Goal: Task Accomplishment & Management: Manage account settings

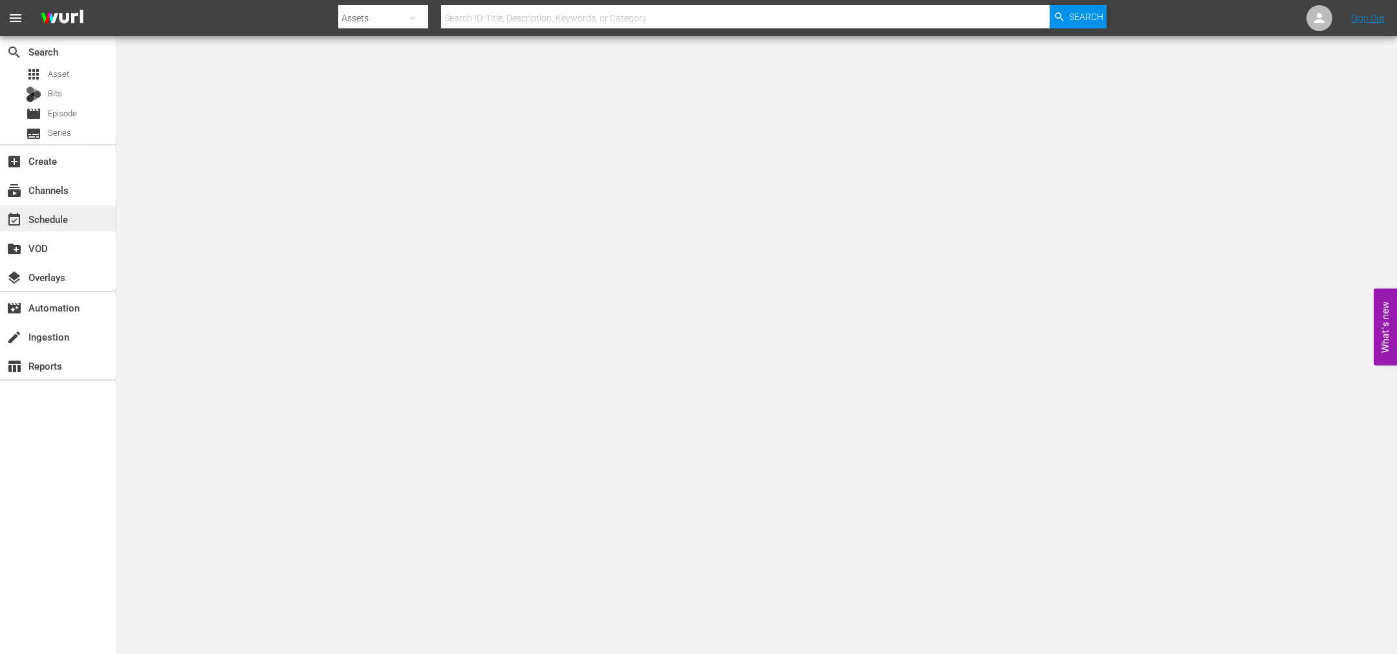
click at [63, 223] on div "event_available Schedule" at bounding box center [36, 217] width 72 height 12
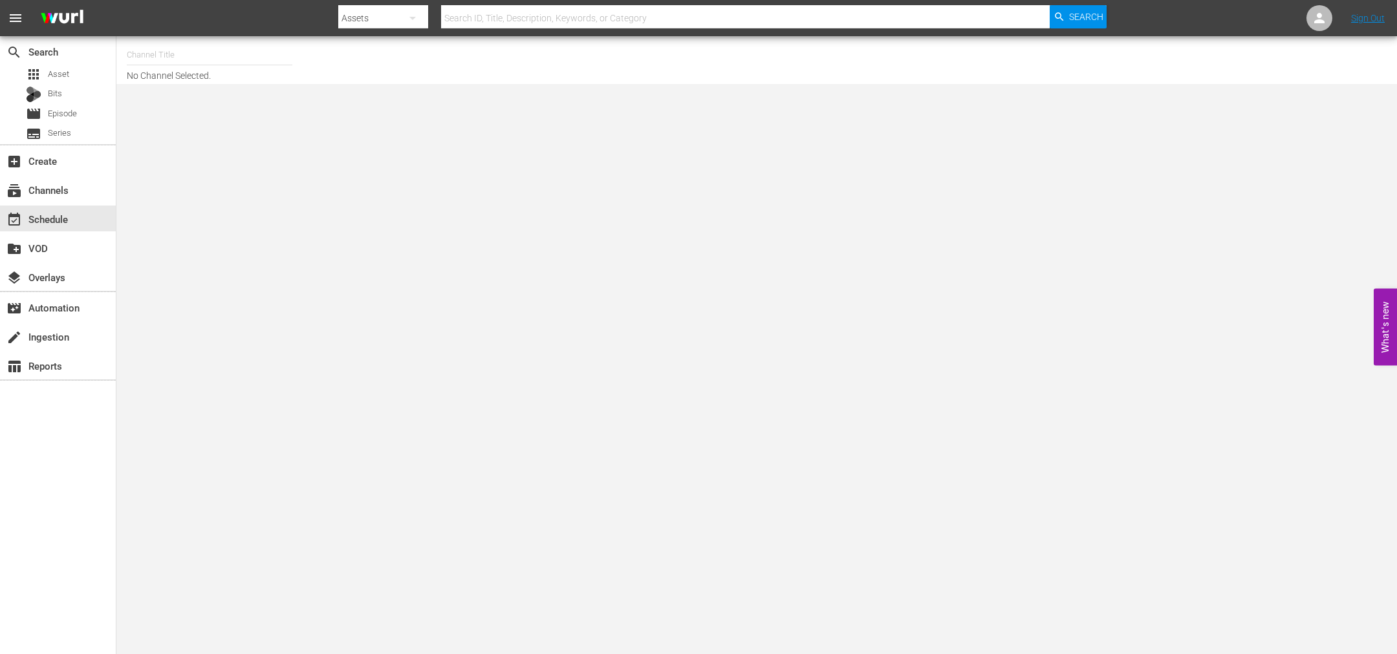
click at [164, 57] on input "text" at bounding box center [210, 54] width 166 height 31
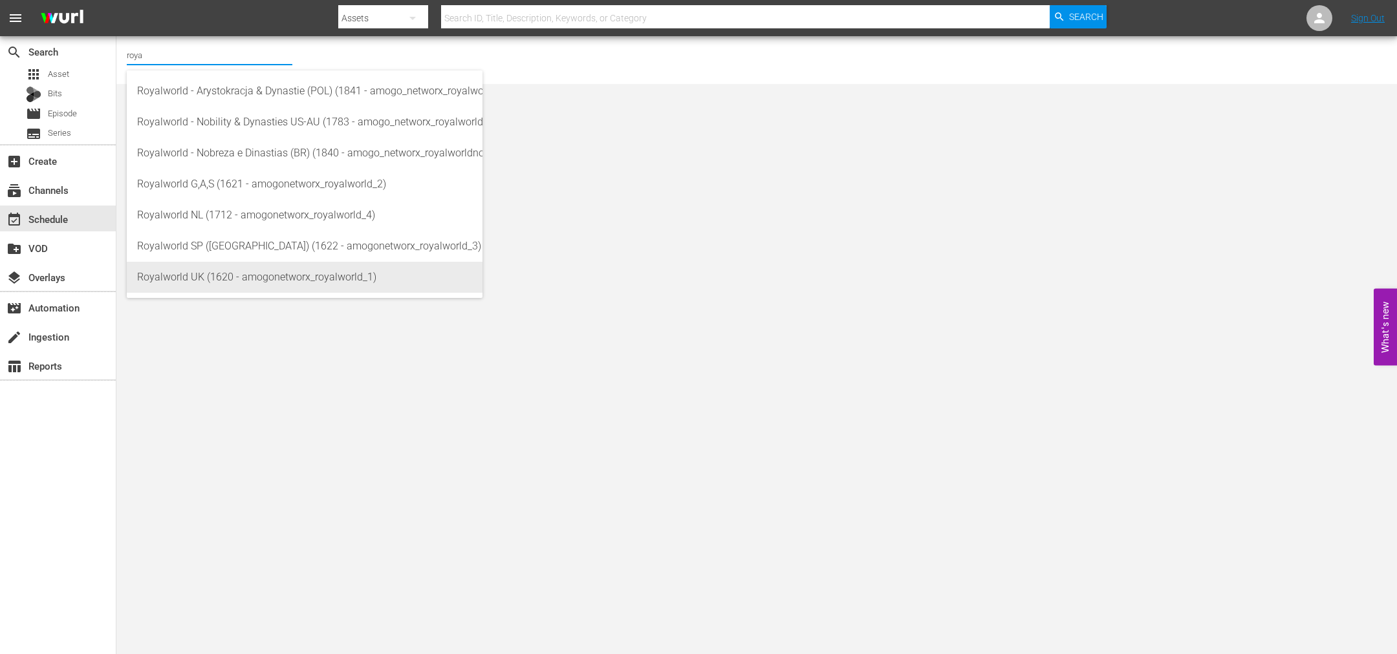
click at [180, 274] on div "Royalworld UK (1620 - amogonetworx_royalworld_1)" at bounding box center [304, 277] width 335 height 31
type input "Royalworld UK (1620 - amogonetworx_royalworld_1)"
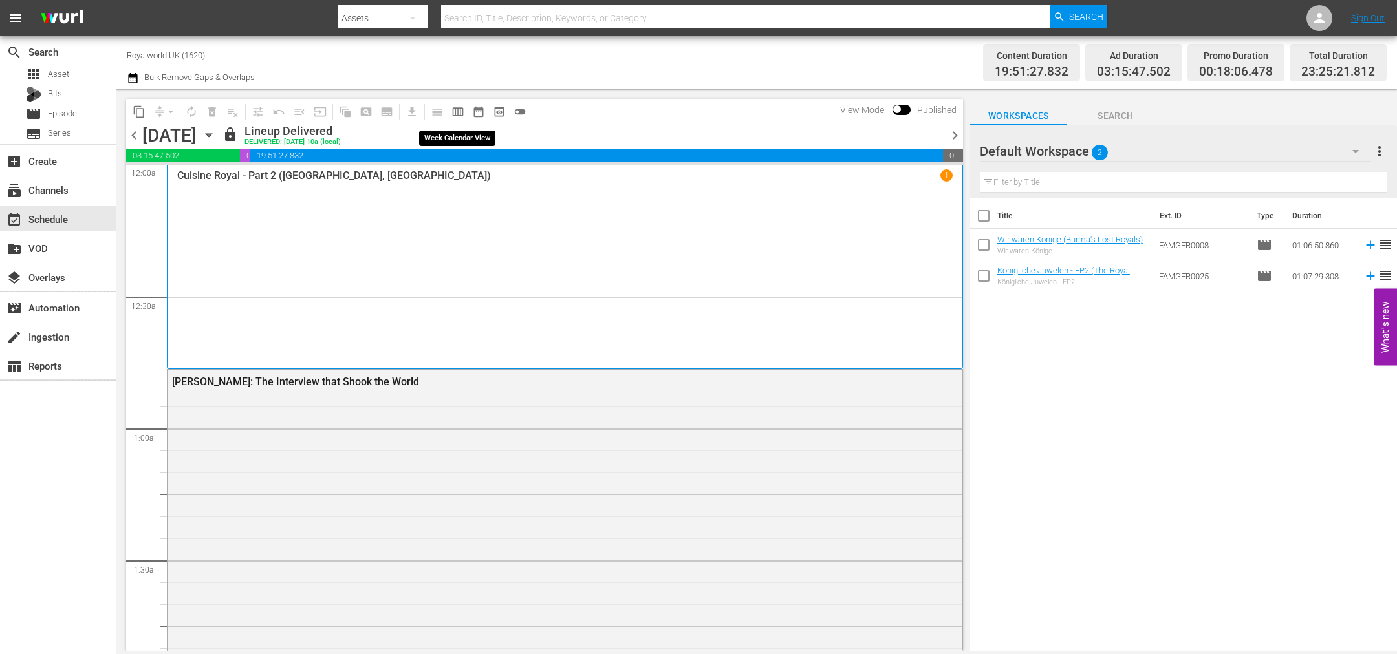
click at [451, 111] on span "calendar_view_week_outlined" at bounding box center [457, 111] width 13 height 13
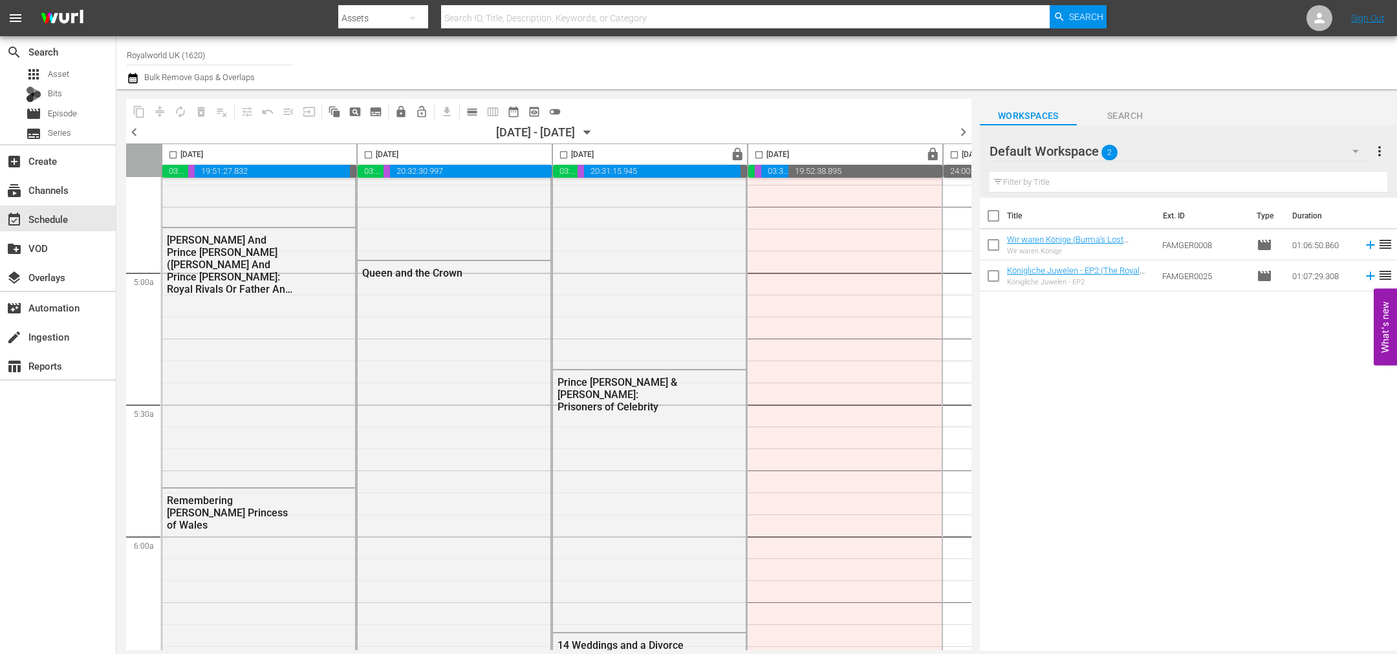
scroll to position [1067, 0]
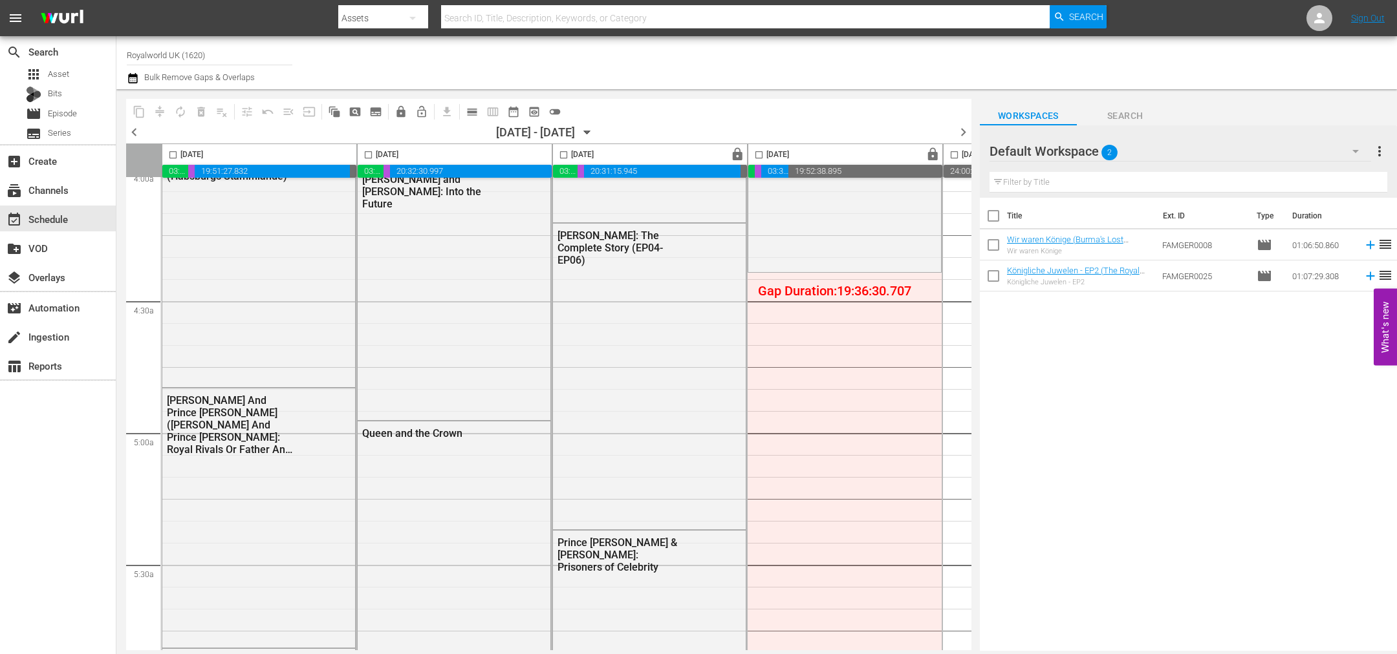
click at [134, 132] on span "chevron_left" at bounding box center [134, 132] width 16 height 16
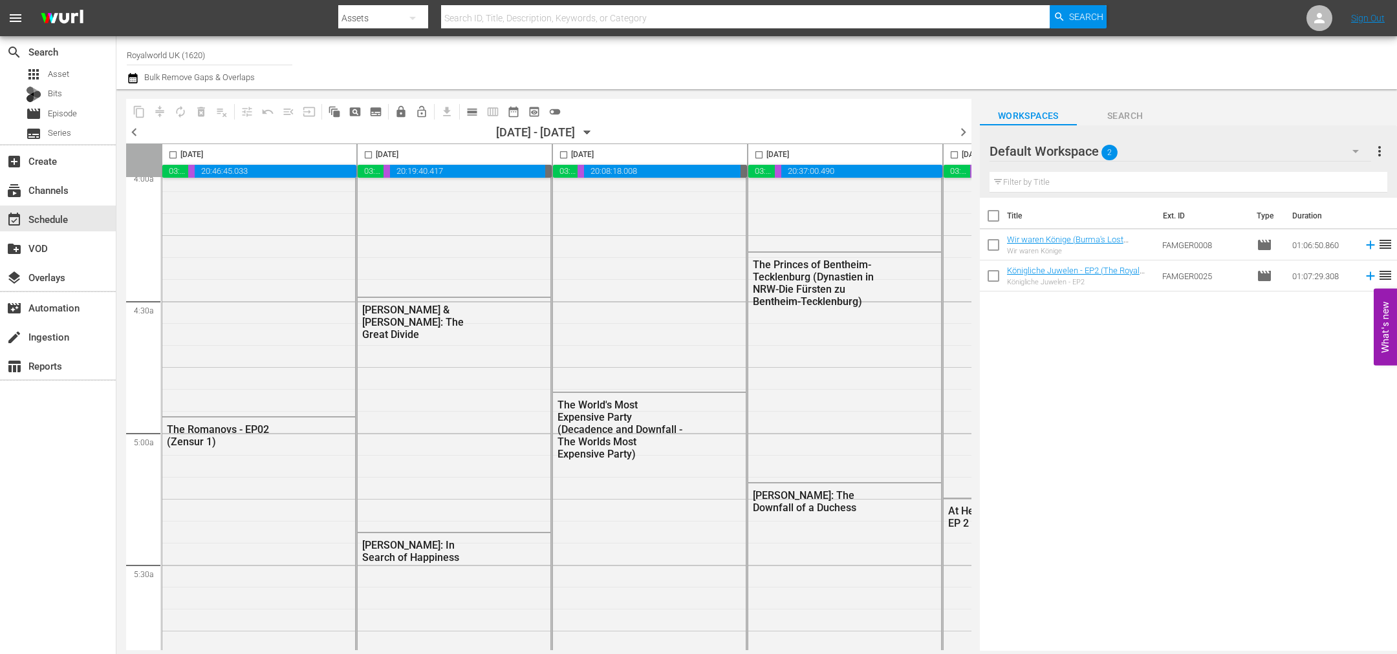
scroll to position [1022, 0]
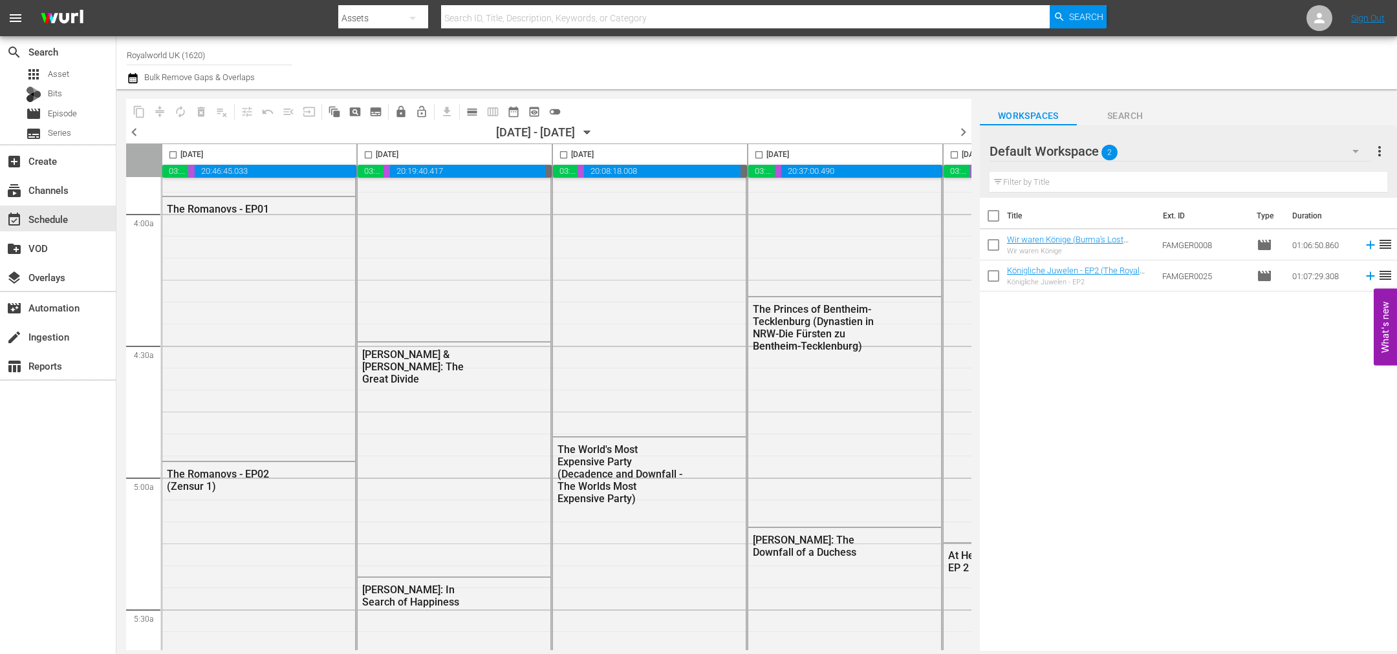
click at [175, 155] on input "checkbox" at bounding box center [173, 157] width 15 height 15
checkbox input "true"
click at [140, 112] on span "content_copy" at bounding box center [139, 111] width 13 height 13
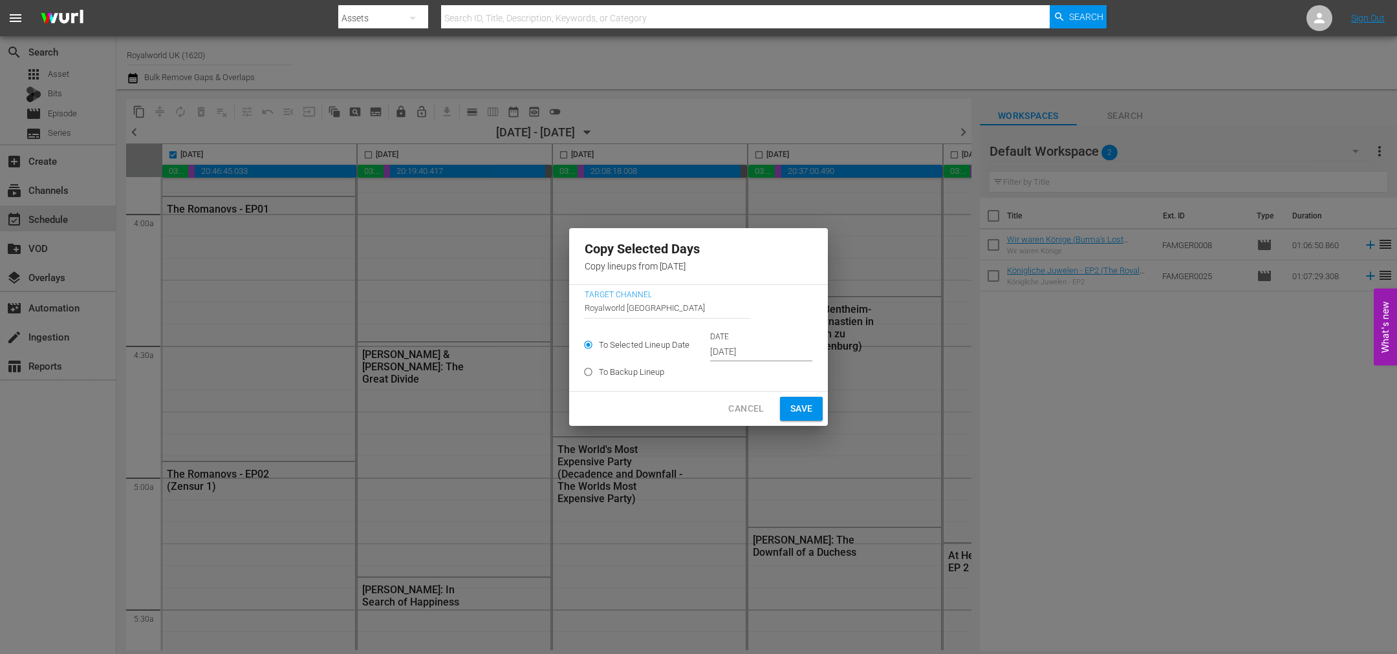
click at [766, 356] on input "[DATE]" at bounding box center [761, 352] width 102 height 19
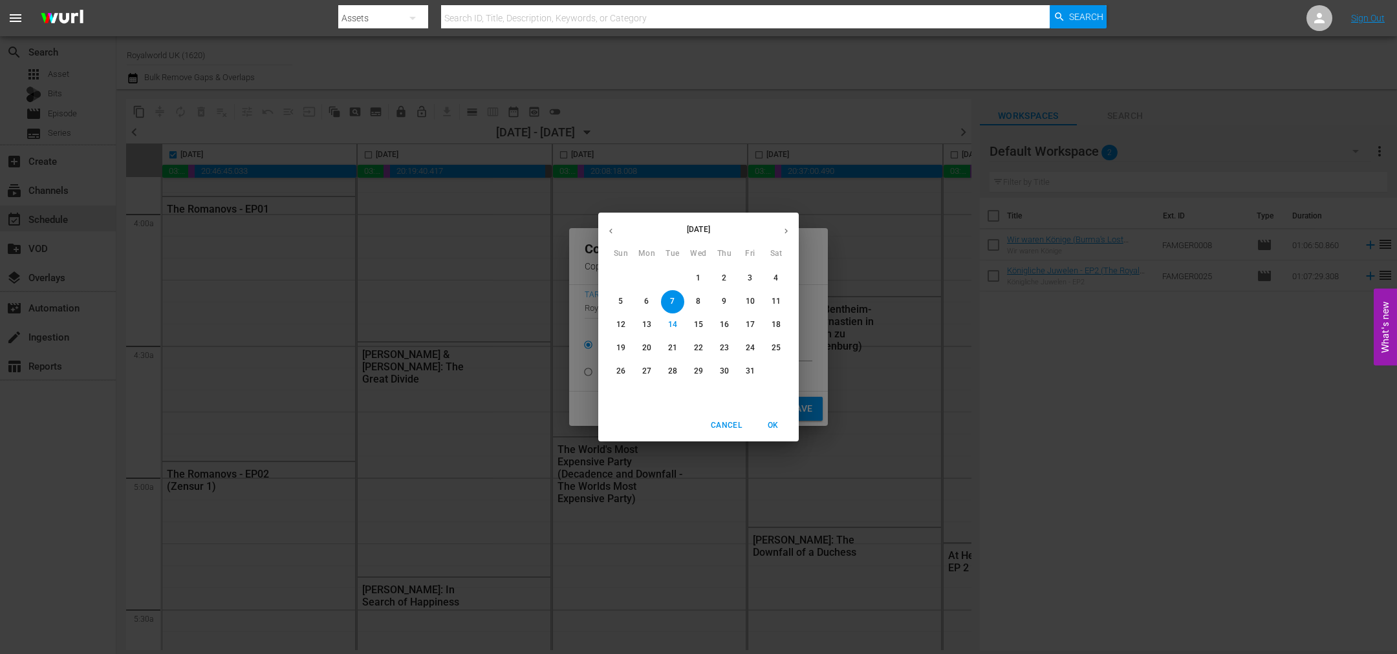
click at [757, 327] on span "17" at bounding box center [749, 324] width 23 height 11
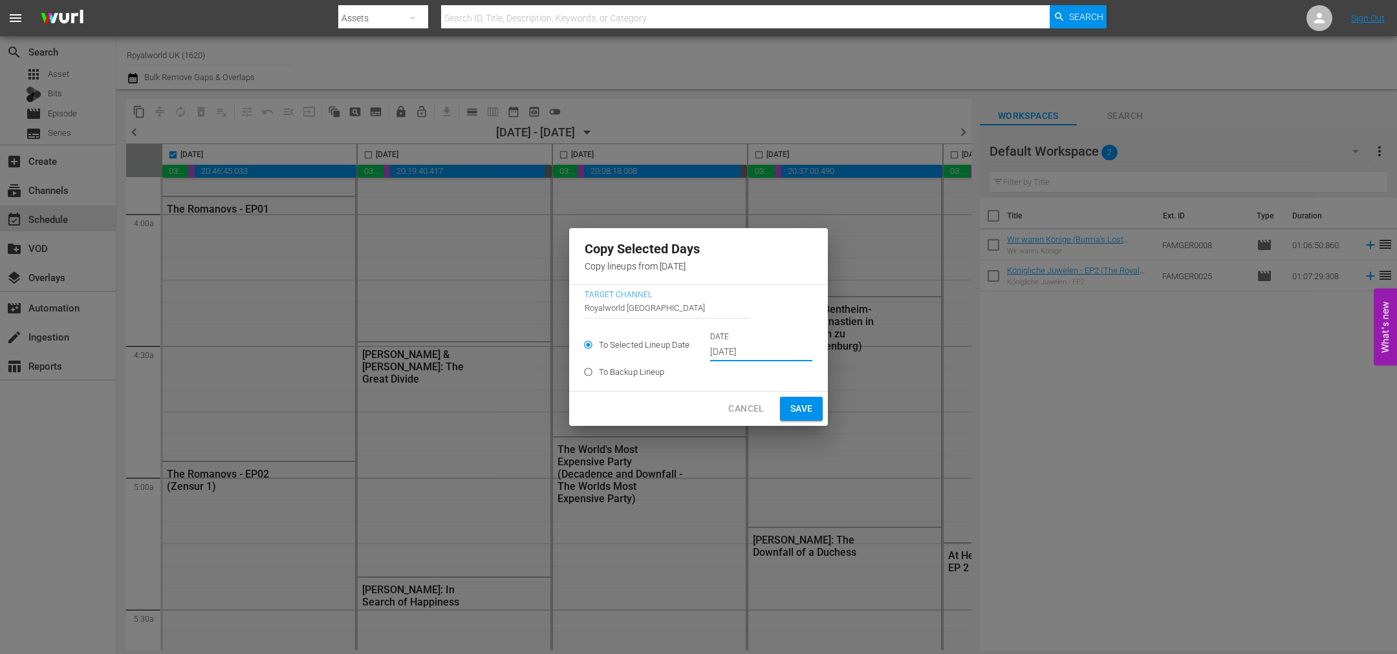
click at [797, 405] on span "Save" at bounding box center [801, 409] width 23 height 16
type input "[DATE]"
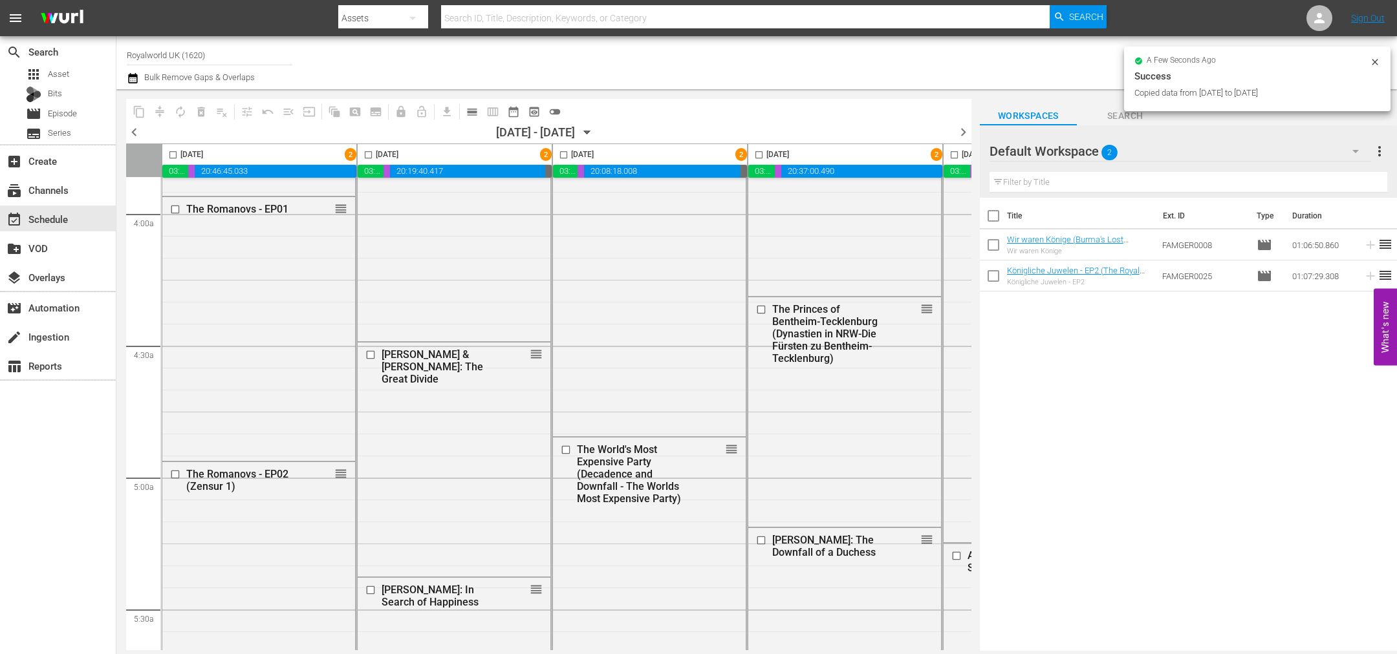
checkbox input "false"
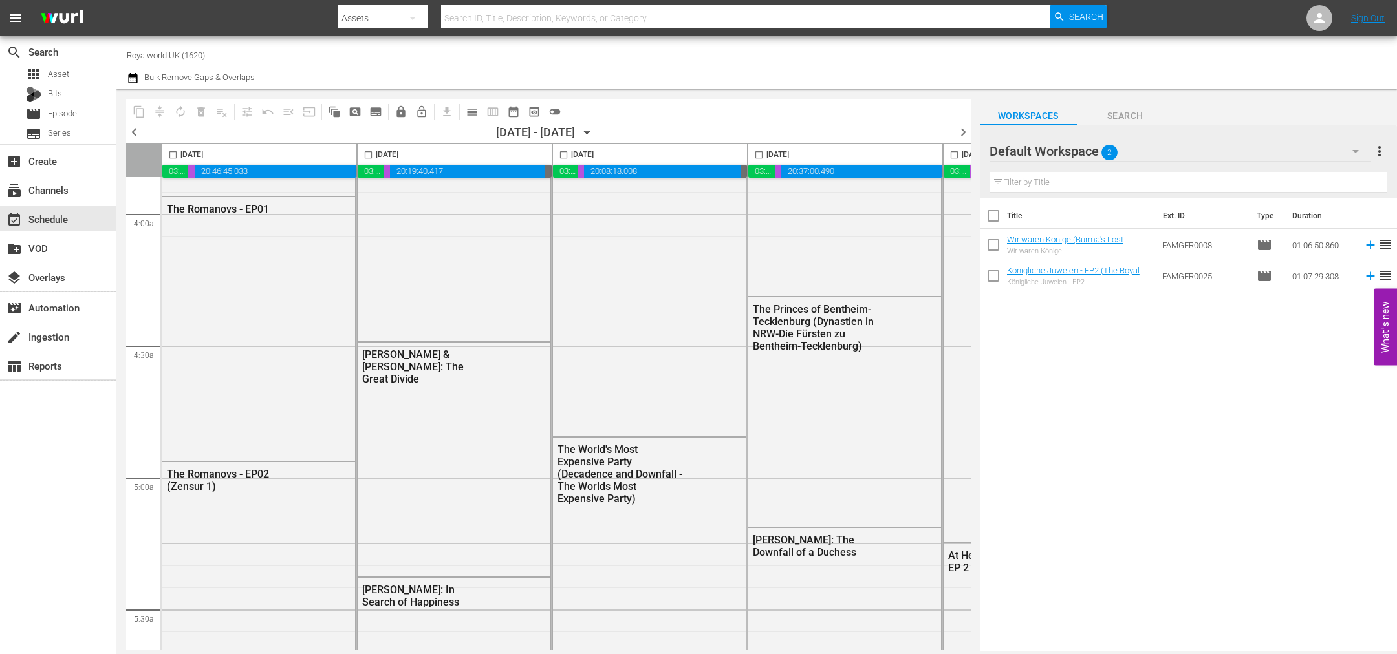
drag, startPoint x: 960, startPoint y: 130, endPoint x: 734, endPoint y: 118, distance: 226.6
click at [961, 130] on span "chevron_right" at bounding box center [963, 132] width 16 height 16
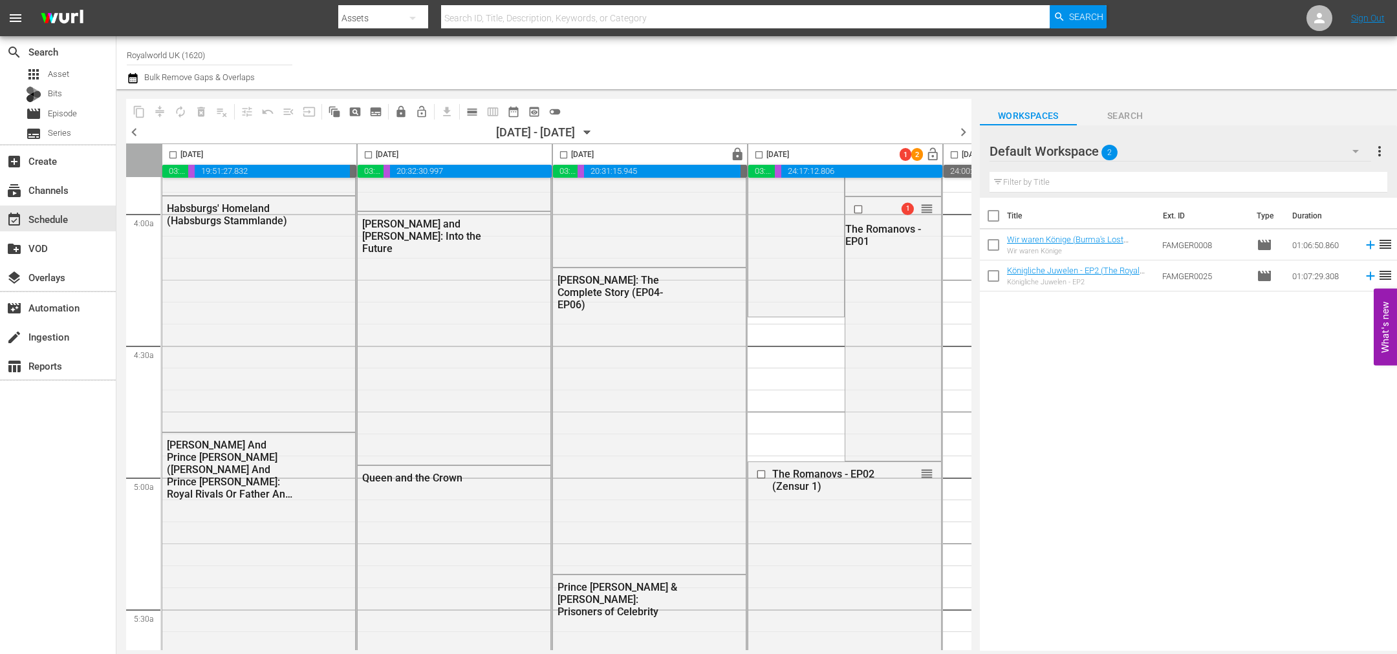
scroll to position [1022, 560]
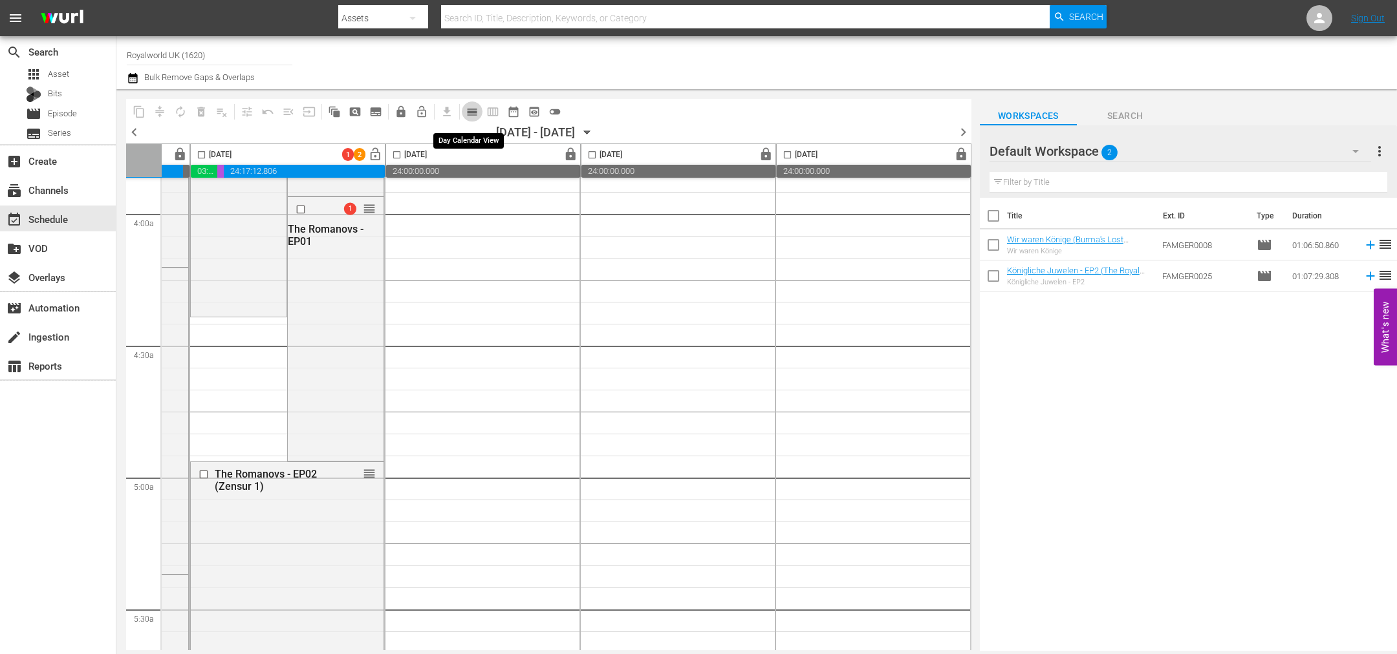
click at [468, 114] on span "calendar_view_day_outlined" at bounding box center [472, 111] width 13 height 13
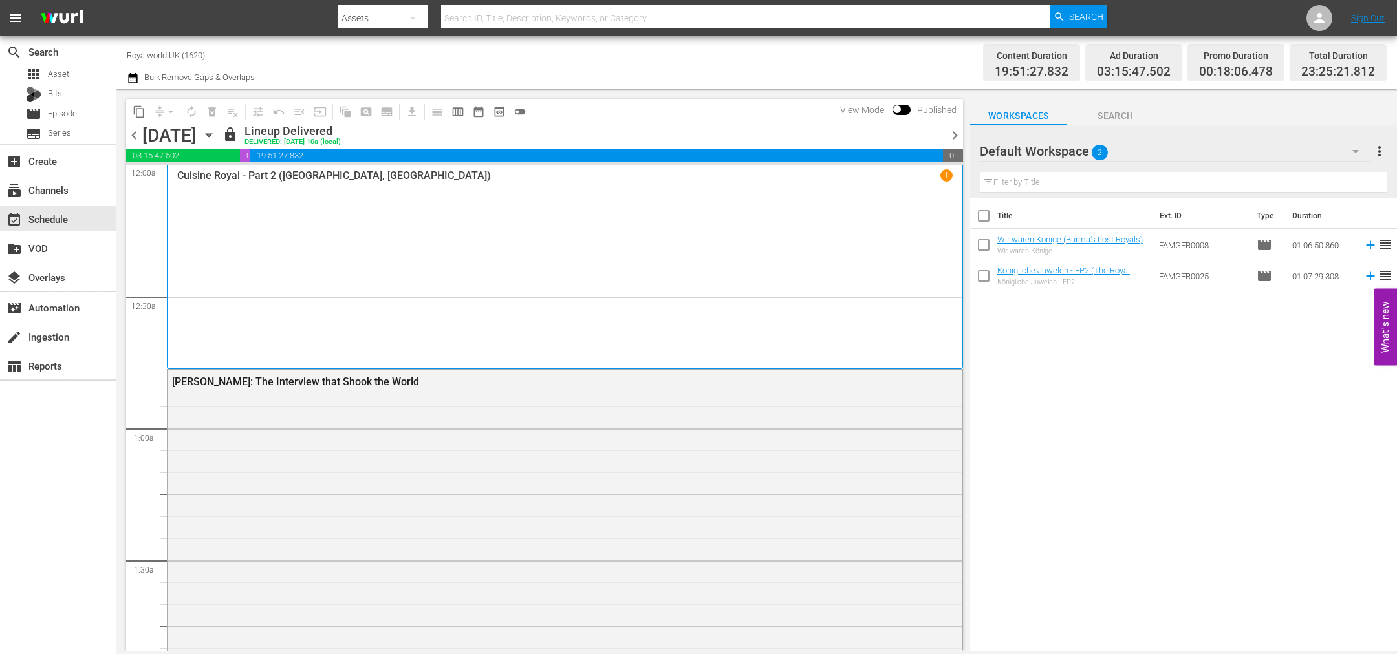
click at [955, 136] on span "chevron_right" at bounding box center [955, 135] width 16 height 16
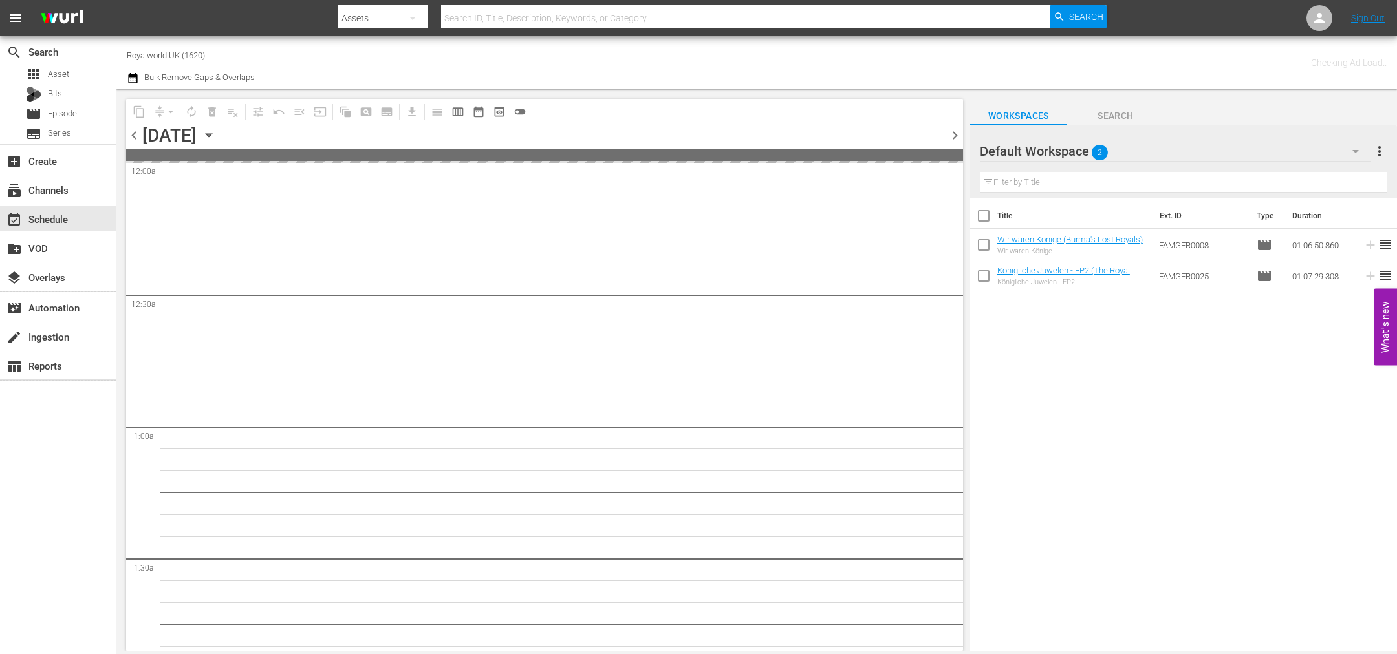
click at [955, 136] on span "chevron_right" at bounding box center [955, 135] width 16 height 16
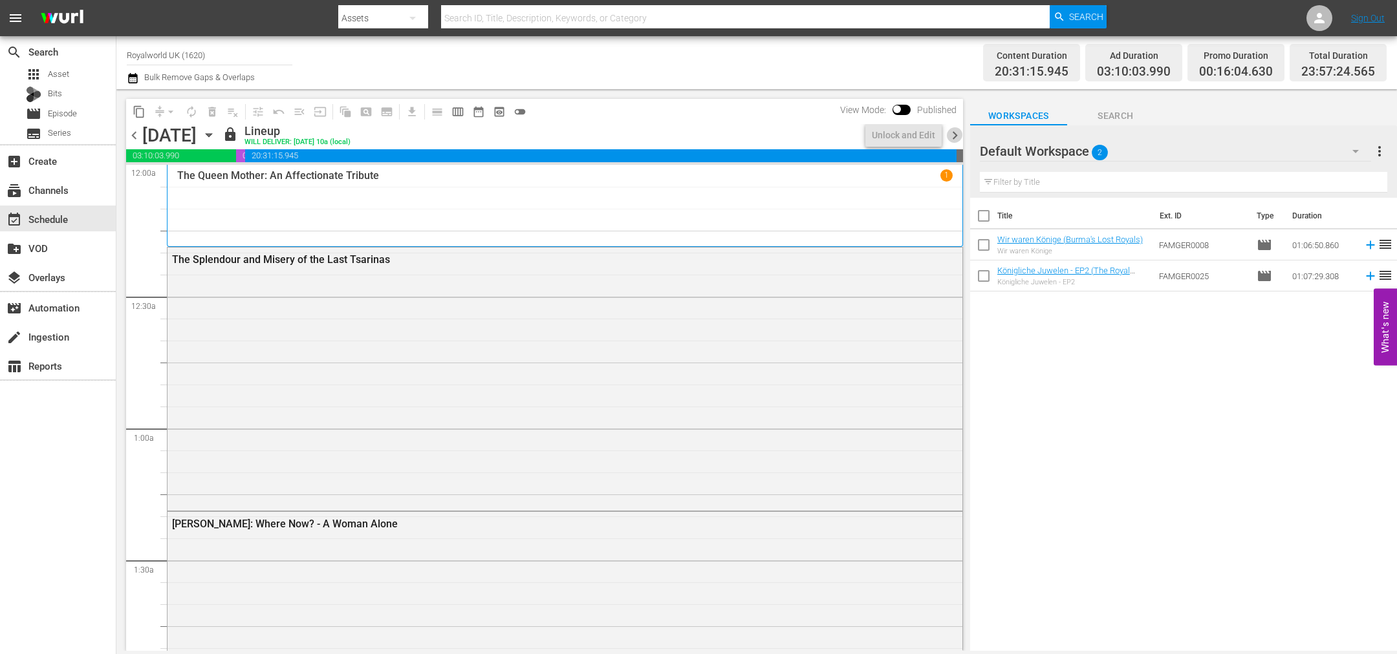
click at [955, 136] on span "chevron_right" at bounding box center [955, 135] width 16 height 16
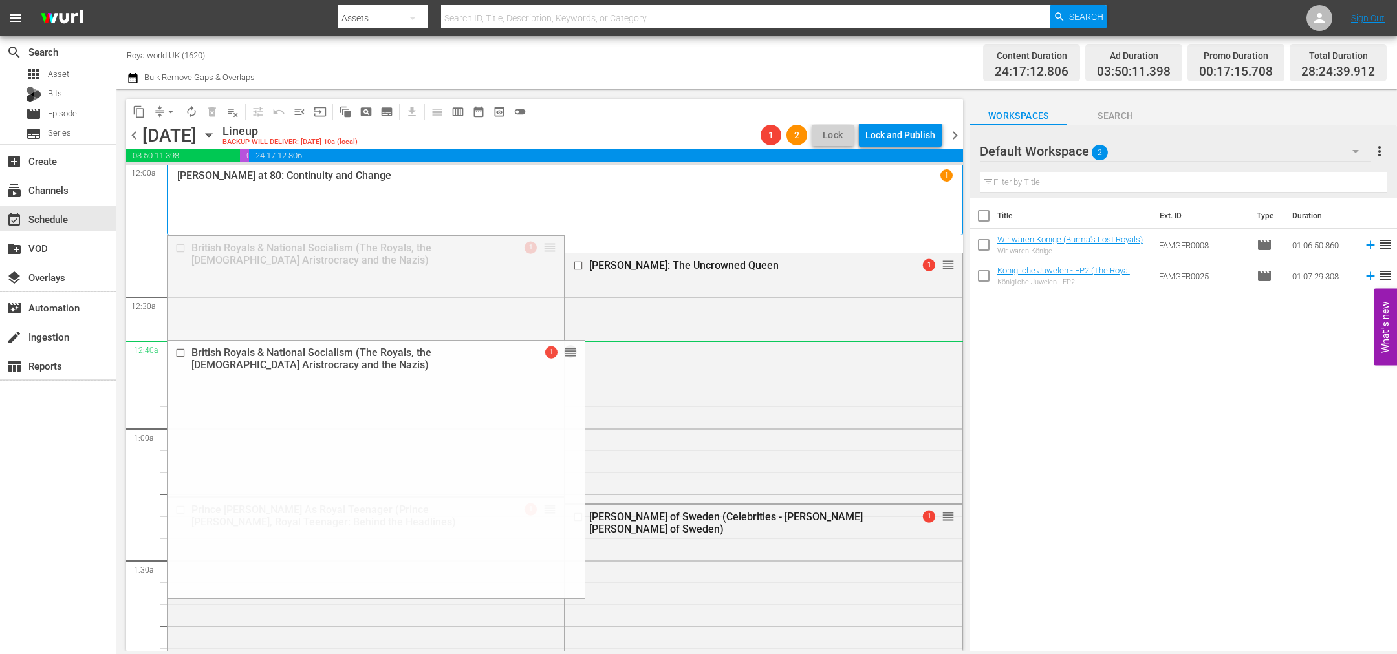
drag, startPoint x: 545, startPoint y: 242, endPoint x: 546, endPoint y: 357, distance: 114.5
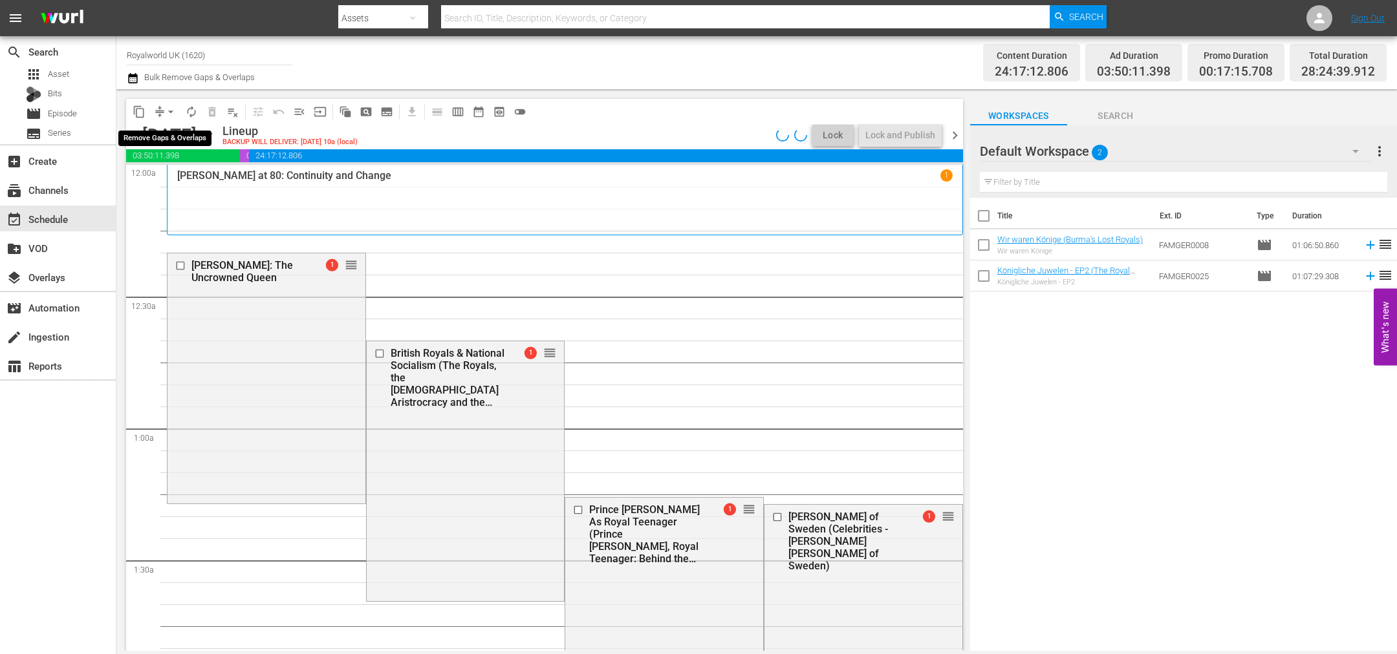
click at [169, 111] on span "arrow_drop_down" at bounding box center [170, 111] width 13 height 13
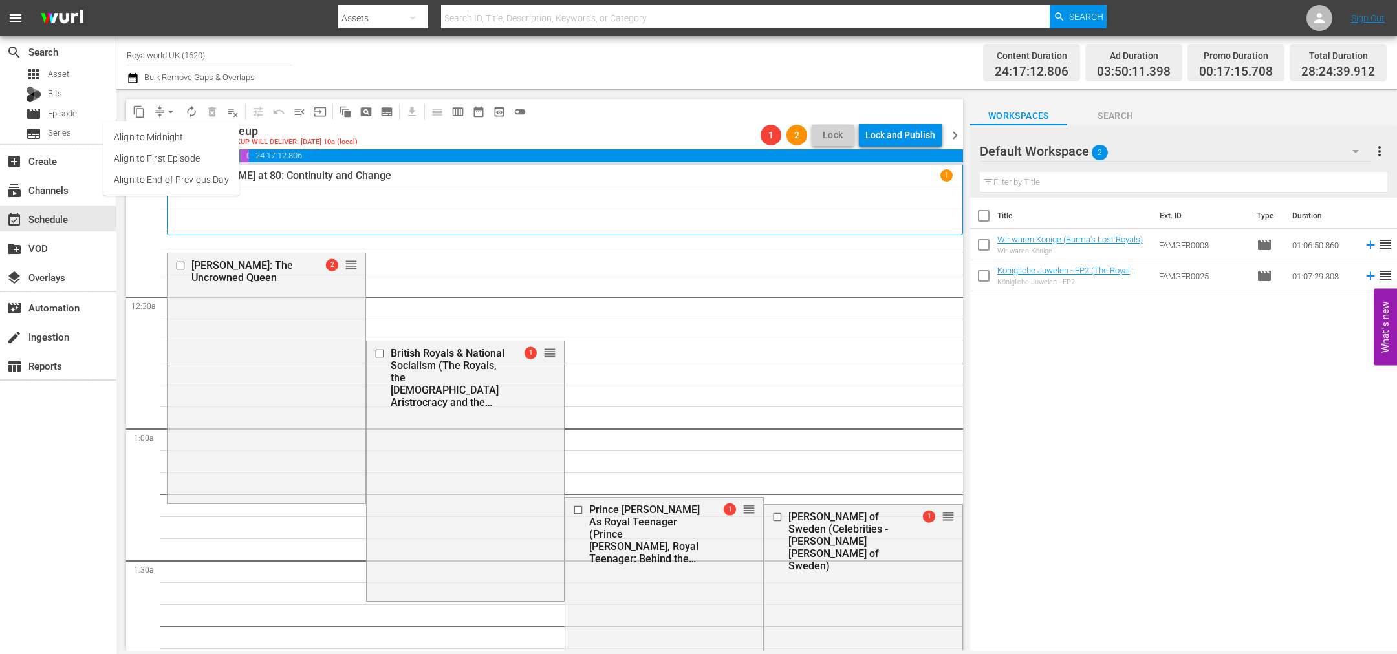
click at [192, 183] on li "Align to End of Previous Day" at bounding box center [171, 179] width 136 height 21
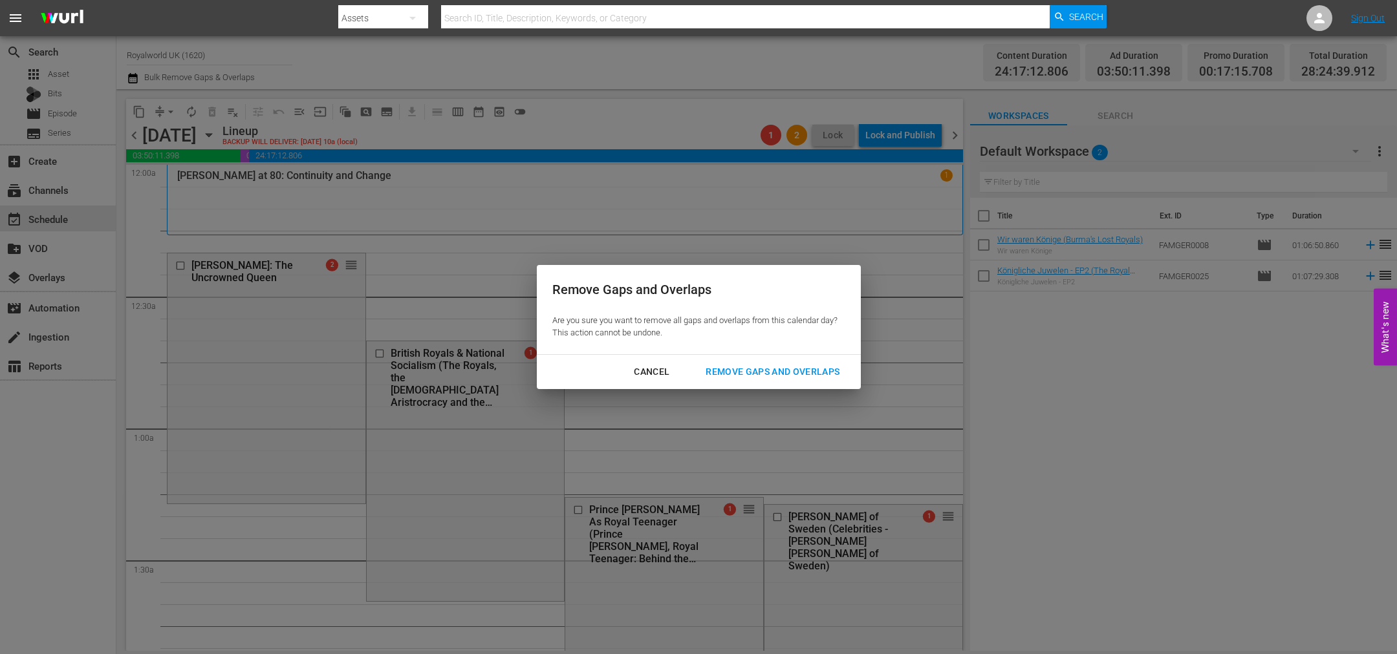
click at [763, 374] on div "Remove Gaps and Overlaps" at bounding box center [772, 372] width 155 height 16
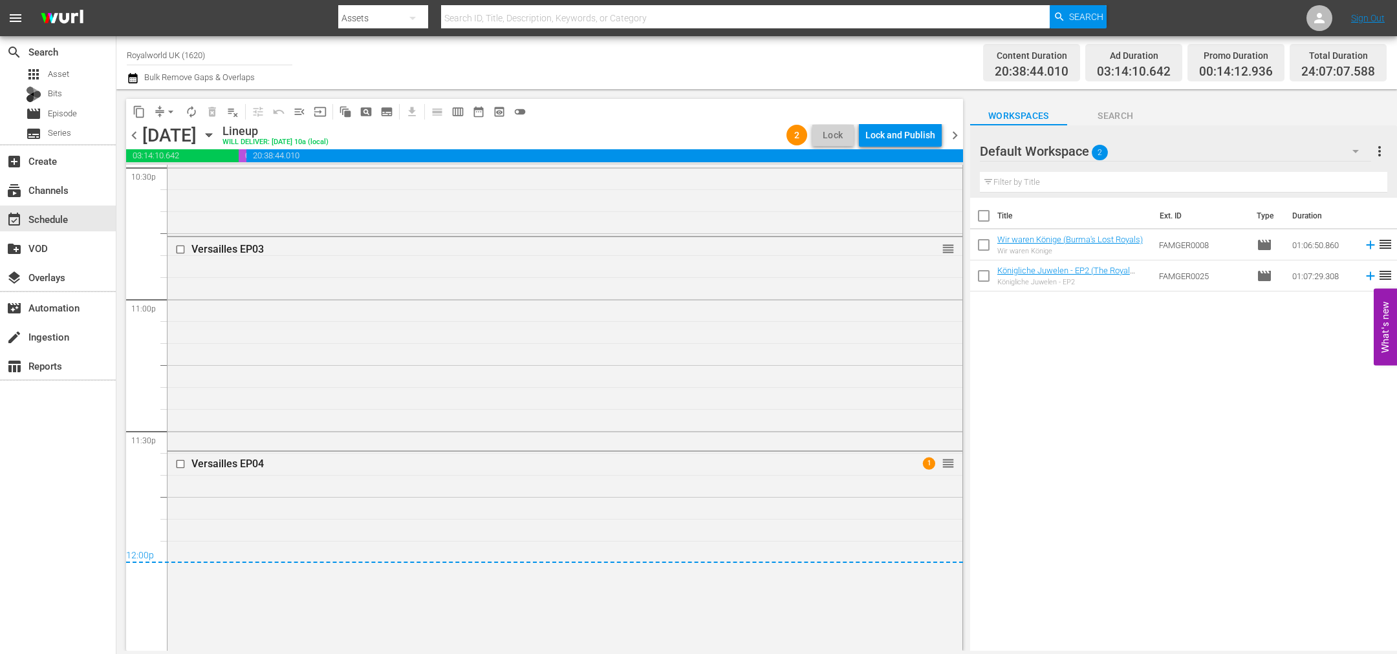
scroll to position [5946, 0]
click at [889, 138] on div "Lock and Publish" at bounding box center [900, 135] width 70 height 23
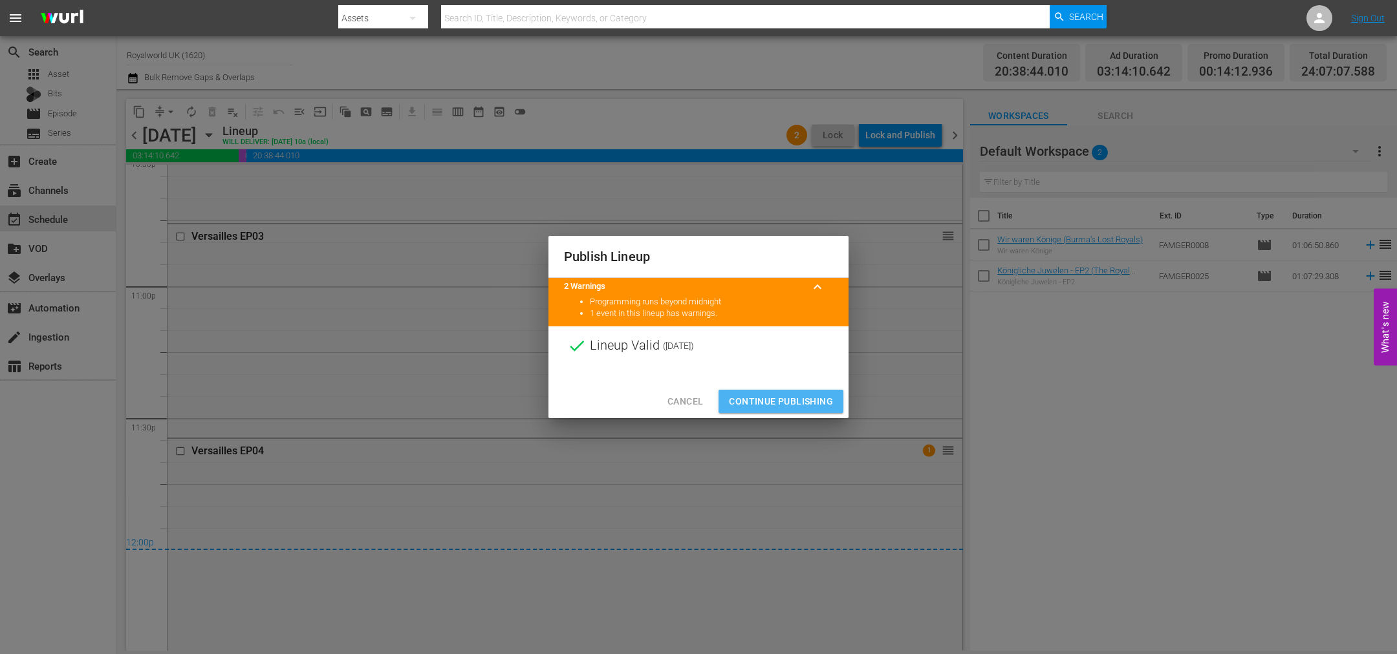
click at [795, 408] on span "Continue Publishing" at bounding box center [781, 402] width 104 height 16
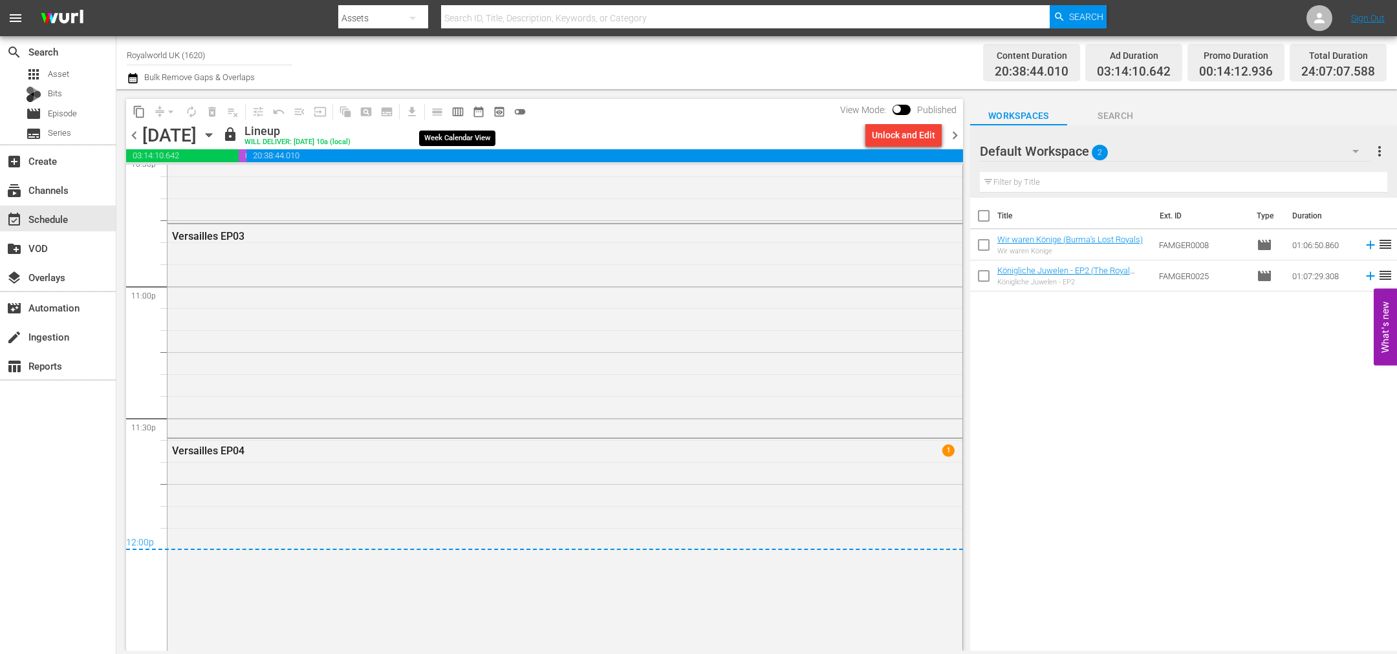
drag, startPoint x: 460, startPoint y: 107, endPoint x: 462, endPoint y: 8, distance: 98.3
click at [460, 107] on span "calendar_view_week_outlined" at bounding box center [457, 111] width 13 height 13
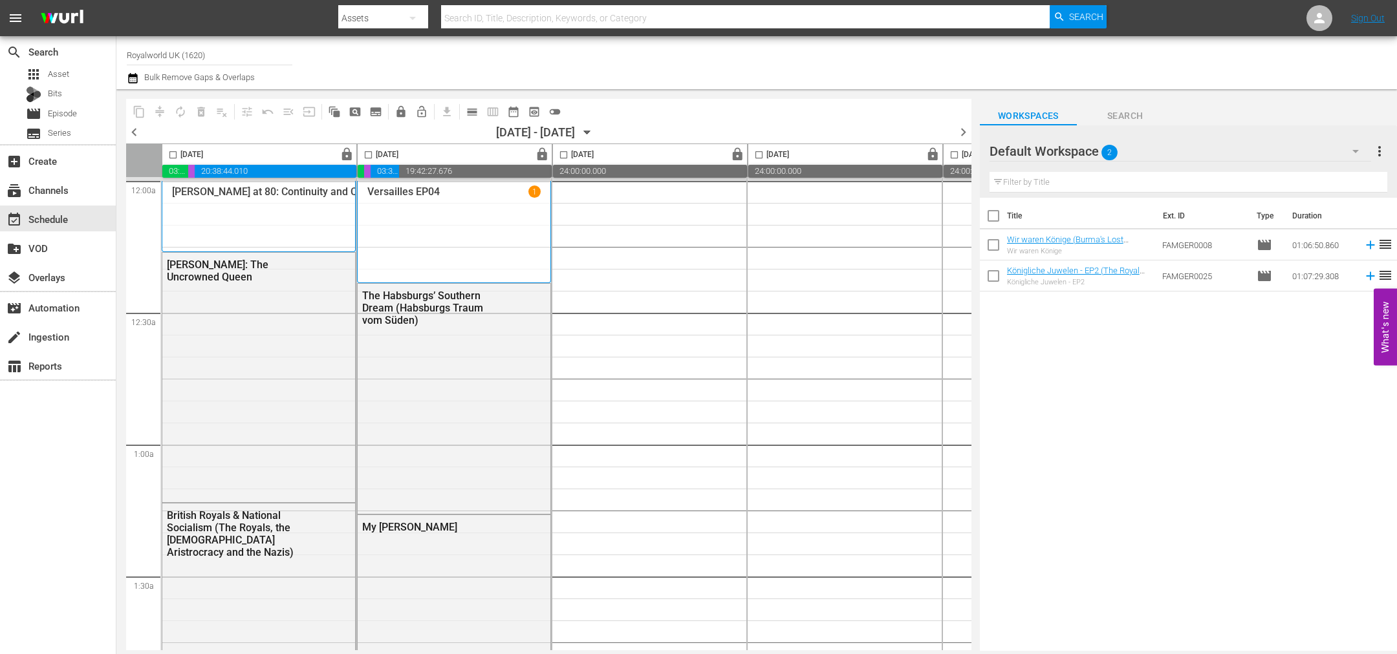
click at [137, 133] on span "chevron_left" at bounding box center [134, 132] width 16 height 16
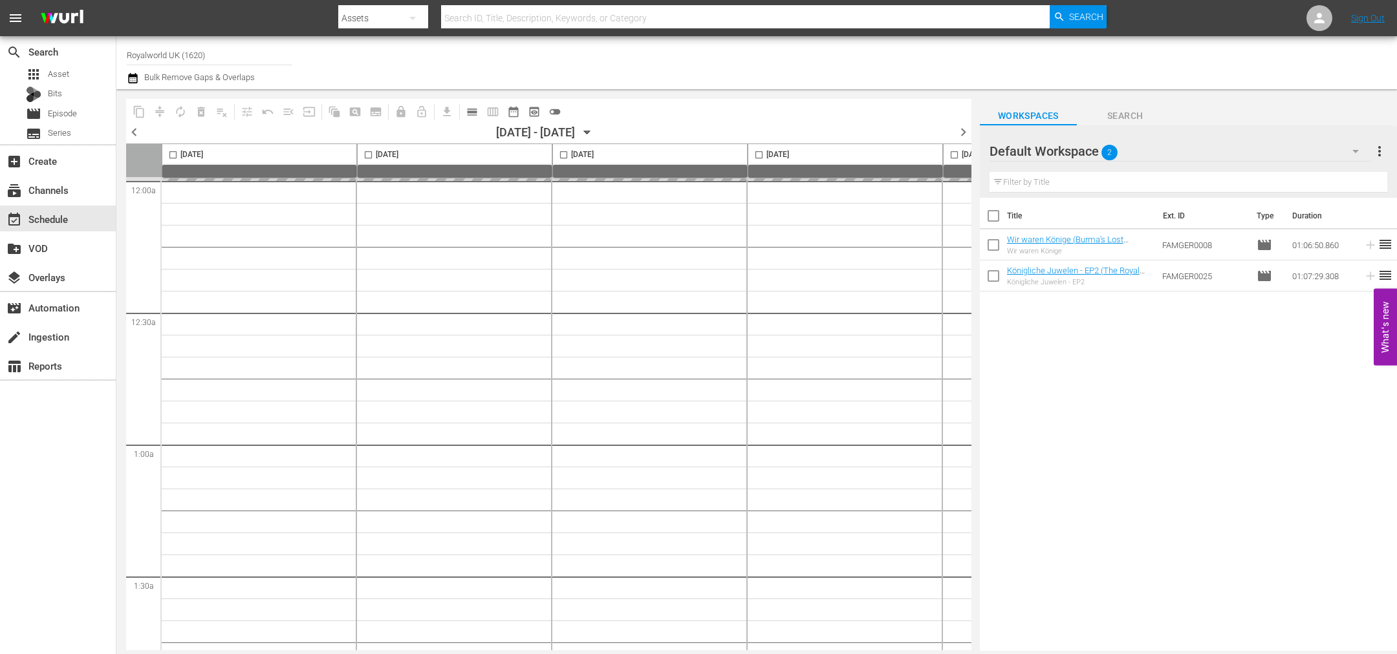
click at [137, 133] on span "chevron_left" at bounding box center [134, 132] width 16 height 16
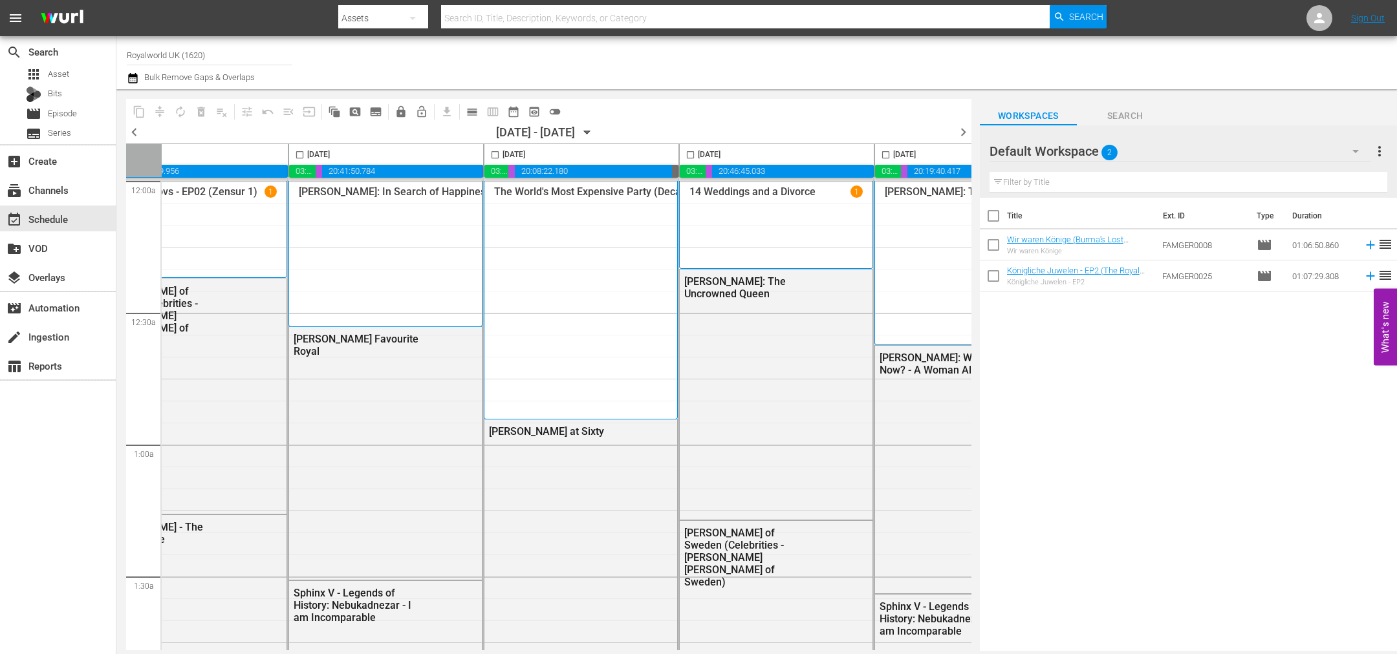
scroll to position [0, 560]
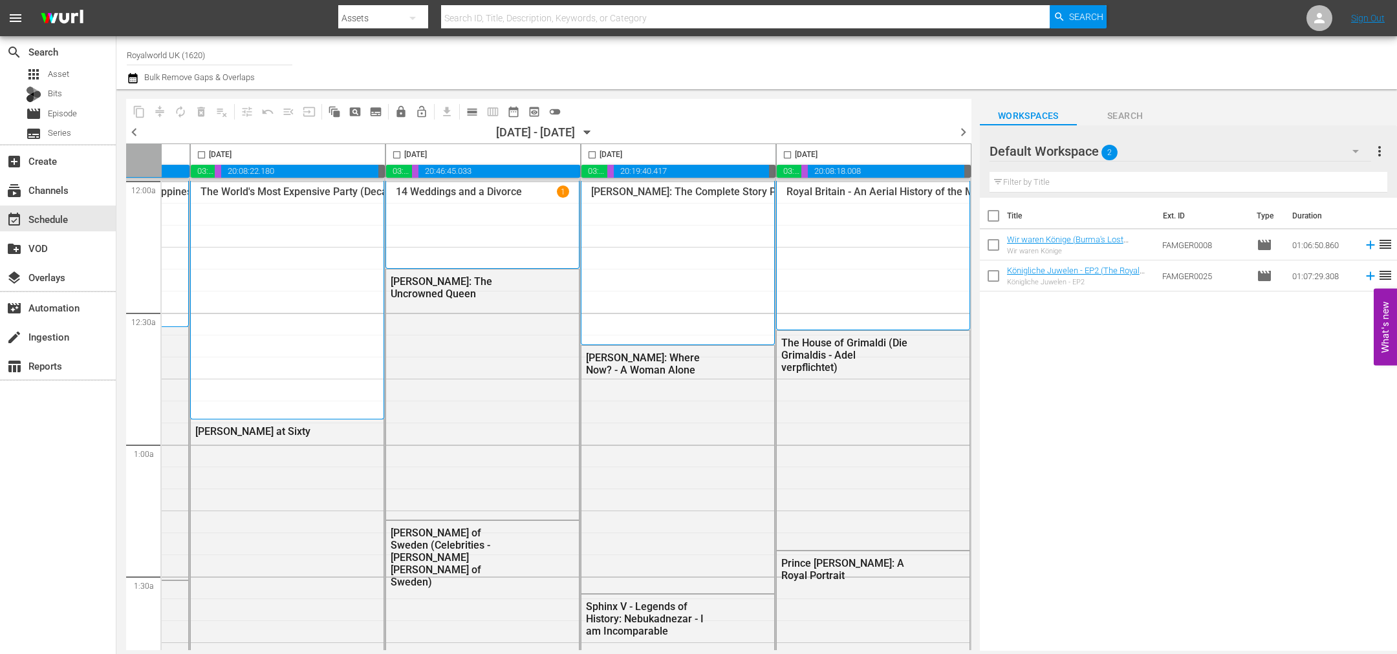
click at [782, 151] on input "checkbox" at bounding box center [787, 157] width 15 height 15
checkbox input "true"
click at [130, 118] on span "content_copy" at bounding box center [139, 112] width 21 height 21
click at [138, 113] on span "content_copy" at bounding box center [139, 111] width 13 height 13
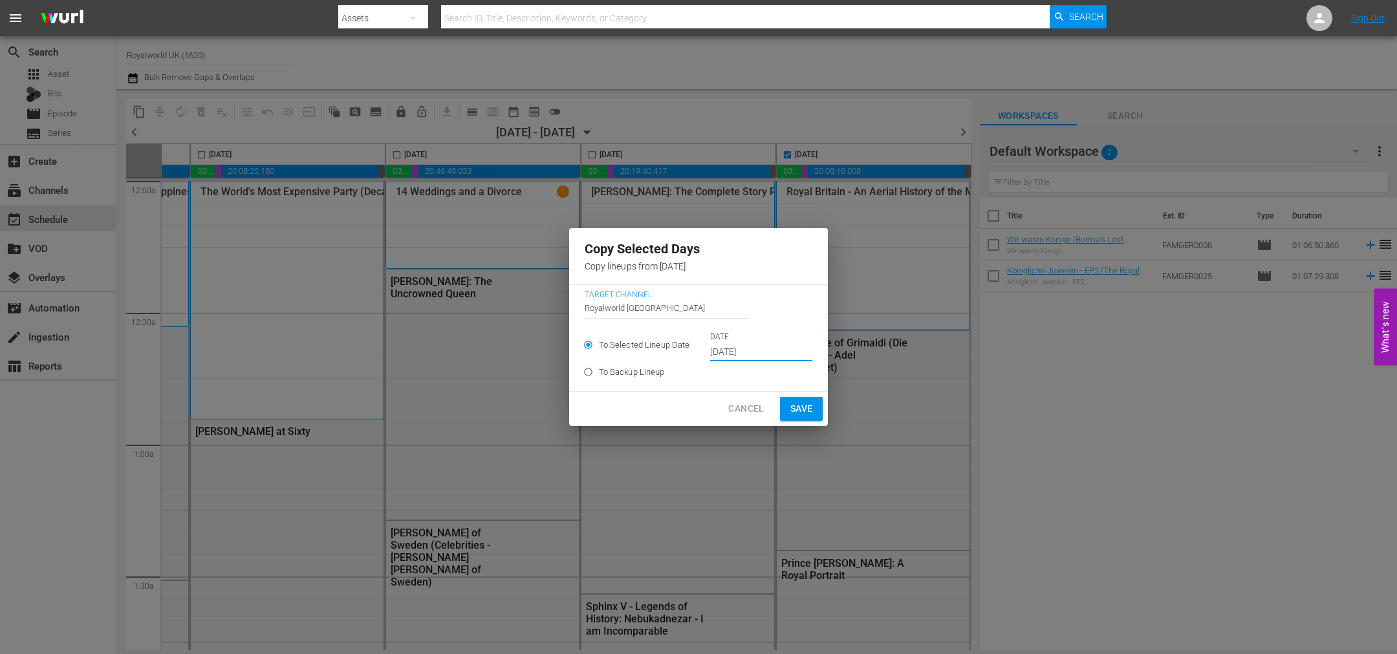
click at [766, 349] on input "Oct 9th 2025" at bounding box center [761, 352] width 102 height 19
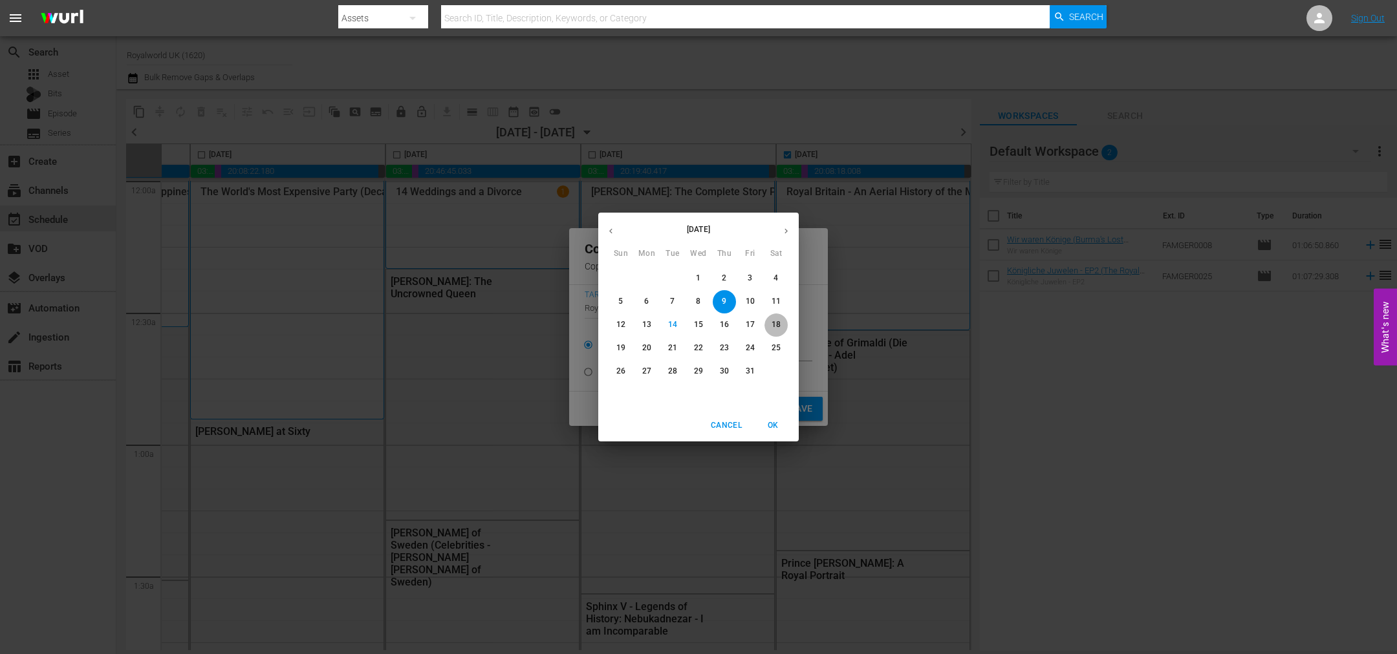
click at [775, 320] on p "18" at bounding box center [775, 324] width 9 height 11
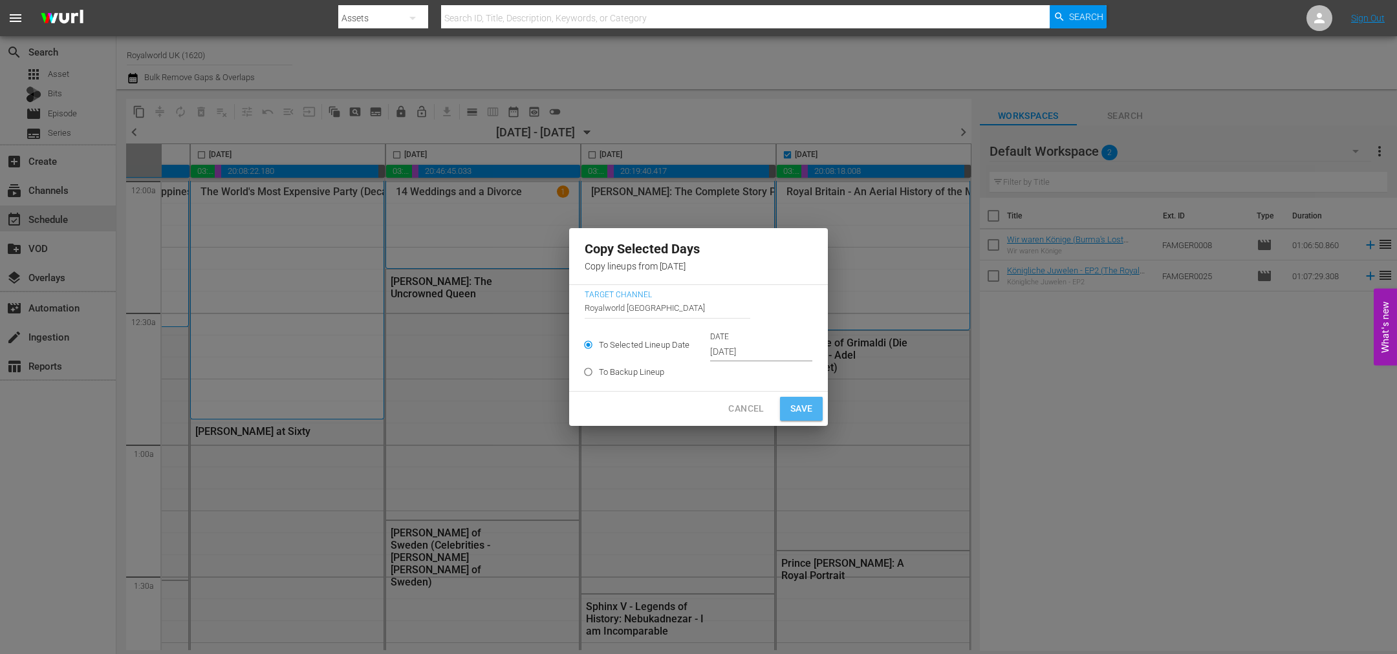
click at [800, 409] on span "Save" at bounding box center [801, 409] width 23 height 16
type input "Oct 9th 2025"
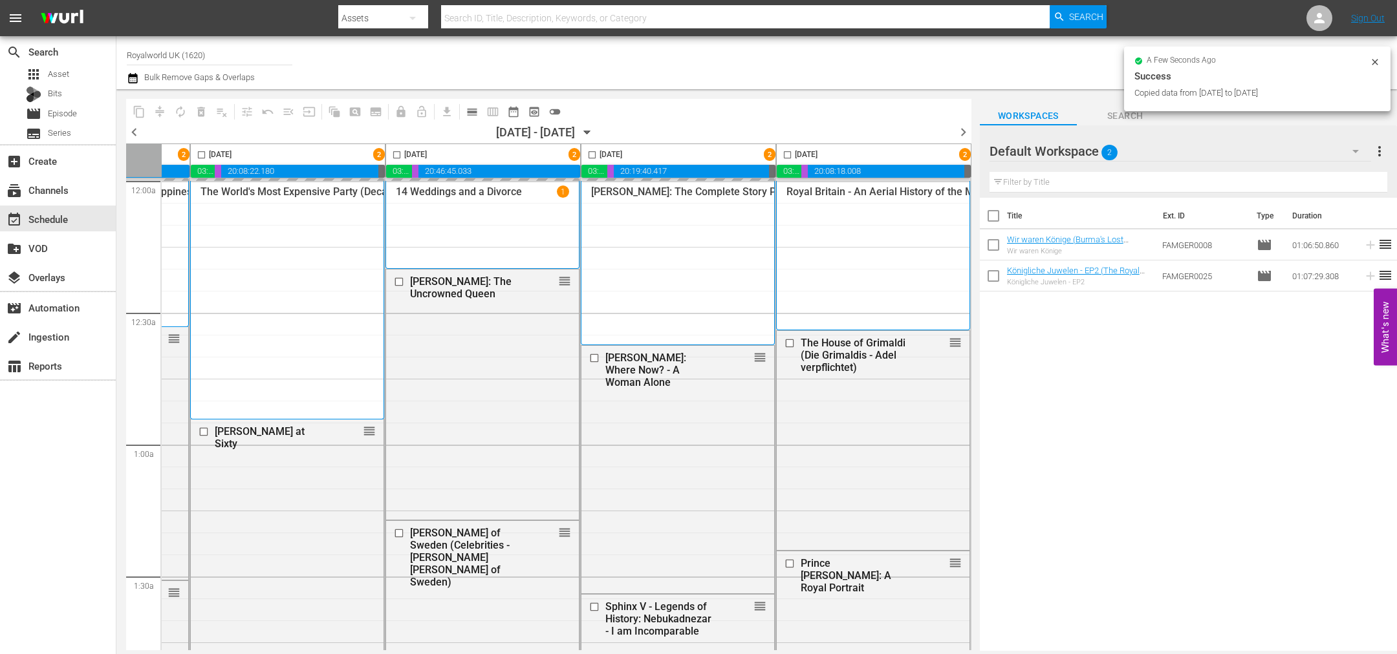
checkbox input "false"
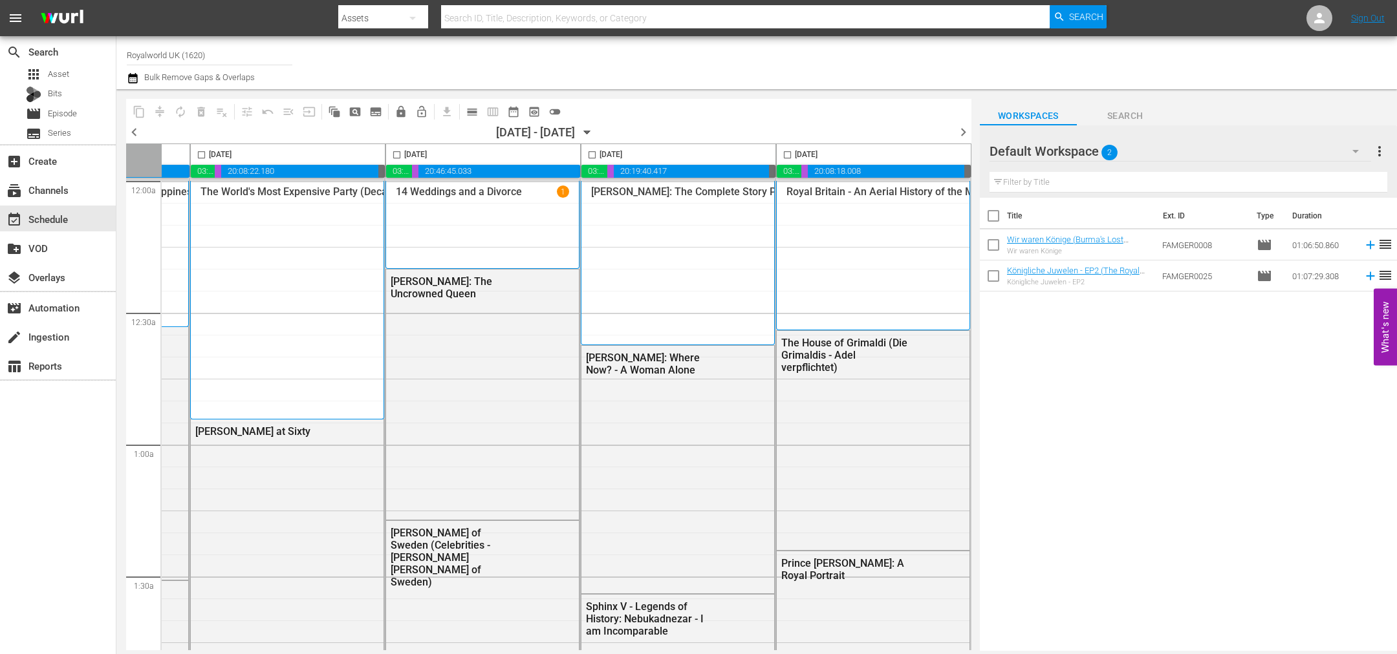
click at [963, 132] on span "chevron_right" at bounding box center [963, 132] width 16 height 16
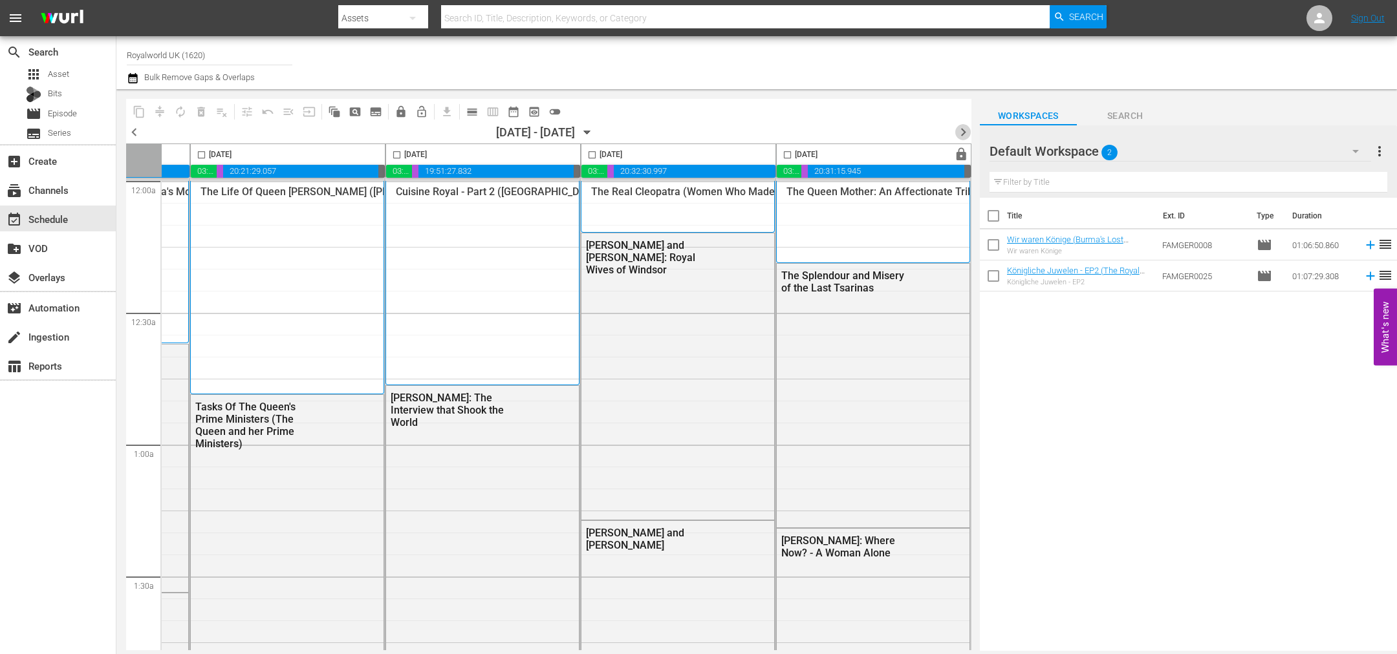
click at [962, 124] on span "chevron_right" at bounding box center [963, 132] width 16 height 16
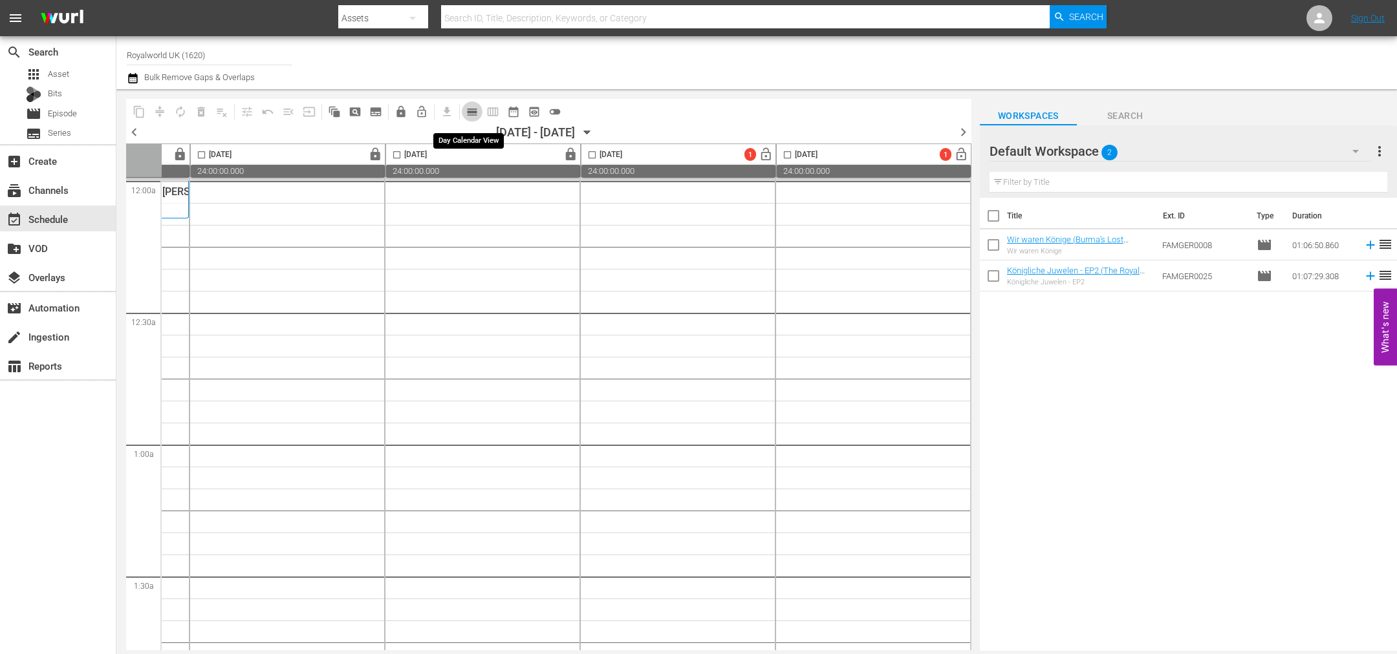
click at [472, 111] on span "calendar_view_day_outlined" at bounding box center [472, 111] width 13 height 13
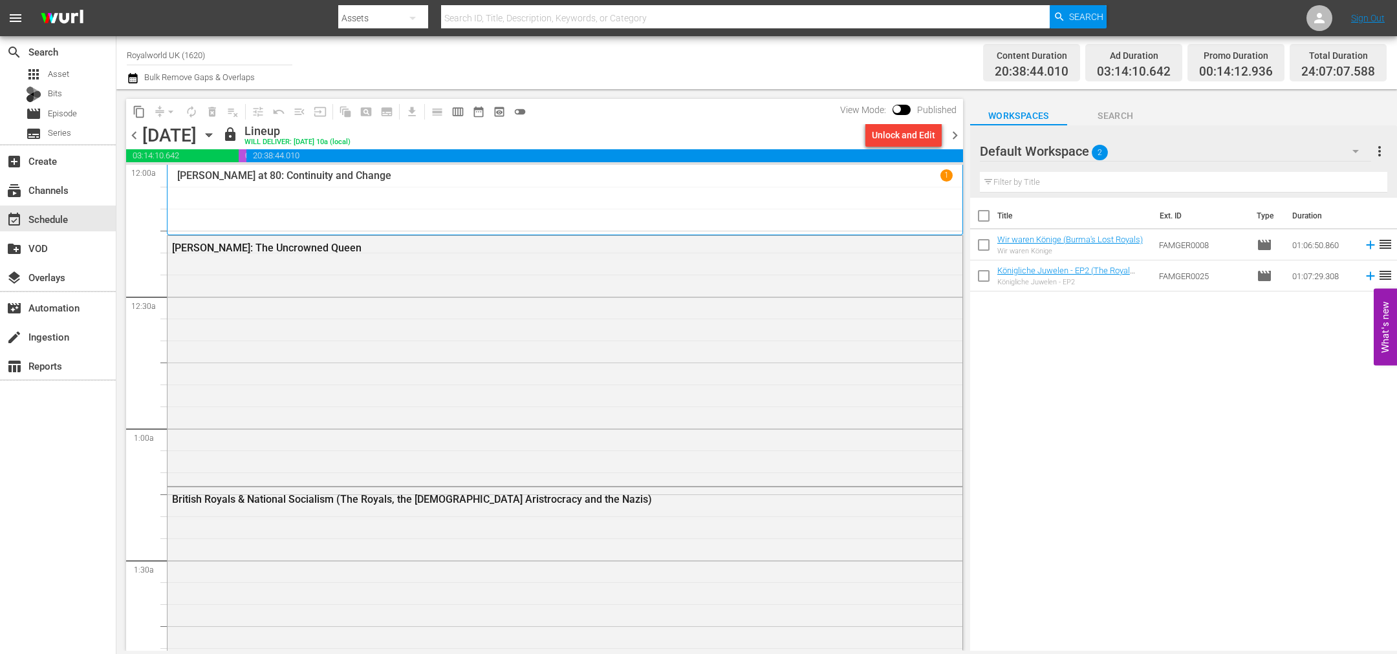
click at [959, 138] on span "chevron_right" at bounding box center [955, 135] width 16 height 16
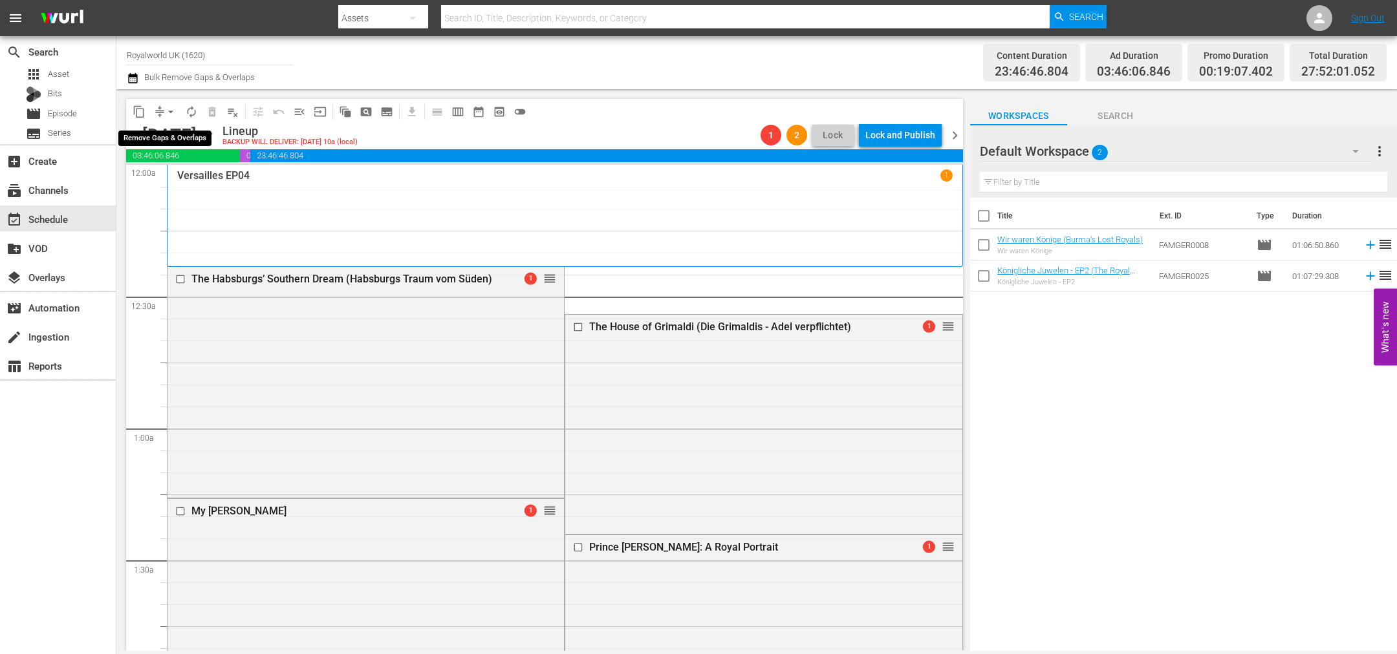
click at [173, 114] on span "arrow_drop_down" at bounding box center [170, 111] width 13 height 13
click at [182, 176] on li "Align to End of Previous Day" at bounding box center [171, 179] width 136 height 21
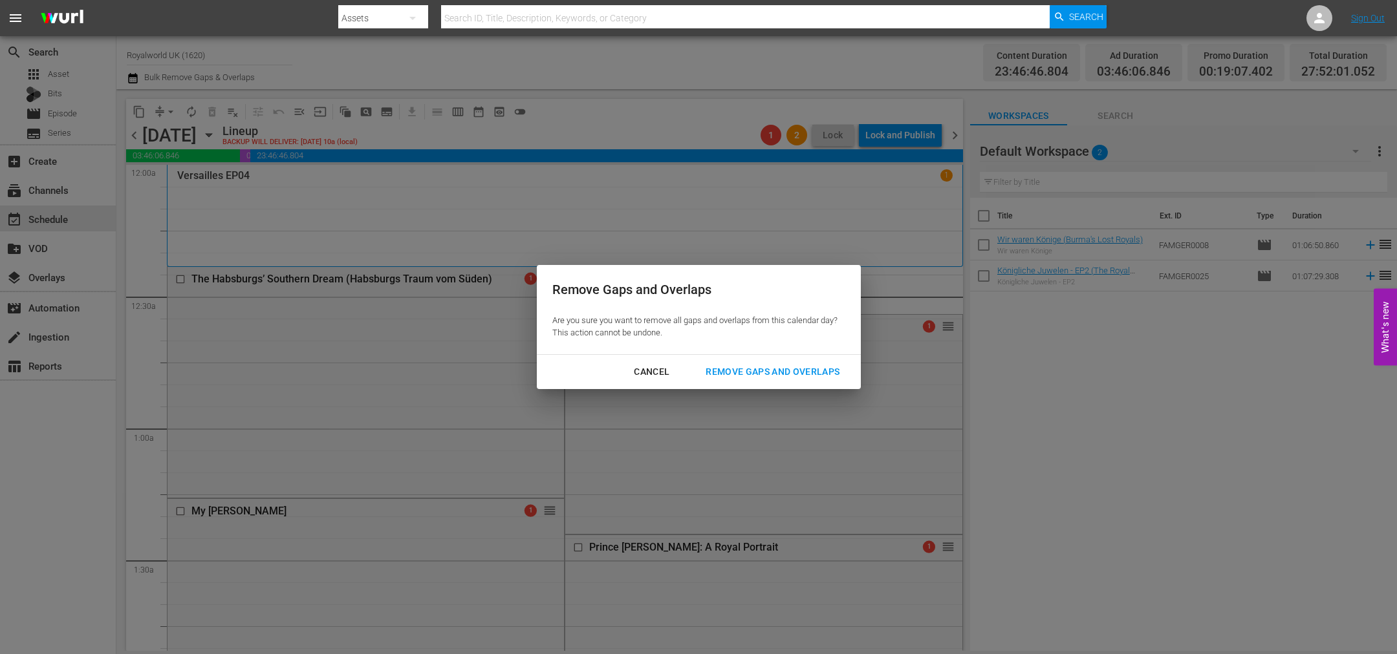
click at [784, 380] on div "Remove Gaps and Overlaps" at bounding box center [772, 372] width 155 height 16
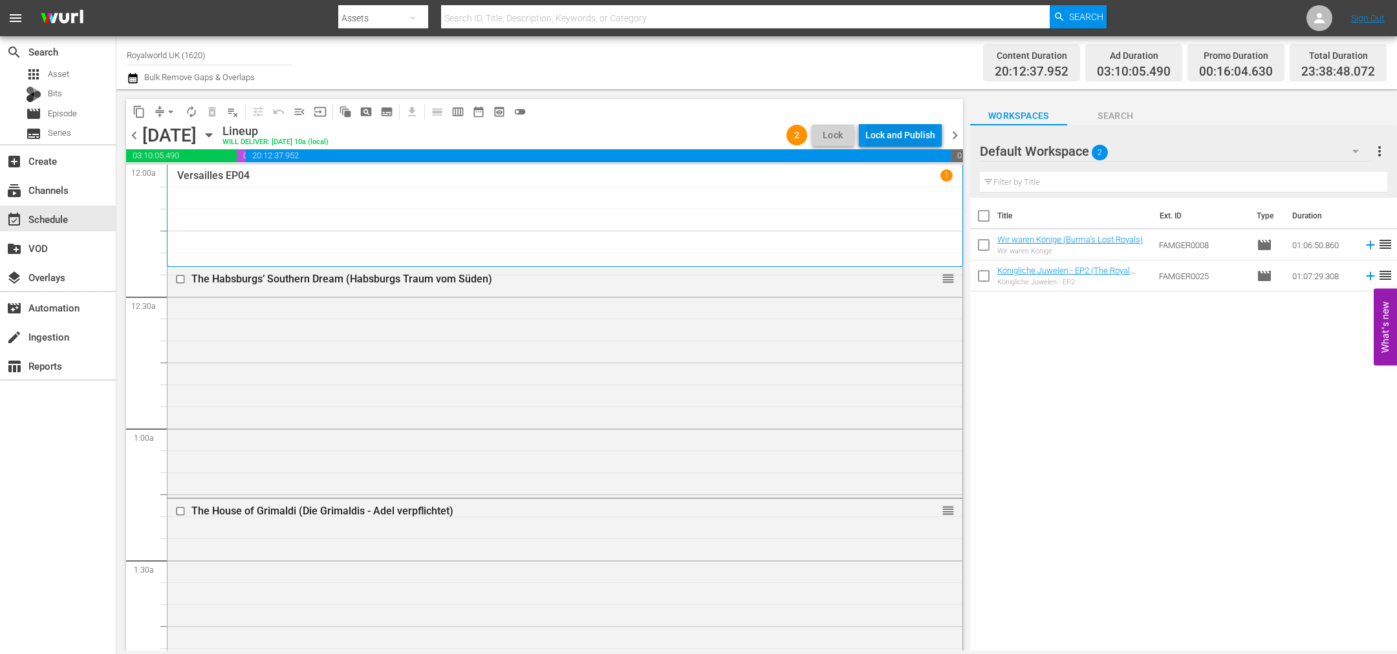
click at [931, 126] on div "Lock and Publish" at bounding box center [900, 135] width 70 height 23
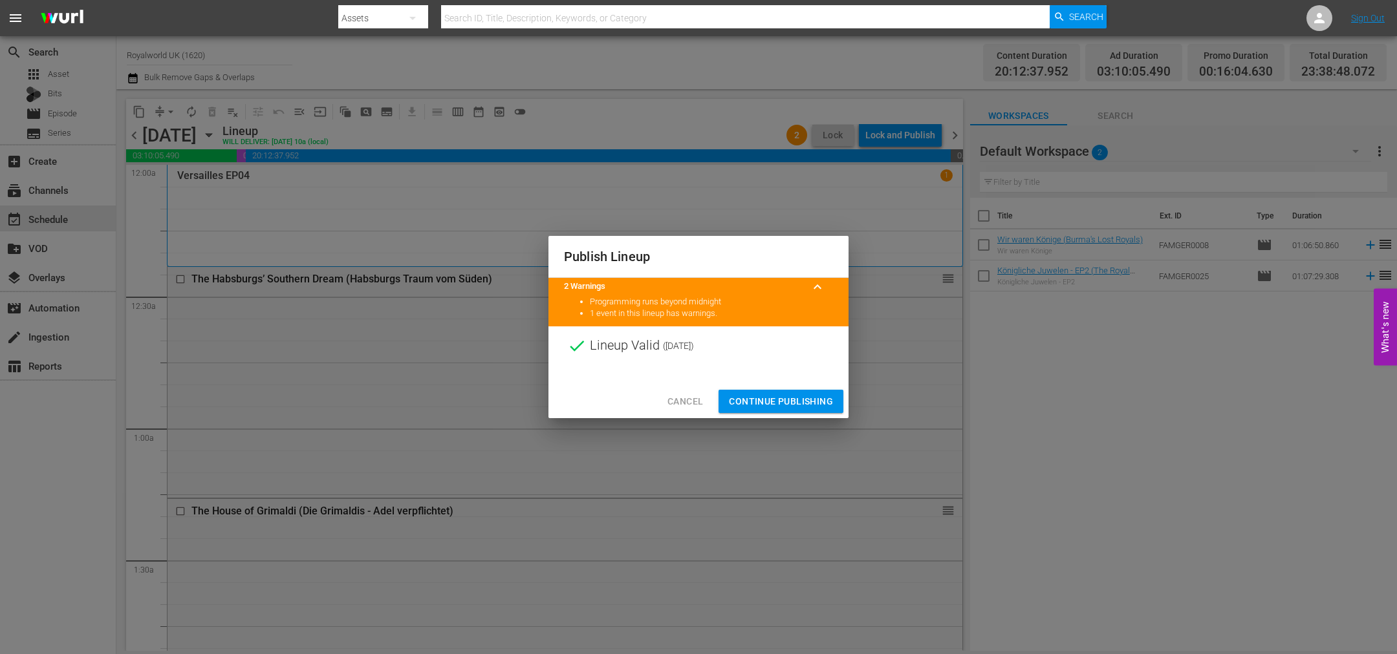
click at [781, 400] on span "Continue Publishing" at bounding box center [781, 402] width 104 height 16
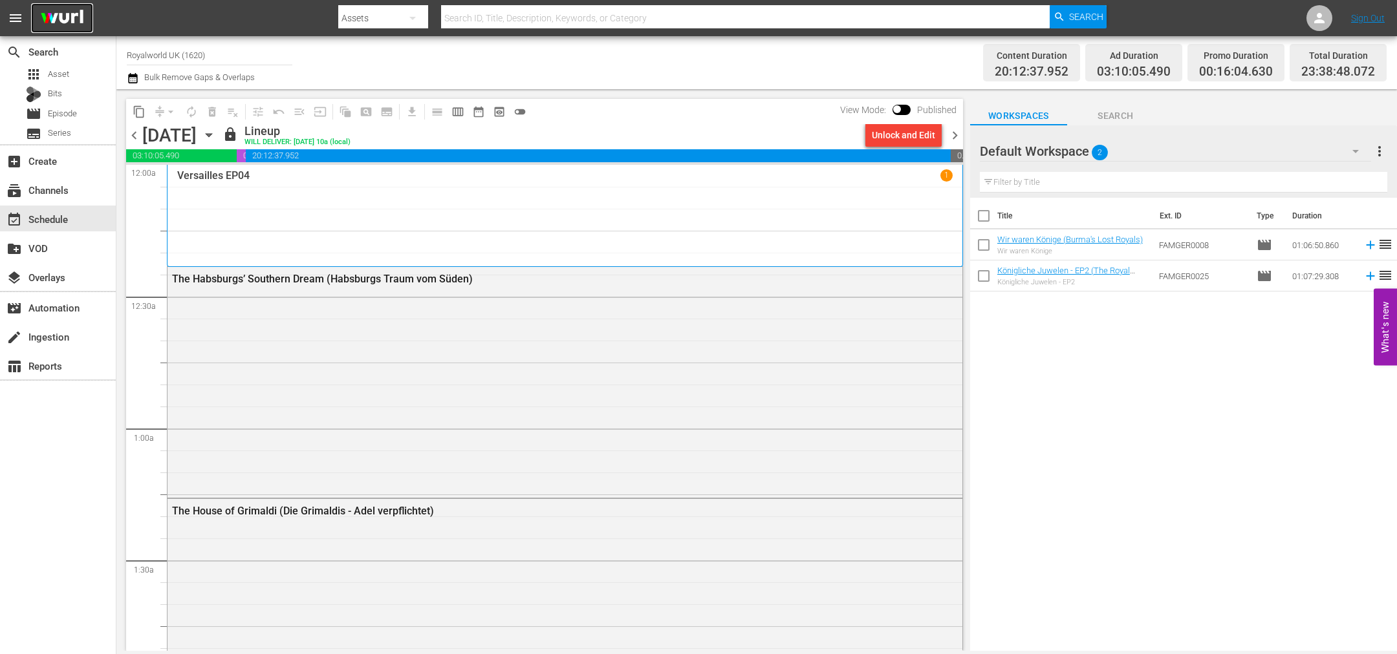
click at [46, 17] on img at bounding box center [62, 18] width 62 height 30
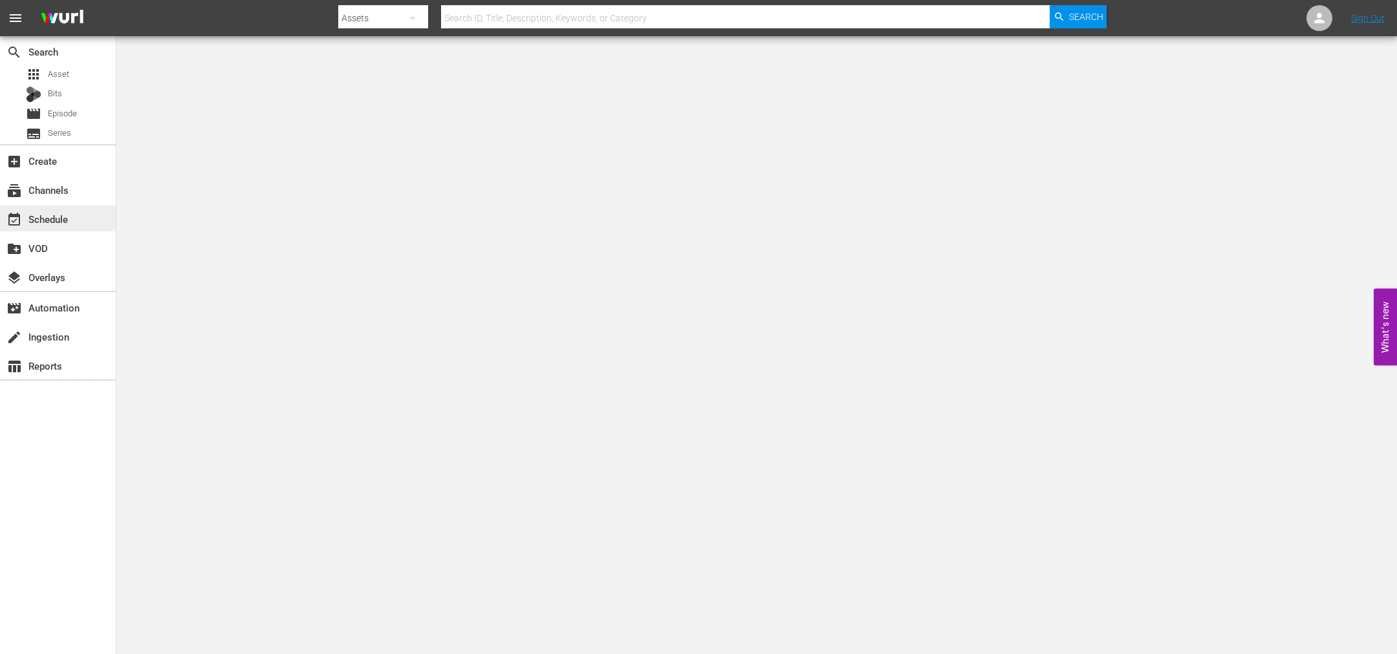
click at [67, 219] on div "event_available Schedule" at bounding box center [36, 217] width 72 height 12
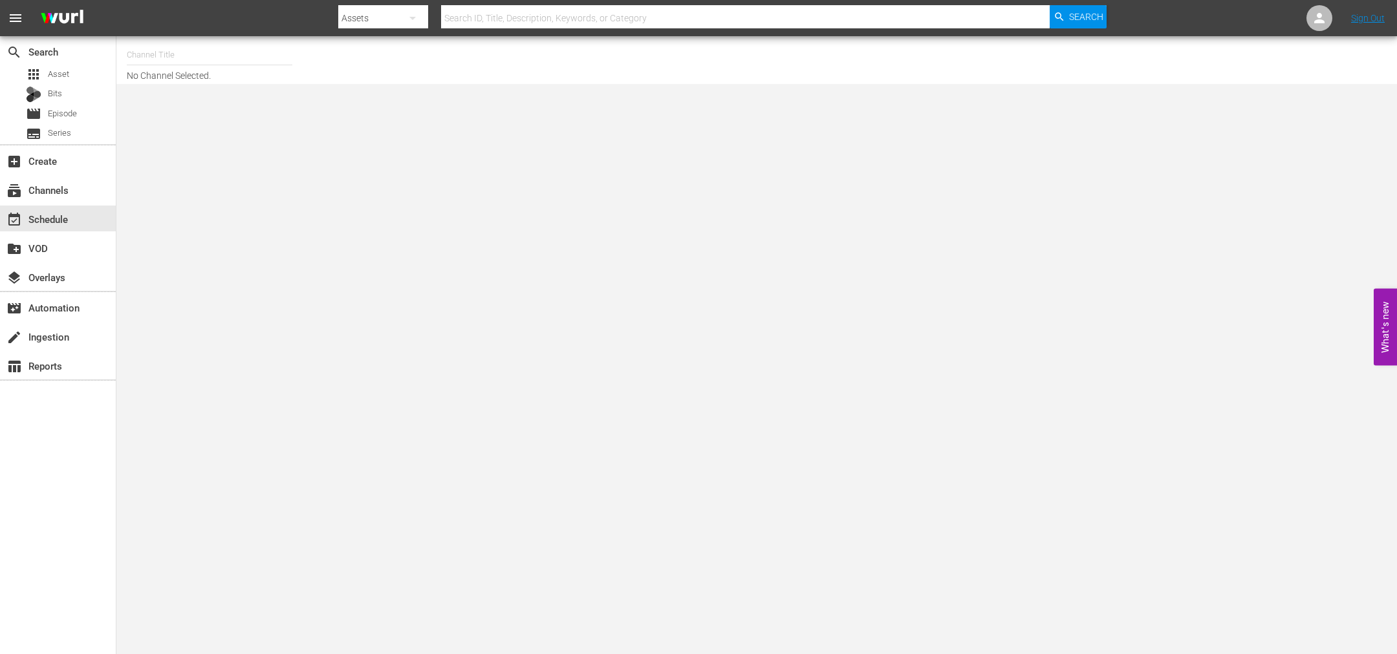
click at [222, 64] on input "text" at bounding box center [210, 54] width 166 height 31
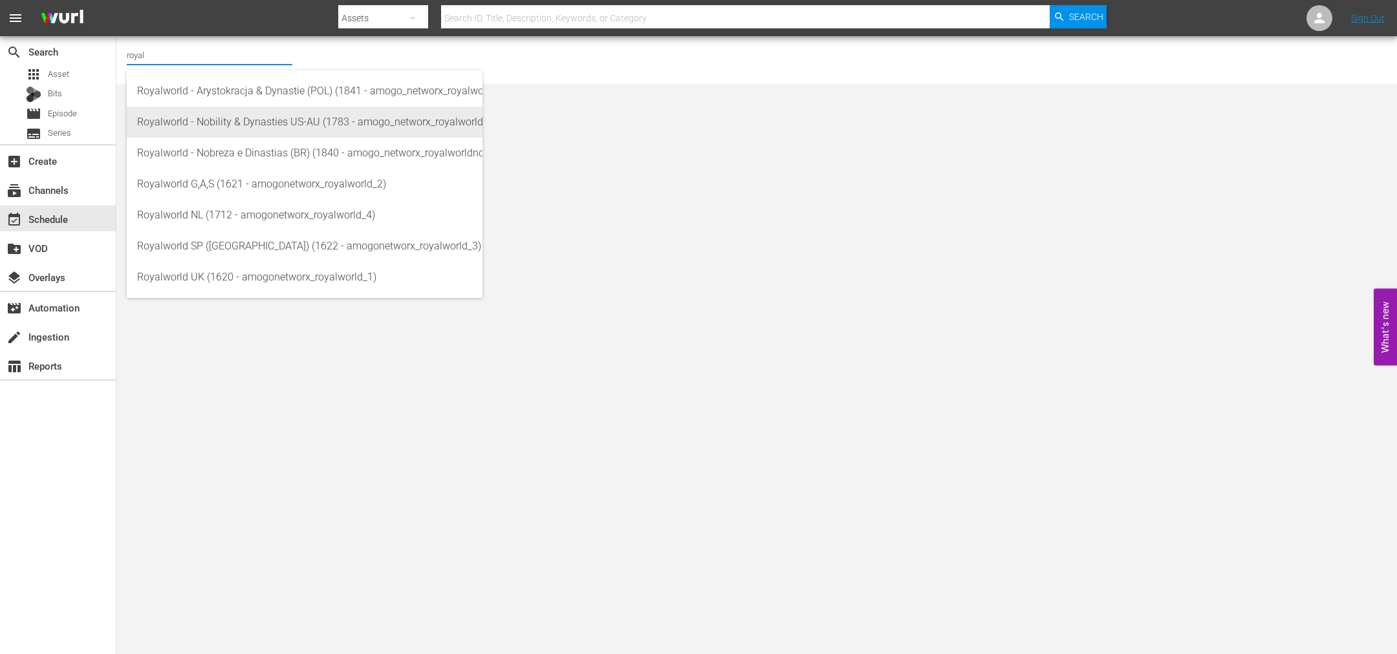
click at [262, 126] on div "Royalworld - Nobility & Dynasties US-AU (1783 - amogo_networx_royalworldnobilit…" at bounding box center [304, 122] width 335 height 31
type input "Royalworld - Nobility & Dynasties US-AU (1783 - amogo_networx_royalworldnobilit…"
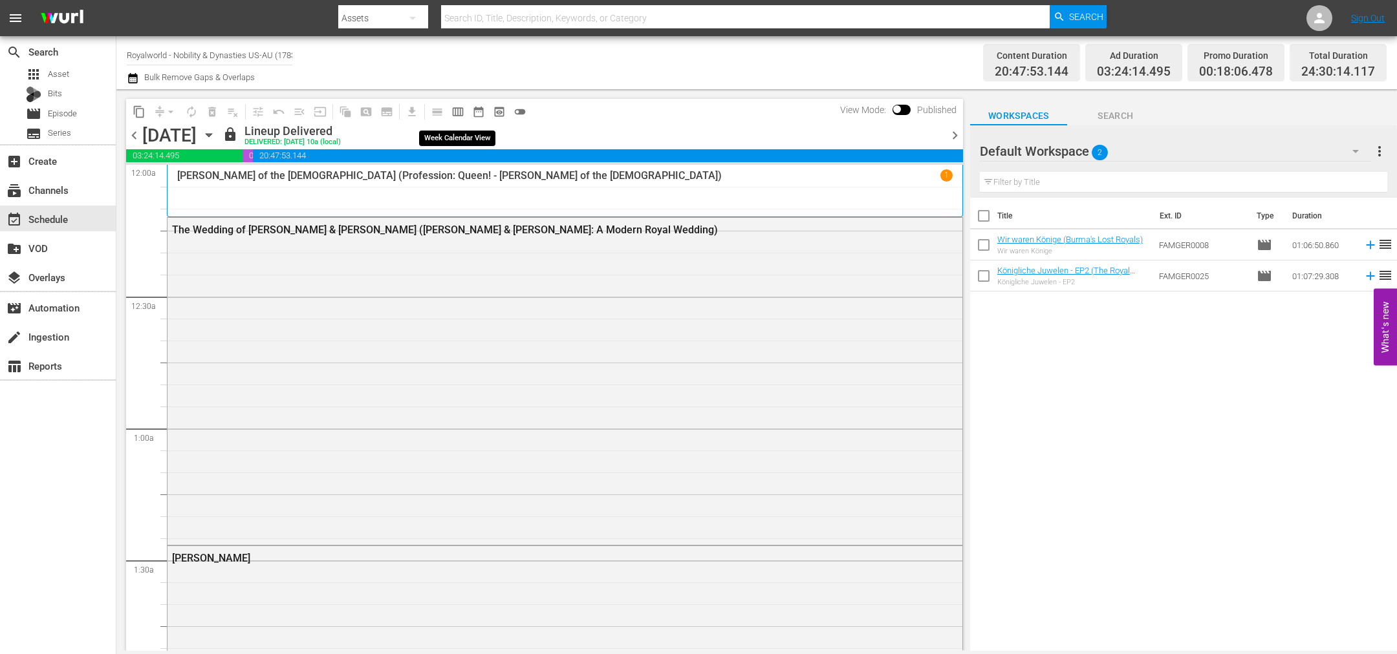
click at [452, 109] on span "calendar_view_week_outlined" at bounding box center [457, 111] width 13 height 13
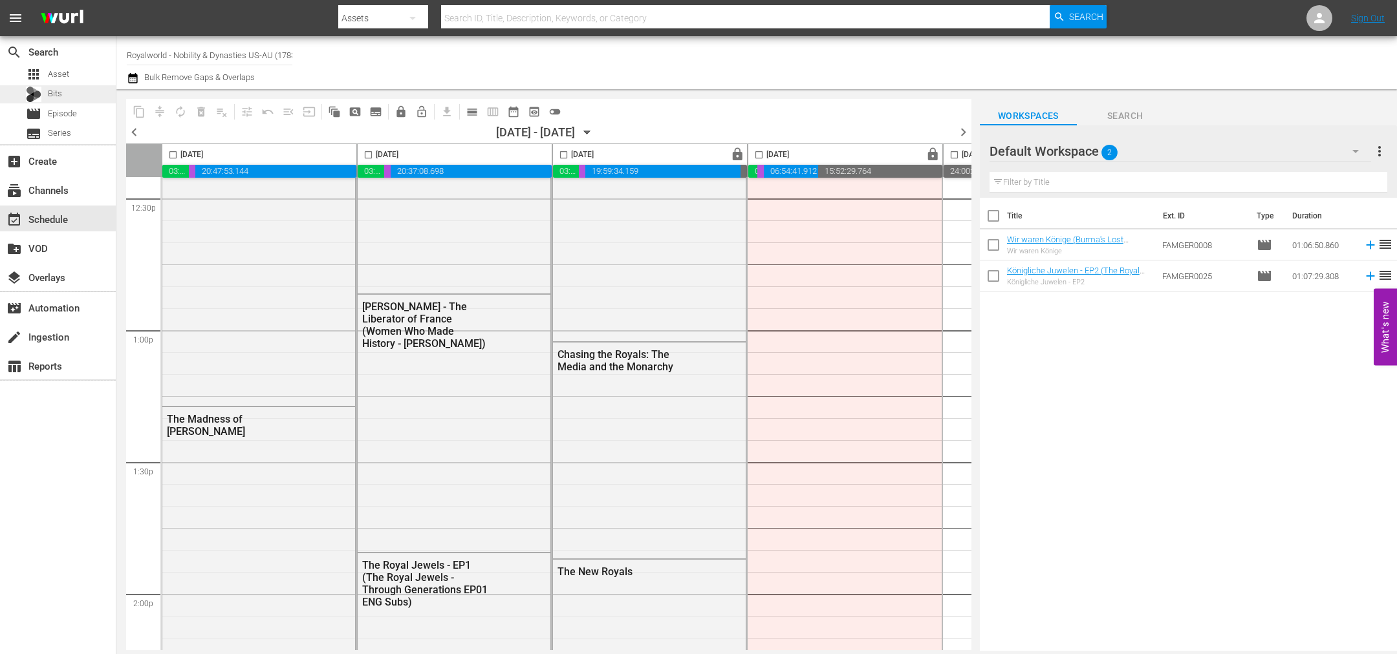
scroll to position [3395, 0]
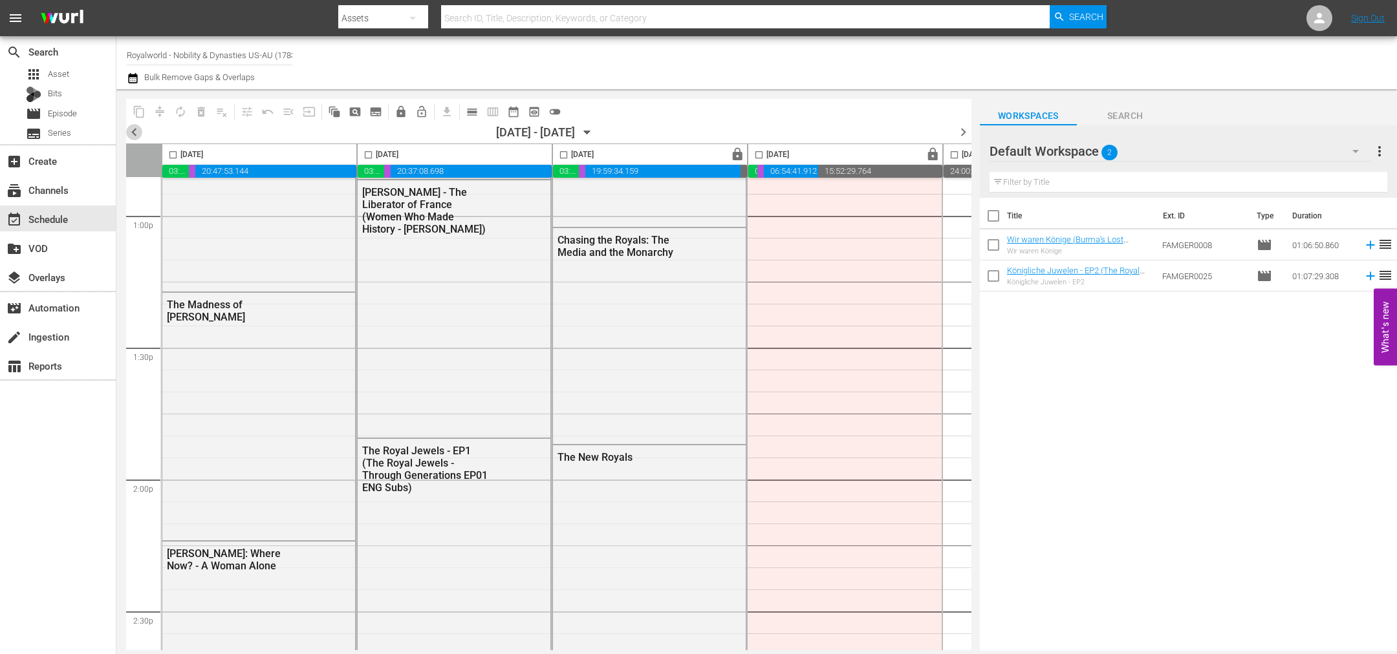
click at [132, 134] on span "chevron_left" at bounding box center [134, 132] width 16 height 16
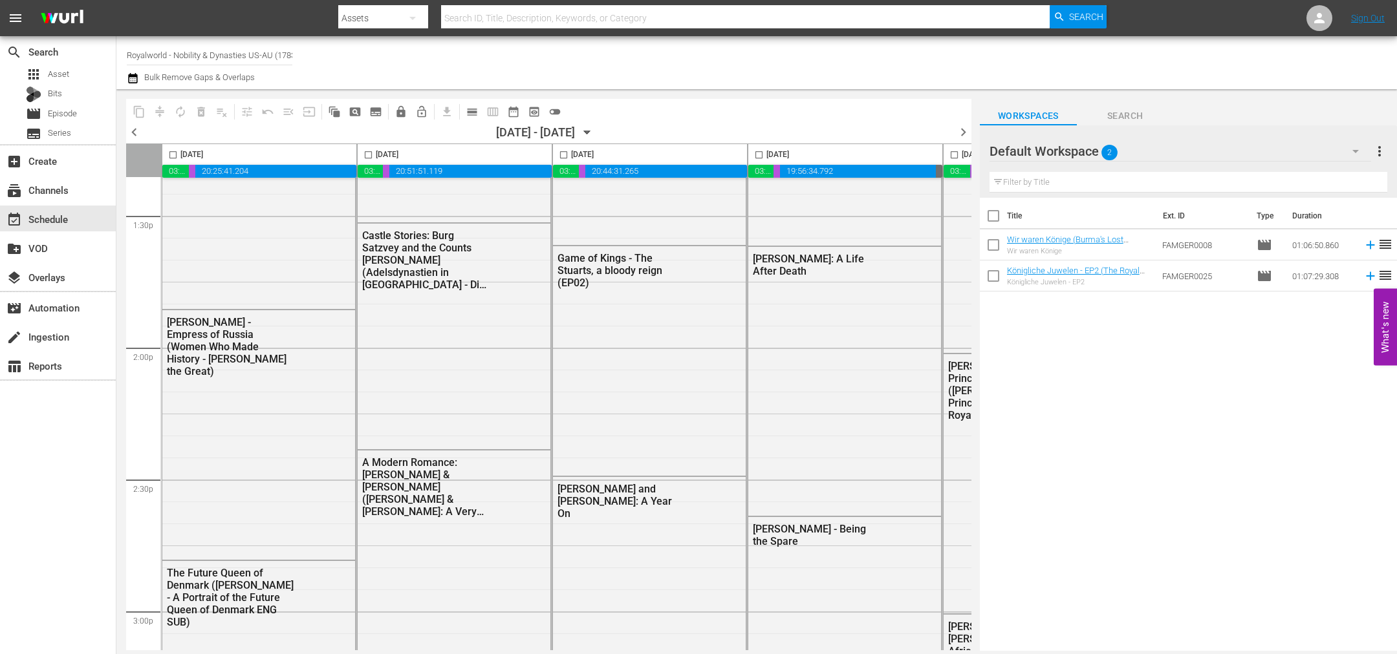
scroll to position [3373, 0]
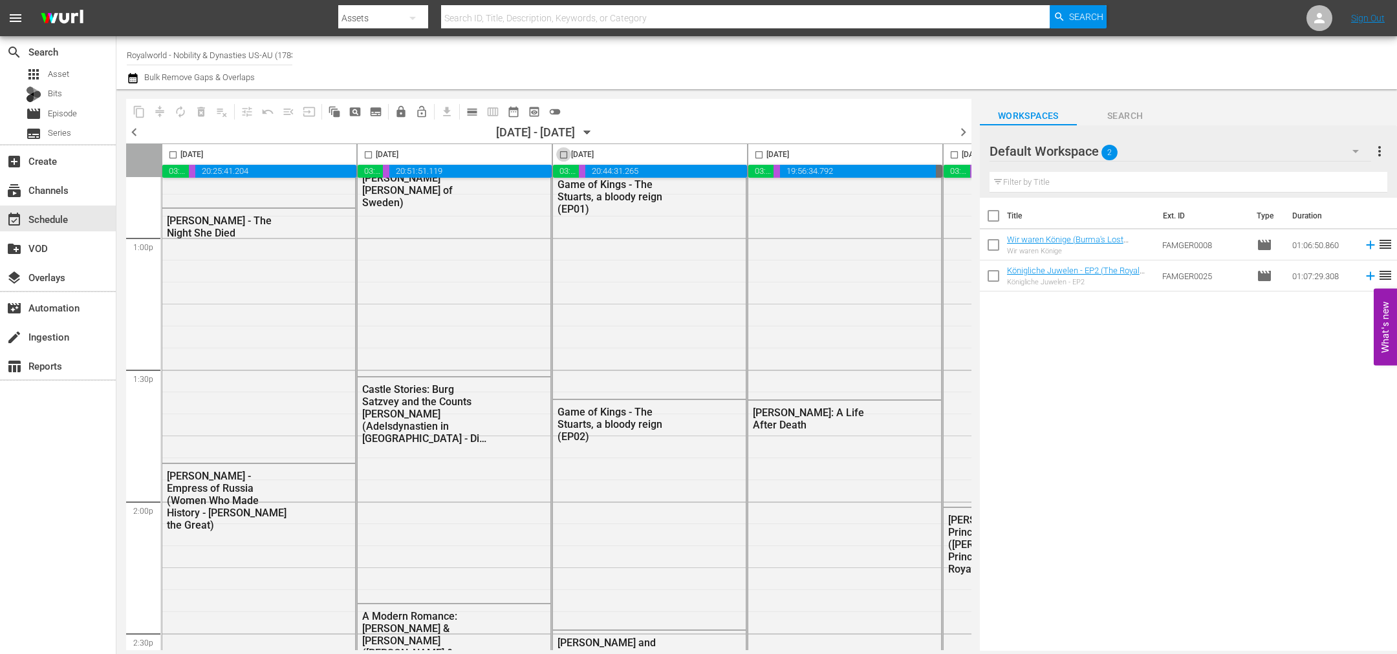
click at [563, 155] on input "checkbox" at bounding box center [563, 157] width 15 height 15
checkbox input "true"
click at [138, 111] on span "content_copy" at bounding box center [139, 111] width 13 height 13
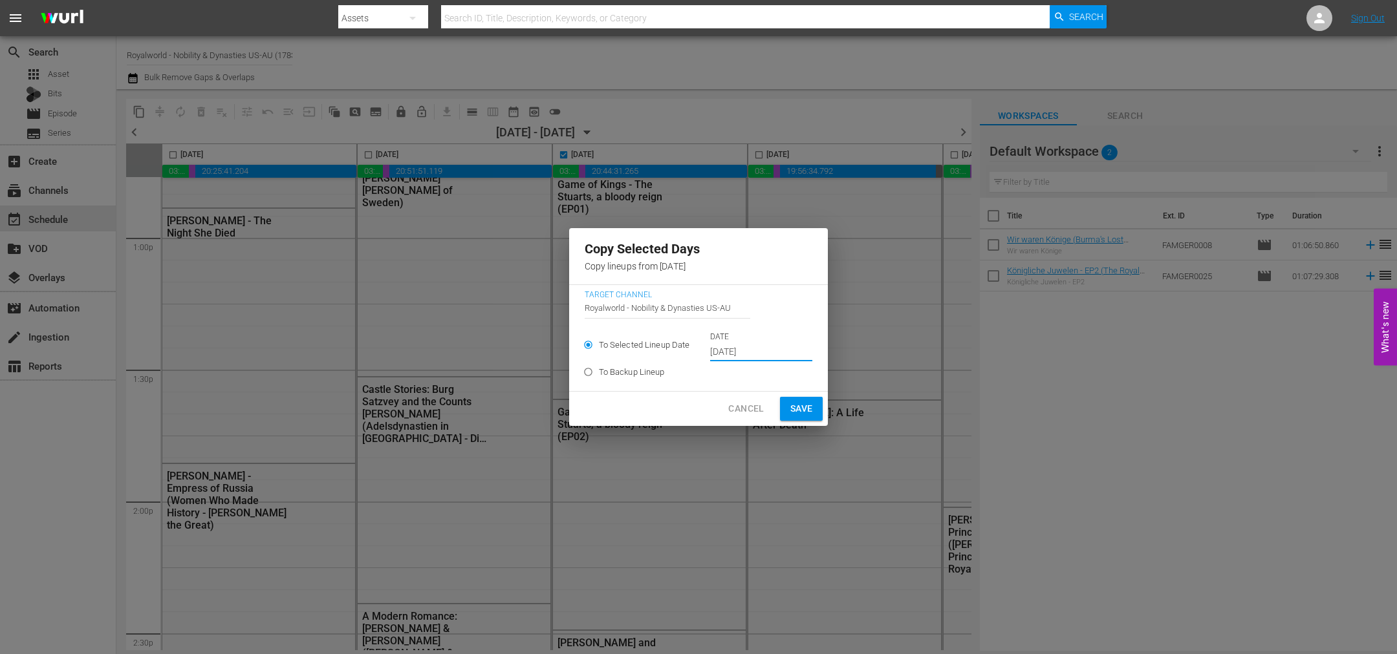
click at [771, 350] on input "[DATE]" at bounding box center [761, 352] width 102 height 19
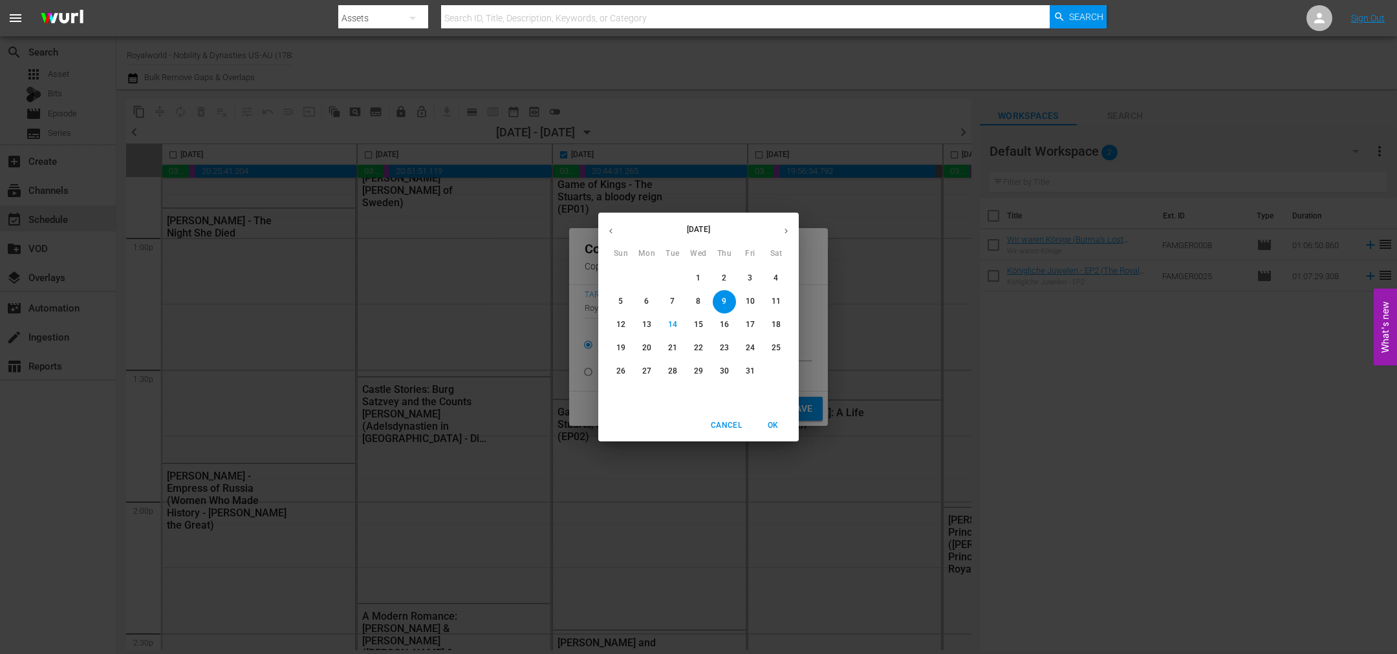
click at [751, 327] on p "17" at bounding box center [750, 324] width 9 height 11
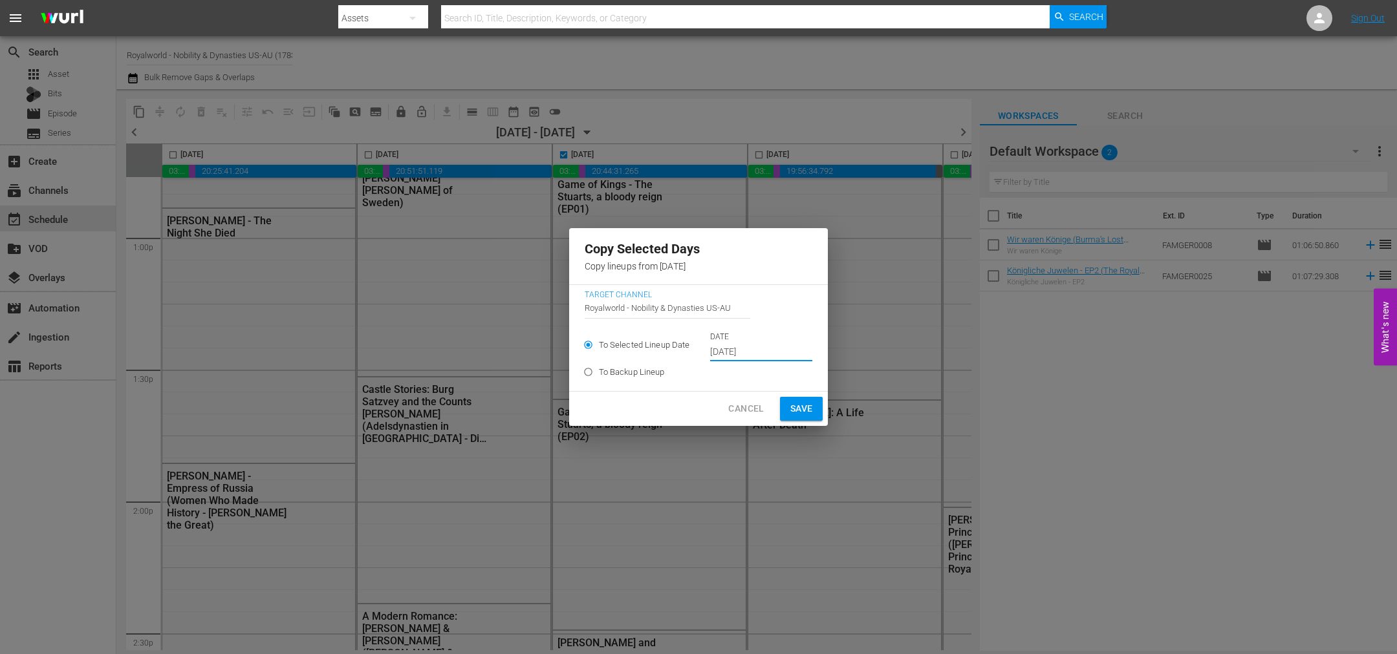
click at [795, 405] on span "Save" at bounding box center [801, 409] width 23 height 16
type input "[DATE]"
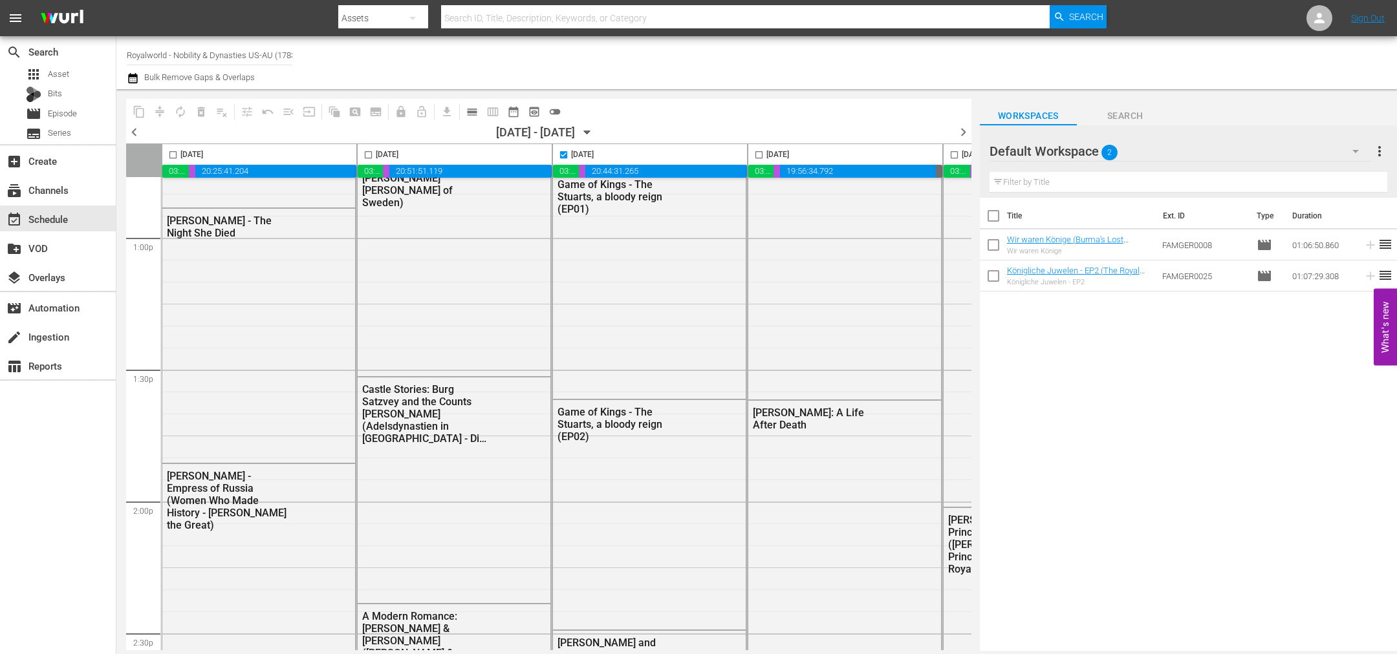
checkbox input "false"
click at [760, 151] on input "checkbox" at bounding box center [758, 157] width 15 height 15
checkbox input "true"
click at [130, 106] on button "content_copy" at bounding box center [139, 112] width 21 height 21
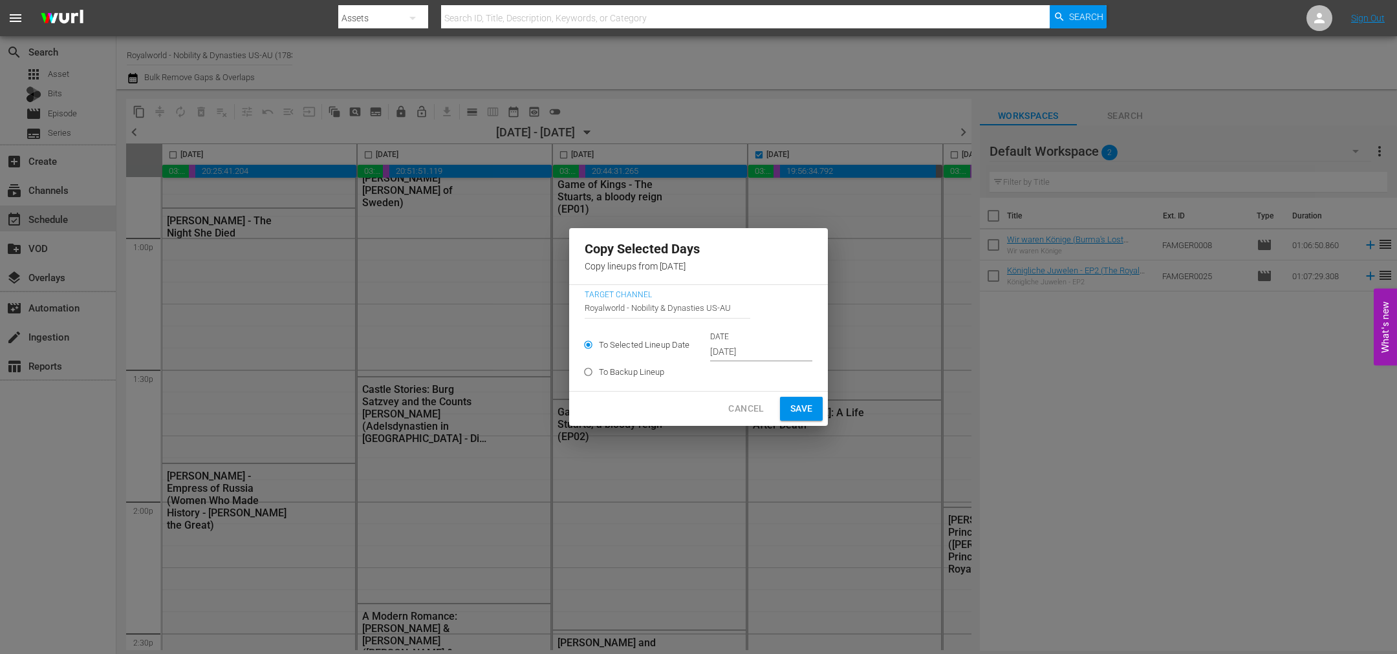
click at [746, 354] on input "Oct 10th 2025" at bounding box center [761, 352] width 102 height 19
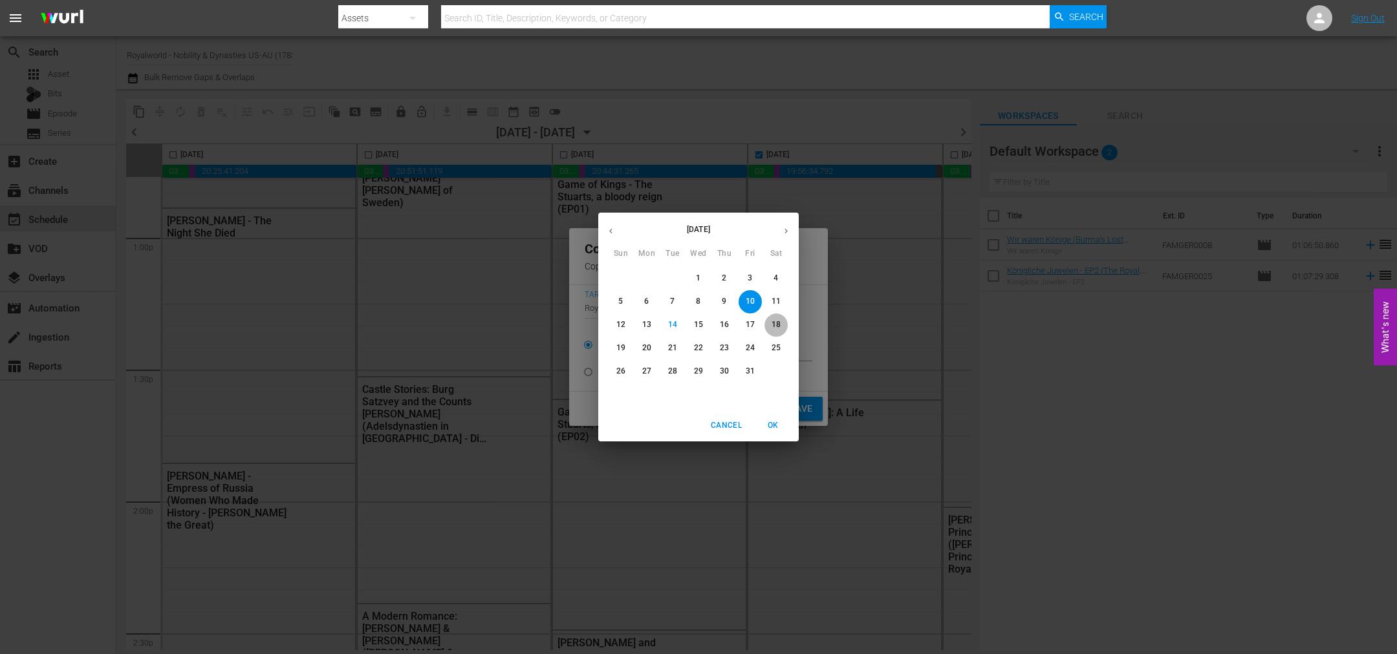
click at [767, 324] on span "18" at bounding box center [775, 324] width 23 height 11
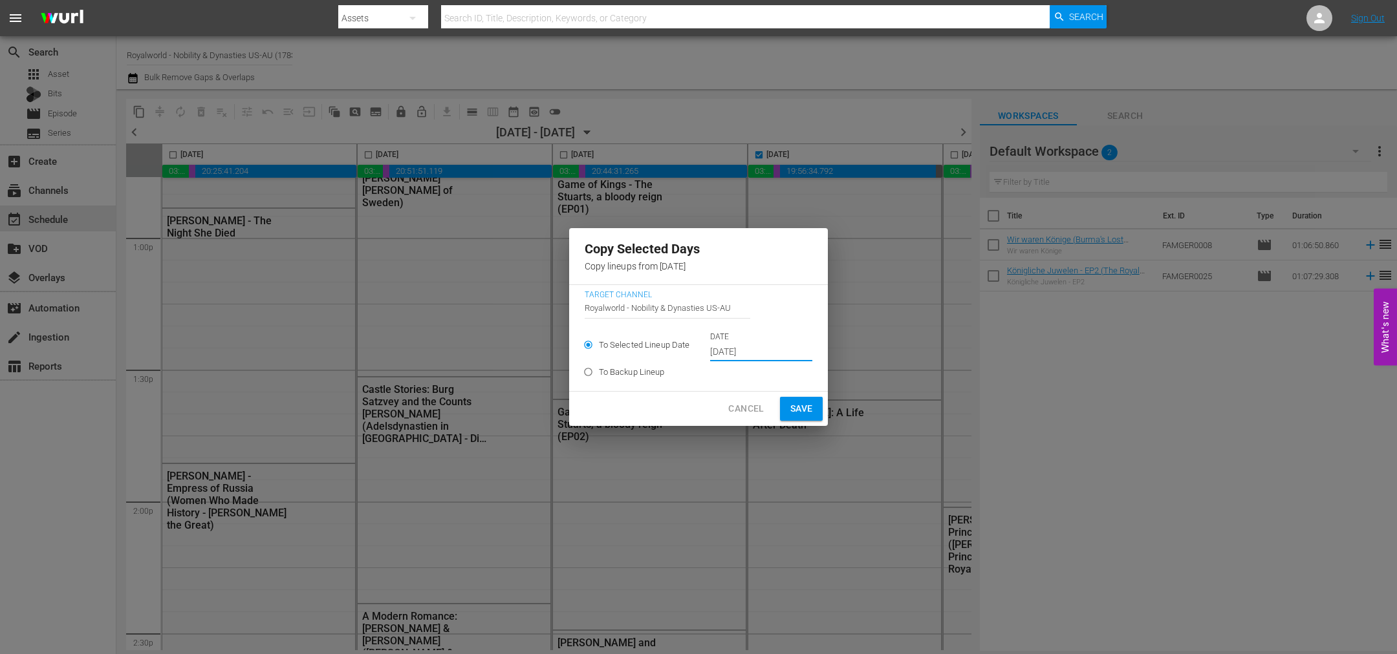
click at [797, 405] on span "Save" at bounding box center [801, 409] width 23 height 16
type input "Oct 10th 2025"
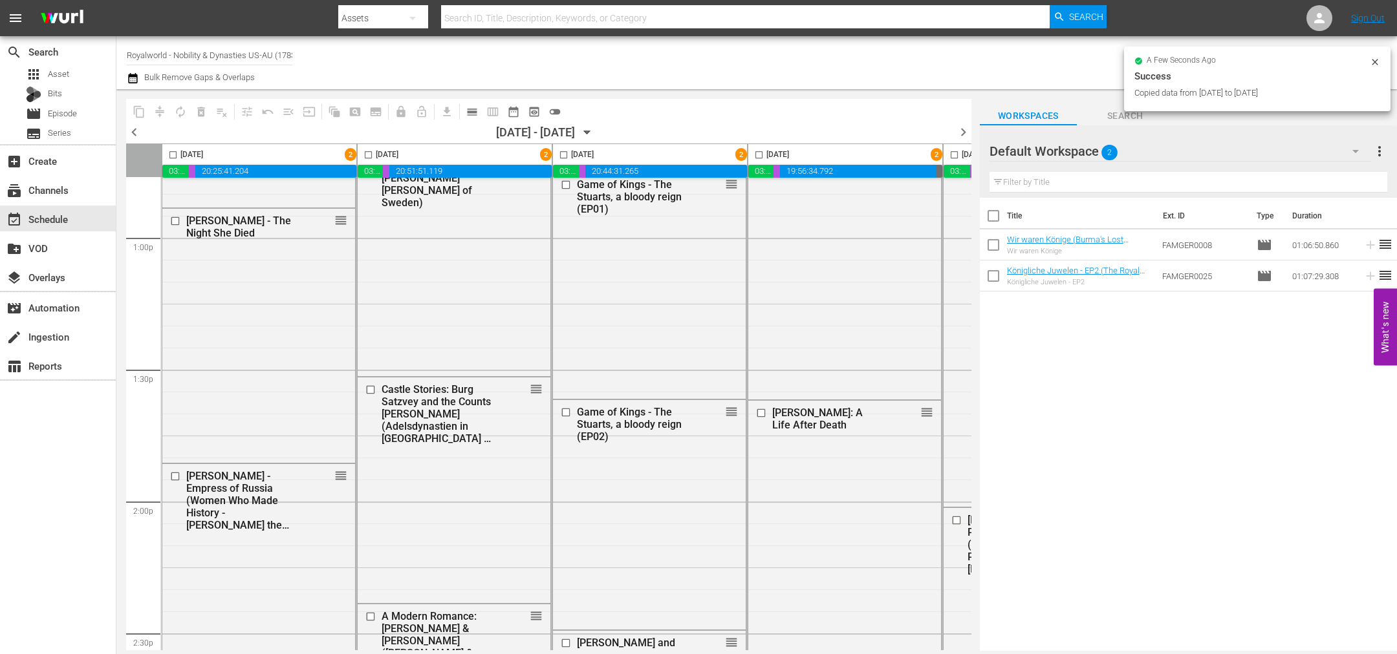
checkbox input "false"
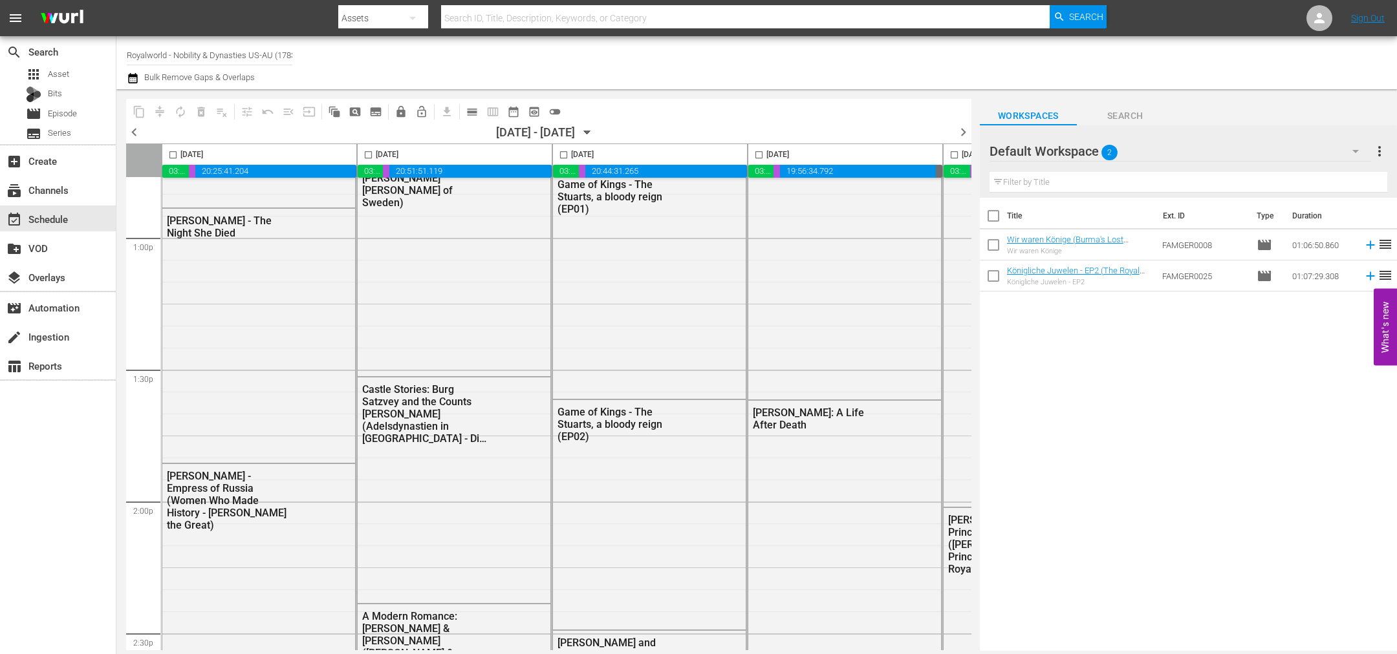
click at [966, 134] on span "chevron_right" at bounding box center [963, 132] width 16 height 16
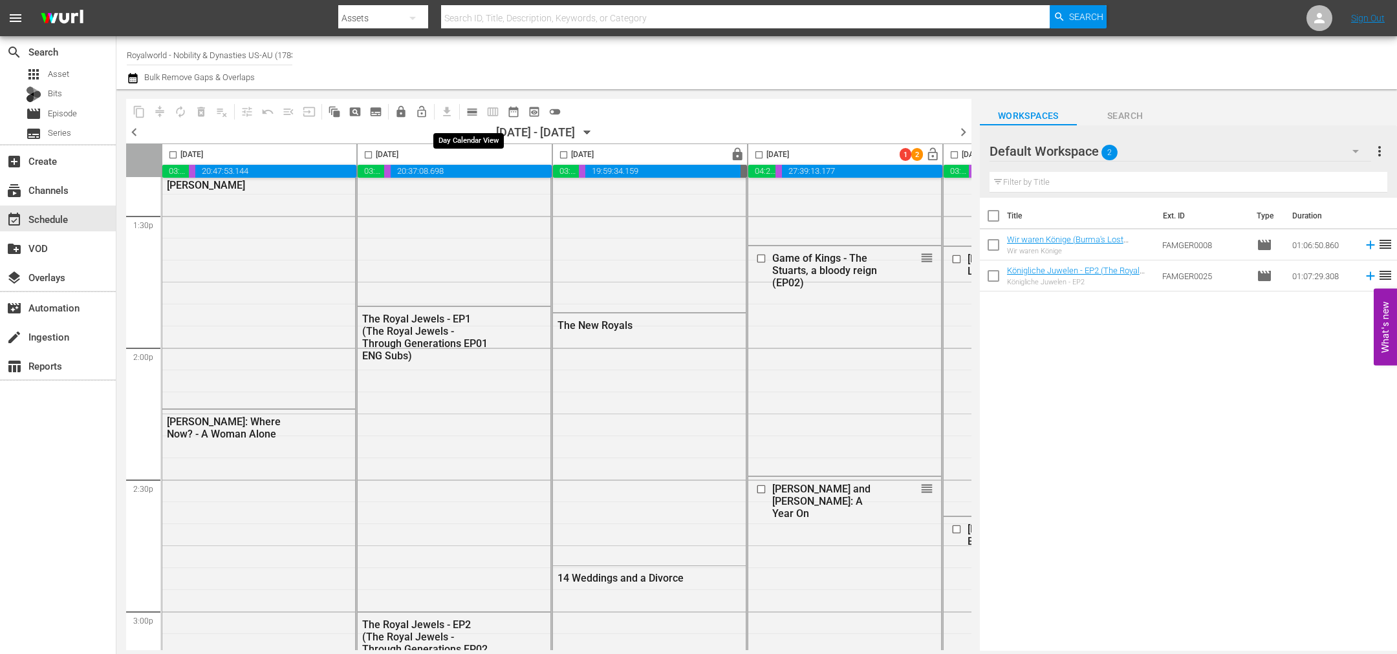
scroll to position [3395, 0]
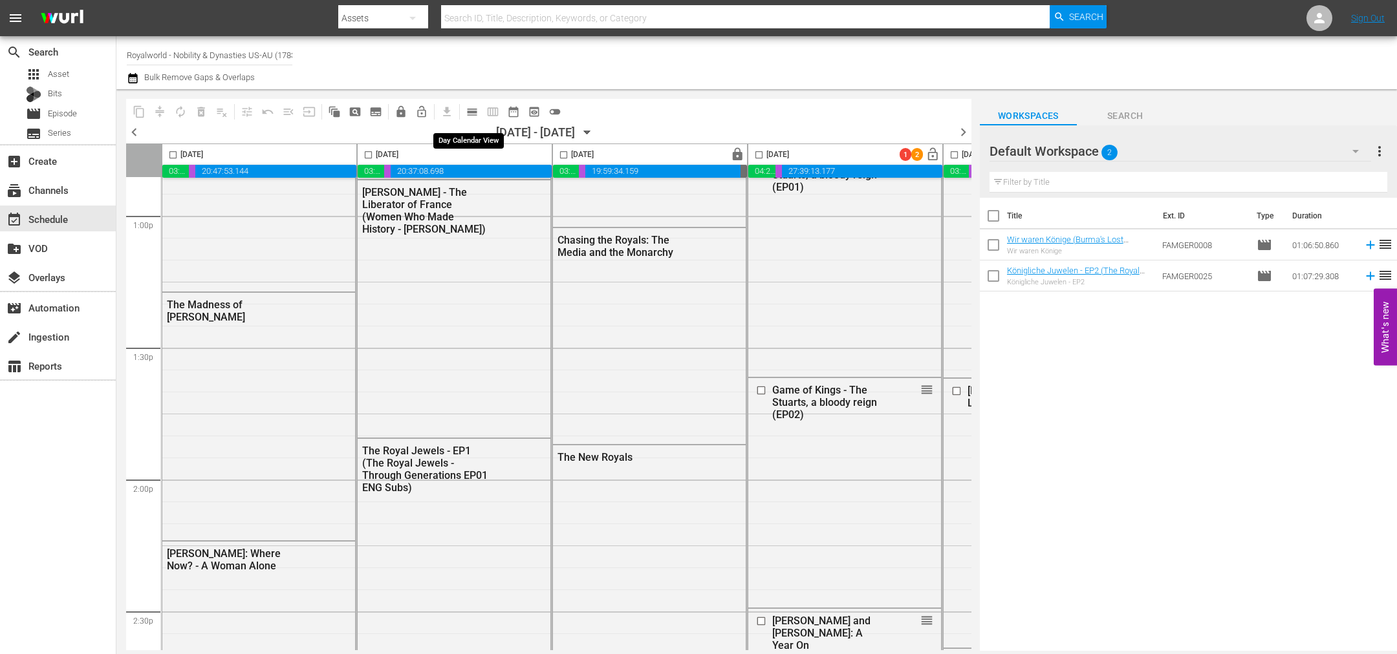
click at [469, 113] on span "calendar_view_day_outlined" at bounding box center [472, 111] width 13 height 13
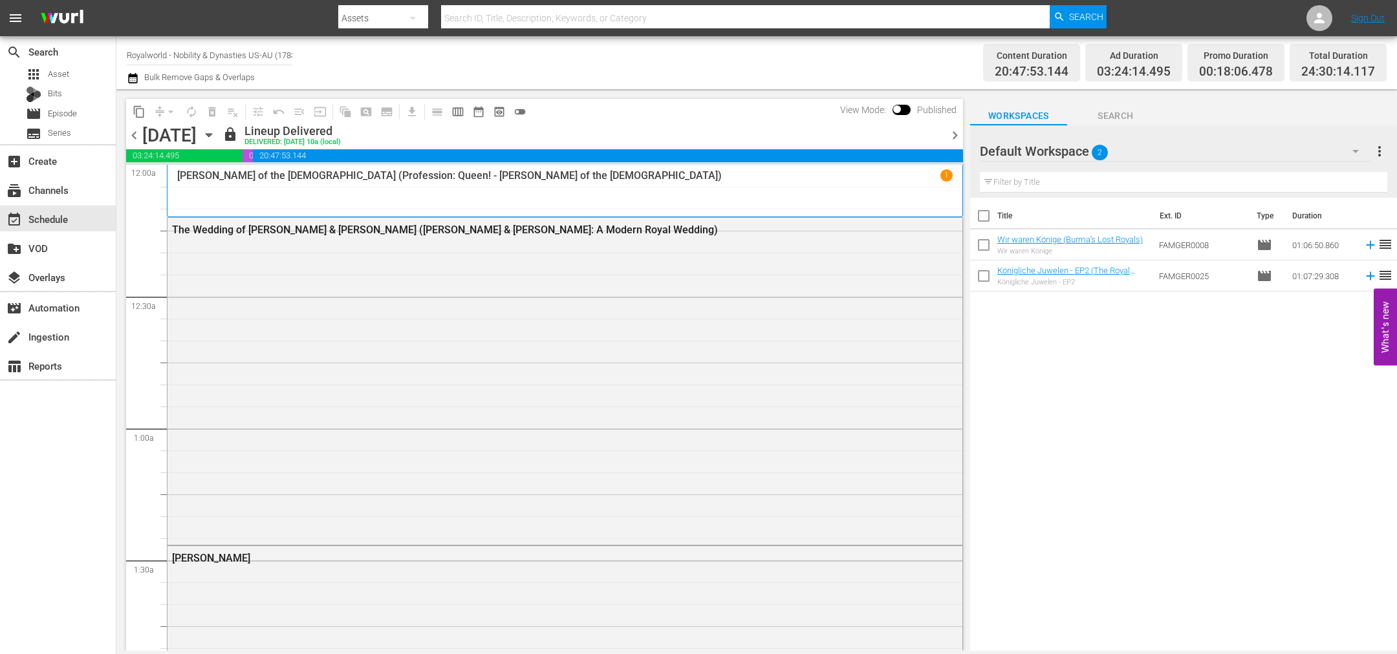
click at [954, 134] on span "chevron_right" at bounding box center [955, 135] width 16 height 16
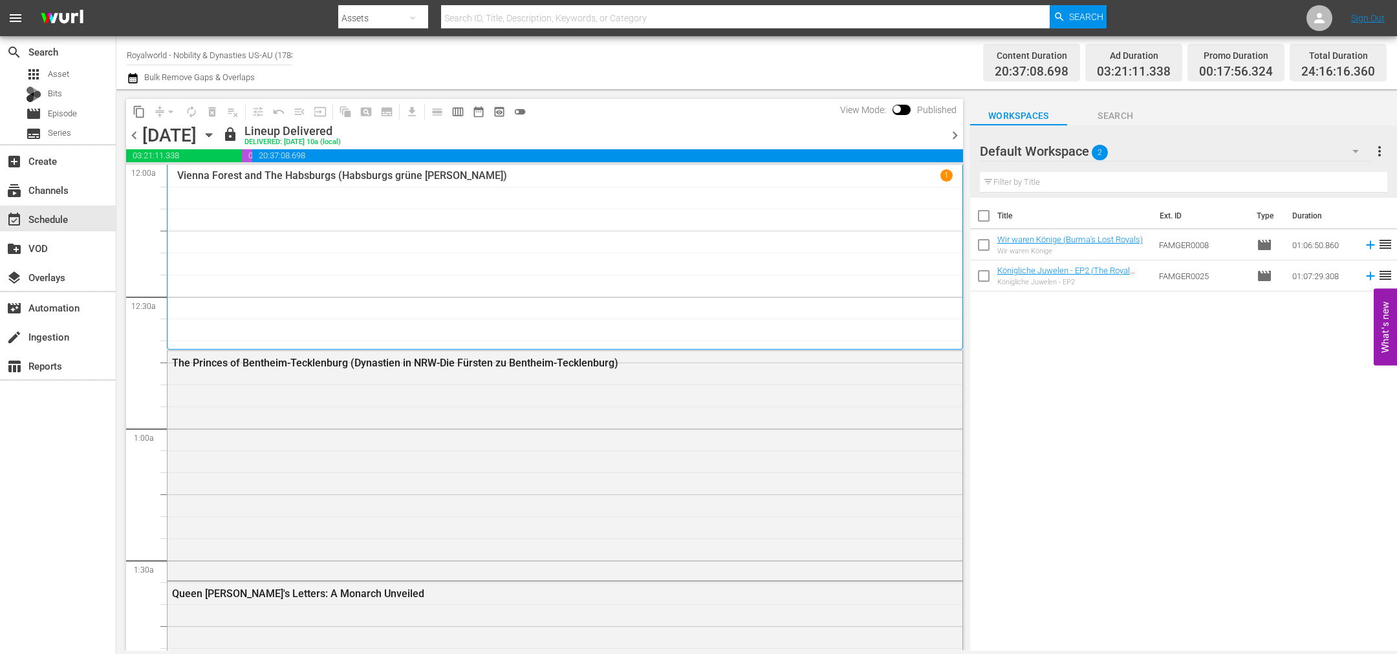
click at [954, 134] on span "chevron_right" at bounding box center [955, 135] width 16 height 16
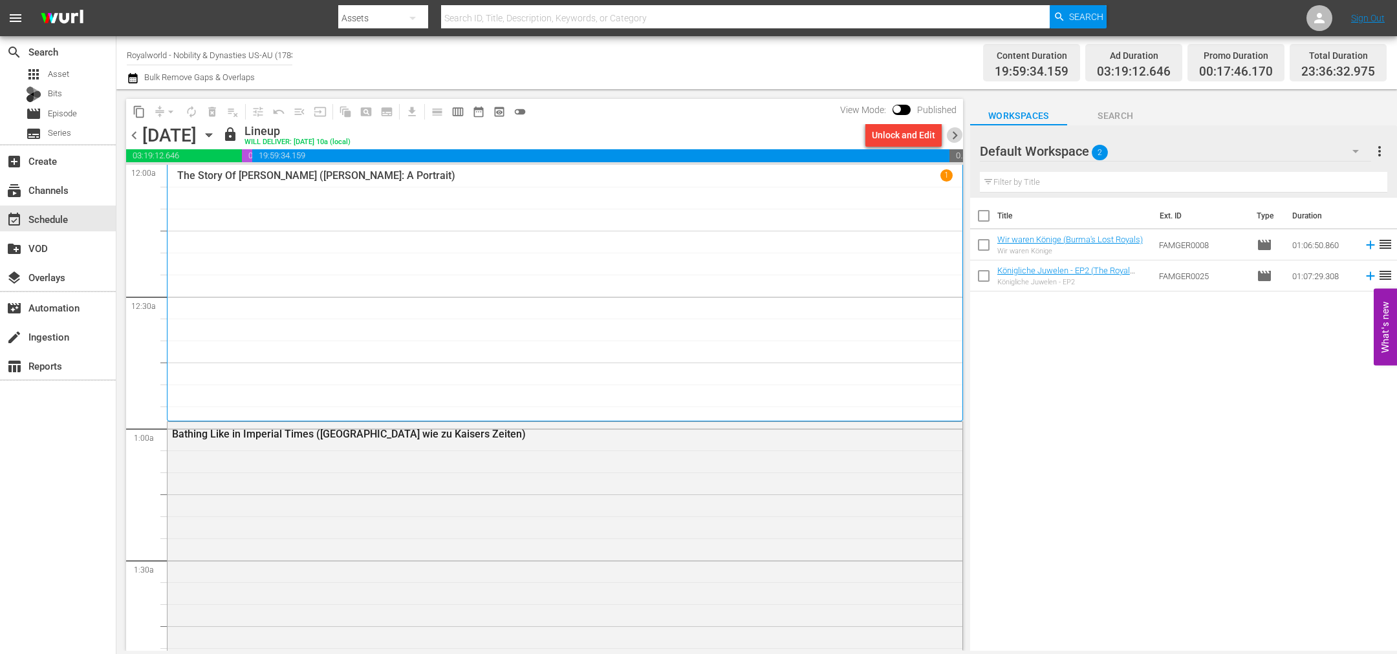
click at [954, 134] on span "chevron_right" at bounding box center [955, 135] width 16 height 16
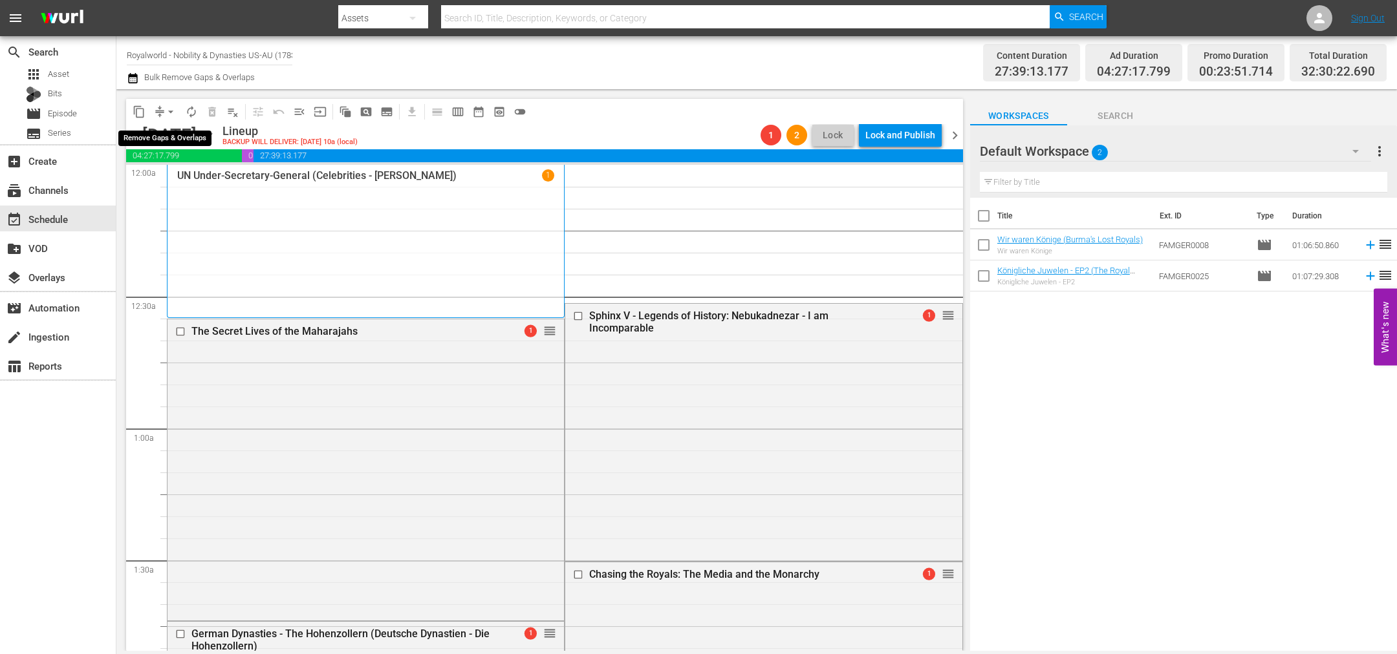
drag, startPoint x: 167, startPoint y: 108, endPoint x: 170, endPoint y: 114, distance: 7.2
click at [167, 108] on span "arrow_drop_down" at bounding box center [170, 111] width 13 height 13
click at [182, 182] on li "Align to End of Previous Day" at bounding box center [171, 179] width 136 height 21
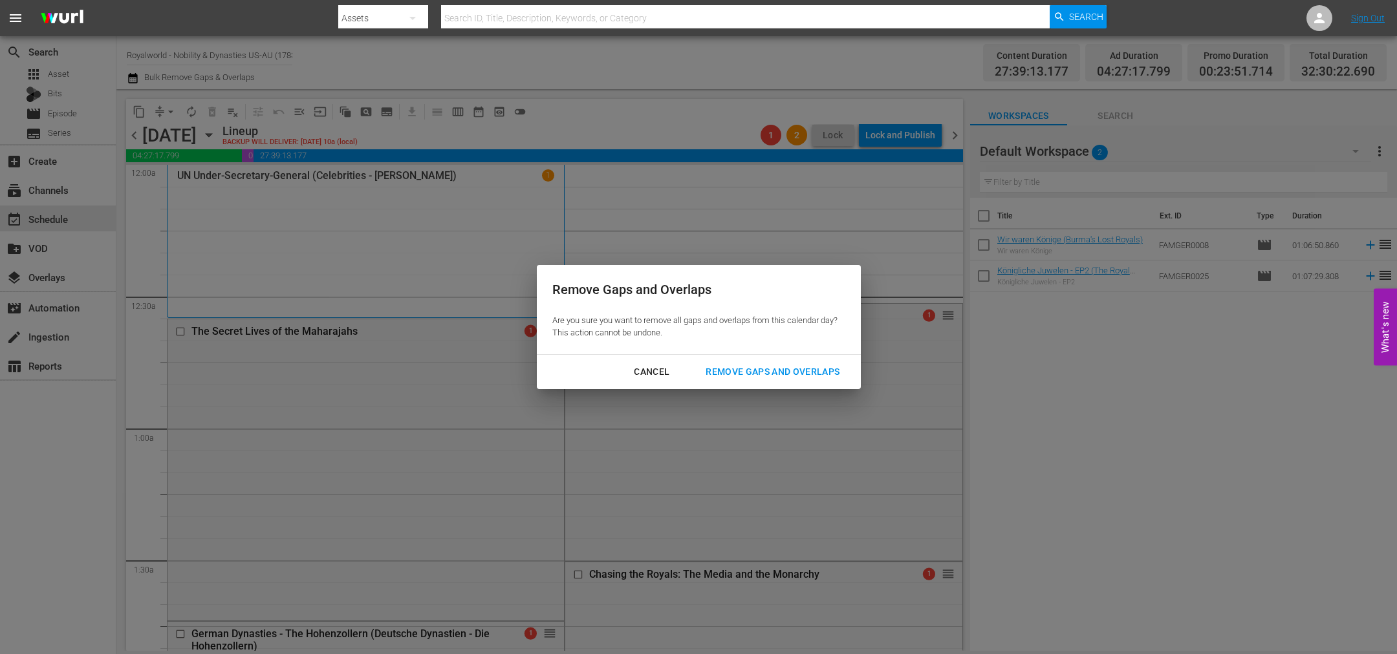
click at [738, 369] on div "Remove Gaps and Overlaps" at bounding box center [772, 372] width 155 height 16
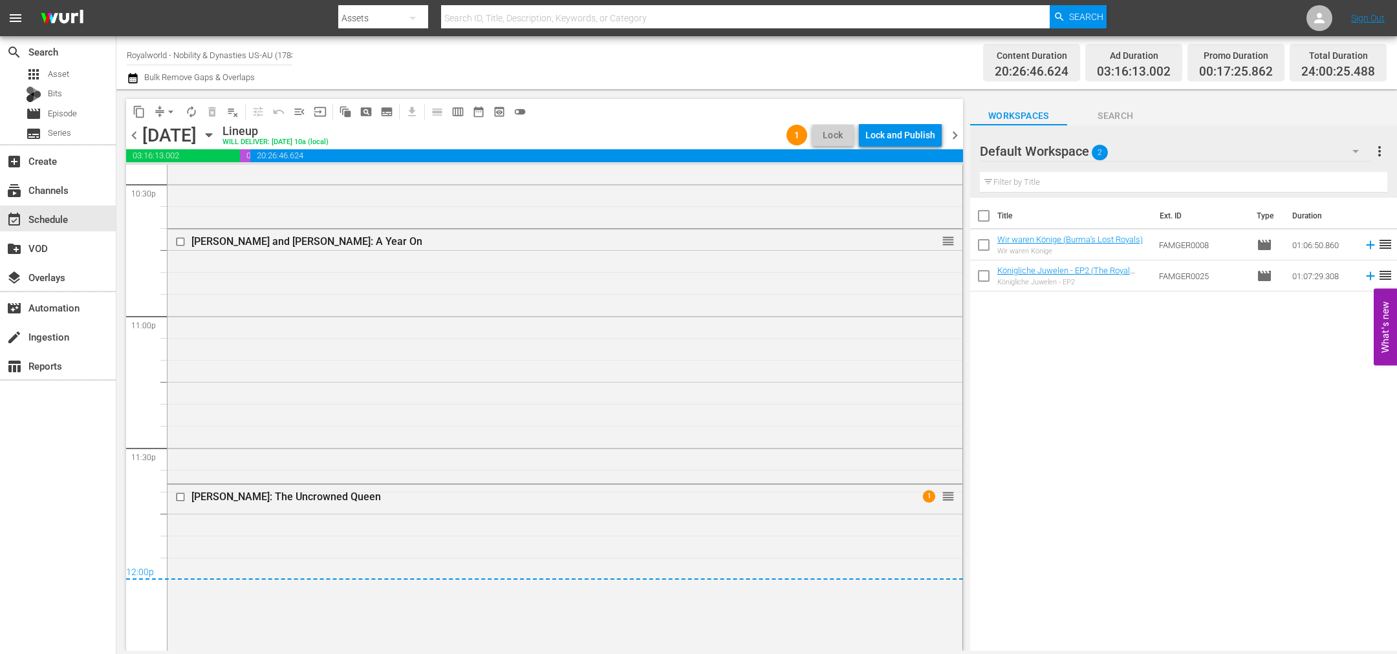
scroll to position [6000, 0]
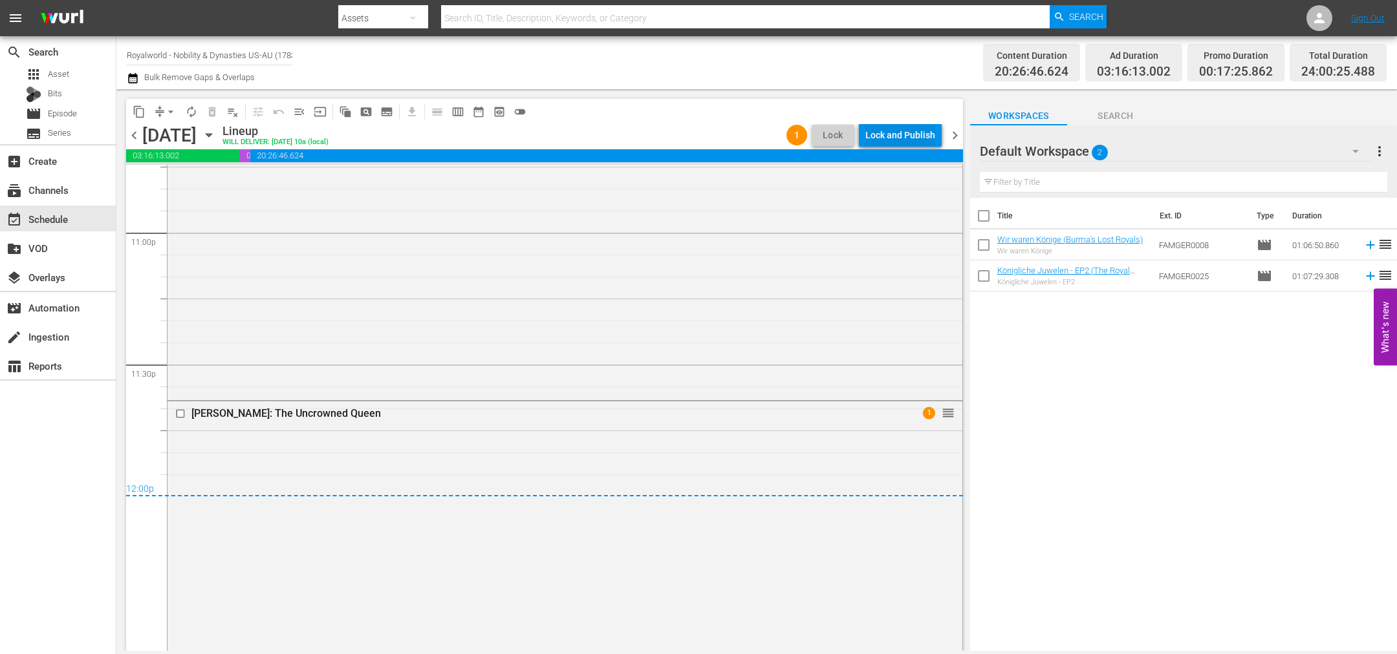
click at [879, 126] on div "Lock and Publish" at bounding box center [900, 135] width 70 height 23
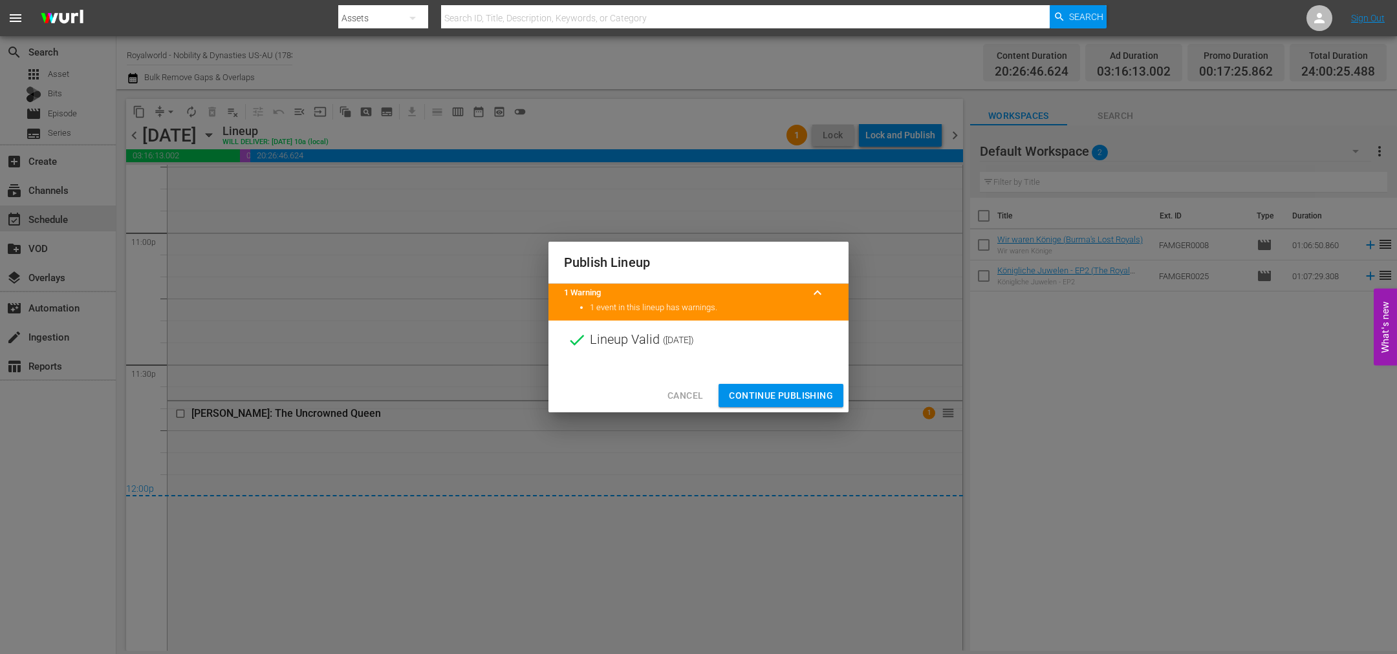
click at [768, 398] on span "Continue Publishing" at bounding box center [781, 396] width 104 height 16
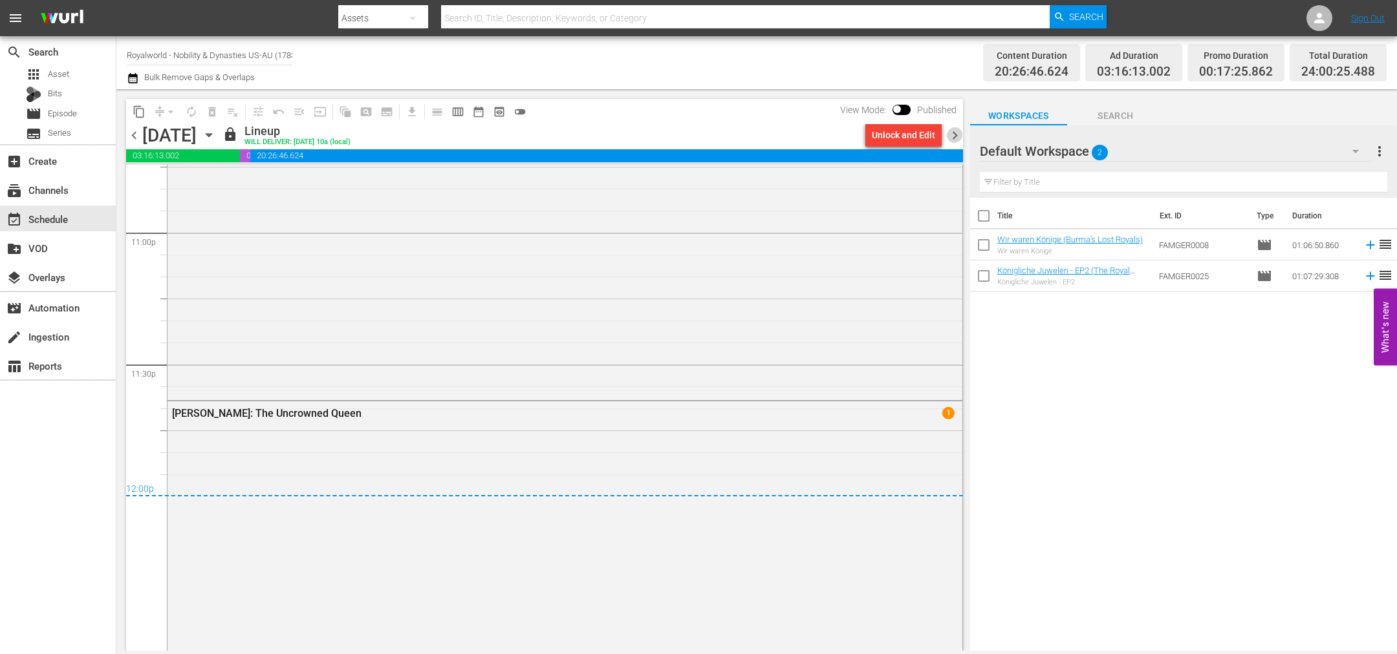
click at [960, 134] on span "chevron_right" at bounding box center [955, 135] width 16 height 16
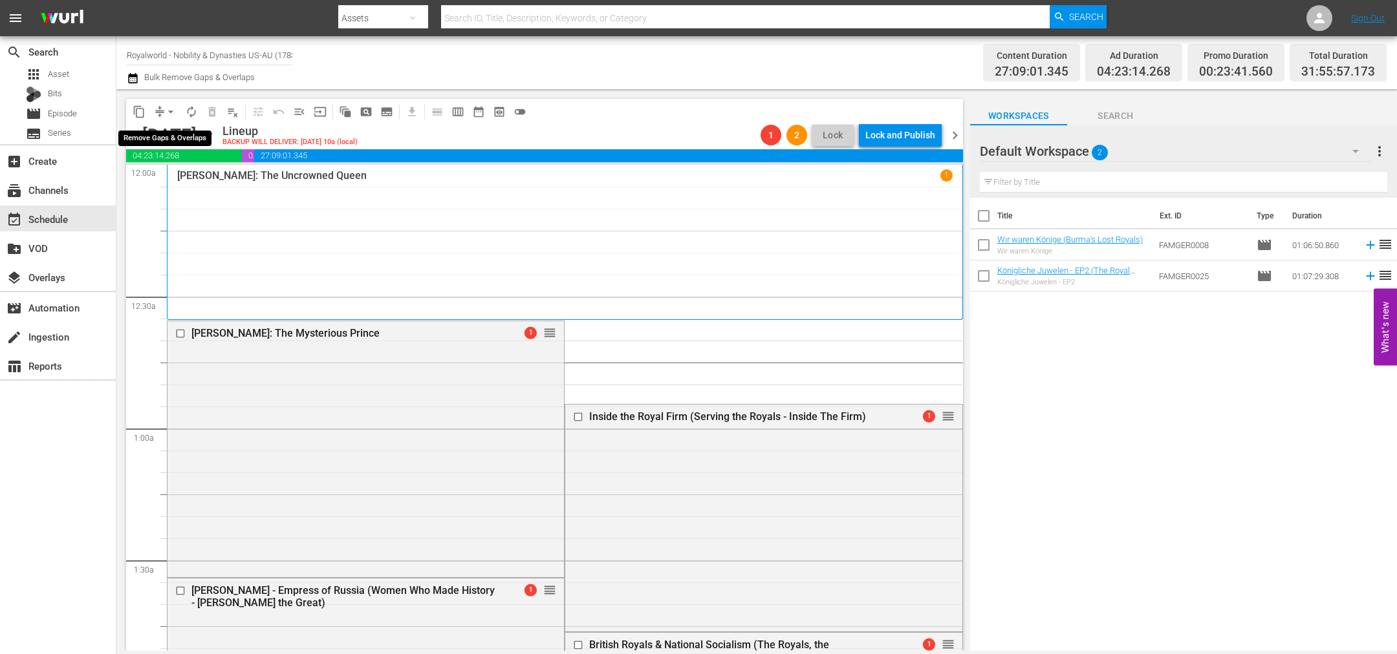
click at [166, 107] on span "arrow_drop_down" at bounding box center [170, 111] width 13 height 13
click at [185, 178] on li "Align to End of Previous Day" at bounding box center [171, 179] width 136 height 21
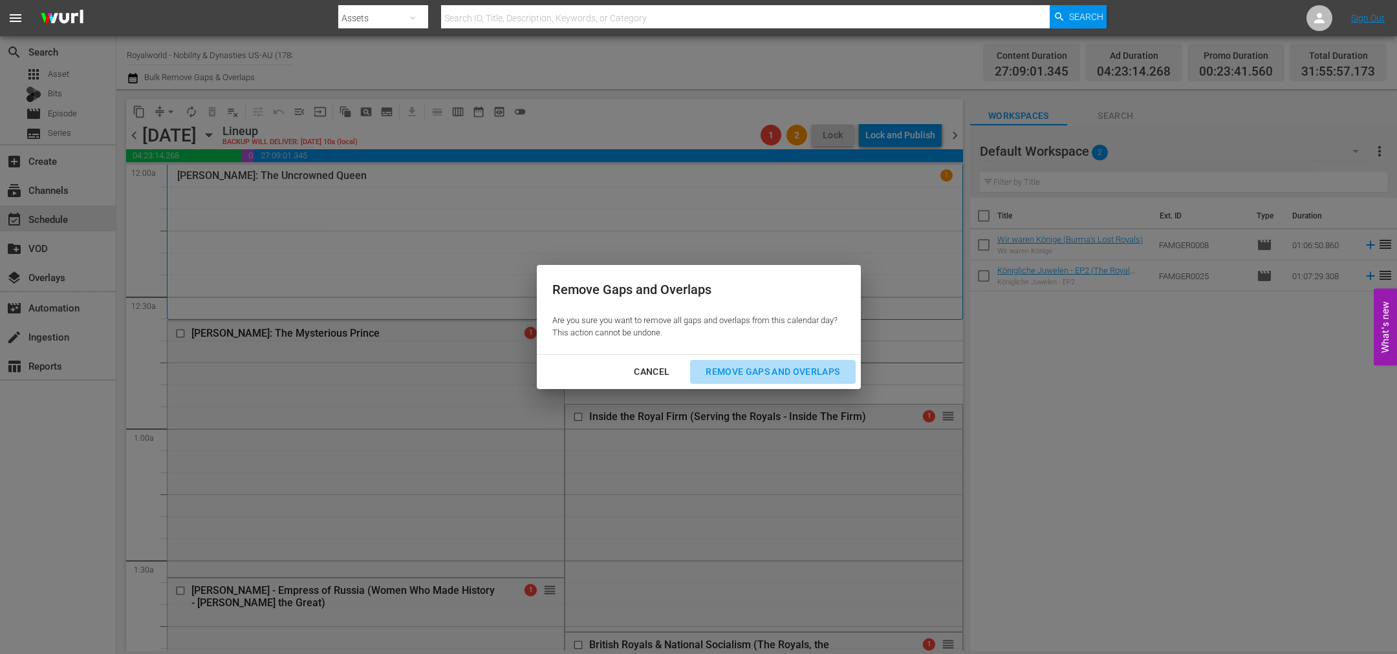
click at [745, 364] on div "Remove Gaps and Overlaps" at bounding box center [772, 372] width 155 height 16
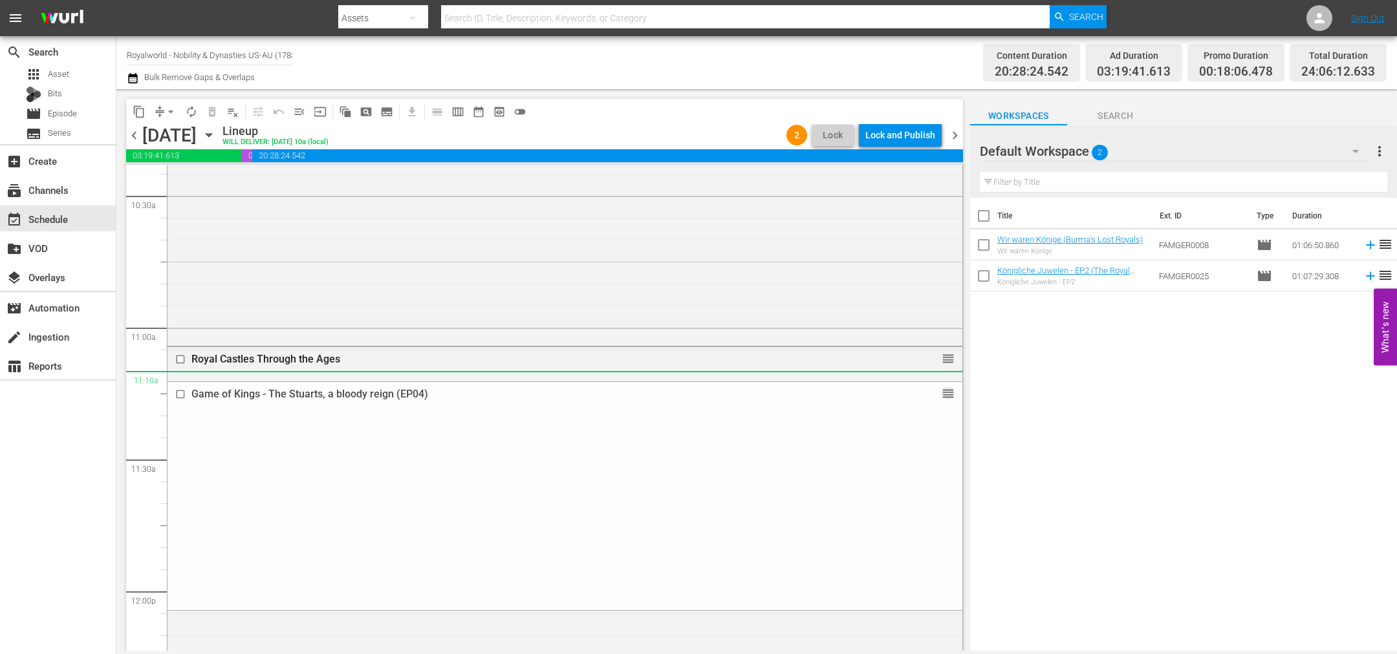
scroll to position [2716, 0]
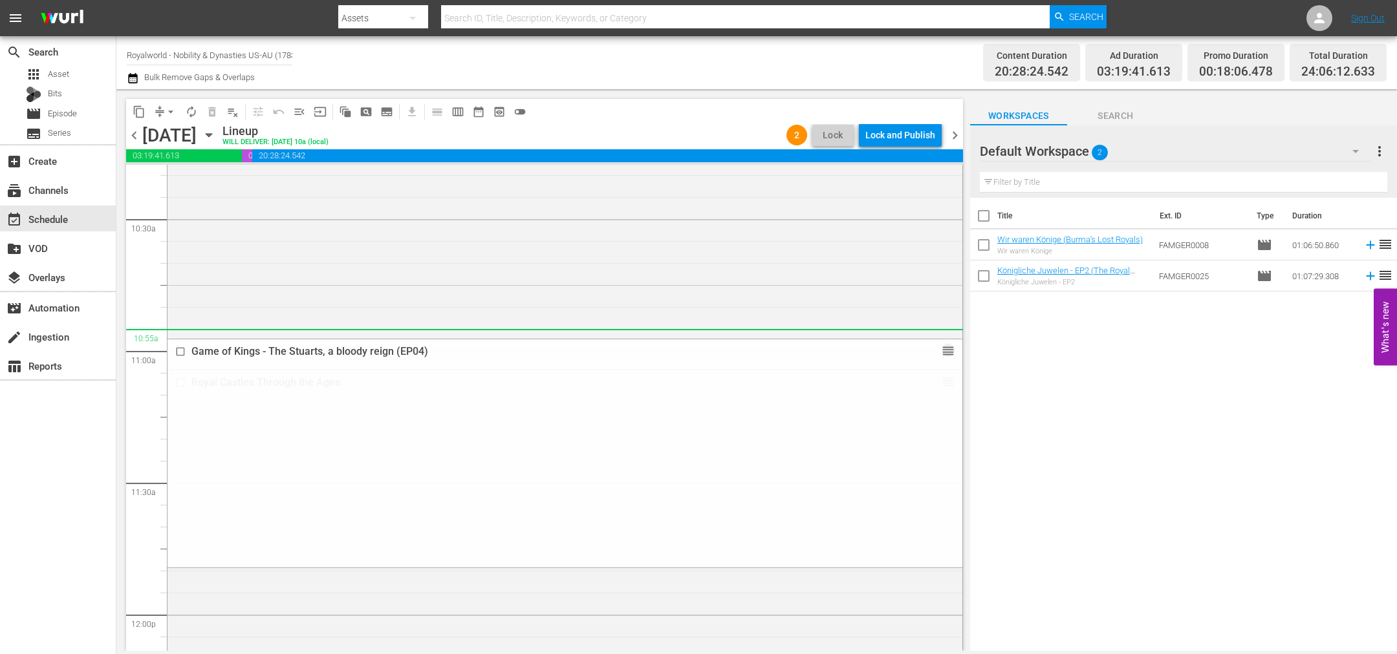
drag, startPoint x: 936, startPoint y: 405, endPoint x: 900, endPoint y: 340, distance: 74.4
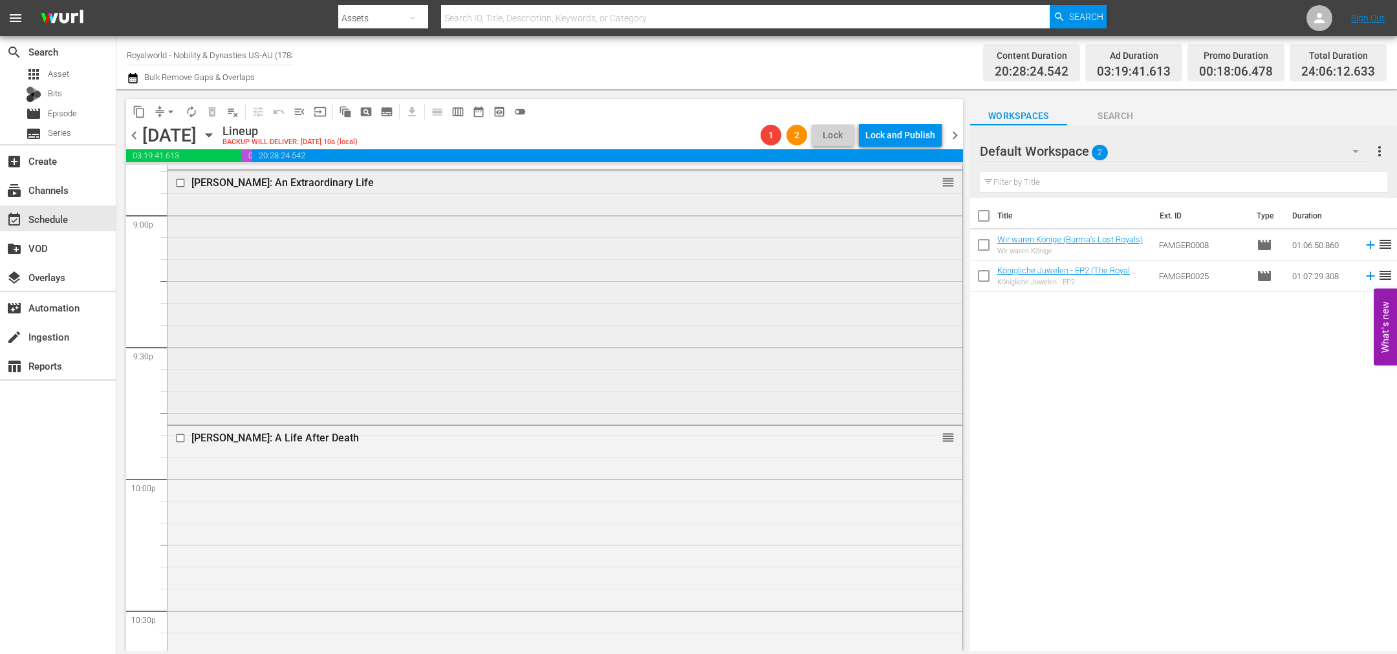
scroll to position [5722, 0]
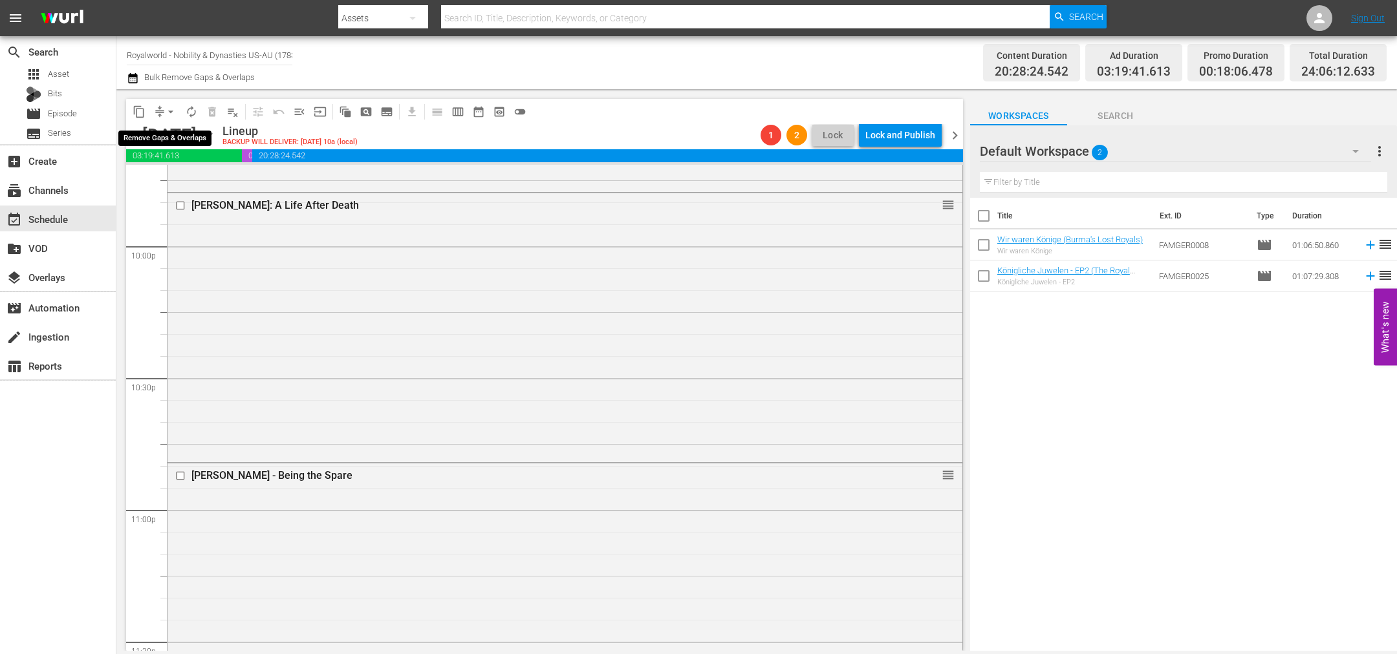
click at [170, 113] on span "arrow_drop_down" at bounding box center [170, 111] width 13 height 13
click at [190, 186] on li "Align to End of Previous Day" at bounding box center [171, 179] width 136 height 21
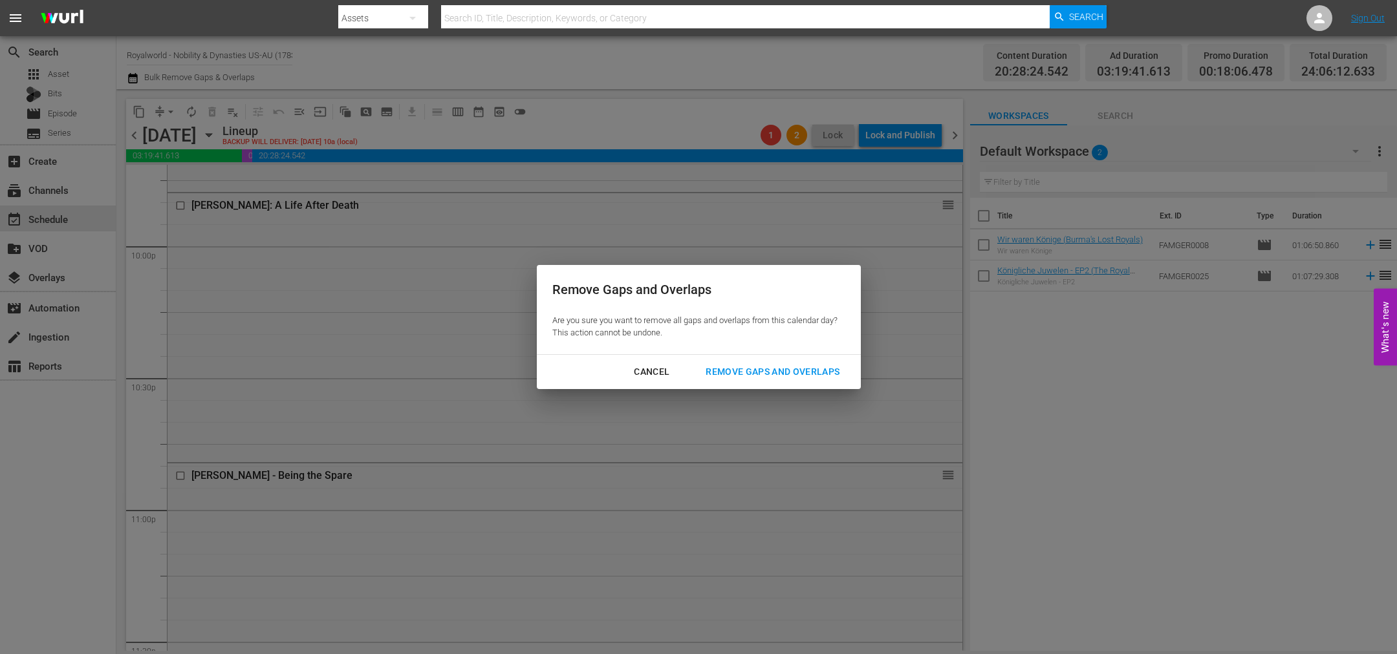
click at [769, 371] on div "Remove Gaps and Overlaps" at bounding box center [772, 372] width 155 height 16
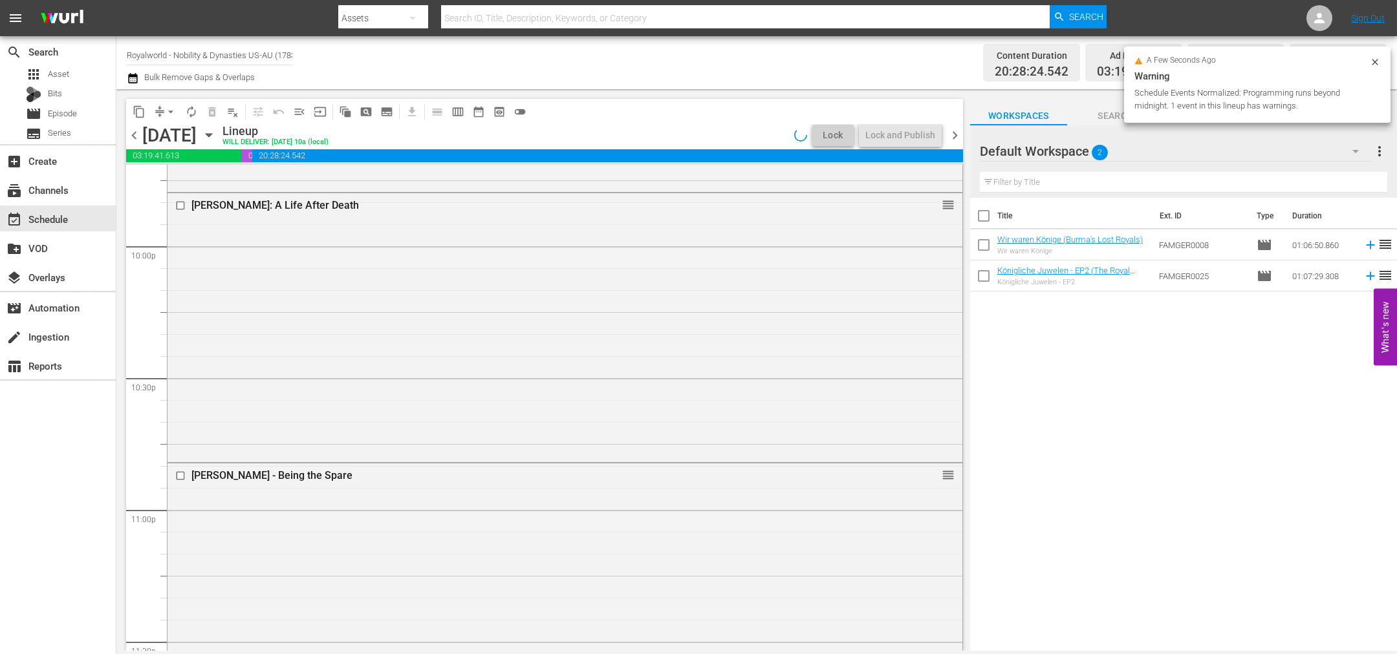
scroll to position [6027, 0]
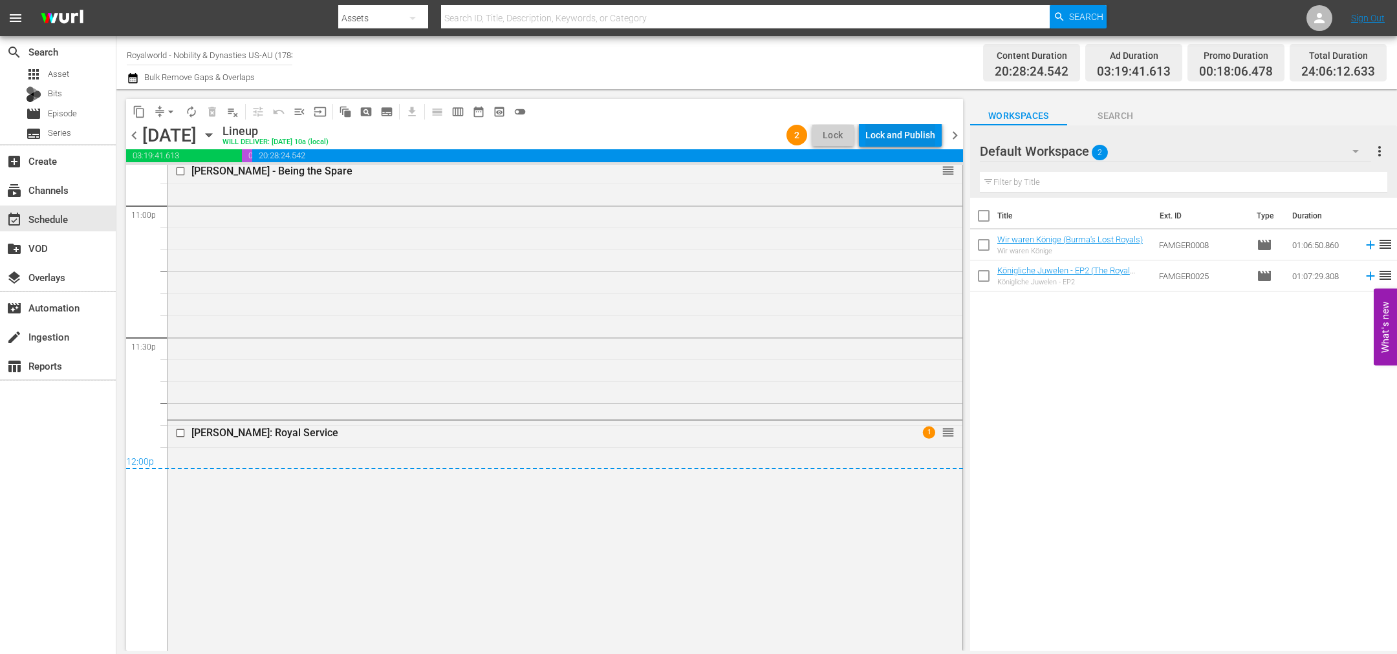
click at [898, 134] on div "Lock and Publish" at bounding box center [900, 135] width 70 height 23
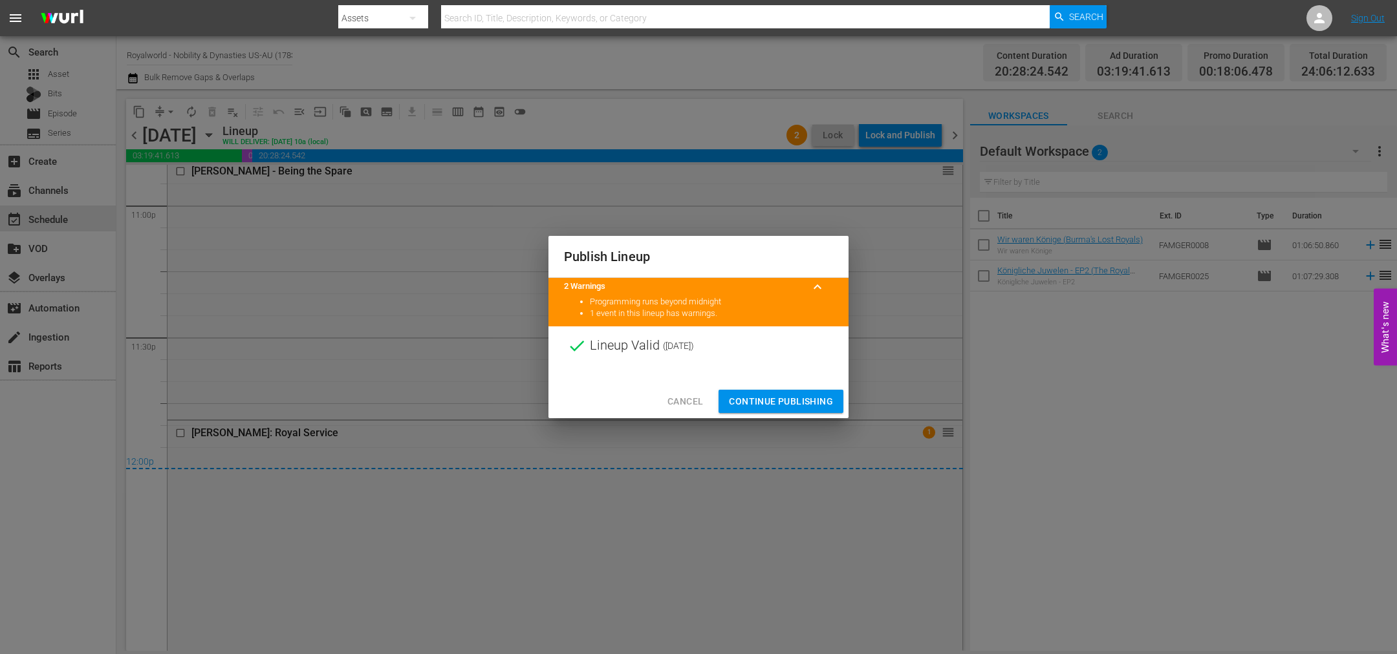
click at [776, 407] on span "Continue Publishing" at bounding box center [781, 402] width 104 height 16
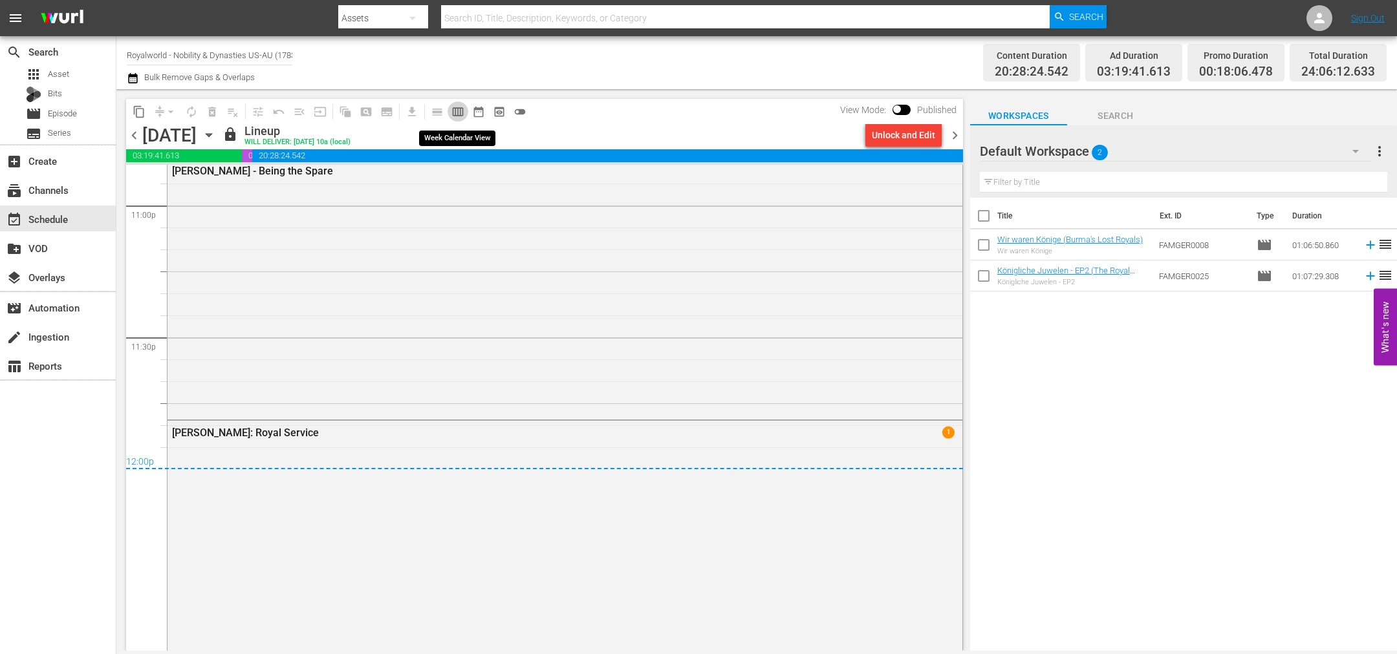
click at [462, 109] on span "calendar_view_week_outlined" at bounding box center [457, 111] width 13 height 13
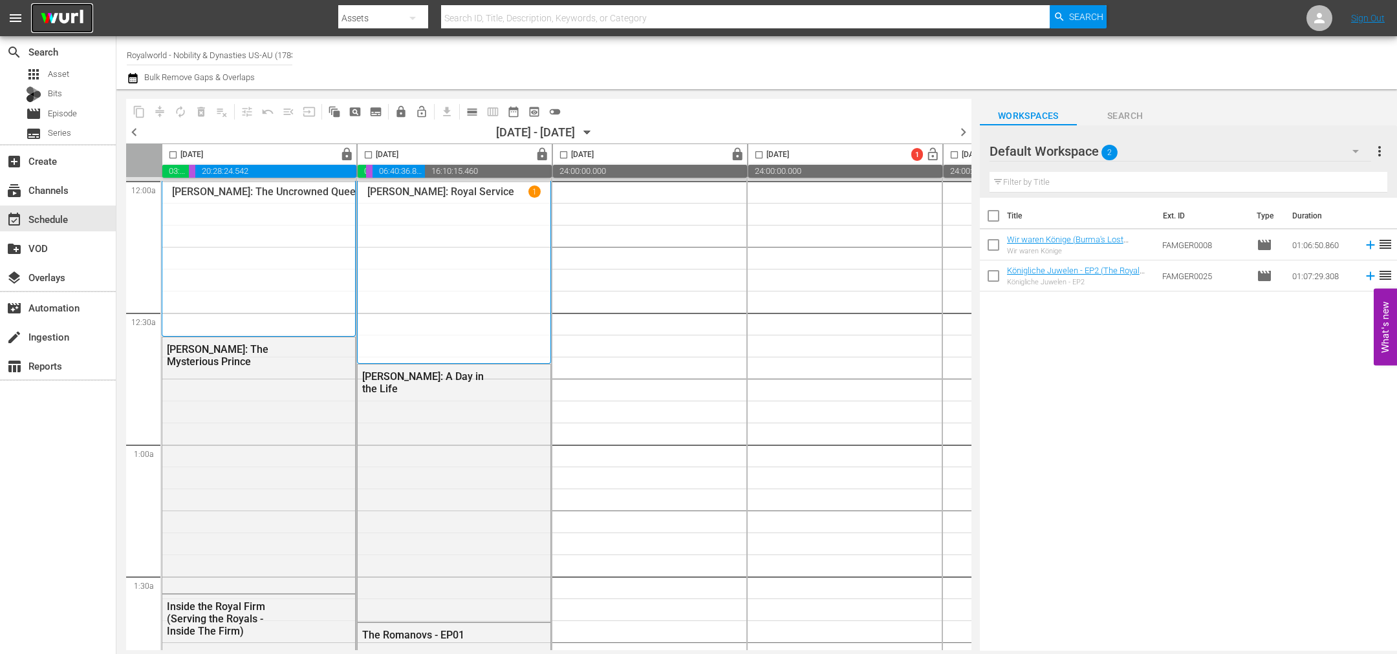
click at [77, 17] on img at bounding box center [62, 18] width 62 height 30
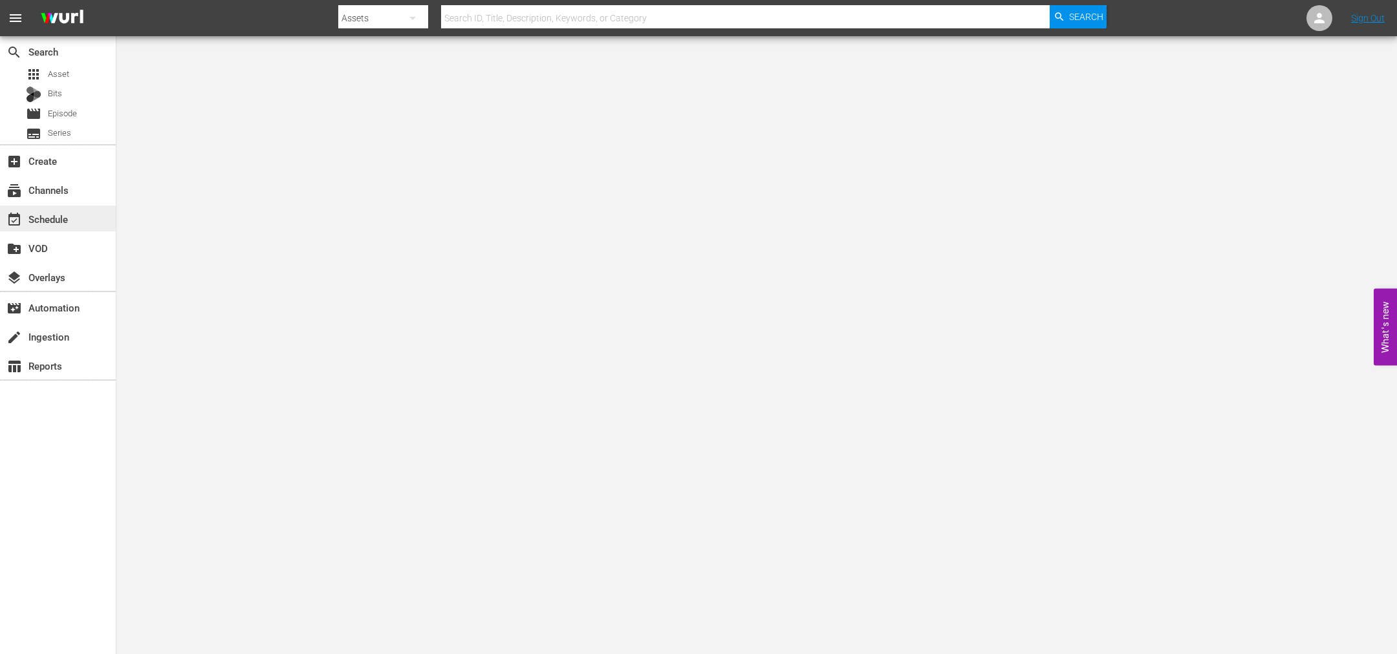
click at [56, 229] on div "event_available Schedule" at bounding box center [58, 219] width 116 height 26
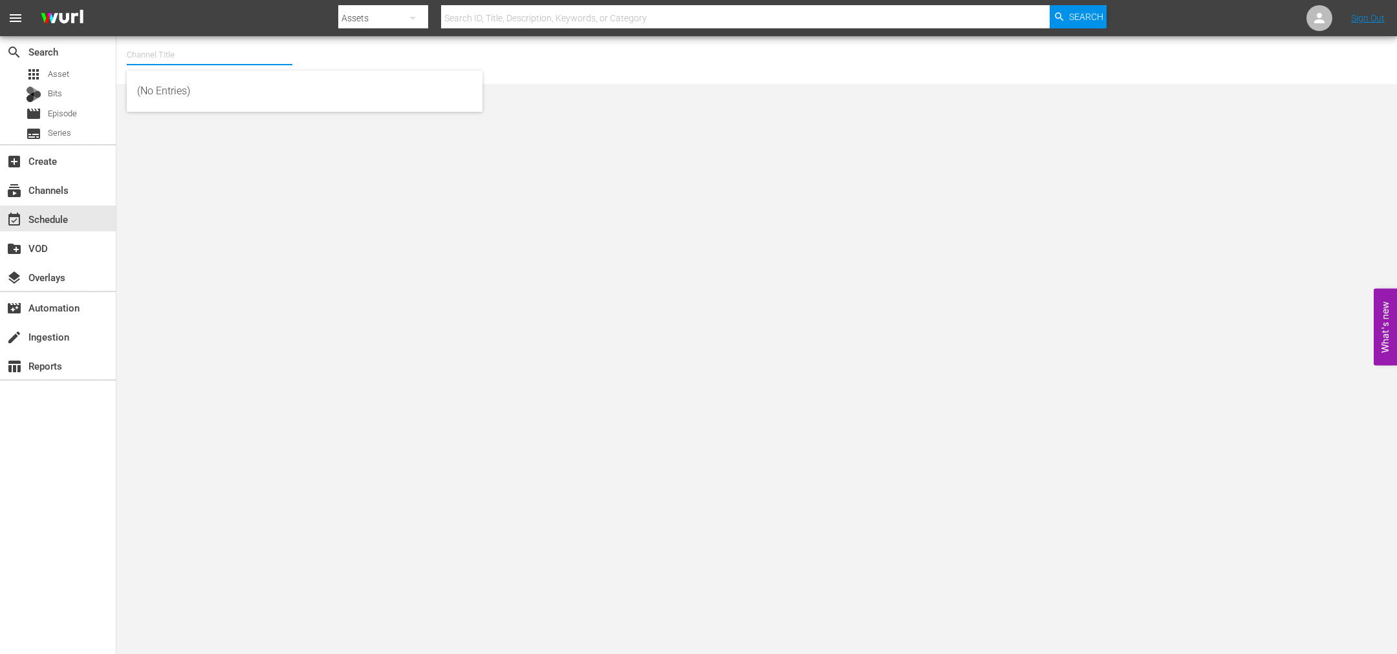
click at [157, 52] on input "text" at bounding box center [210, 54] width 166 height 31
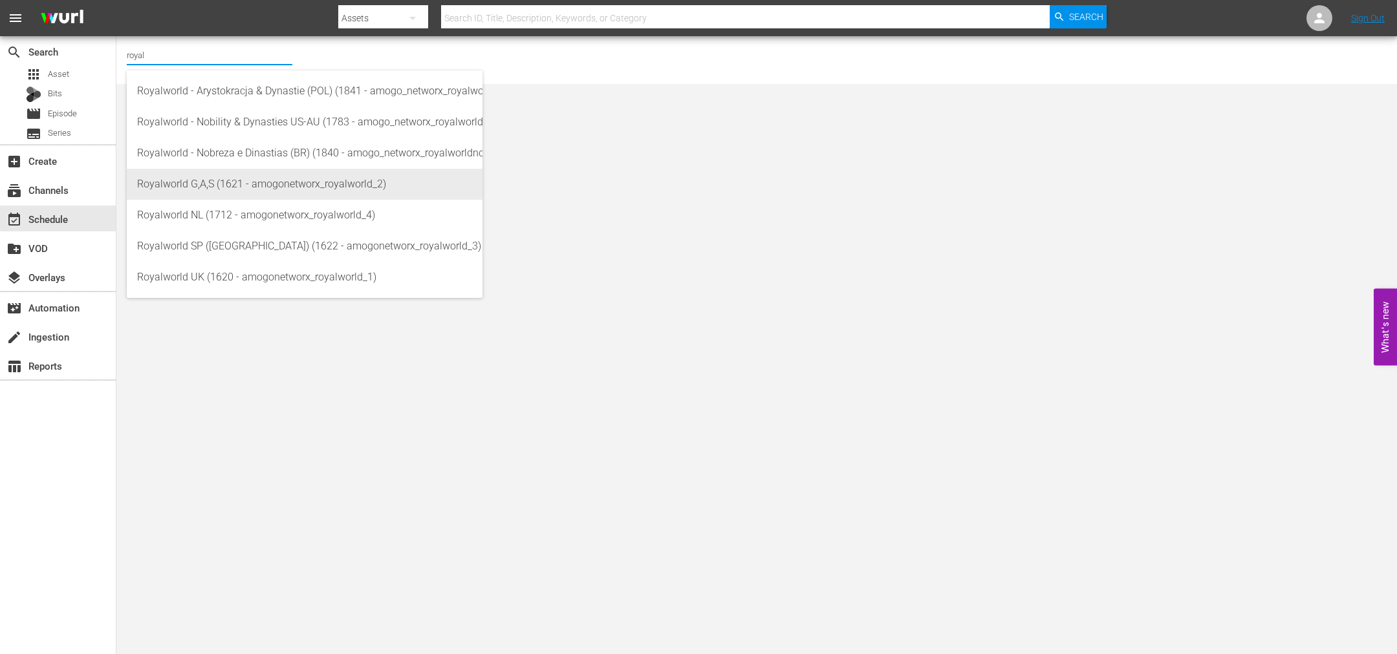
click at [239, 179] on div "Royalworld G,A,S (1621 - amogonetworx_royalworld_2)" at bounding box center [304, 184] width 335 height 31
type input "Royalworld G,A,S (1621 - amogonetworx_royalworld_2)"
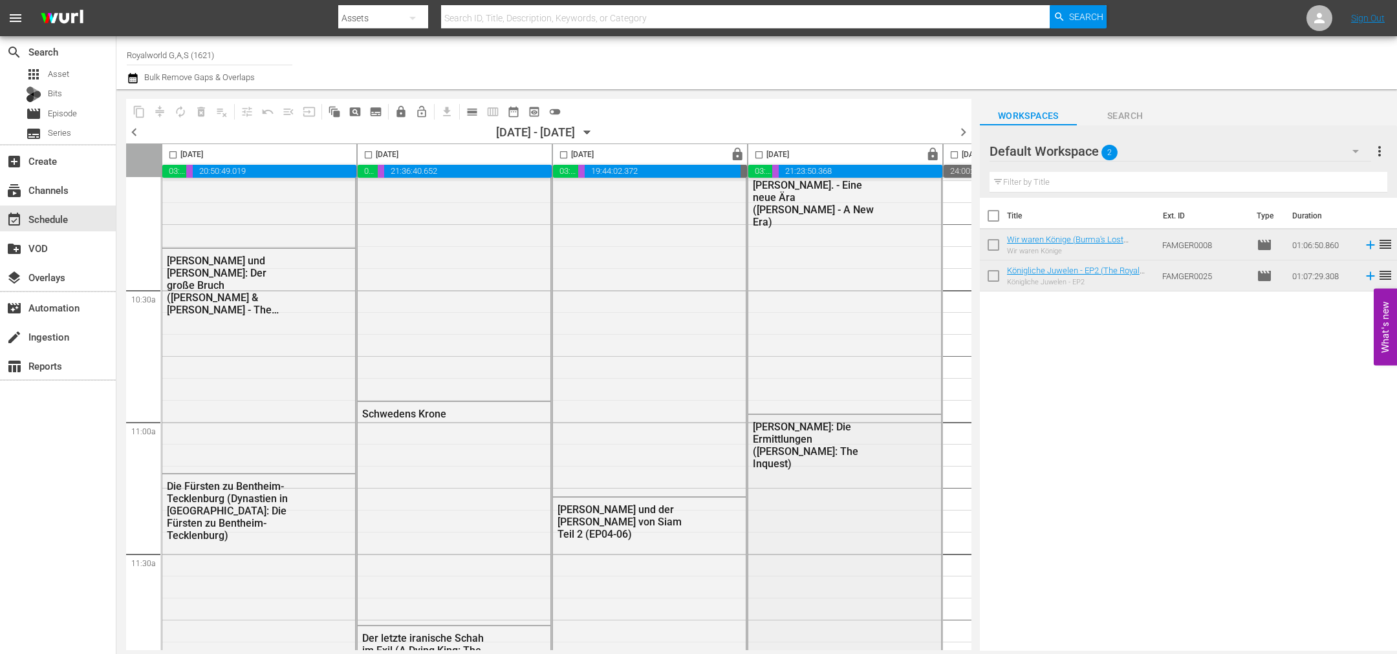
scroll to position [2716, 0]
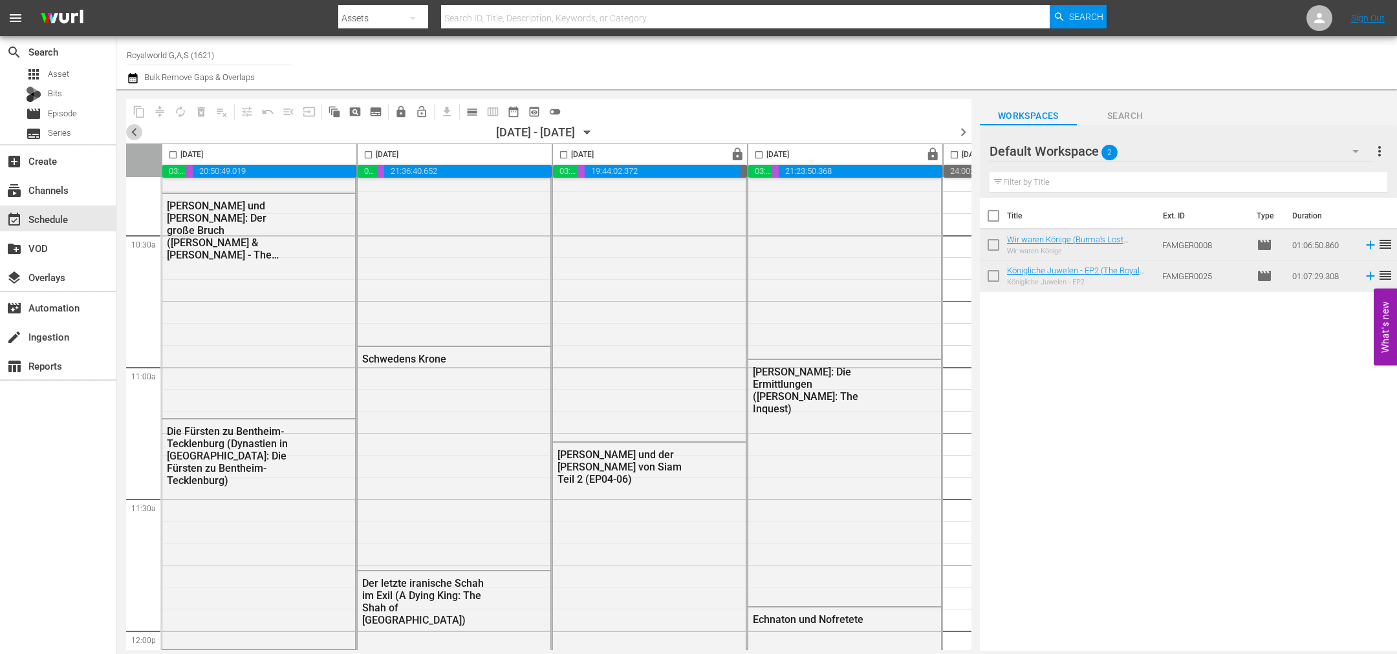
click at [129, 128] on span "chevron_left" at bounding box center [134, 132] width 16 height 16
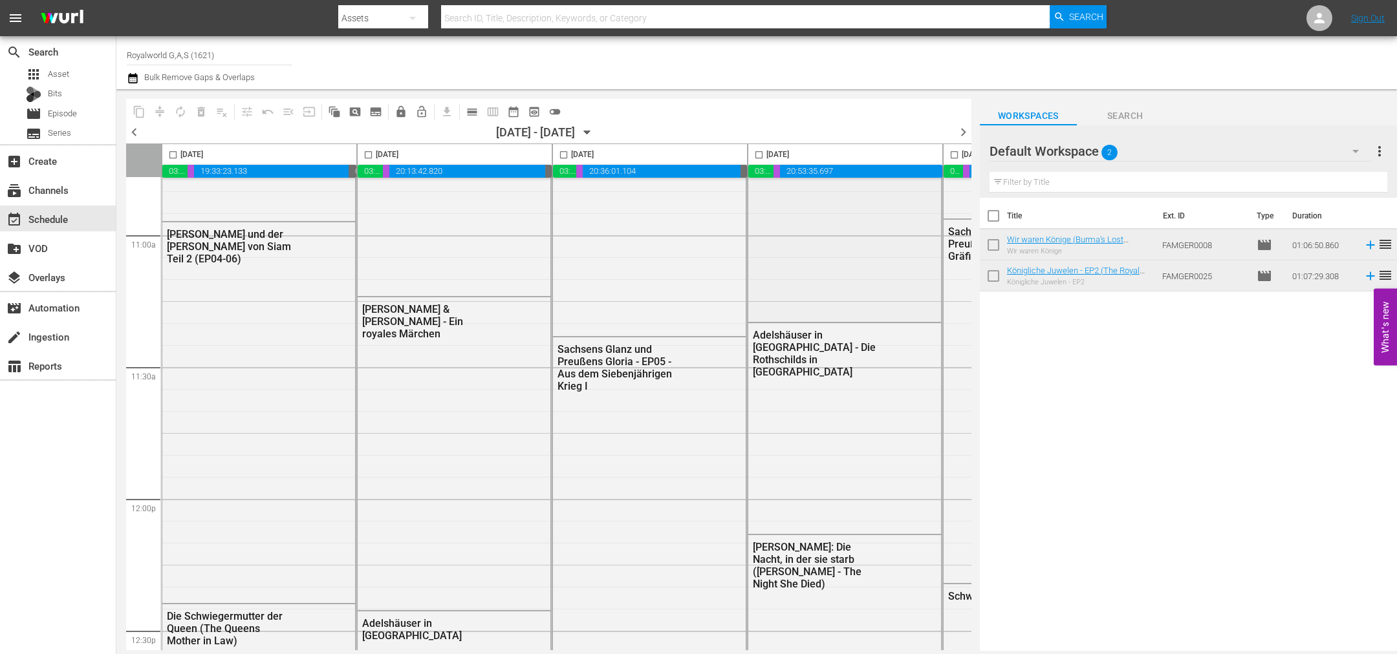
scroll to position [2738, 0]
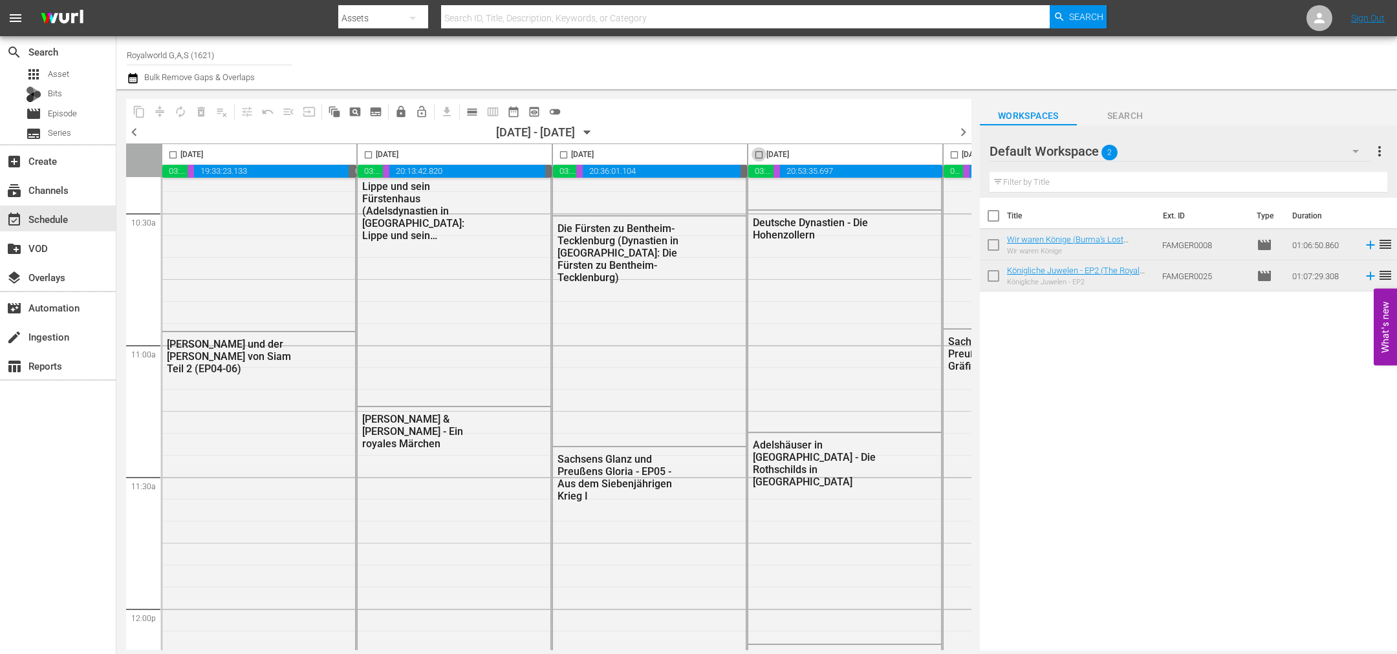
click at [758, 155] on input "checkbox" at bounding box center [758, 157] width 15 height 15
checkbox input "true"
click at [140, 111] on span "content_copy" at bounding box center [139, 111] width 13 height 13
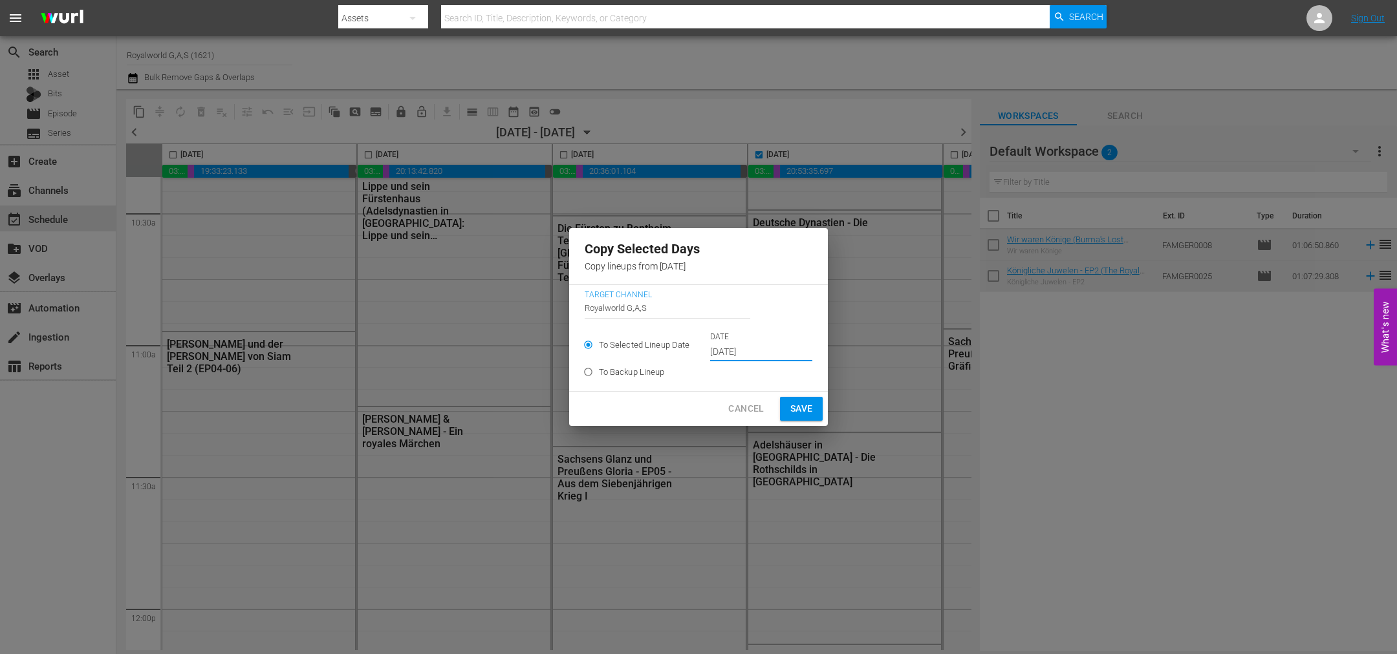
click at [757, 354] on input "Oct 10th 2025" at bounding box center [761, 352] width 102 height 19
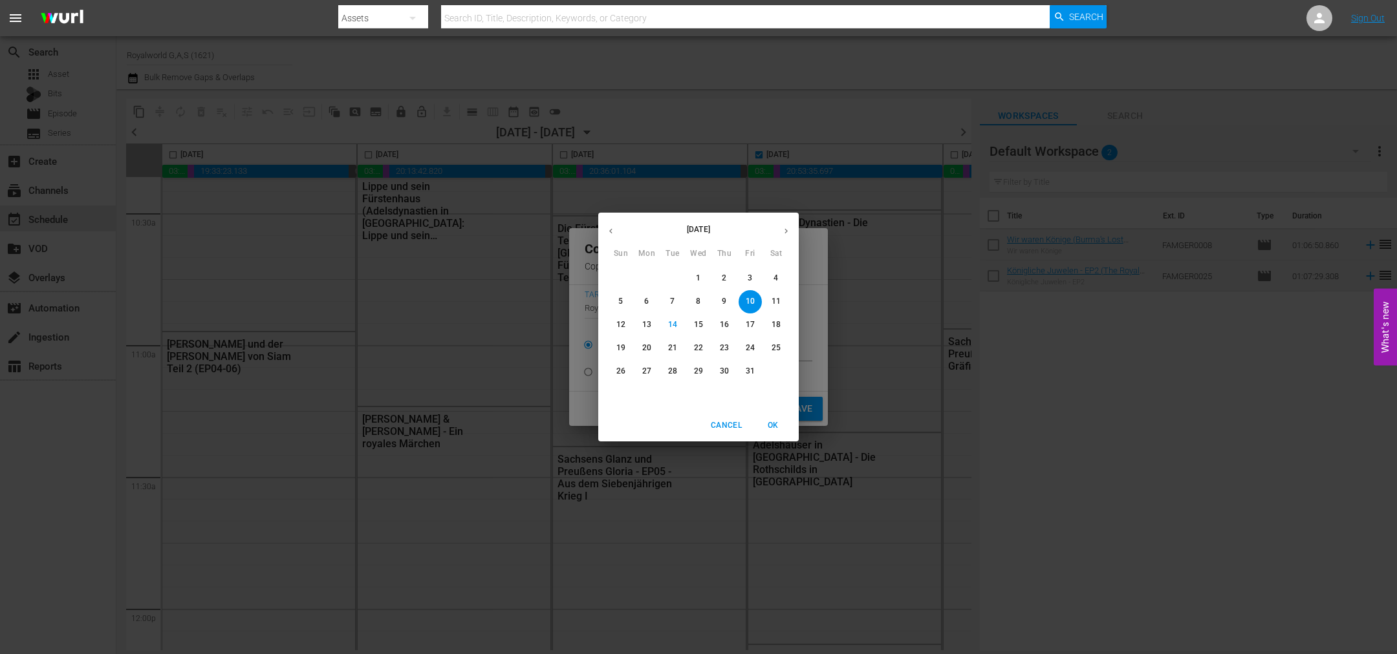
click at [775, 327] on p "18" at bounding box center [775, 324] width 9 height 11
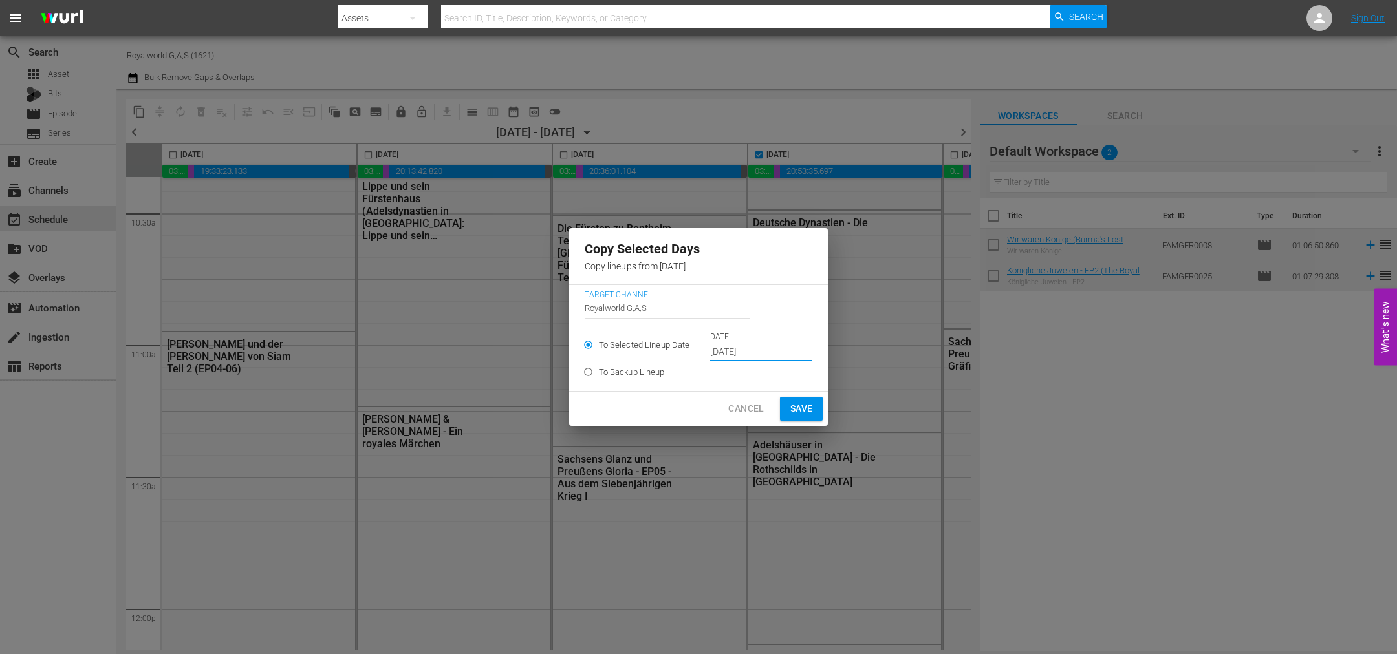
click at [804, 403] on span "Save" at bounding box center [801, 409] width 23 height 16
type input "Oct 10th 2025"
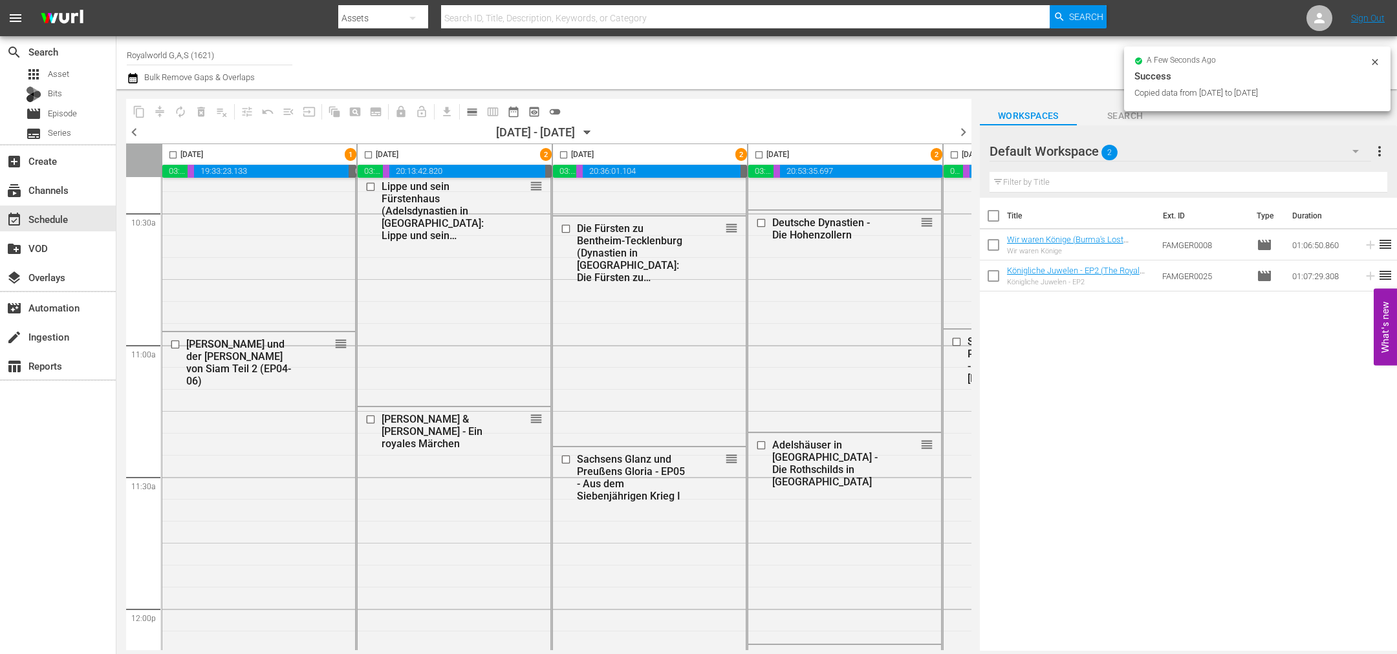
checkbox input "false"
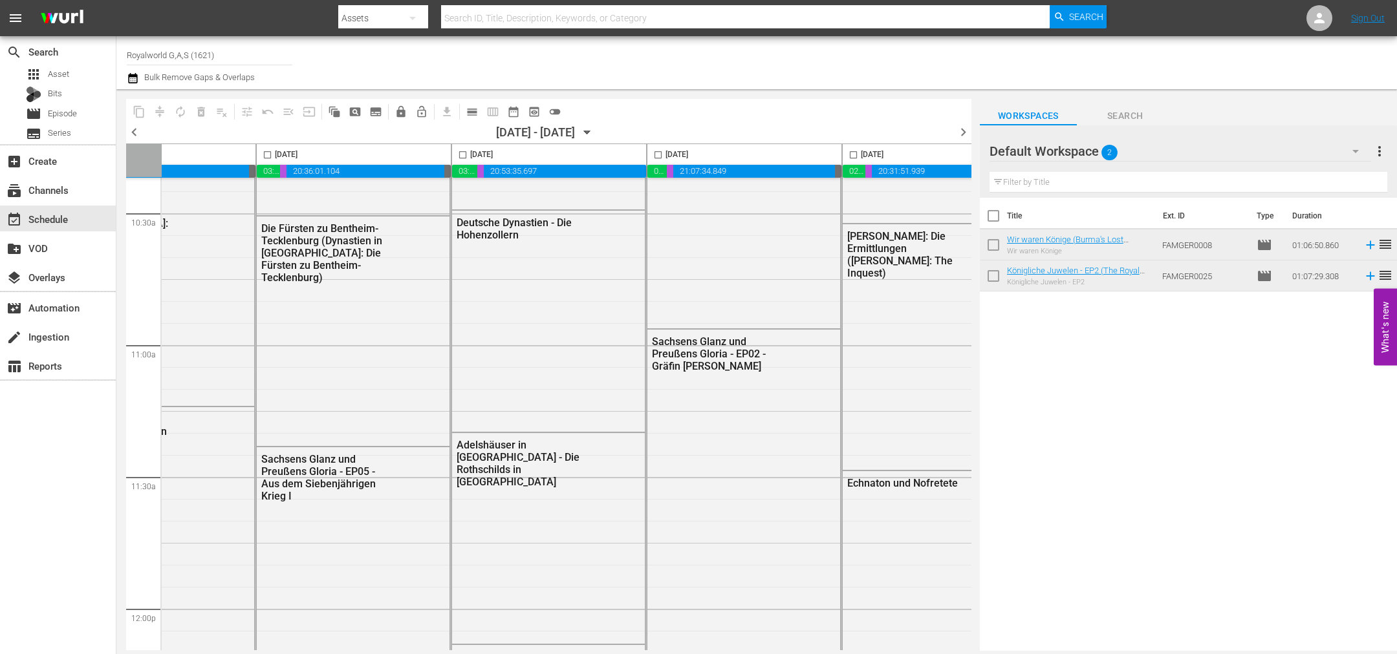
scroll to position [2738, 560]
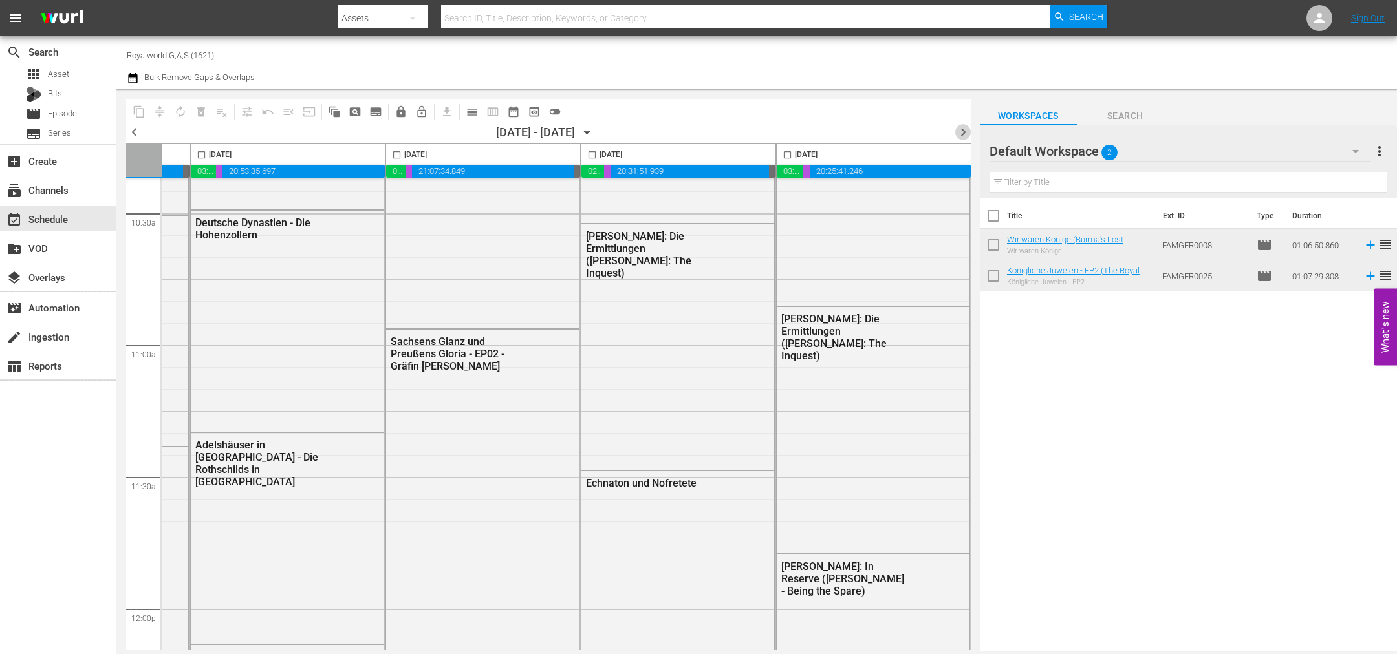
click at [965, 126] on span "chevron_right" at bounding box center [963, 132] width 16 height 16
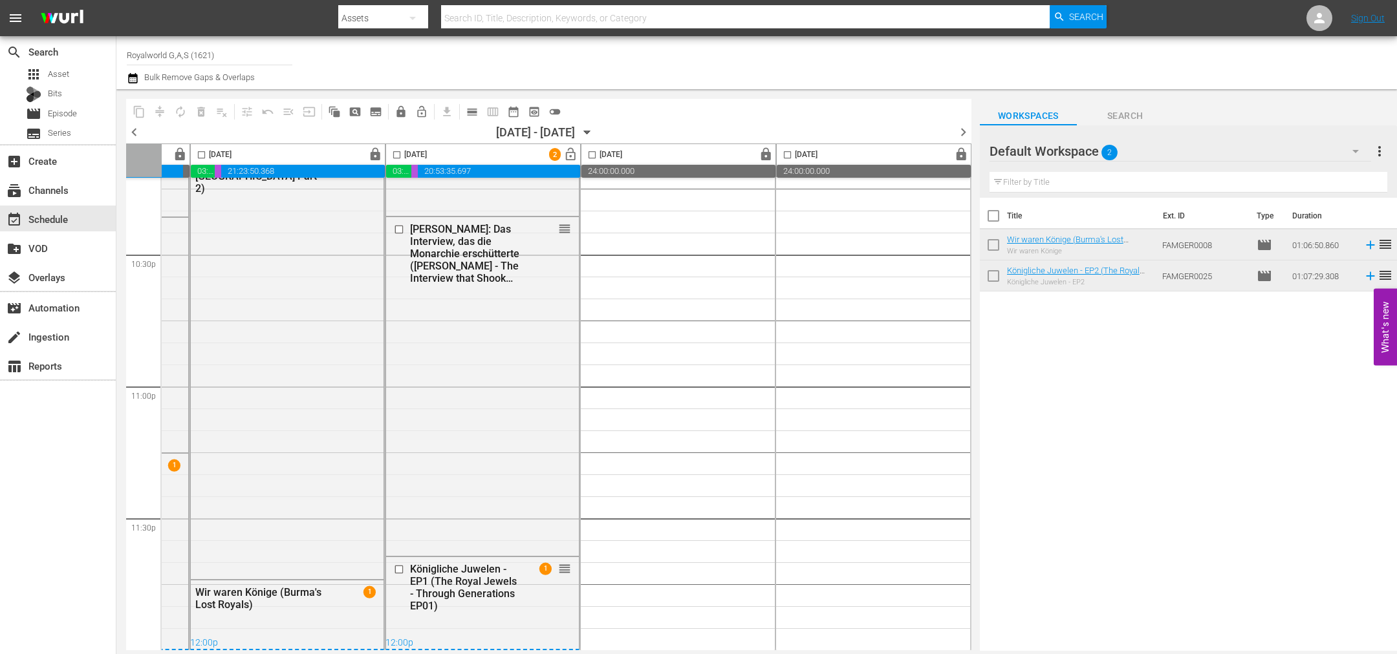
scroll to position [2694, 560]
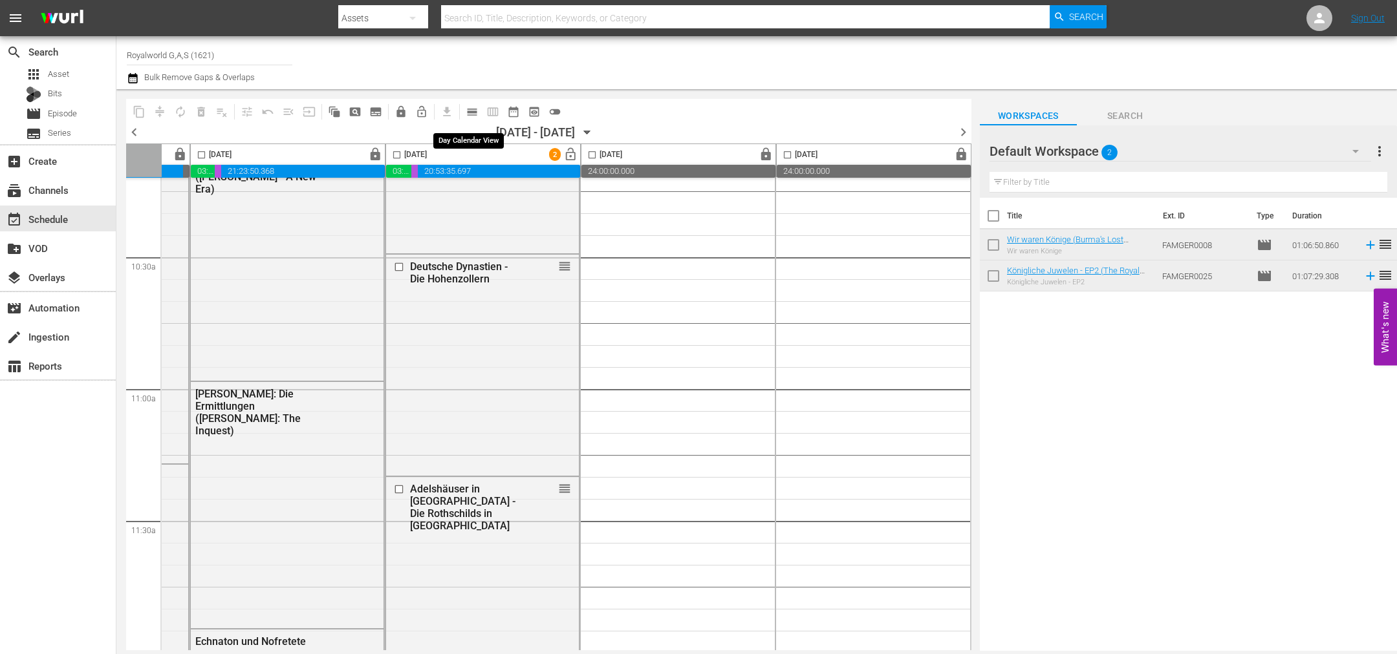
click at [469, 113] on span "calendar_view_day_outlined" at bounding box center [472, 111] width 13 height 13
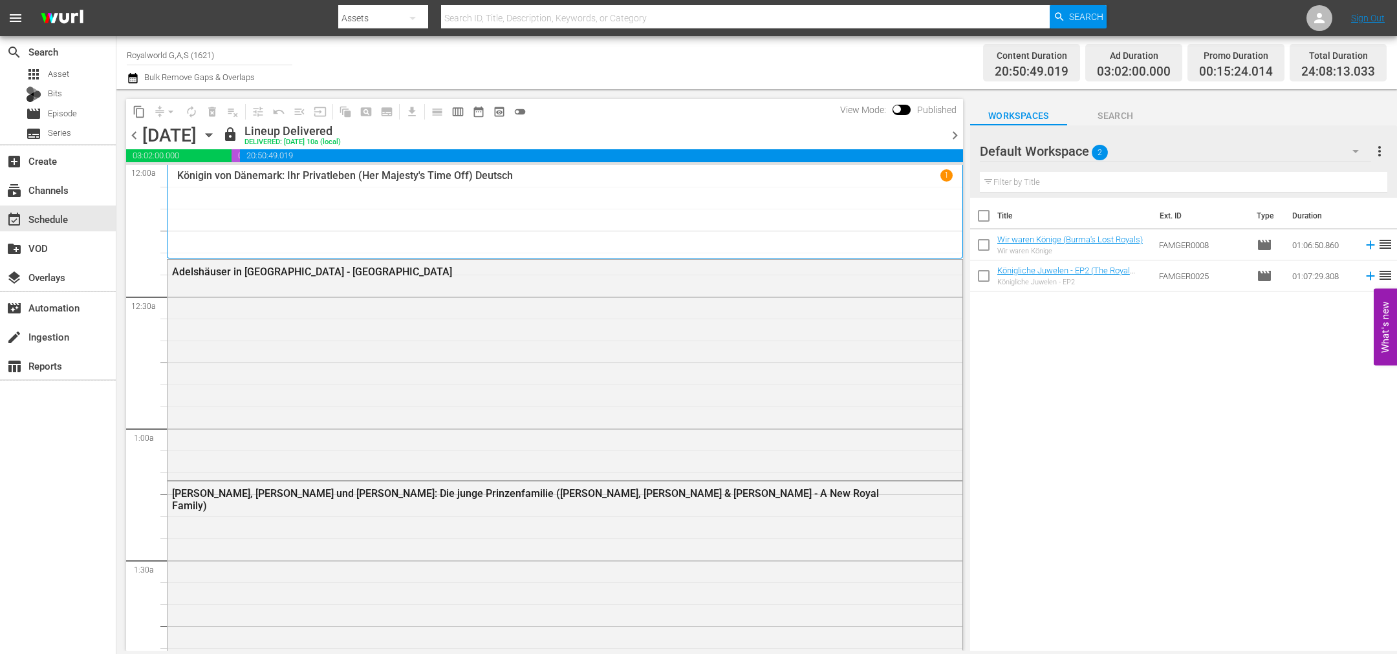
click at [949, 139] on span "chevron_right" at bounding box center [955, 135] width 16 height 16
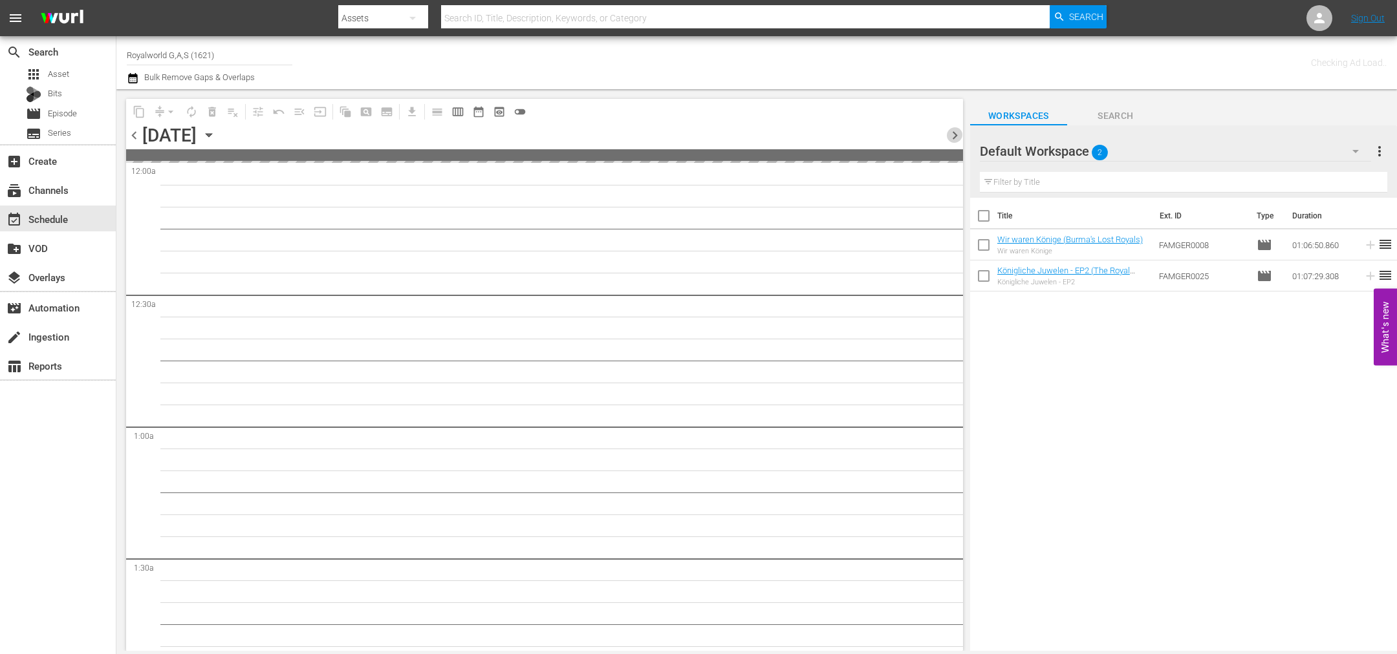
click at [949, 139] on span "chevron_right" at bounding box center [955, 135] width 16 height 16
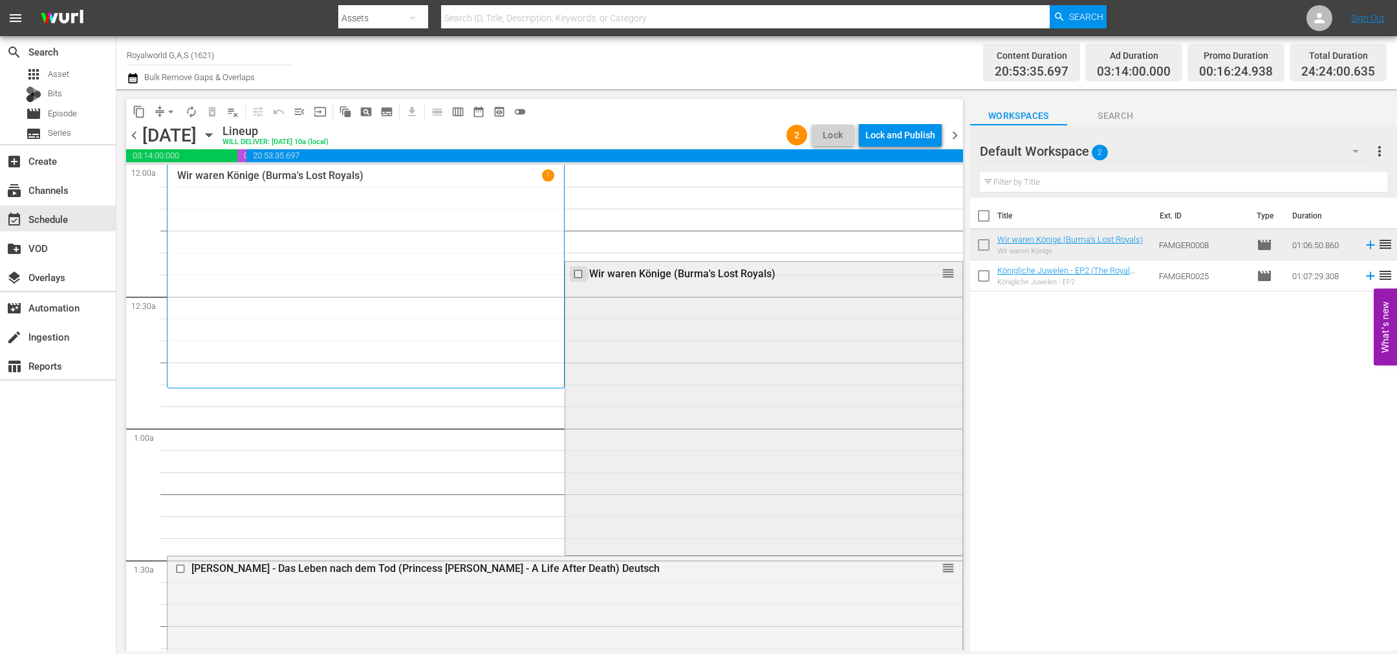
click at [573, 272] on input "checkbox" at bounding box center [580, 274] width 14 height 11
click at [207, 109] on span "delete_forever_outlined" at bounding box center [212, 111] width 13 height 13
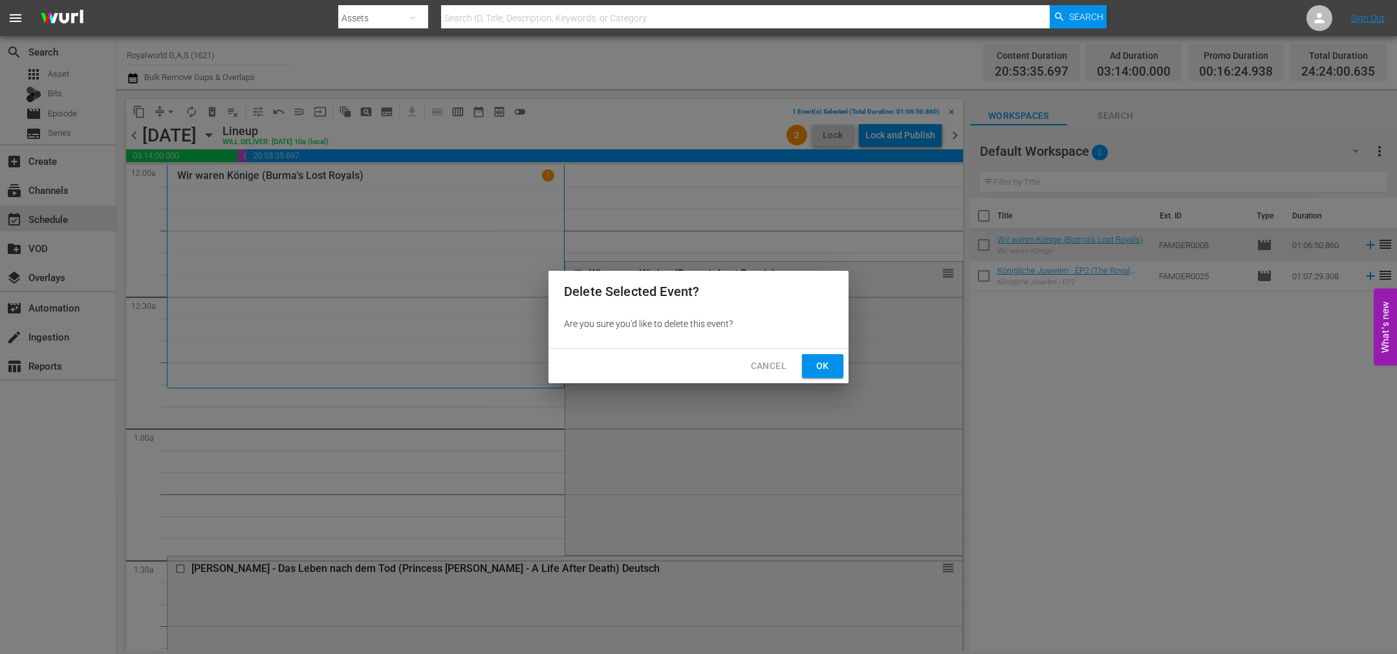
click at [835, 369] on button "Ok" at bounding box center [822, 366] width 41 height 24
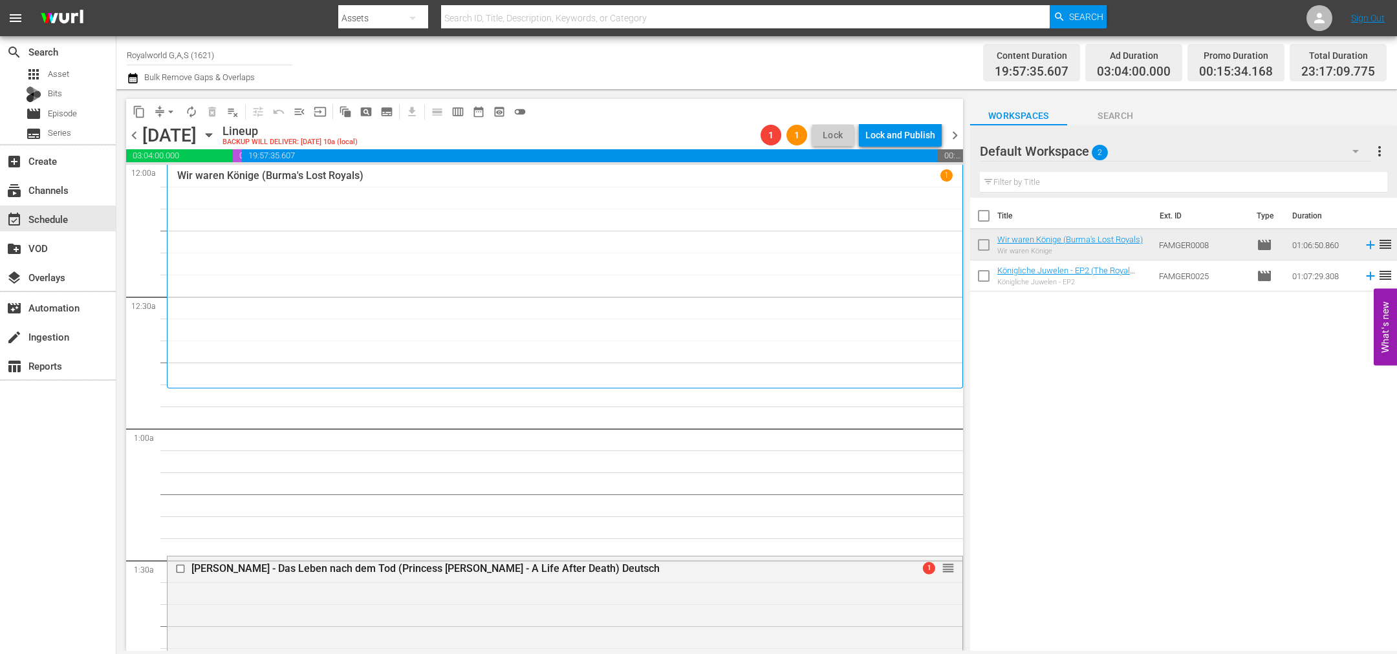
drag, startPoint x: 934, startPoint y: 558, endPoint x: 833, endPoint y: 392, distance: 194.4
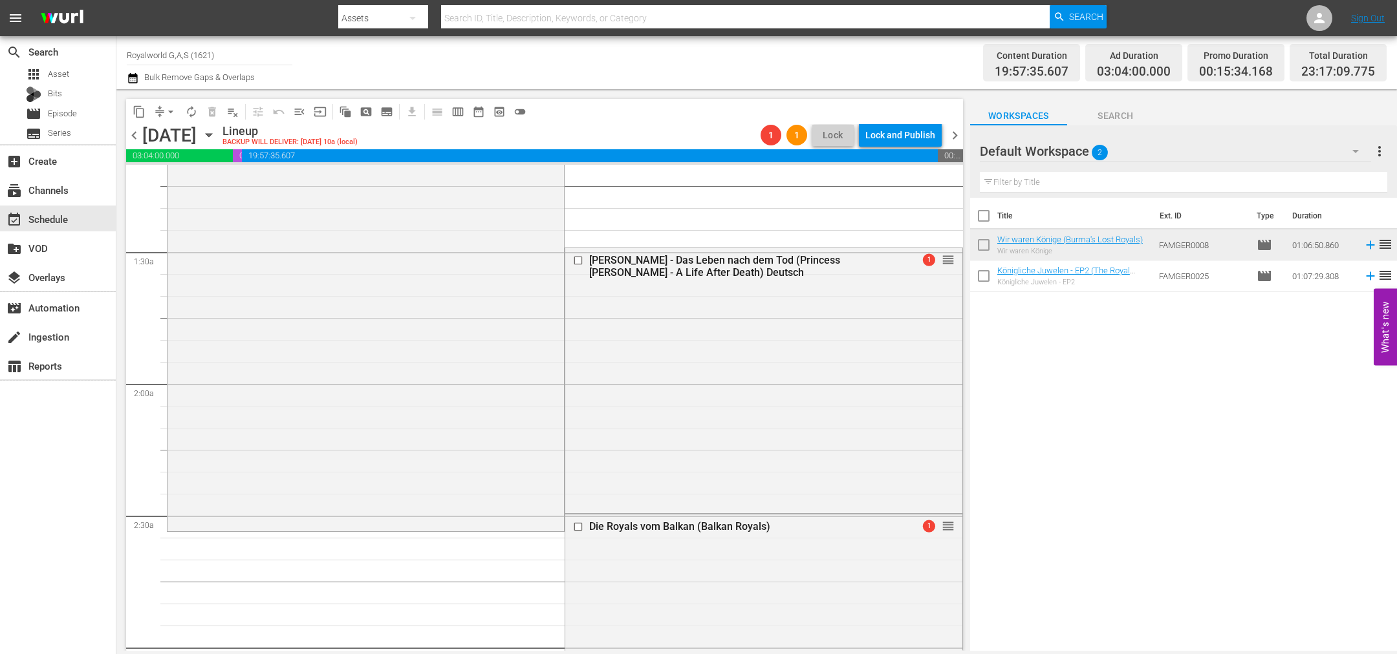
scroll to position [526, 0]
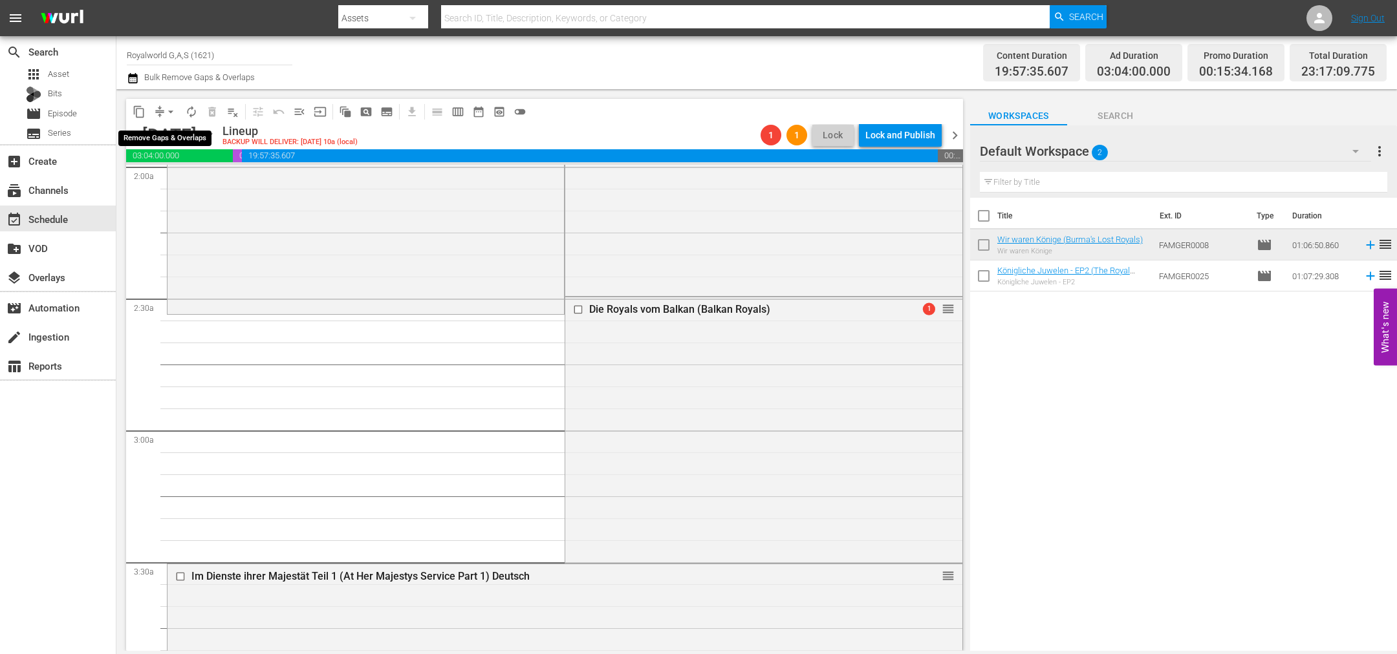
click at [171, 110] on span "arrow_drop_down" at bounding box center [170, 111] width 13 height 13
click at [182, 177] on li "Align to End of Previous Day" at bounding box center [171, 179] width 136 height 21
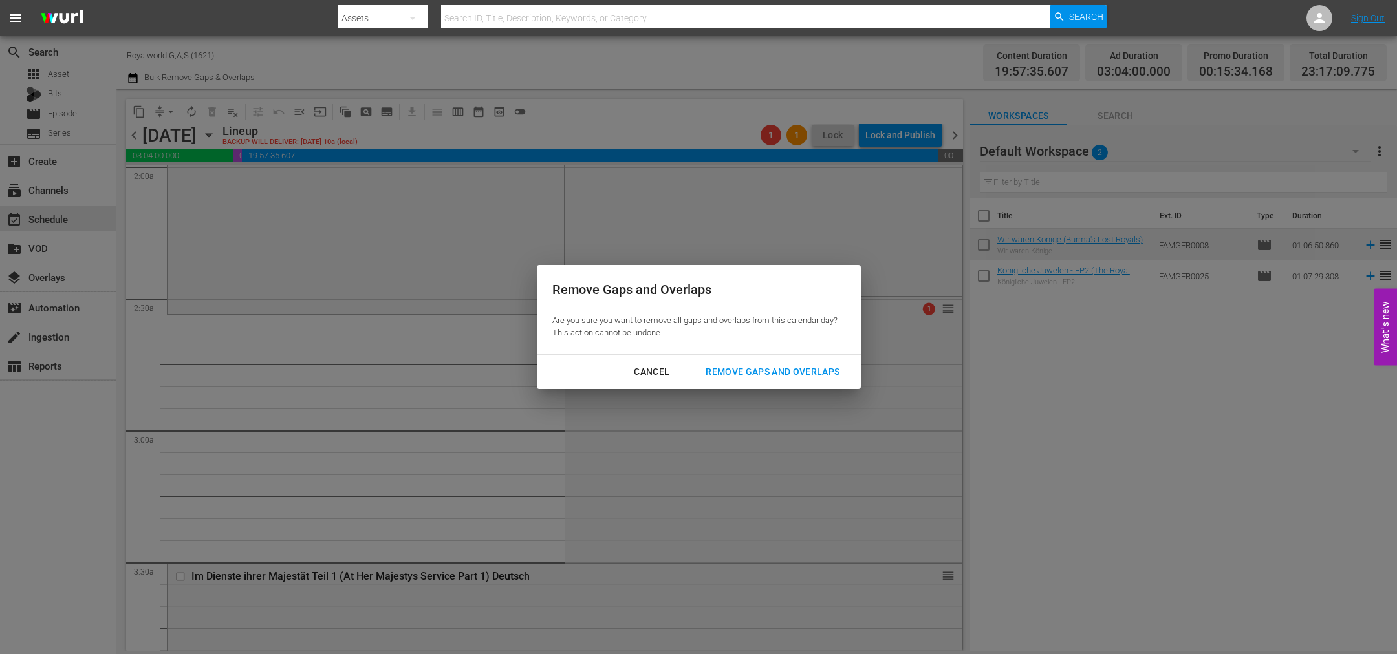
click at [736, 372] on div "Remove Gaps and Overlaps" at bounding box center [772, 372] width 155 height 16
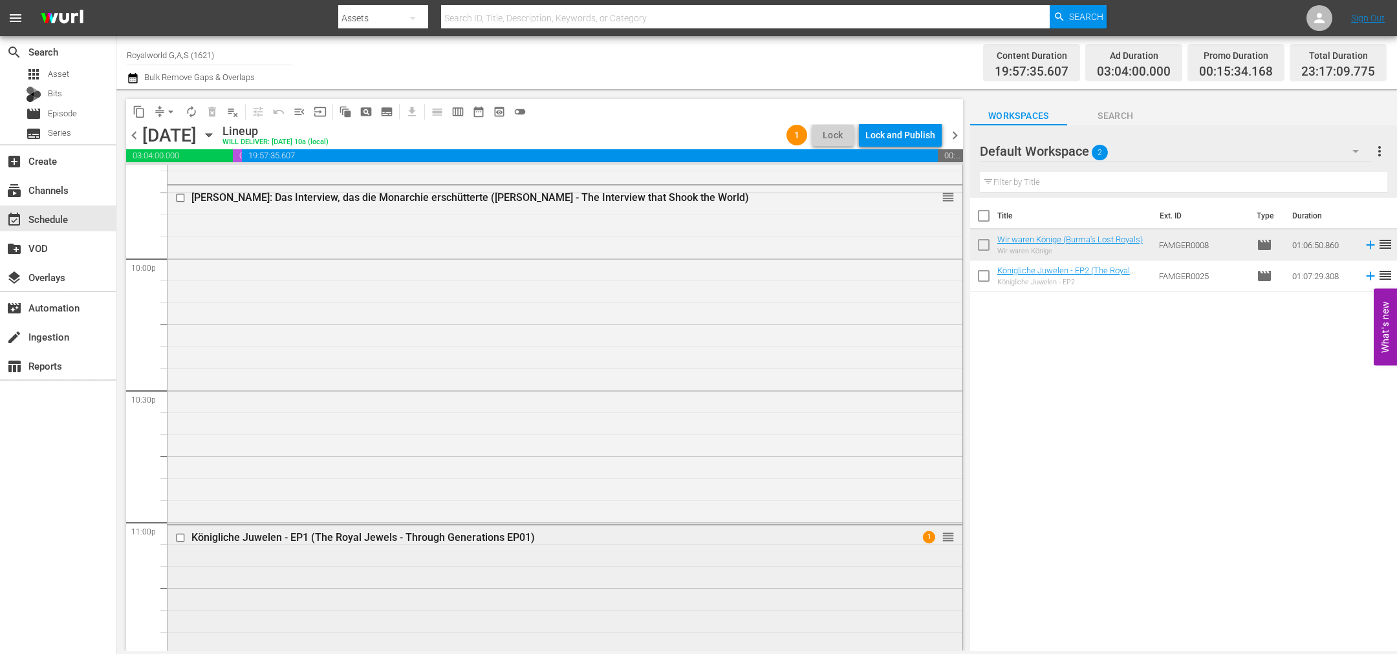
scroll to position [5686, 0]
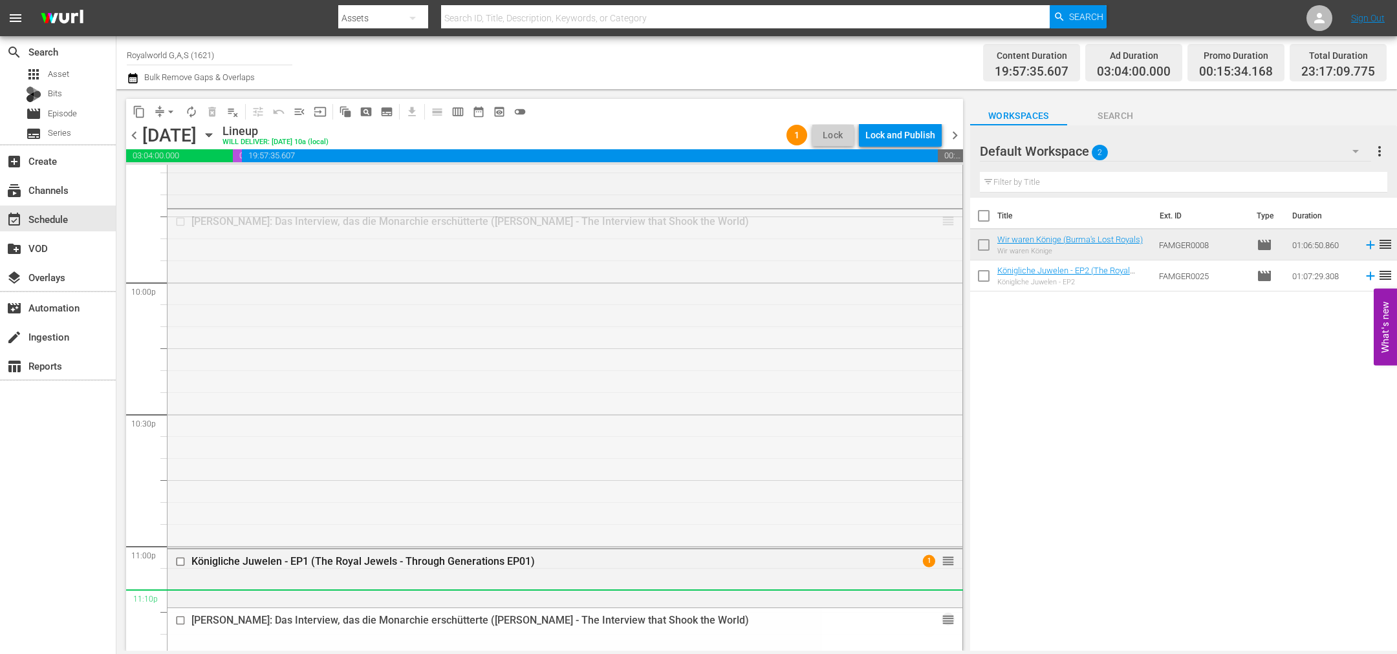
drag, startPoint x: 936, startPoint y: 220, endPoint x: 768, endPoint y: 609, distance: 423.2
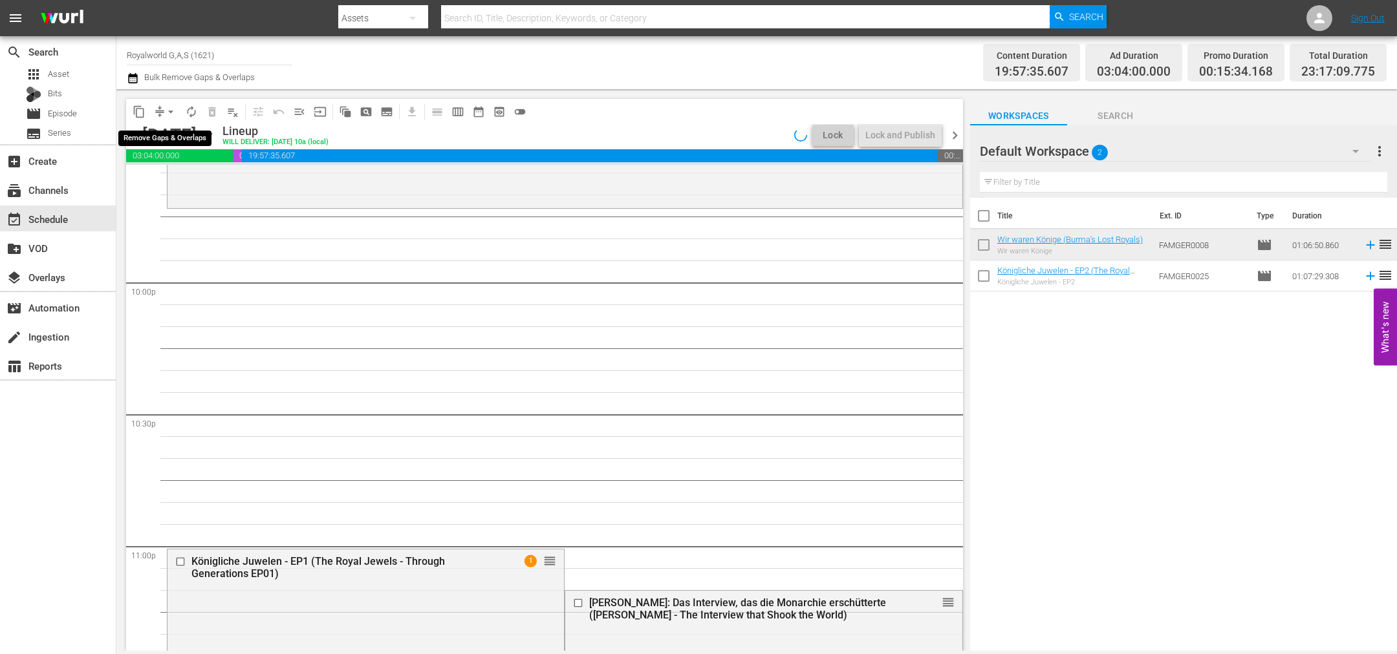
click at [172, 111] on span "arrow_drop_down" at bounding box center [170, 111] width 13 height 13
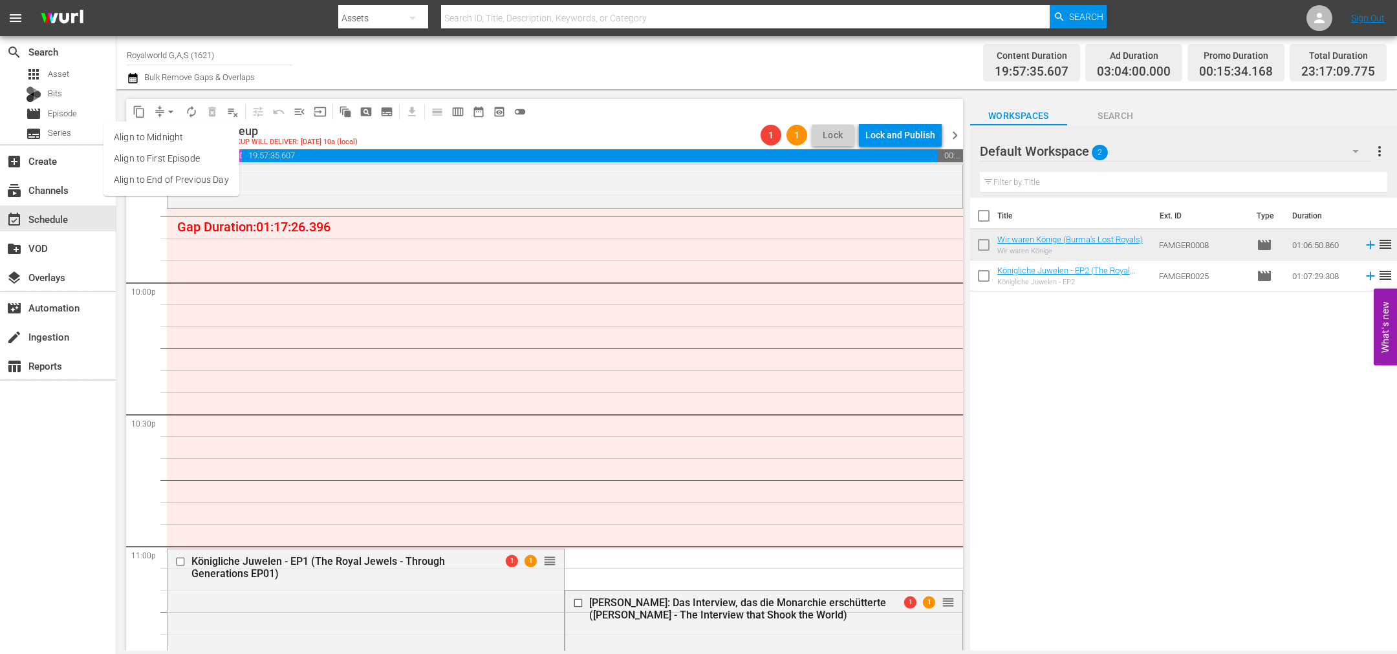
click at [173, 182] on li "Align to End of Previous Day" at bounding box center [171, 179] width 136 height 21
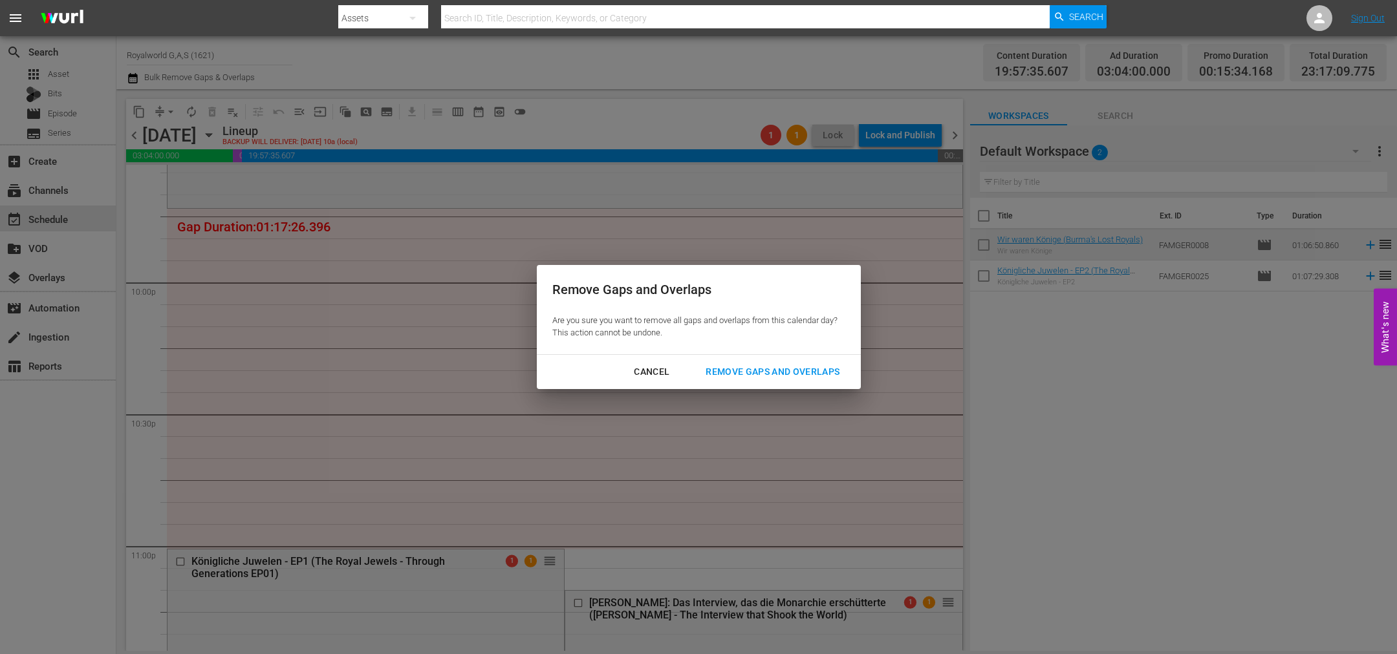
click at [753, 375] on div "Remove Gaps and Overlaps" at bounding box center [772, 372] width 155 height 16
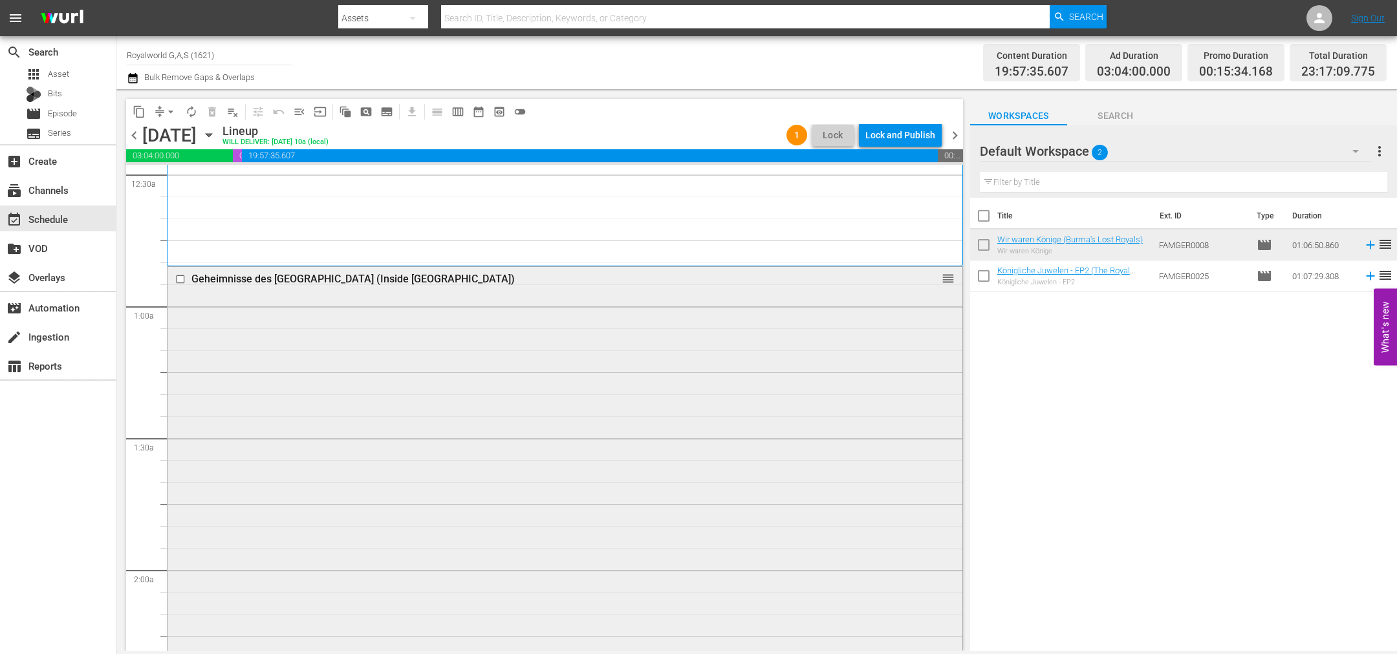
scroll to position [291, 0]
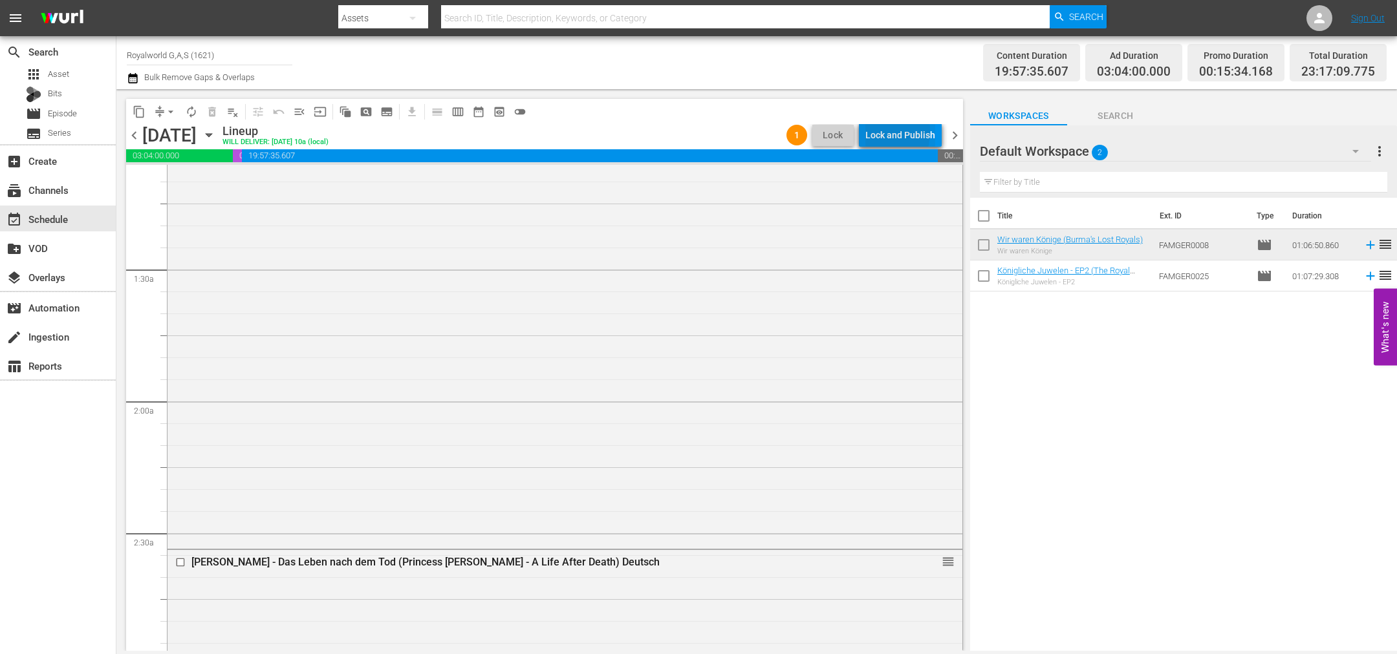
click at [873, 132] on div "Lock and Publish" at bounding box center [900, 135] width 70 height 23
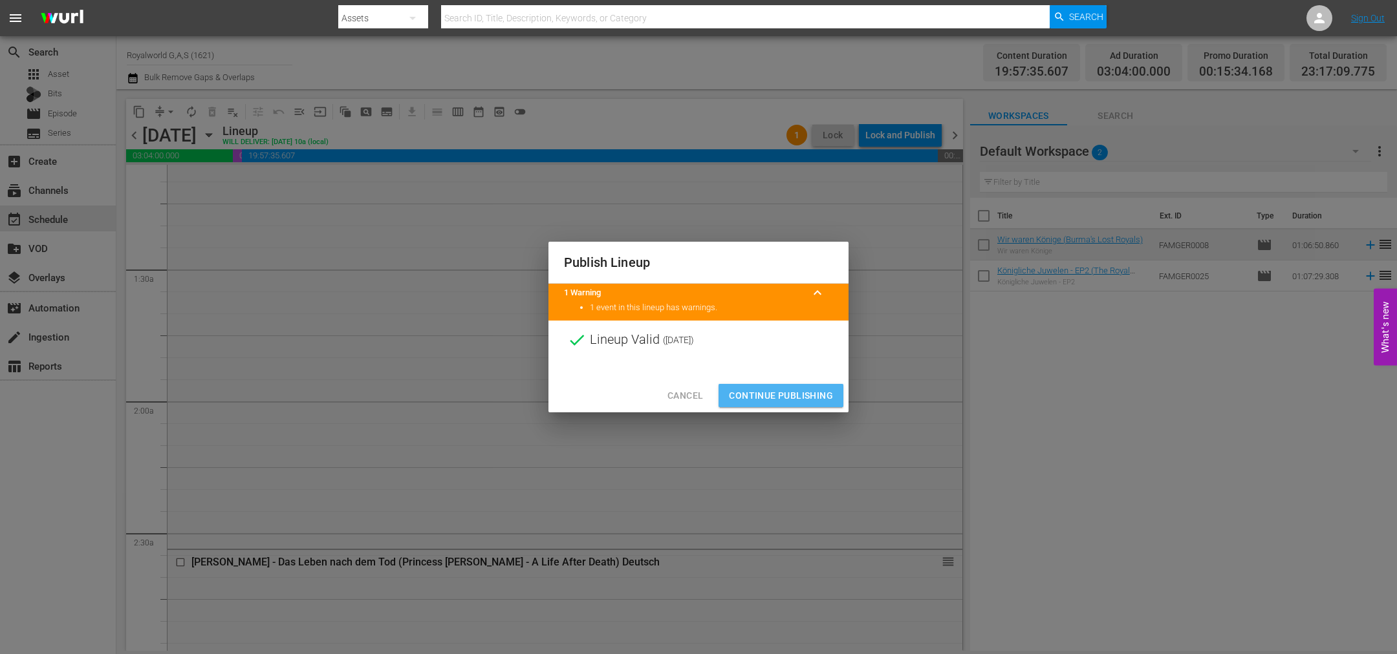
click at [780, 394] on span "Continue Publishing" at bounding box center [781, 396] width 104 height 16
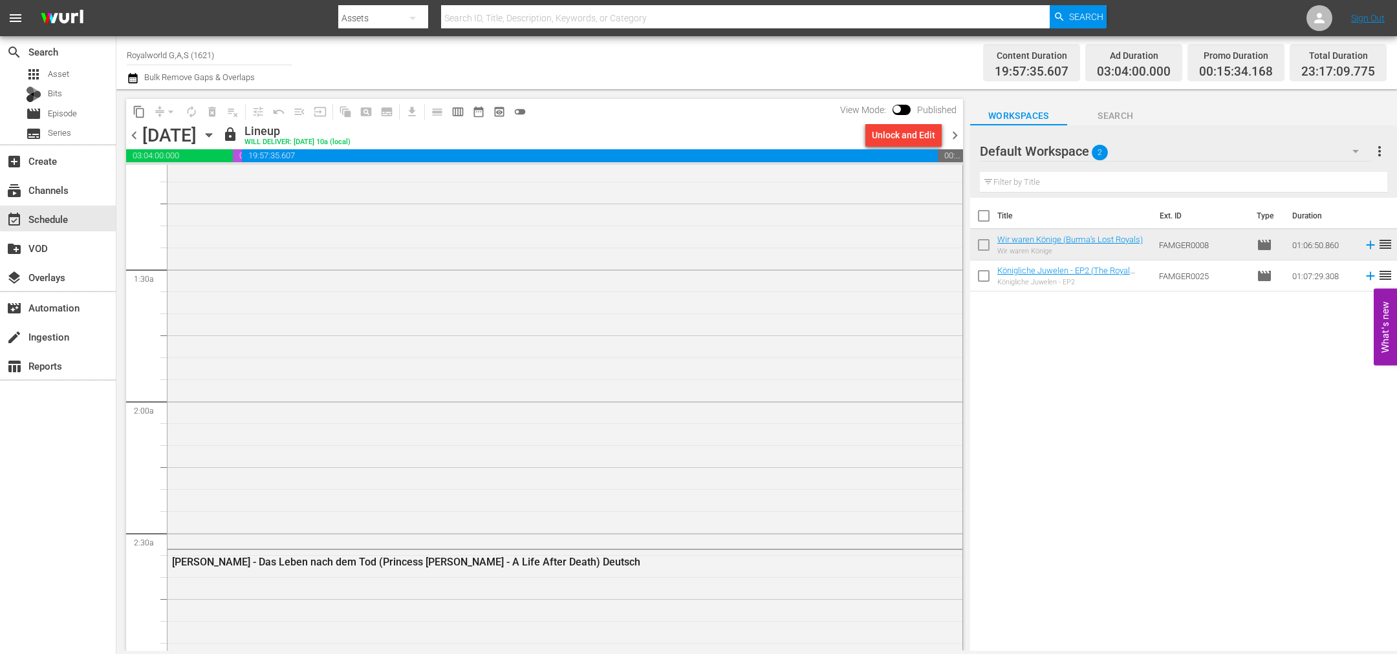
scroll to position [0, 0]
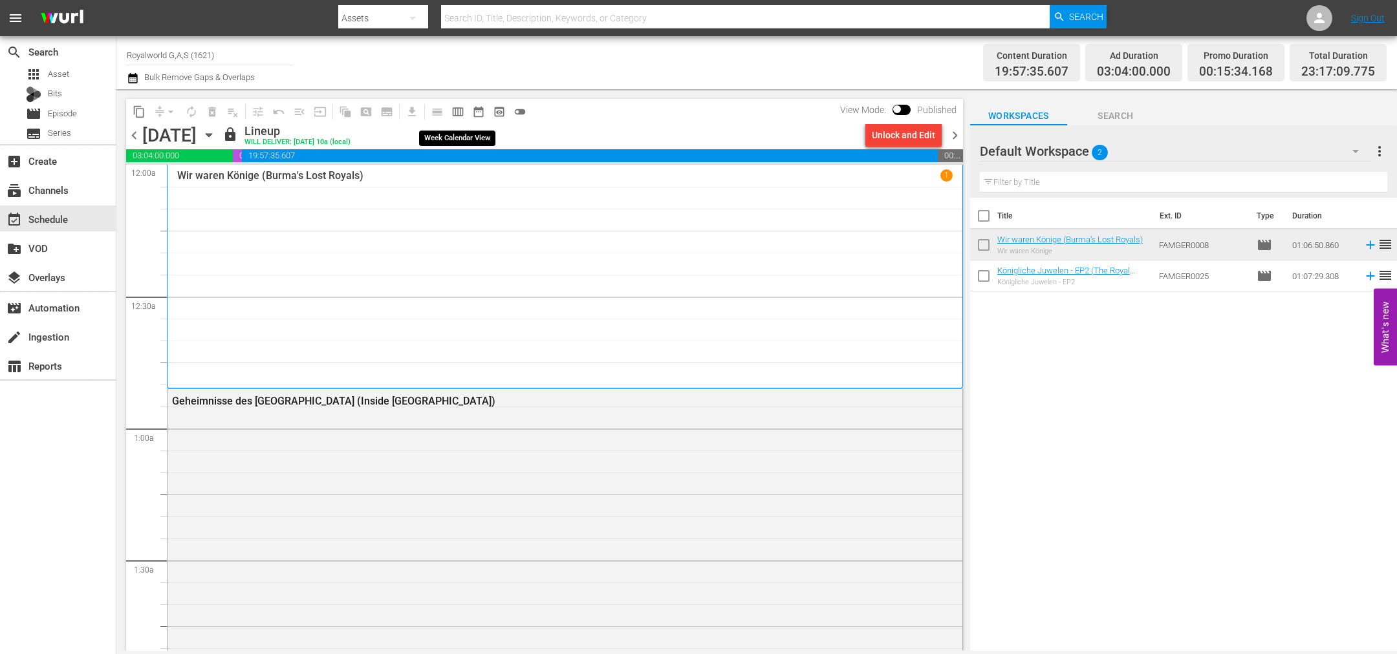
click at [464, 108] on span "calendar_view_week_outlined" at bounding box center [457, 111] width 13 height 13
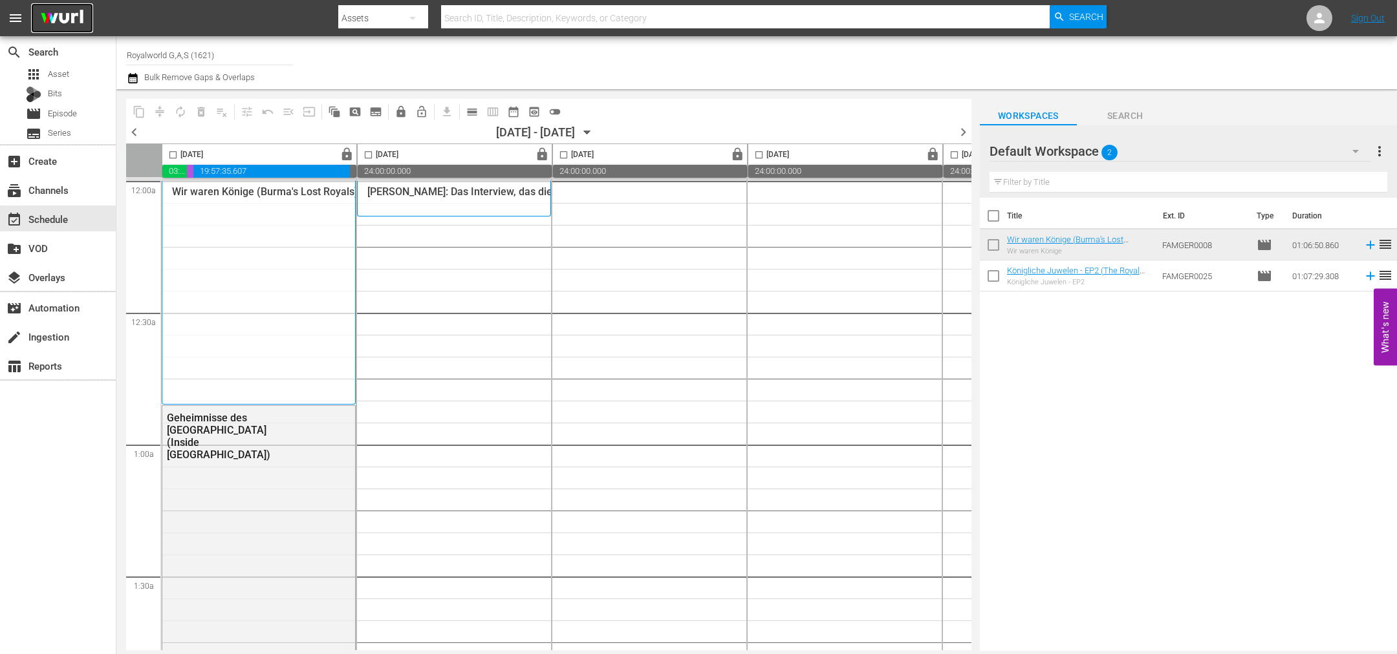
click at [59, 21] on img at bounding box center [62, 18] width 62 height 30
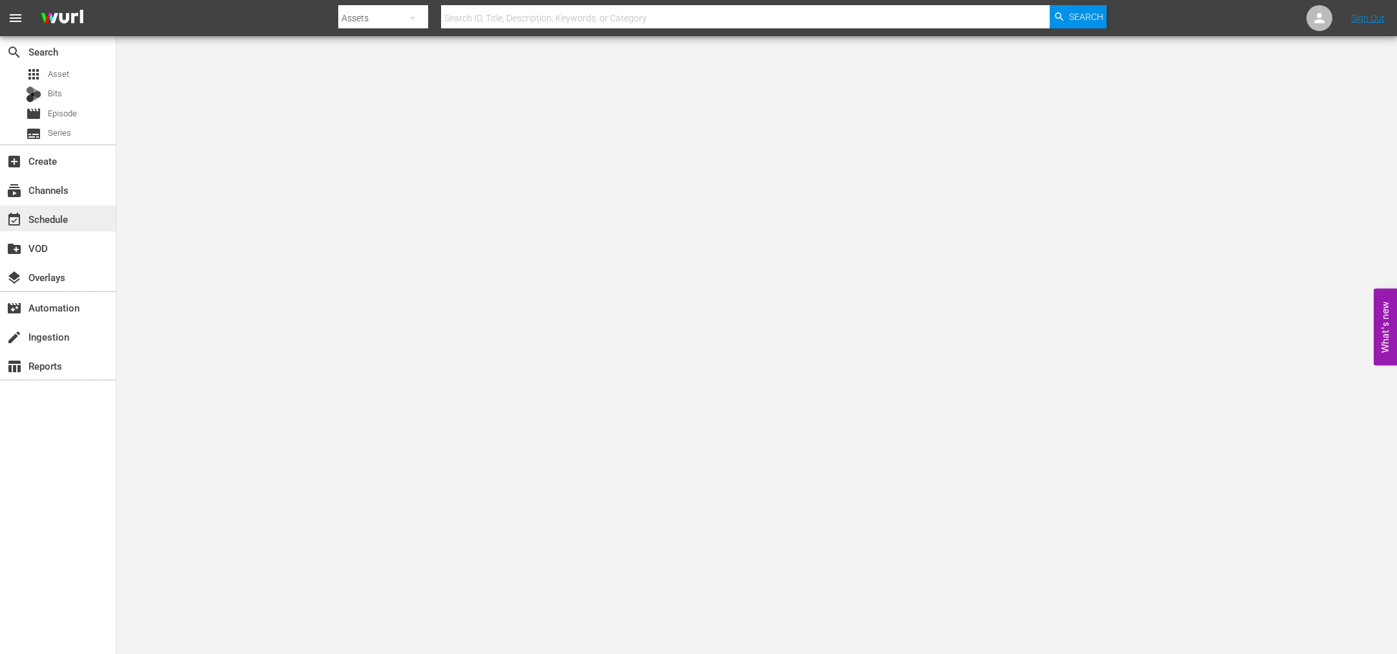
click at [41, 220] on div "event_available Schedule" at bounding box center [36, 217] width 72 height 12
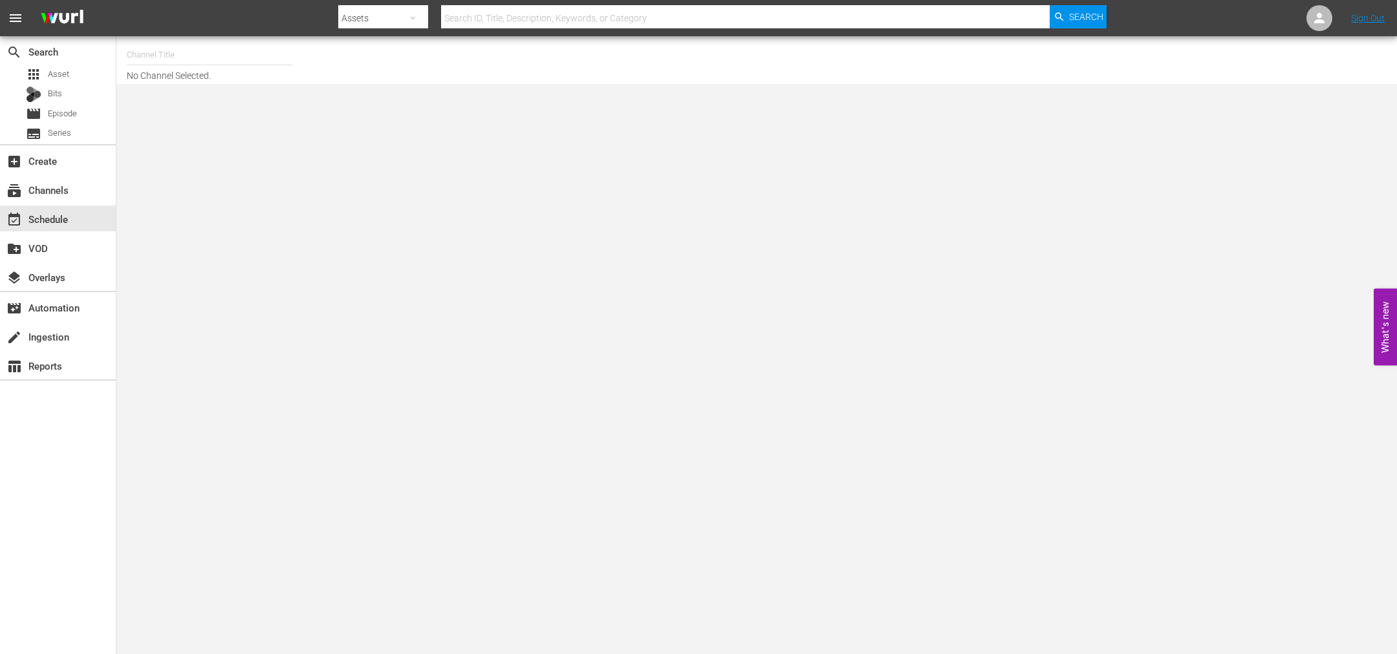
click at [194, 52] on input "text" at bounding box center [210, 54] width 166 height 31
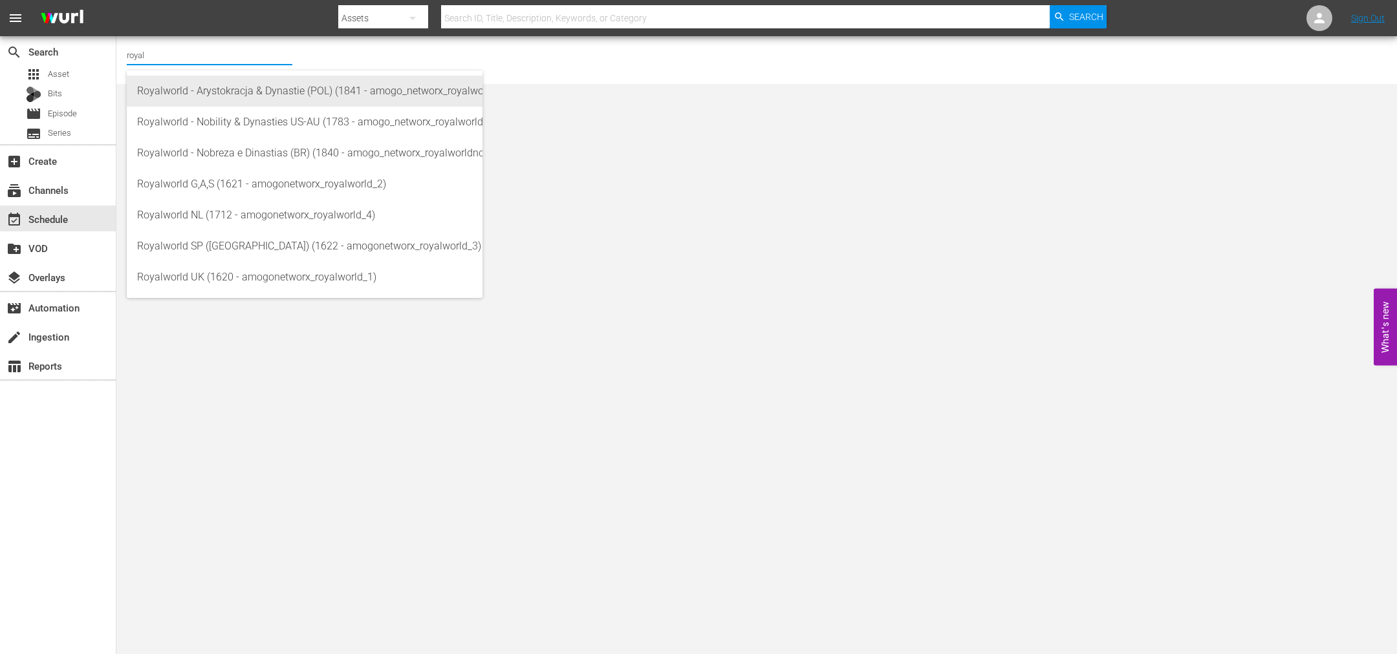
click at [199, 80] on div "Royalworld - Arystokracja & Dynastie (POL) (1841 - amogo_networx_royalworldarys…" at bounding box center [304, 91] width 335 height 31
type input "Royalworld - Arystokracja & Dynastie (POL) (1841 - amogo_networx_royalworldarys…"
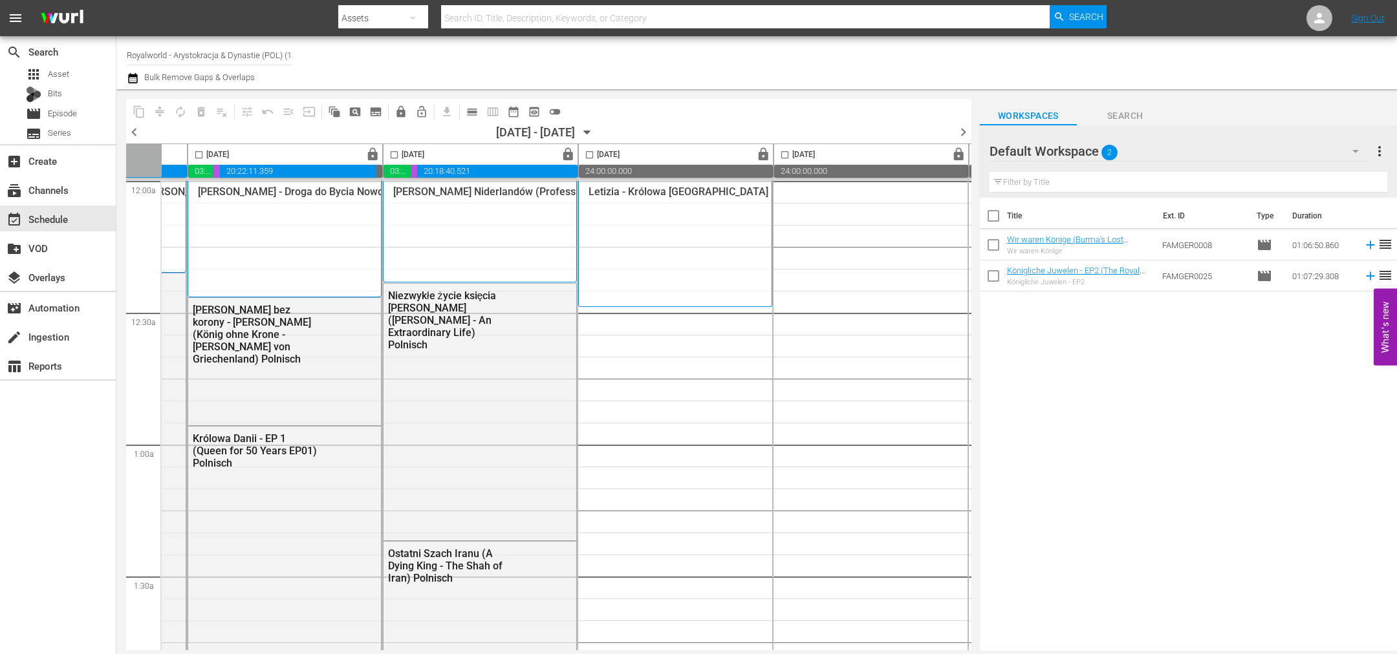
scroll to position [0, 396]
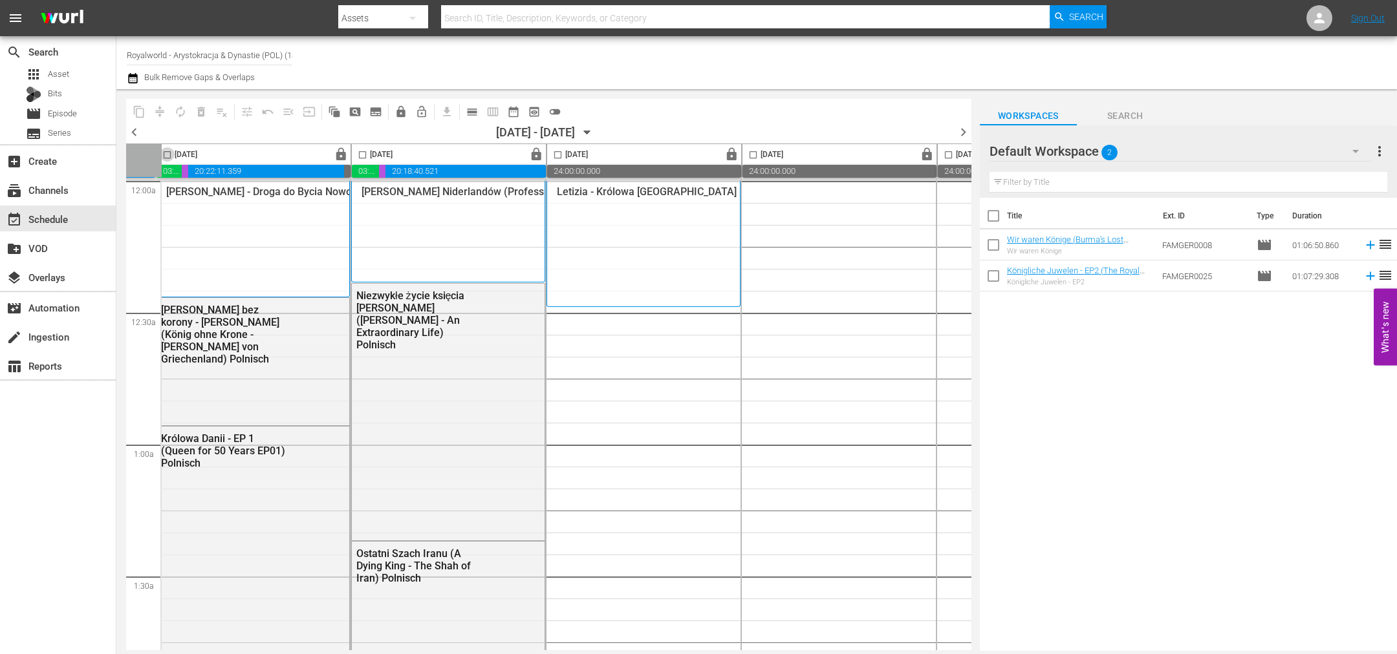
click at [168, 158] on input "checkbox" at bounding box center [167, 157] width 15 height 15
checkbox input "true"
click at [138, 110] on span "content_copy" at bounding box center [139, 111] width 13 height 13
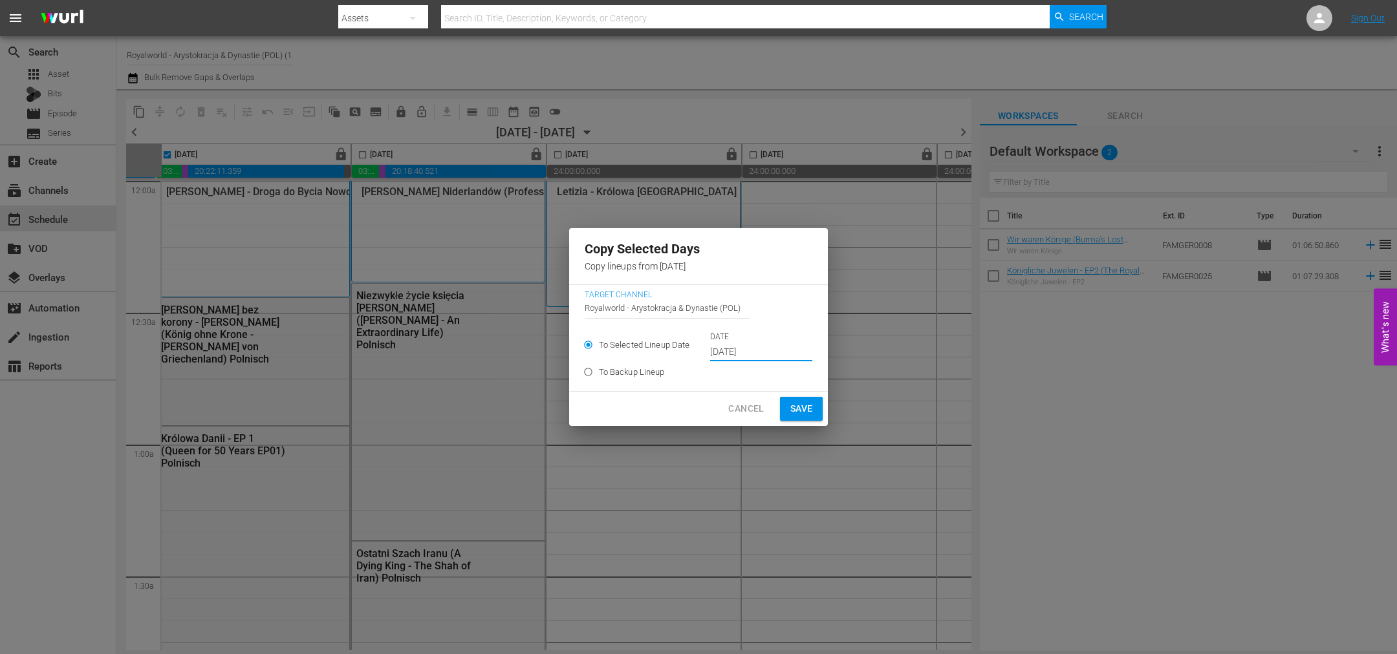
click at [771, 354] on input "Oct 16th 2025" at bounding box center [761, 352] width 102 height 19
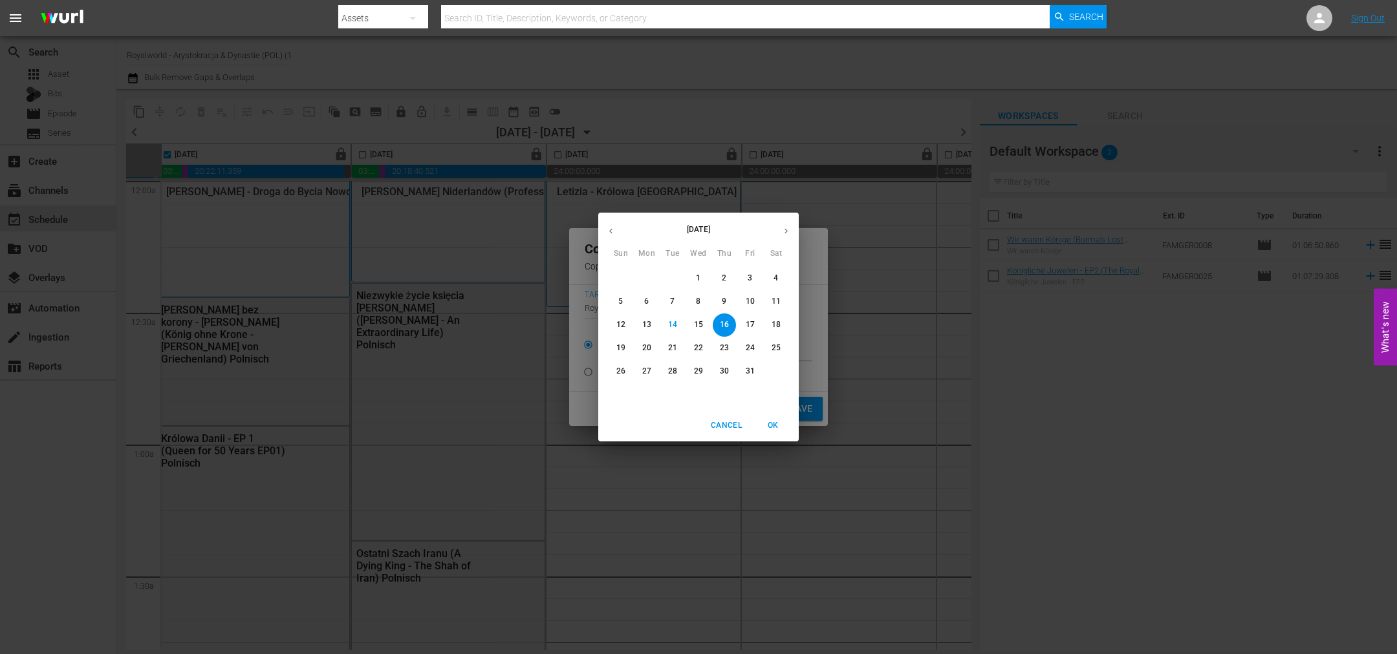
click at [787, 325] on span "18" at bounding box center [775, 324] width 23 height 11
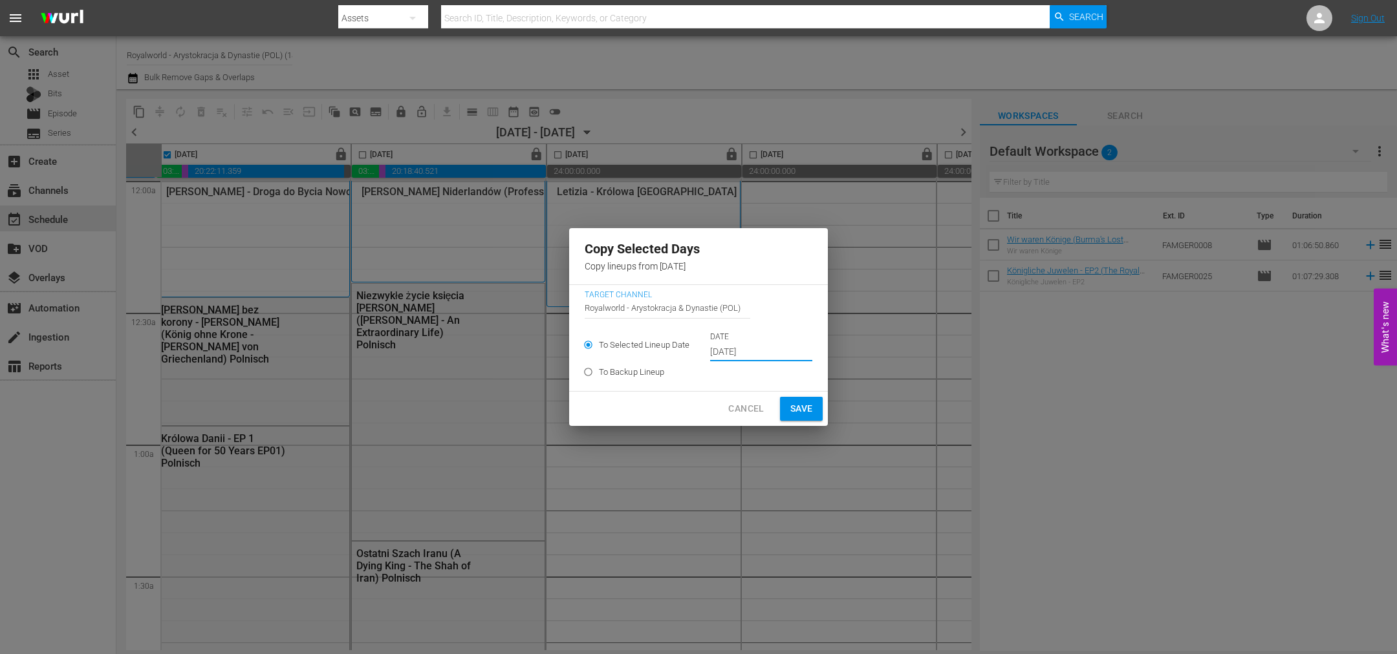
click at [791, 405] on span "Save" at bounding box center [801, 409] width 23 height 16
type input "Oct 16th 2025"
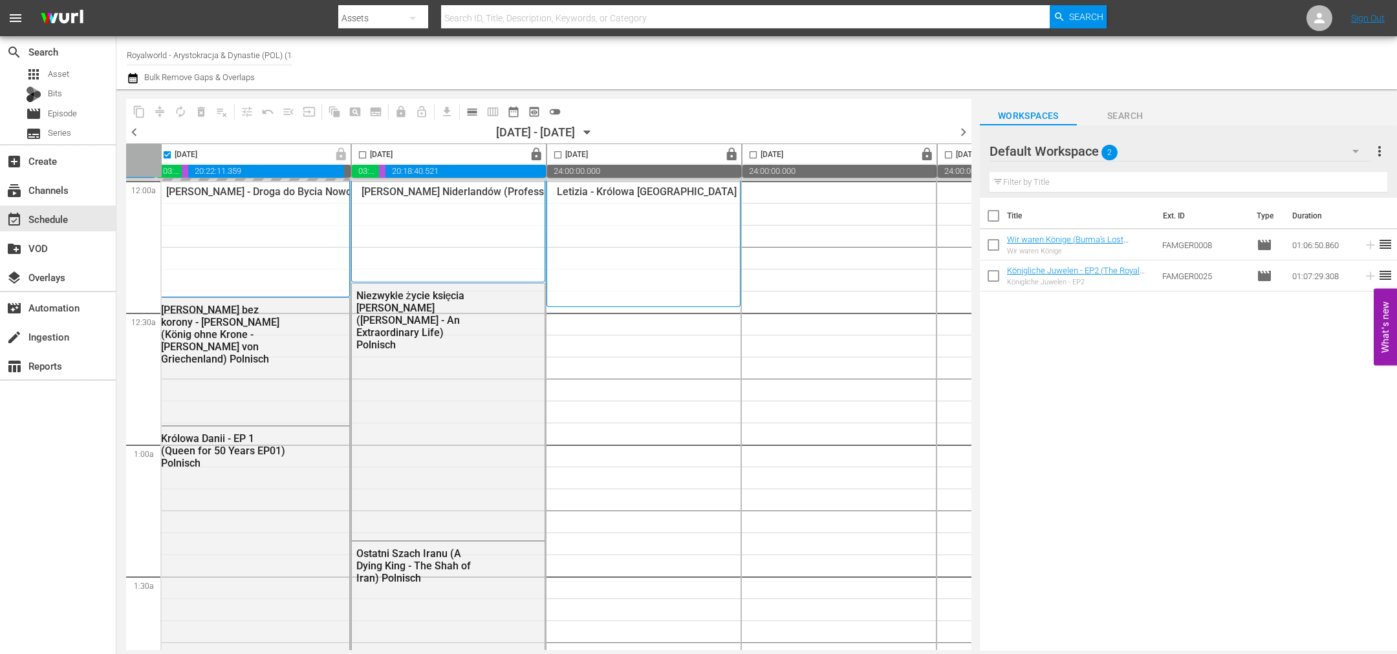
checkbox input "false"
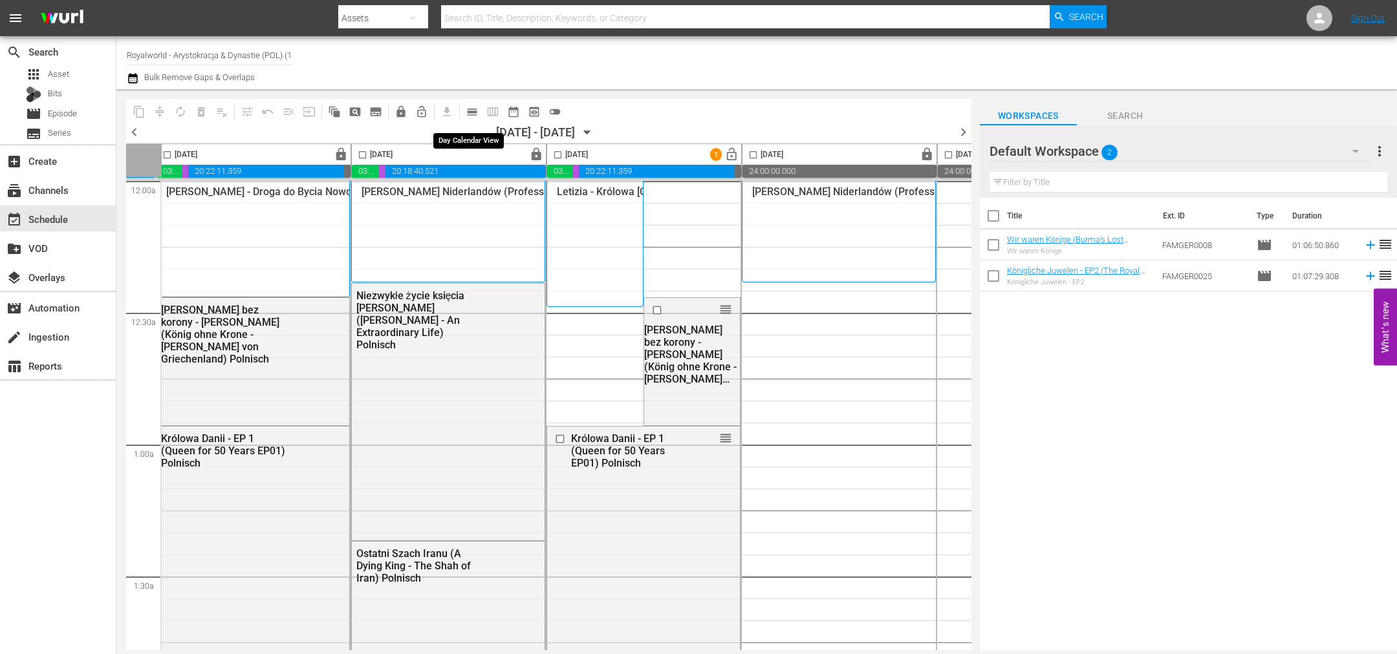
click at [473, 109] on span "calendar_view_day_outlined" at bounding box center [472, 111] width 13 height 13
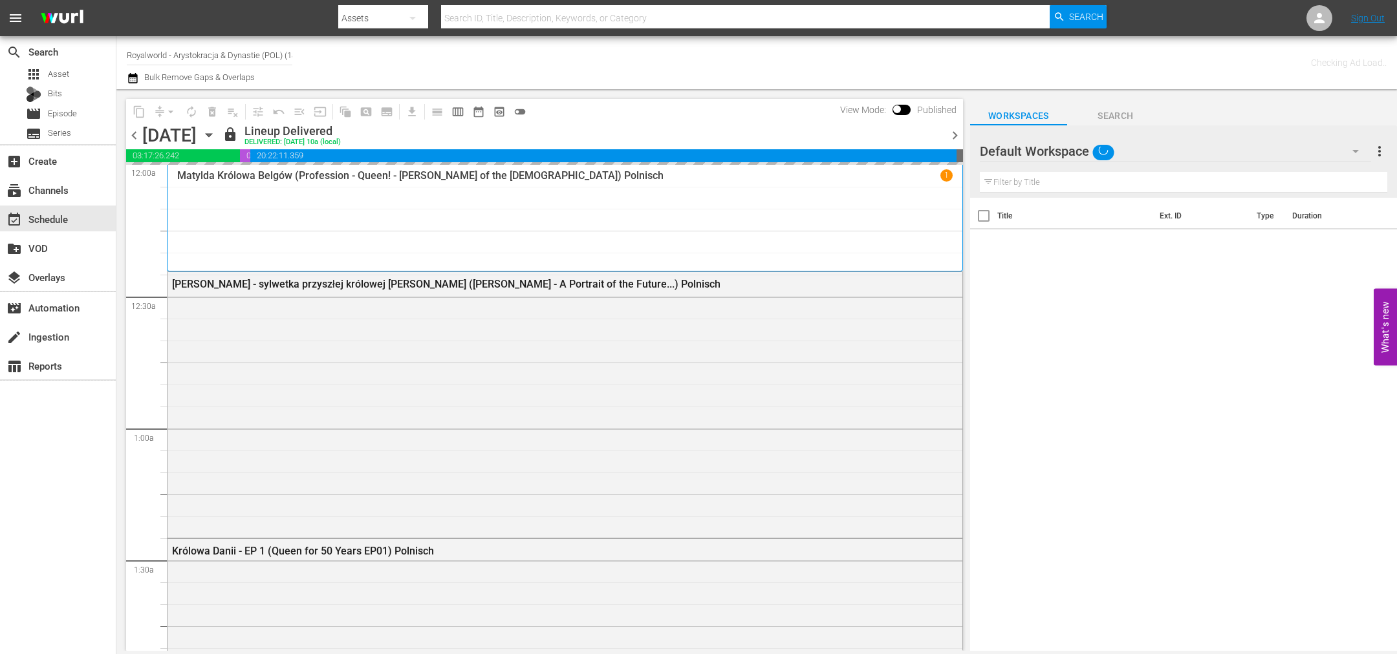
click at [952, 130] on span "chevron_right" at bounding box center [955, 135] width 16 height 16
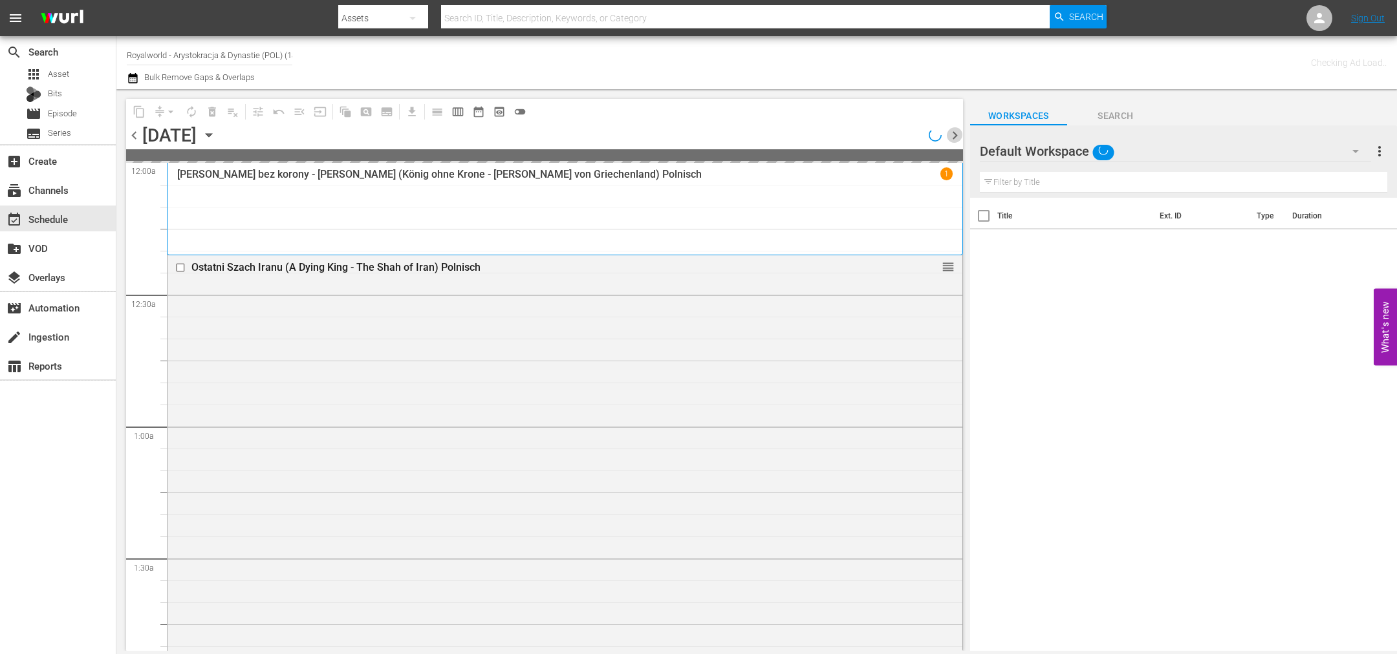
click at [952, 130] on span "chevron_right" at bounding box center [955, 135] width 16 height 16
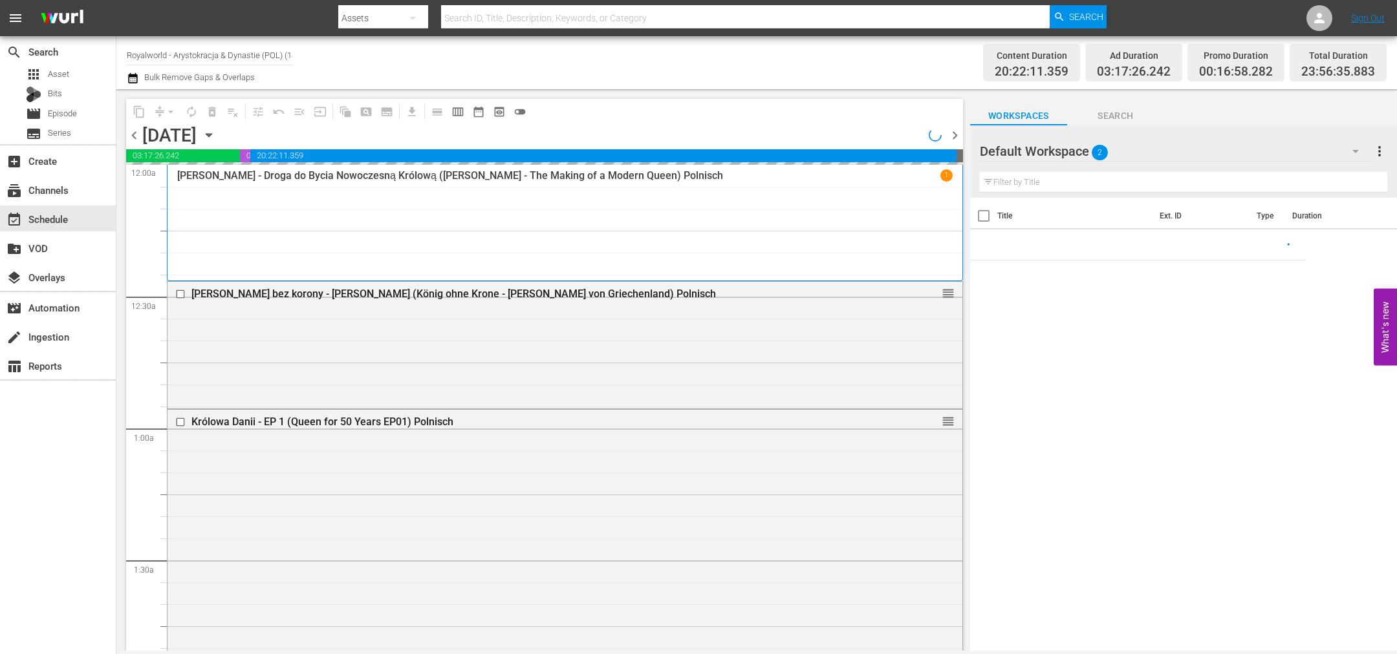
click at [952, 130] on span "chevron_right" at bounding box center [955, 135] width 16 height 16
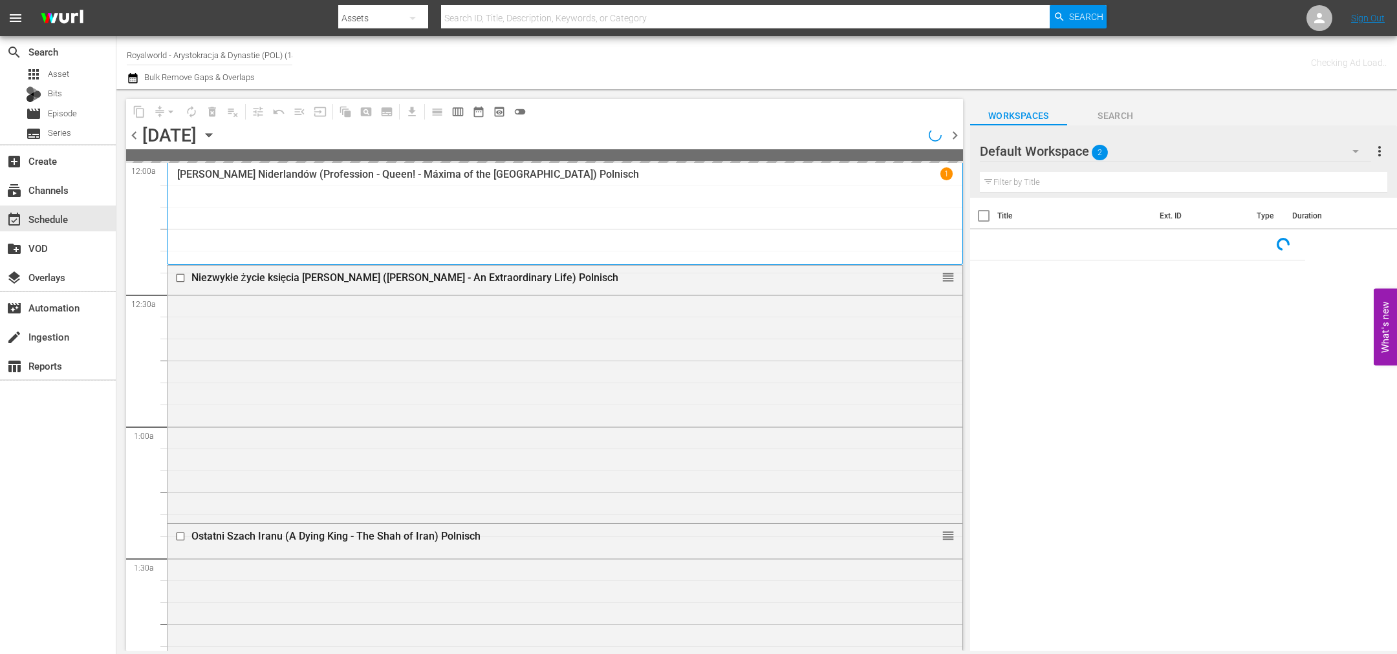
click at [954, 130] on span "chevron_right" at bounding box center [955, 135] width 16 height 16
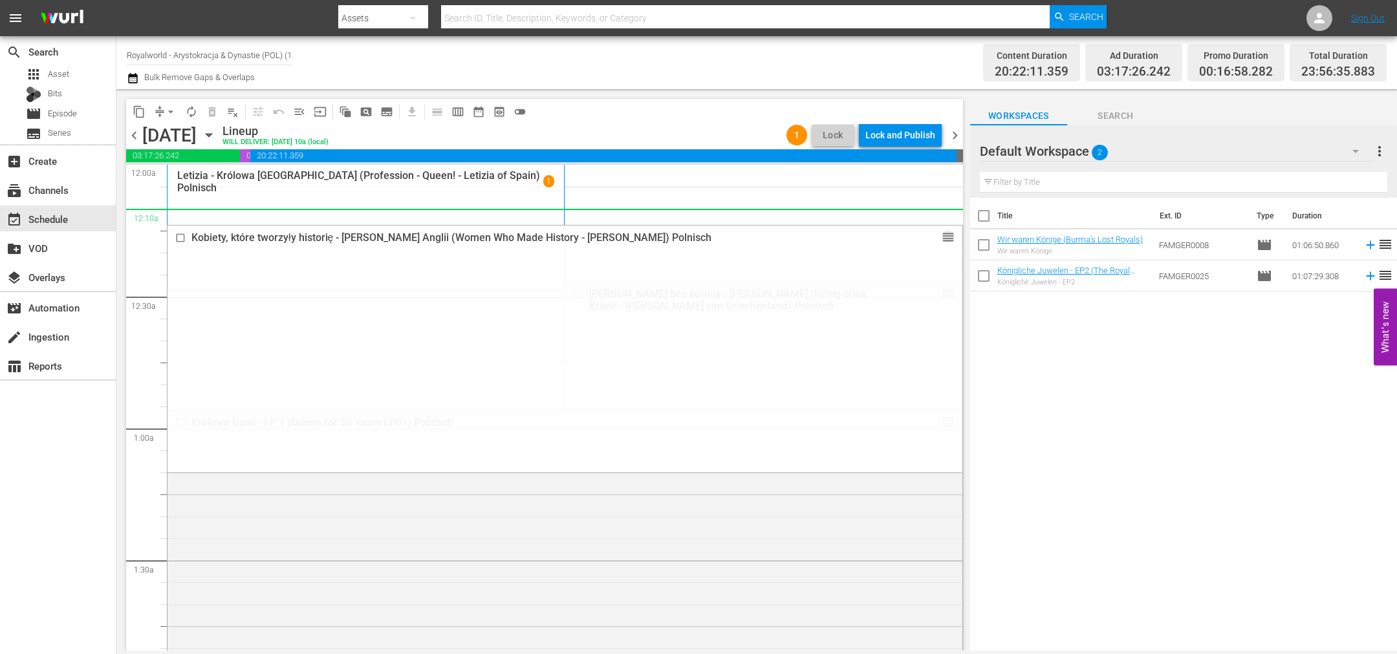
drag, startPoint x: 937, startPoint y: 310, endPoint x: 815, endPoint y: 230, distance: 146.2
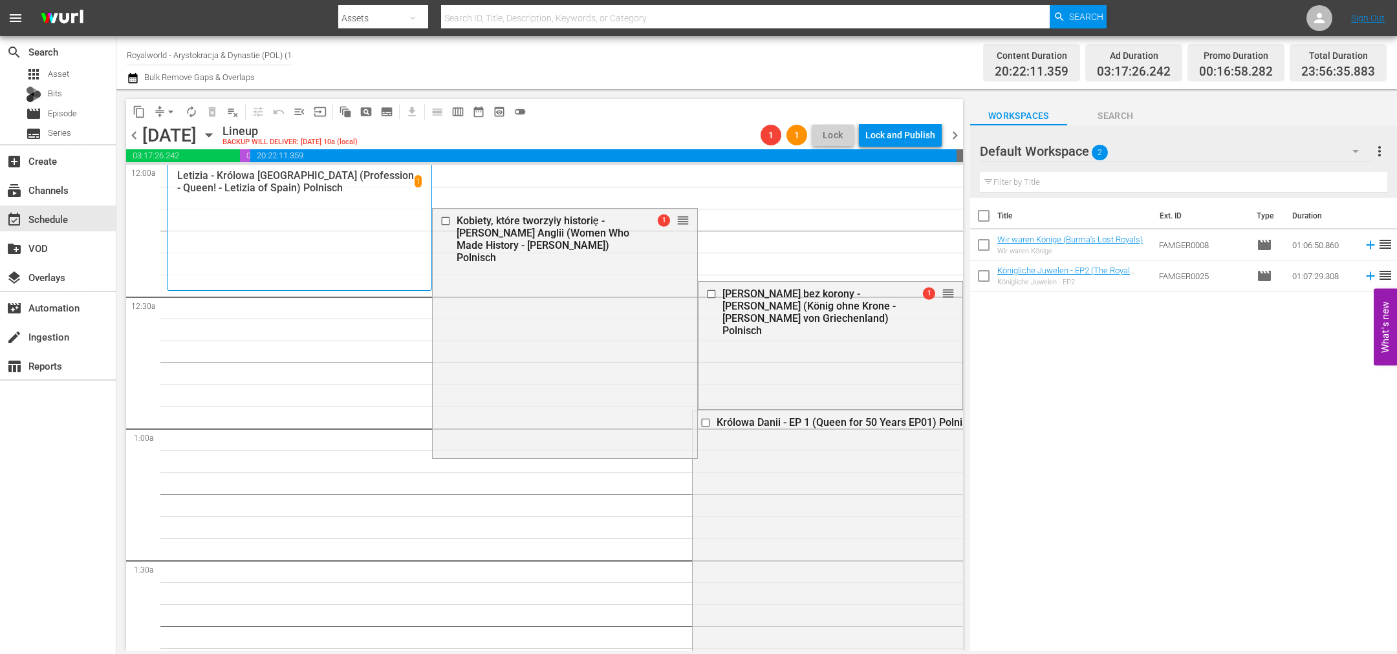
click at [175, 113] on span "arrow_drop_down" at bounding box center [170, 111] width 13 height 13
click at [182, 166] on li "Align to First Episode" at bounding box center [171, 158] width 136 height 21
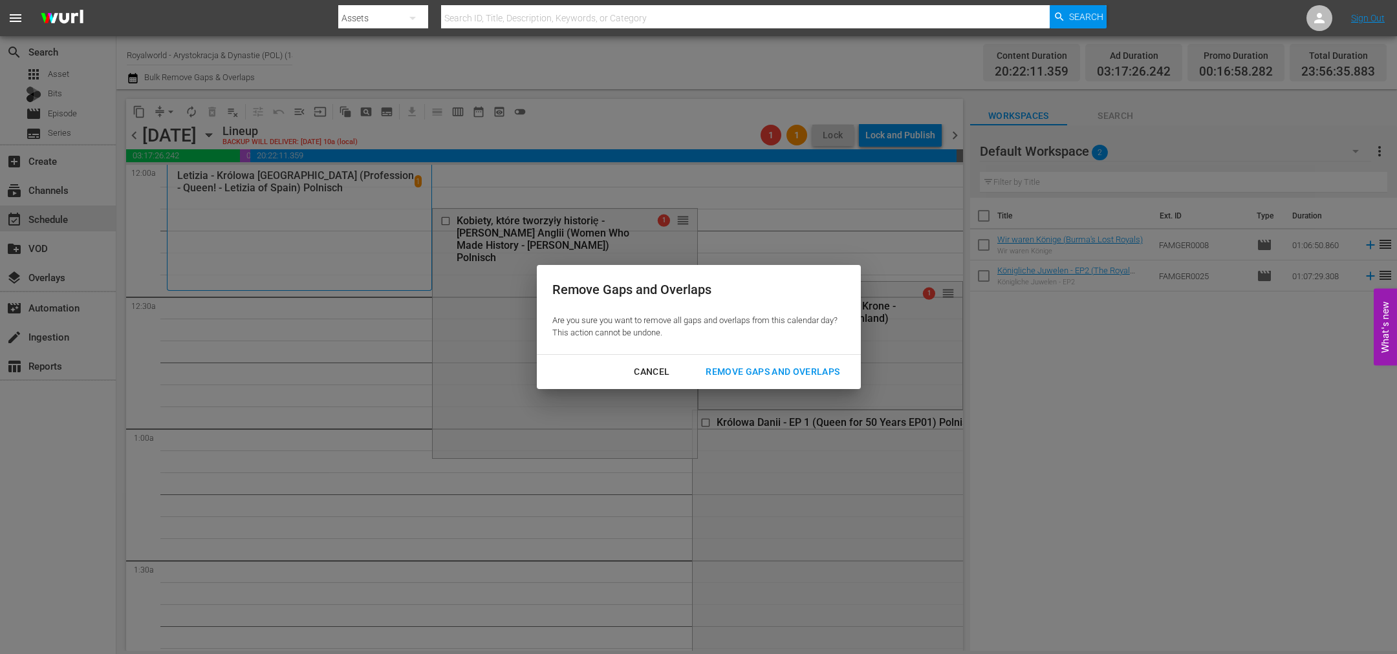
click at [650, 374] on div "Cancel" at bounding box center [651, 372] width 56 height 16
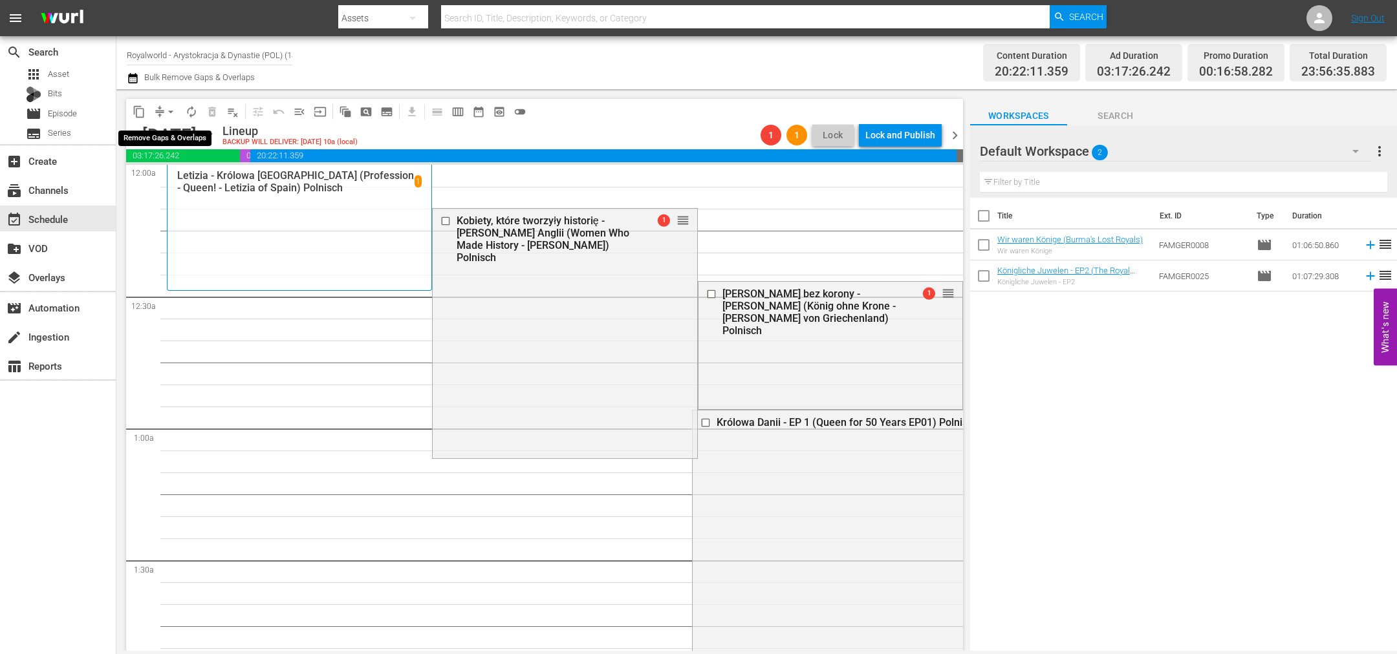
click at [171, 111] on span "arrow_drop_down" at bounding box center [170, 111] width 13 height 13
click at [185, 184] on li "Align to End of Previous Day" at bounding box center [171, 179] width 136 height 21
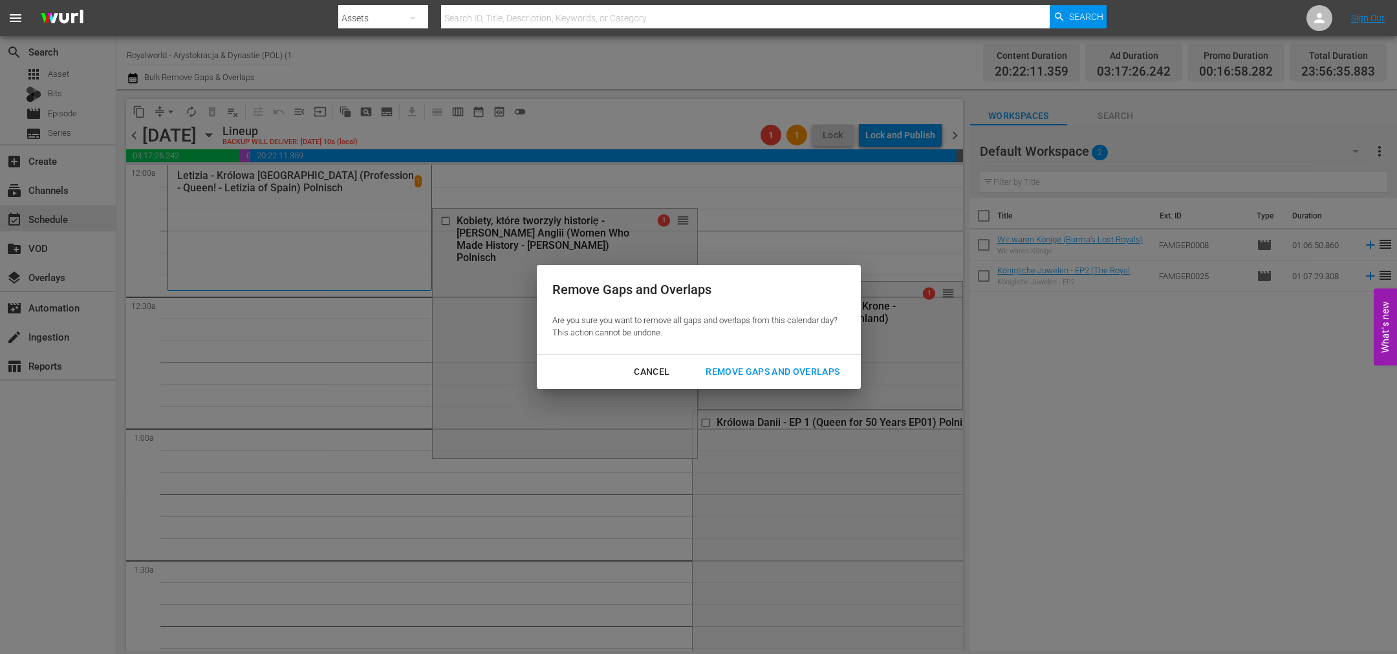
click at [776, 363] on button "Remove Gaps and Overlaps" at bounding box center [772, 372] width 165 height 24
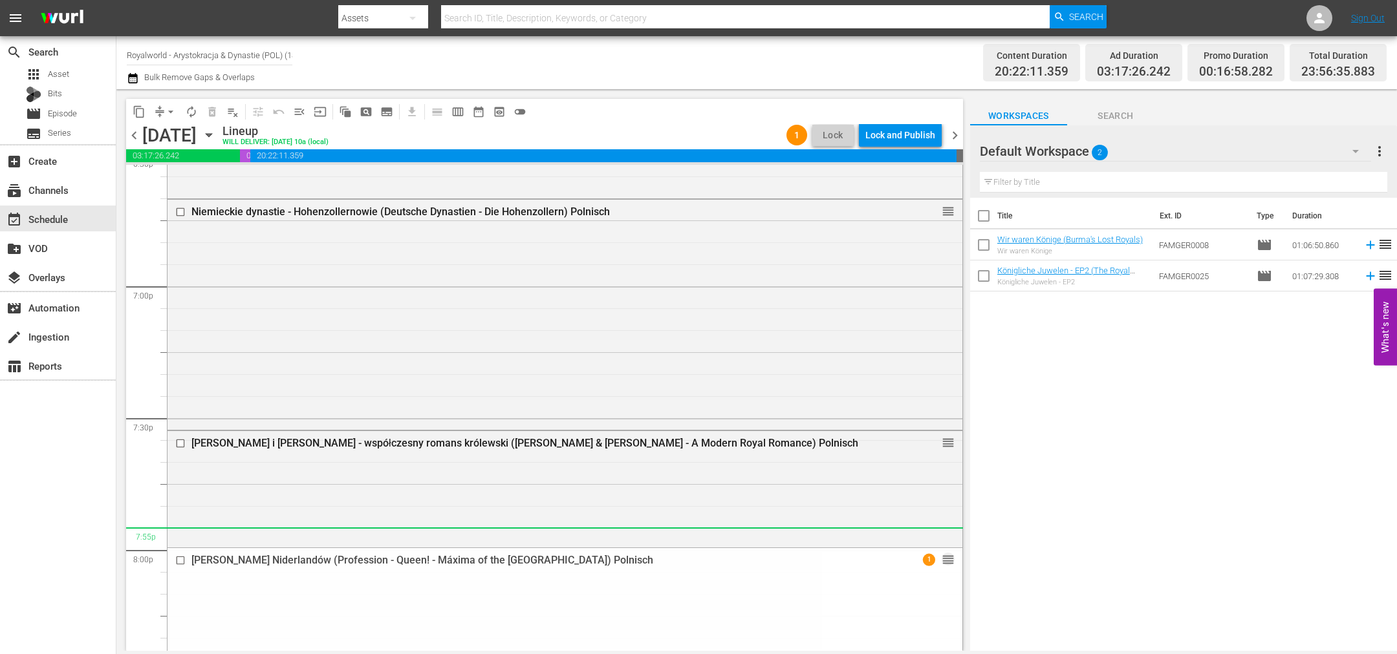
scroll to position [4986, 0]
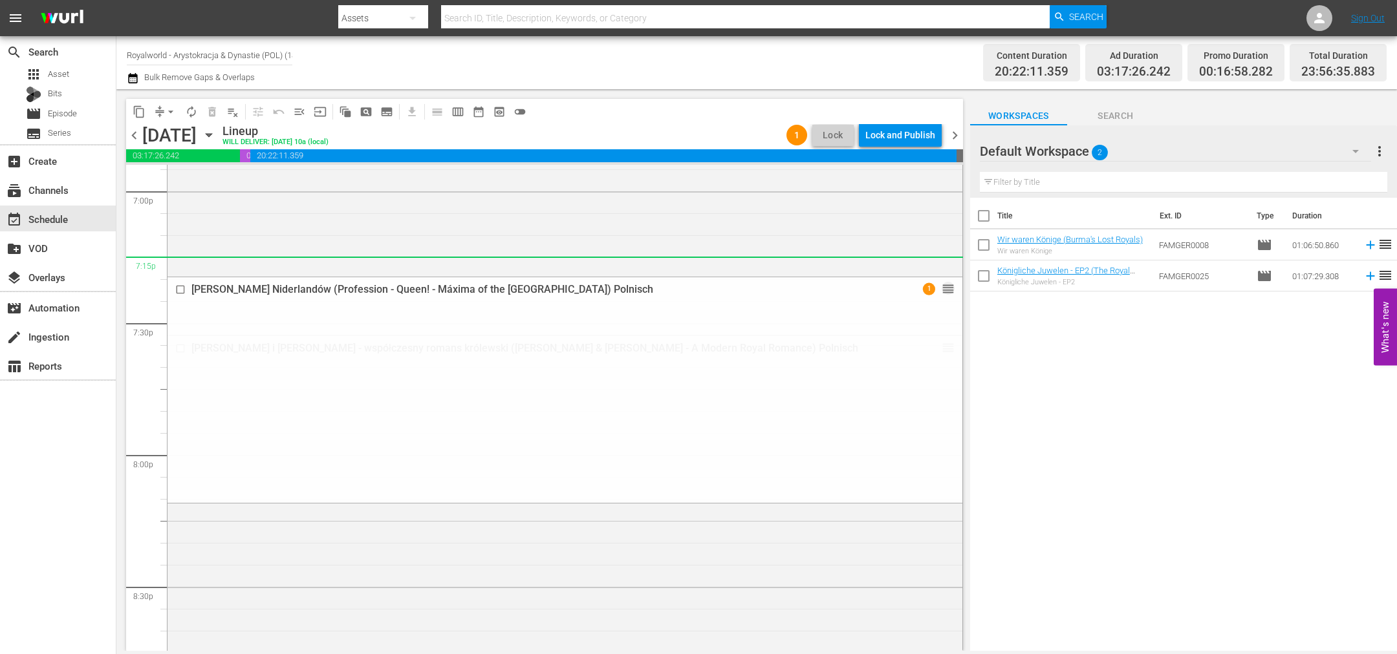
drag, startPoint x: 931, startPoint y: 435, endPoint x: 615, endPoint y: 275, distance: 354.2
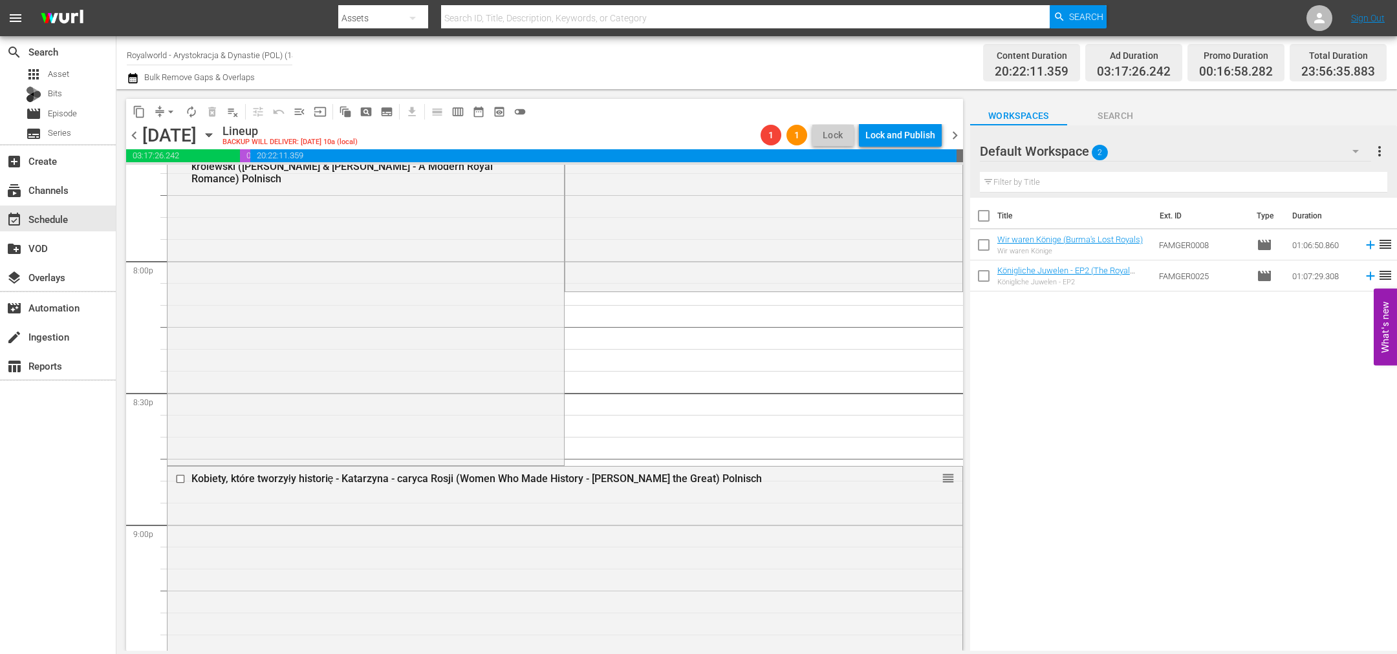
scroll to position [4889, 0]
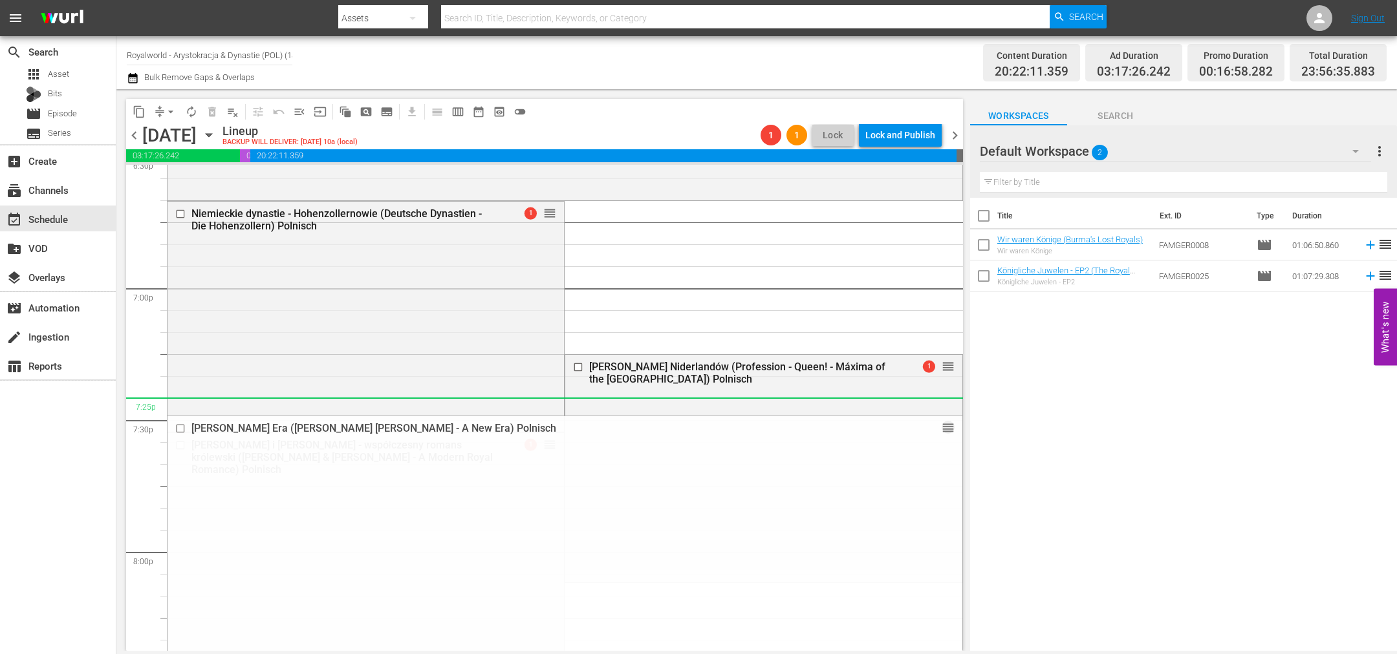
drag, startPoint x: 930, startPoint y: 537, endPoint x: 857, endPoint y: 412, distance: 144.3
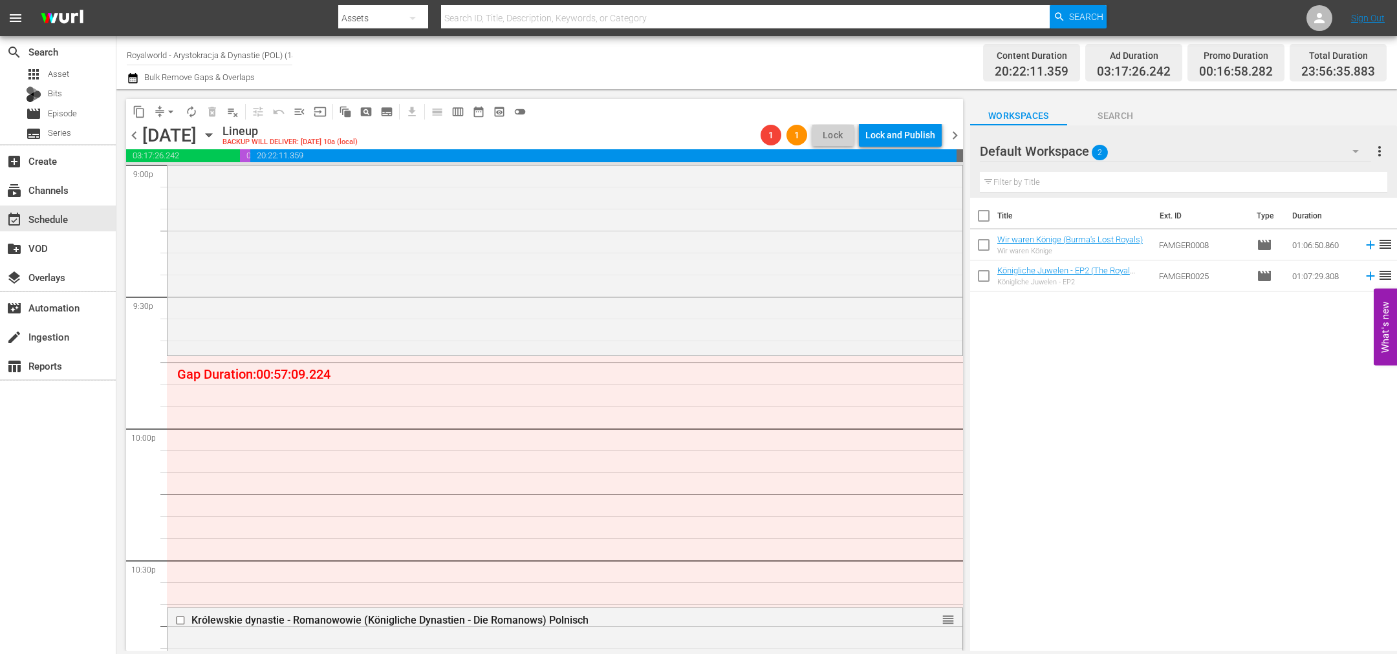
scroll to position [5665, 0]
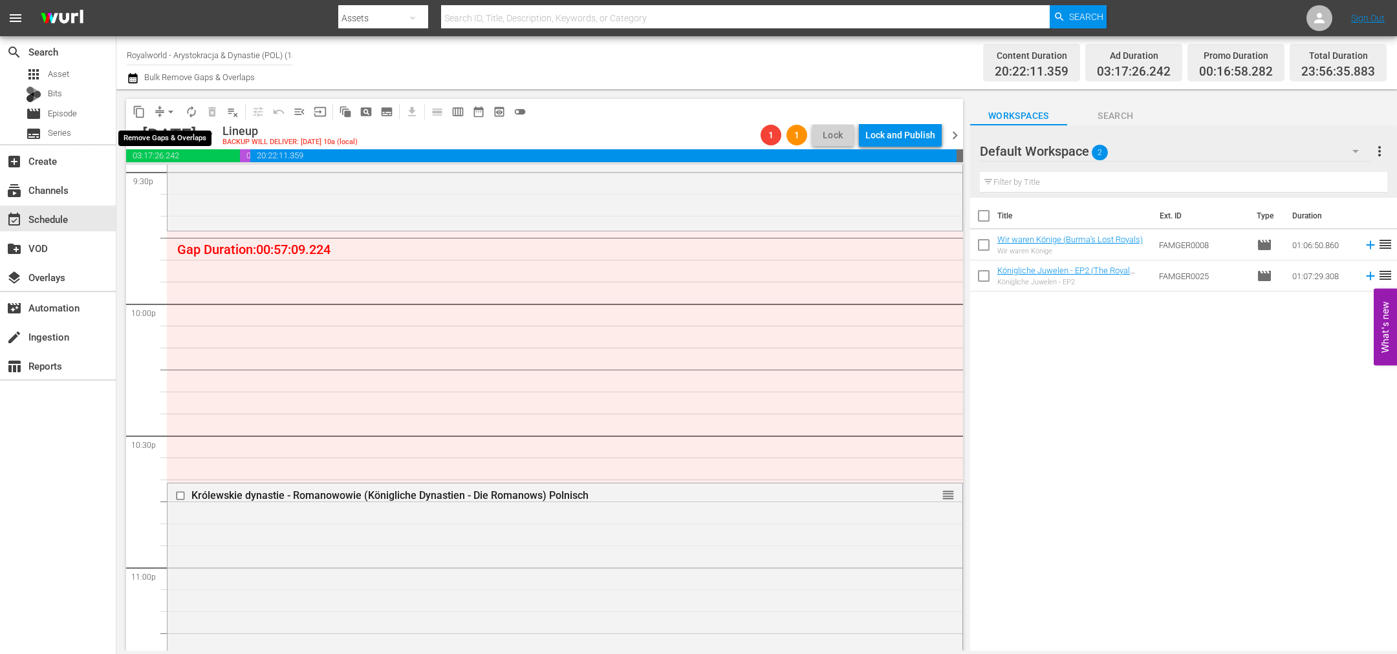
click at [166, 108] on span "arrow_drop_down" at bounding box center [170, 111] width 13 height 13
click at [186, 177] on li "Align to End of Previous Day" at bounding box center [171, 179] width 136 height 21
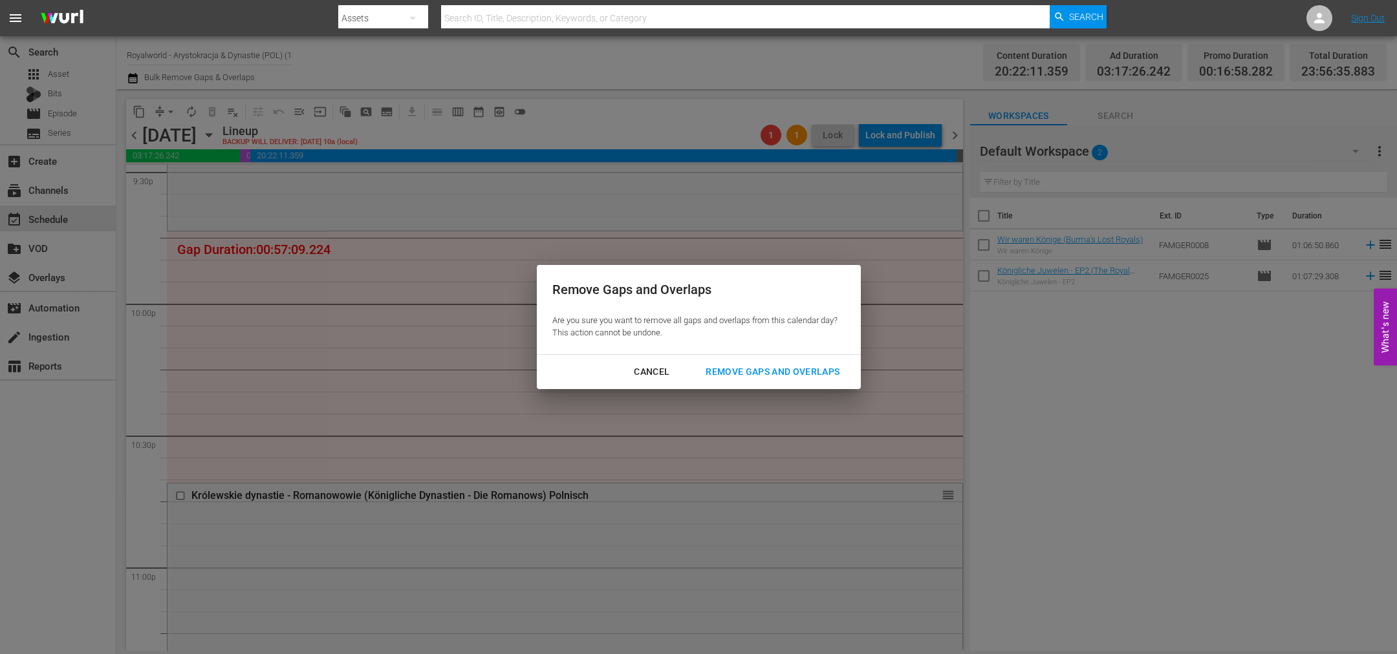
click at [784, 363] on button "Remove Gaps and Overlaps" at bounding box center [772, 372] width 165 height 24
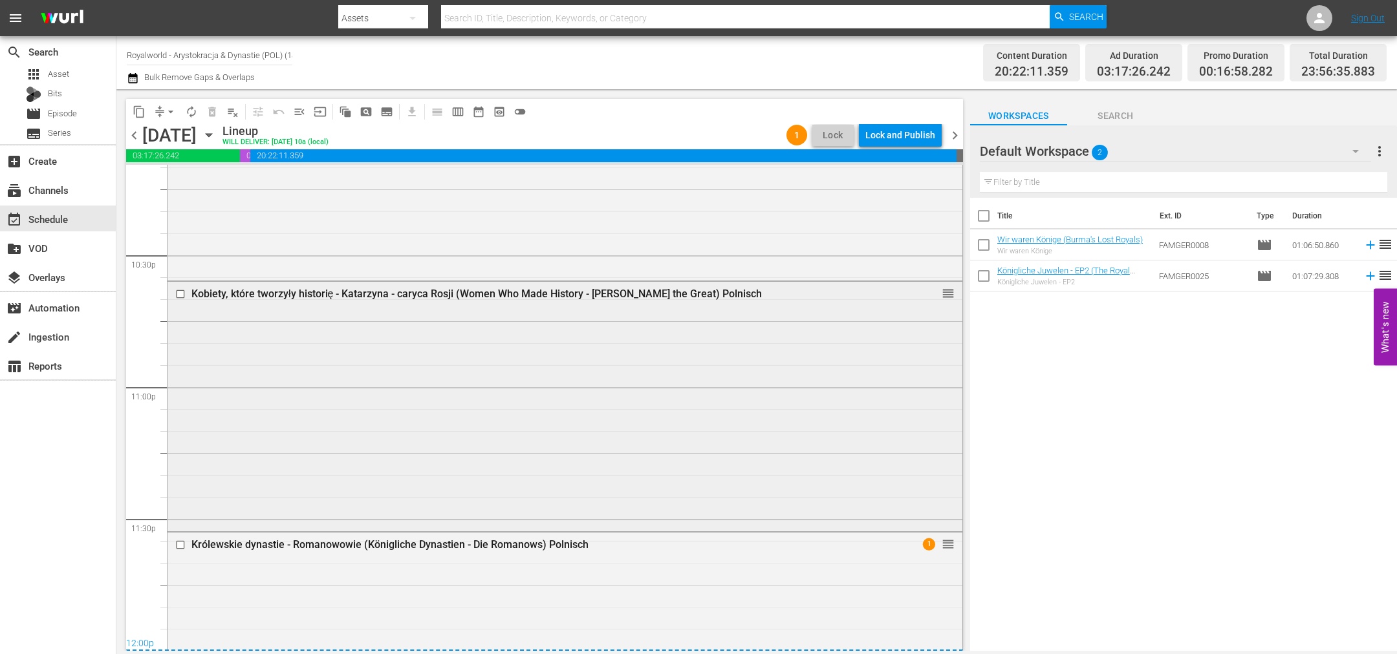
scroll to position [5956, 0]
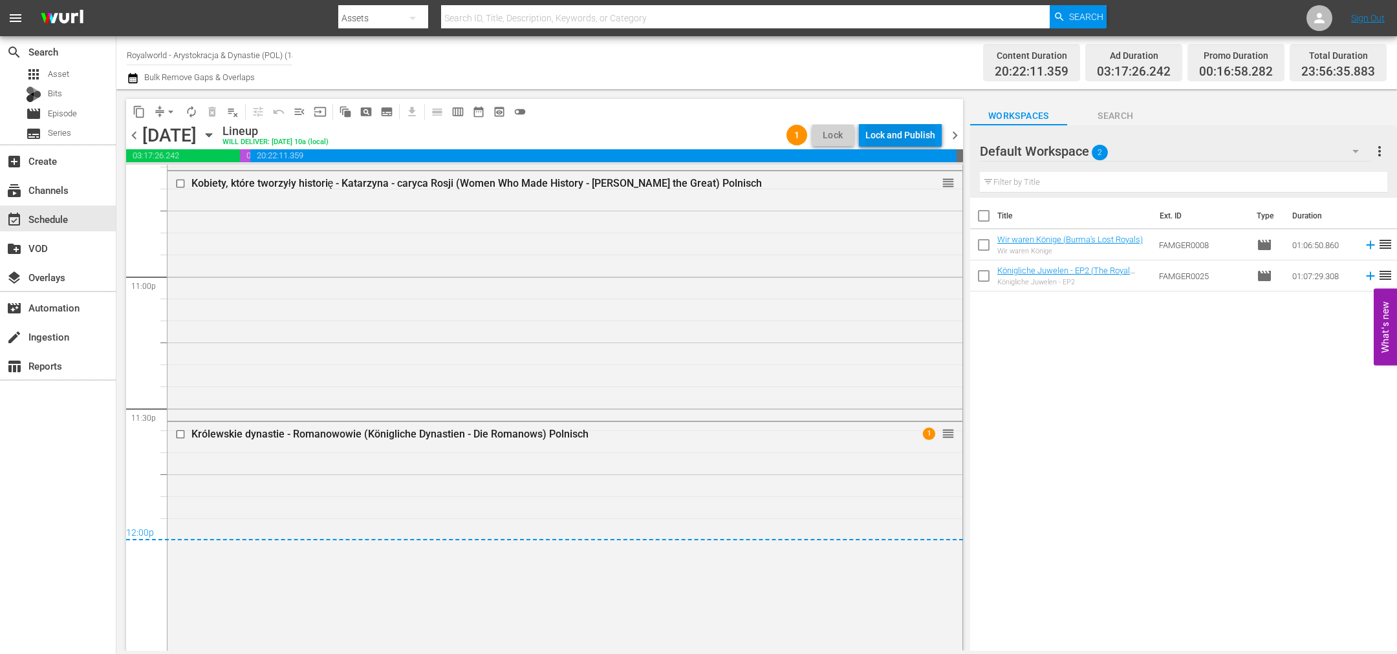
click at [912, 130] on div "Lock and Publish" at bounding box center [900, 135] width 70 height 23
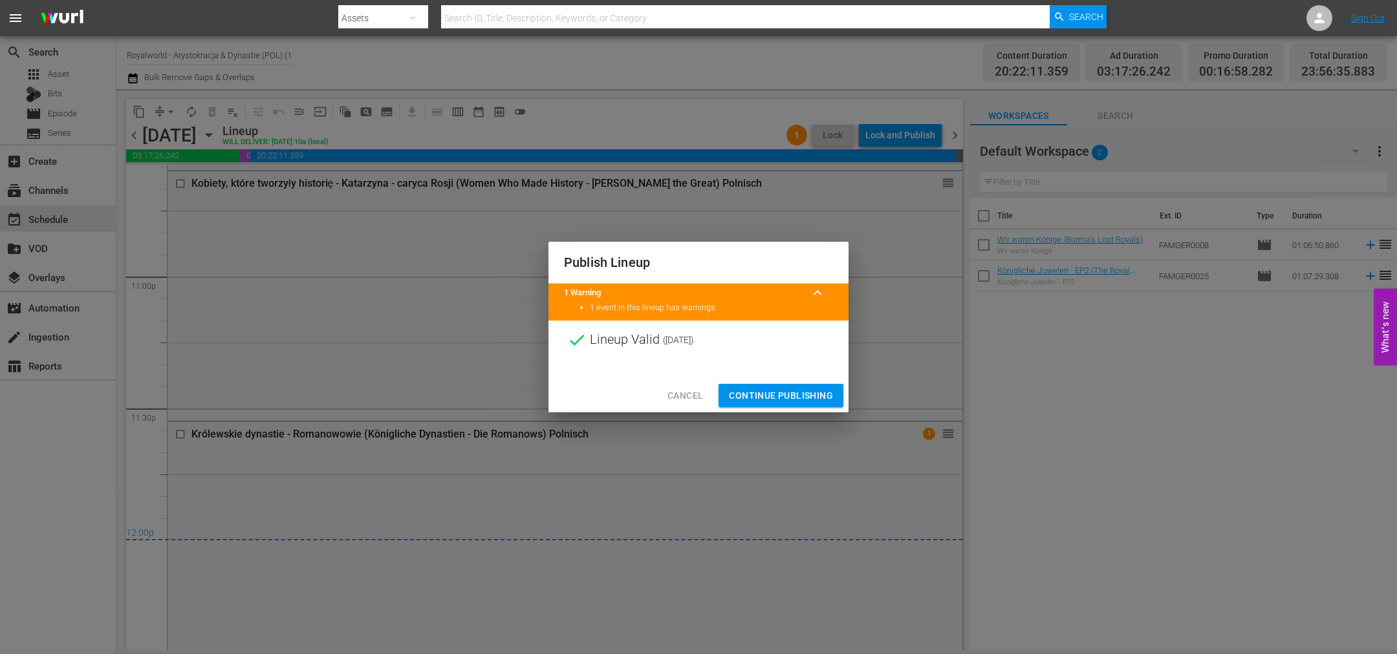
click at [773, 398] on span "Continue Publishing" at bounding box center [781, 396] width 104 height 16
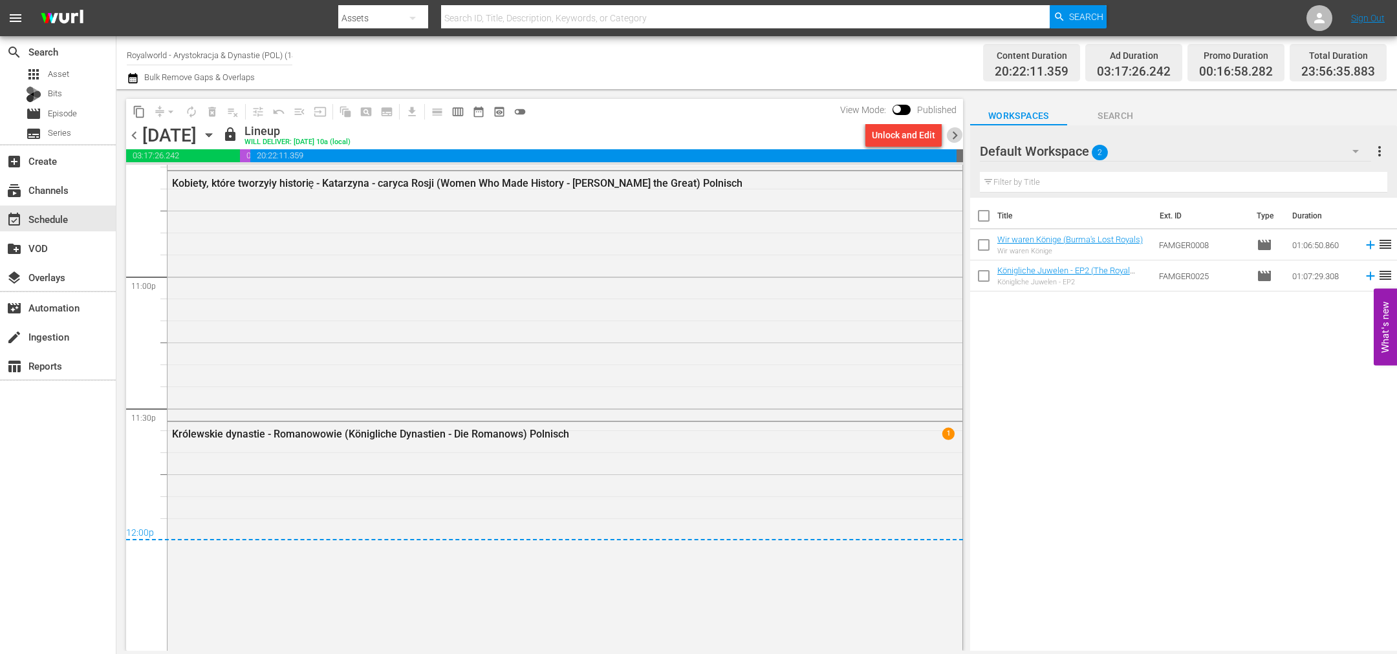
drag, startPoint x: 955, startPoint y: 134, endPoint x: 1206, endPoint y: 108, distance: 252.2
click at [955, 133] on span "chevron_right" at bounding box center [955, 135] width 16 height 16
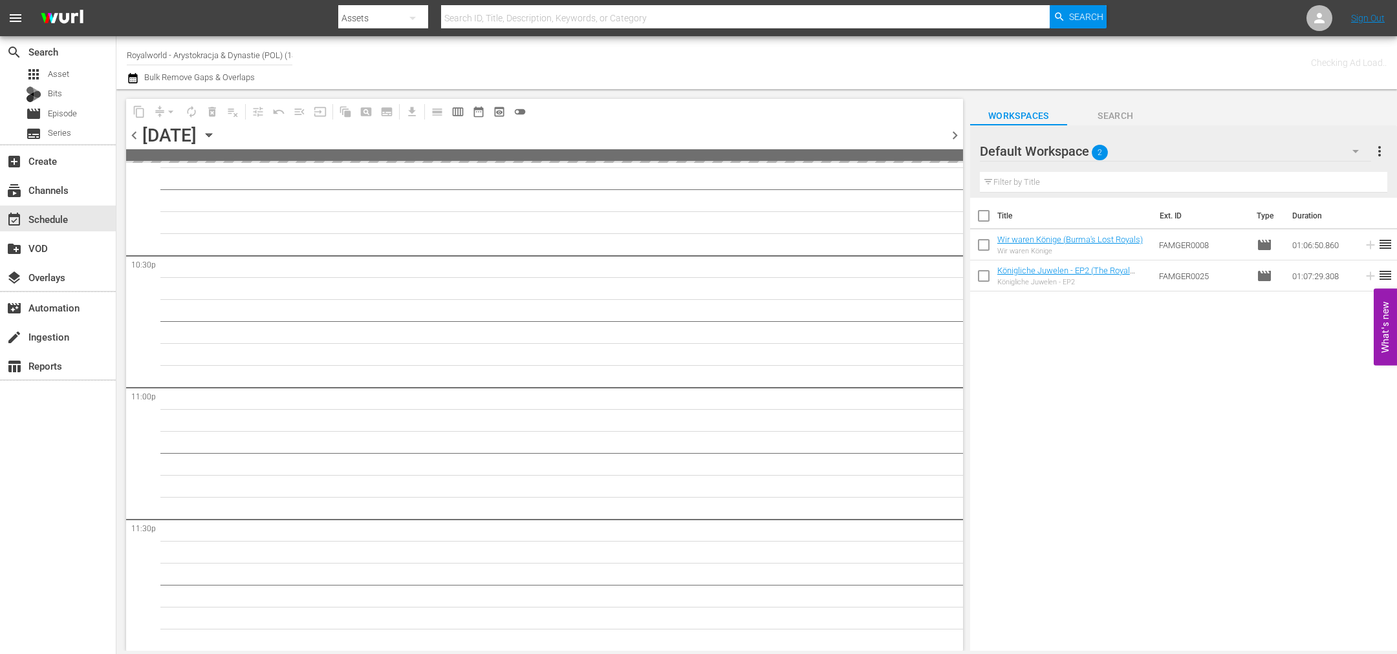
scroll to position [5843, 0]
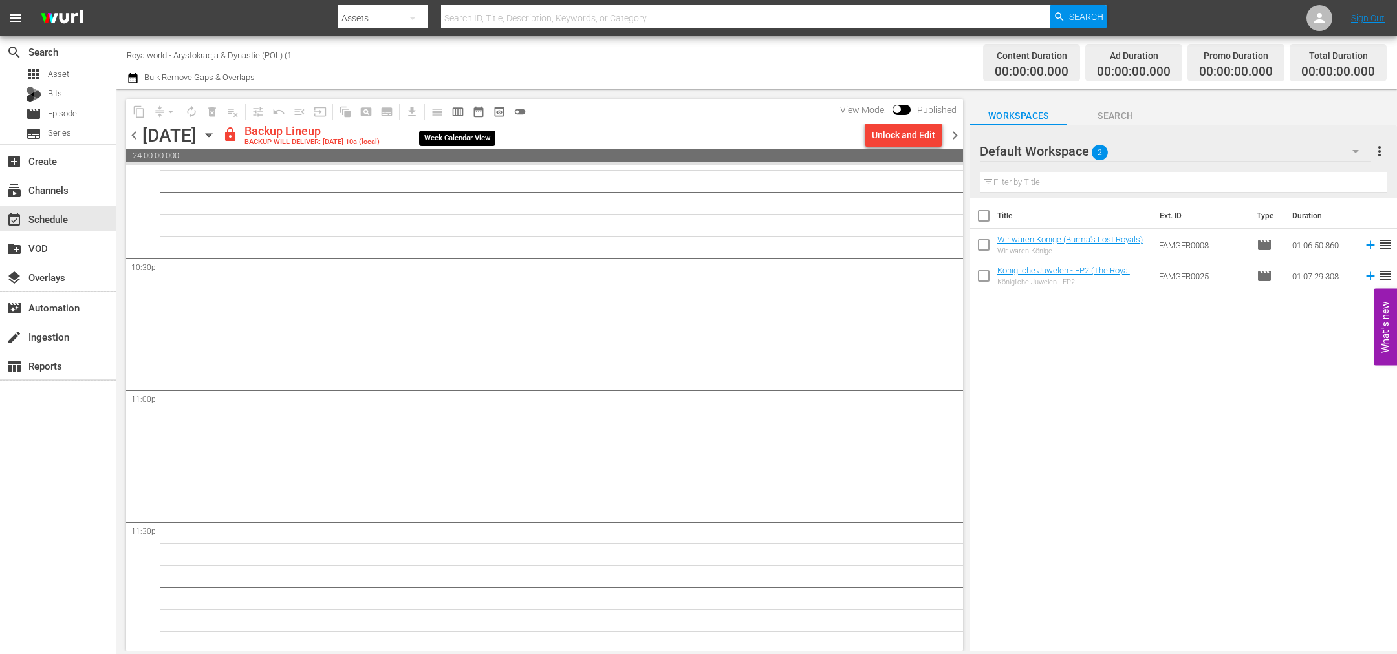
click at [453, 111] on span "calendar_view_week_outlined" at bounding box center [457, 111] width 13 height 13
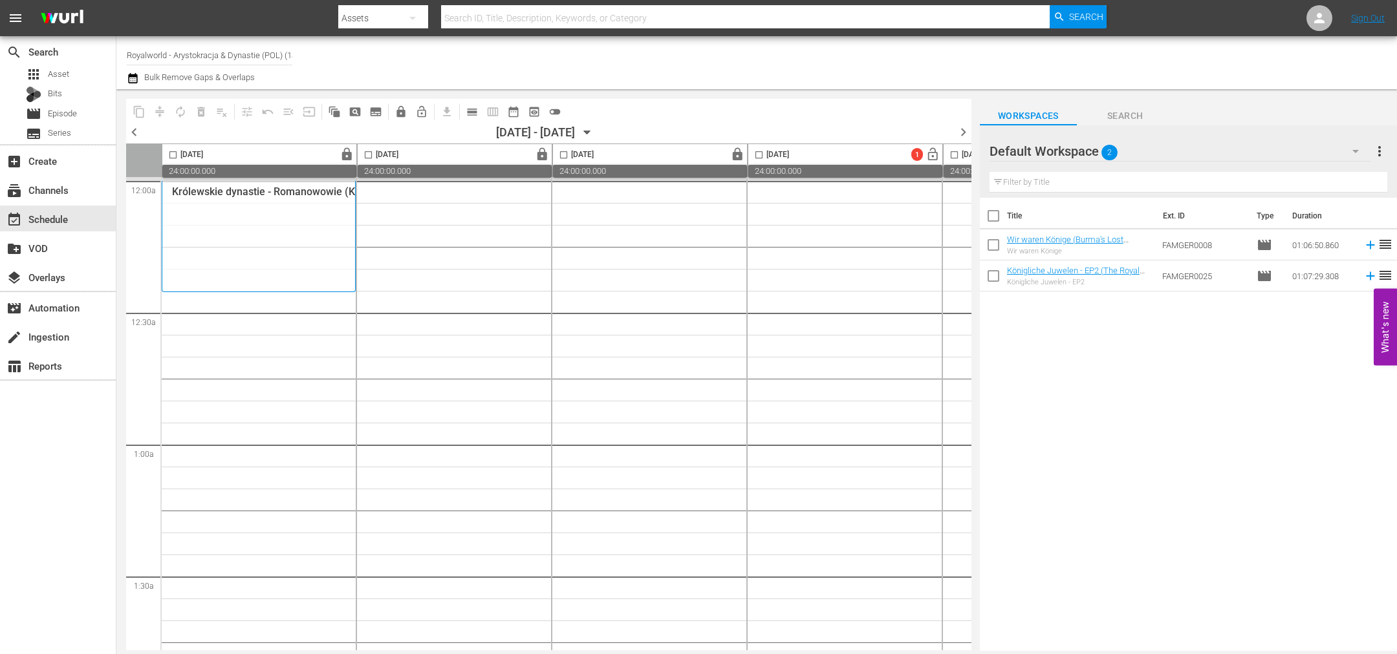
click at [133, 132] on span "chevron_left" at bounding box center [134, 132] width 16 height 16
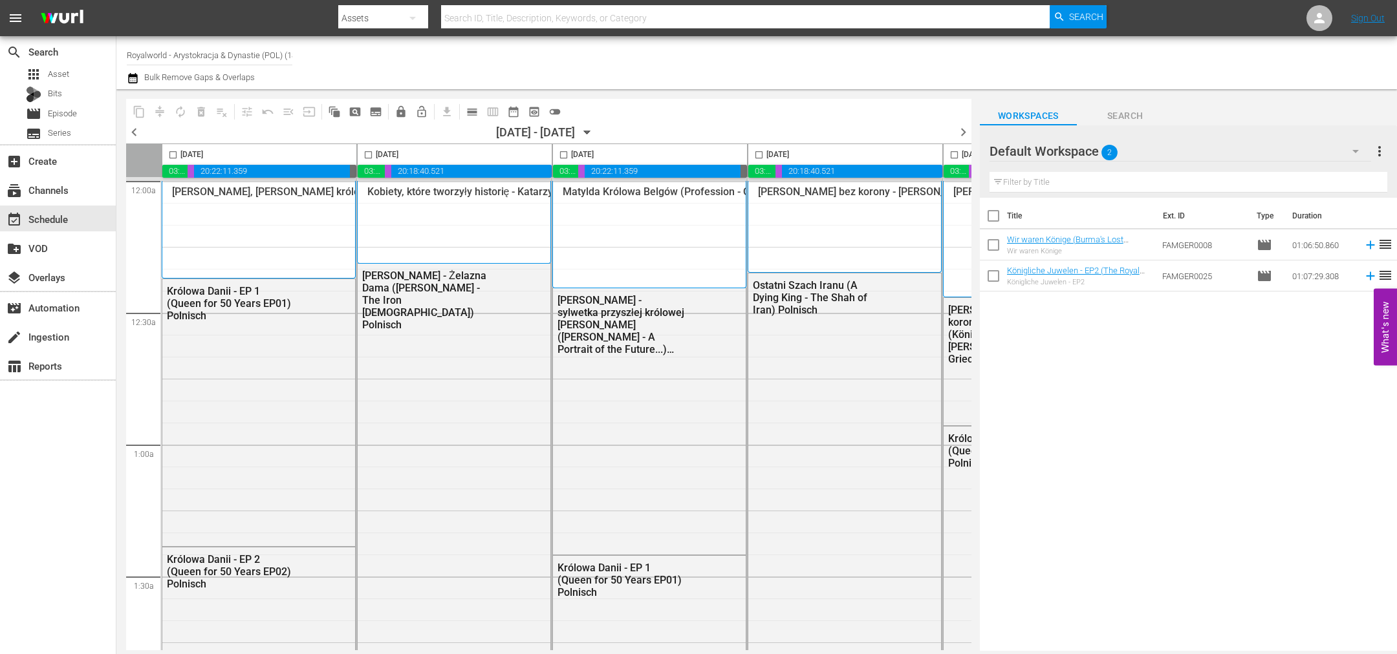
scroll to position [0, 560]
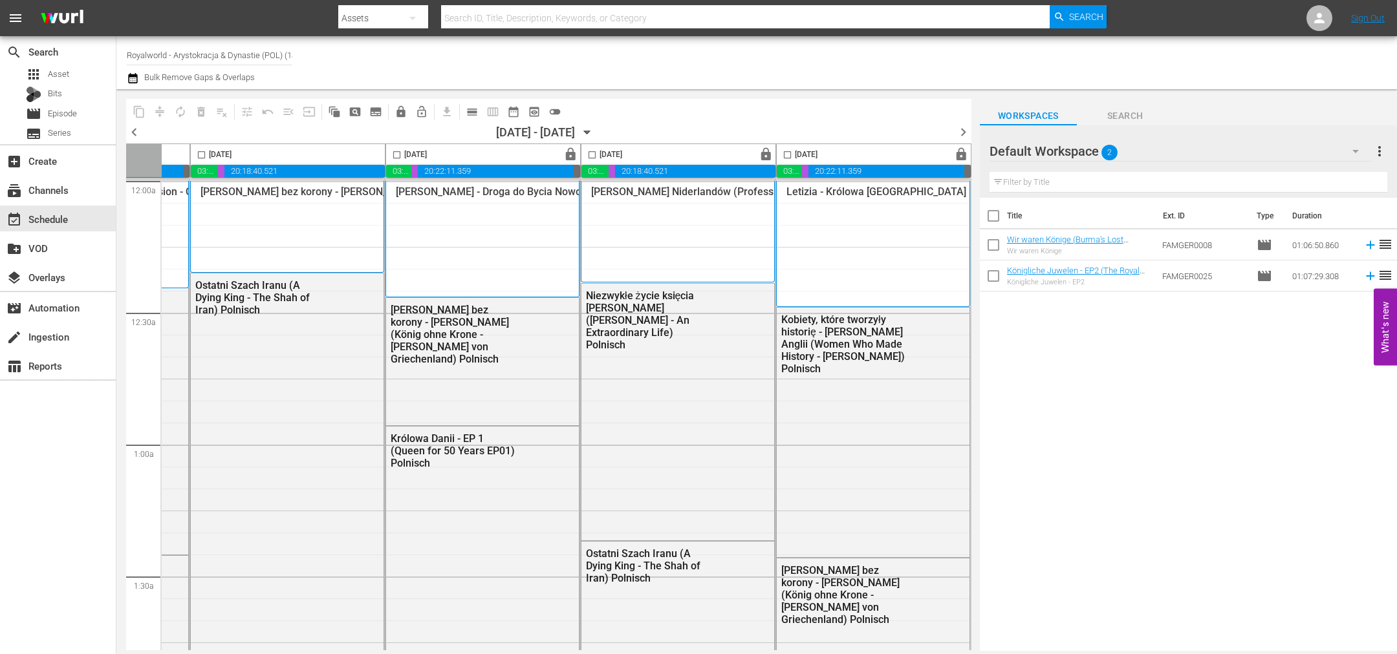
click at [586, 154] on input "checkbox" at bounding box center [592, 157] width 15 height 15
checkbox input "true"
click at [140, 109] on span "content_copy" at bounding box center [139, 111] width 13 height 13
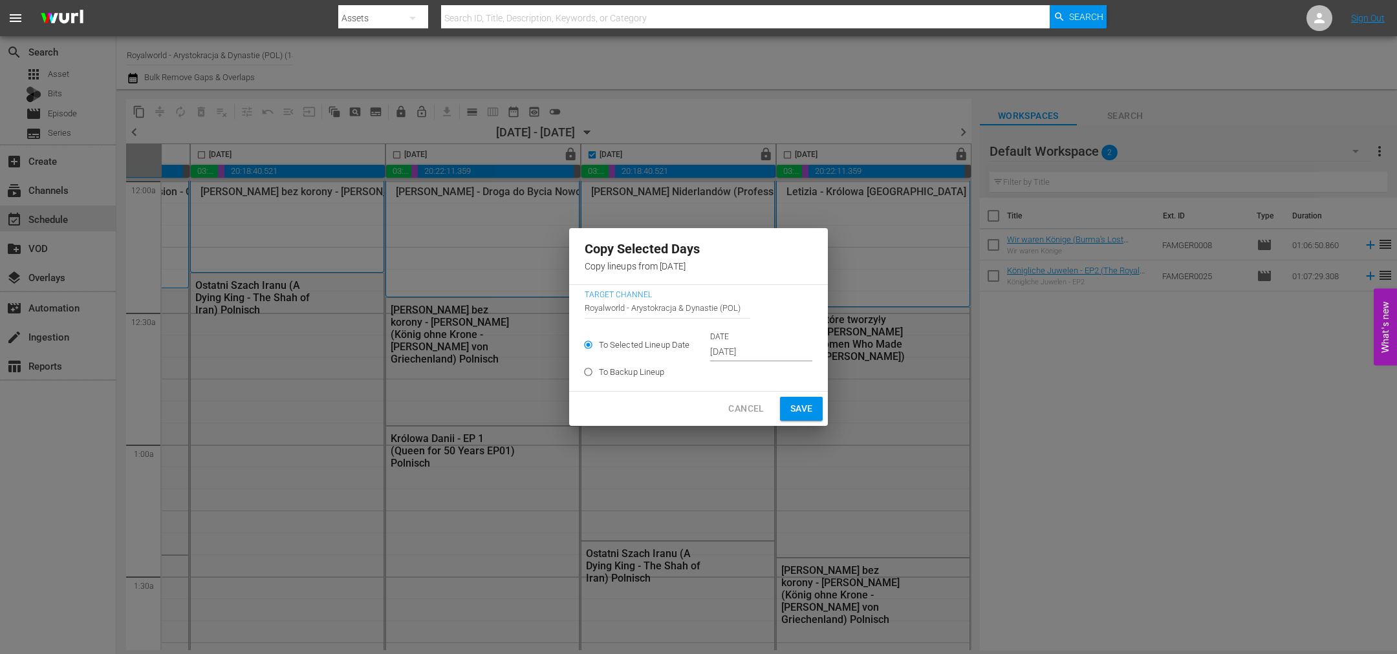
click at [760, 361] on input "[DATE]" at bounding box center [761, 352] width 102 height 19
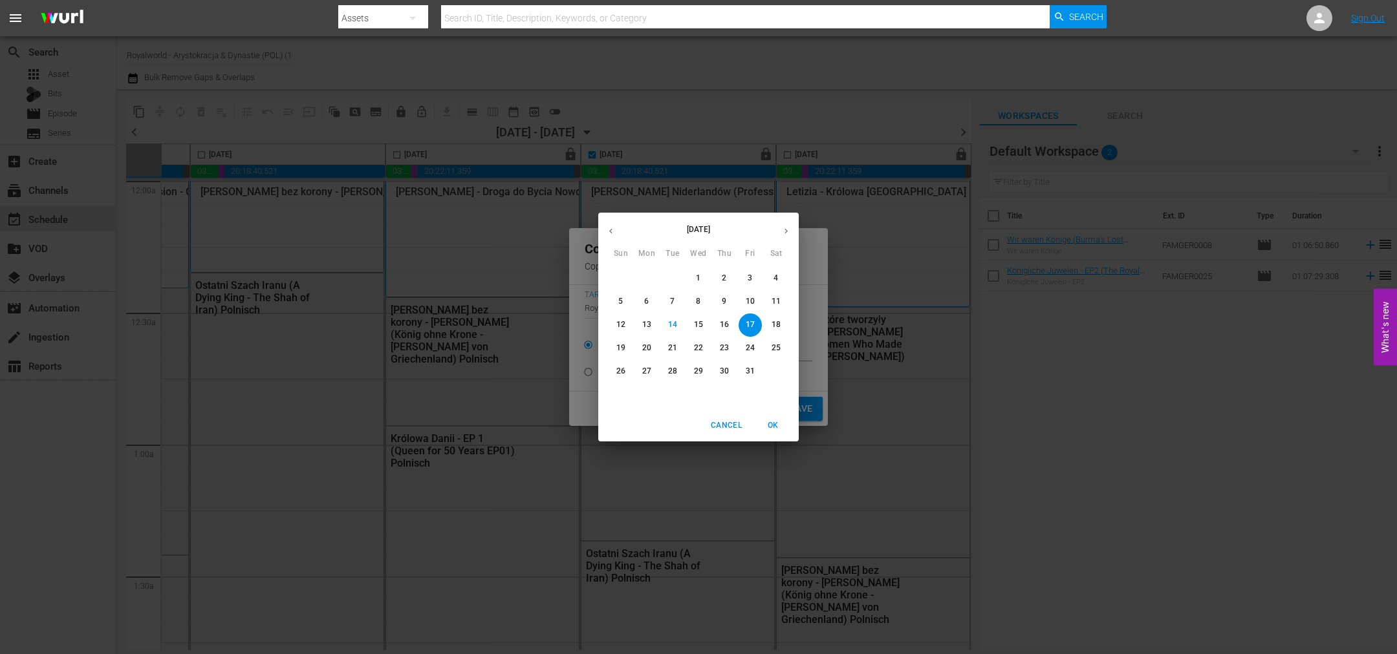
click at [620, 350] on p "19" at bounding box center [620, 348] width 9 height 11
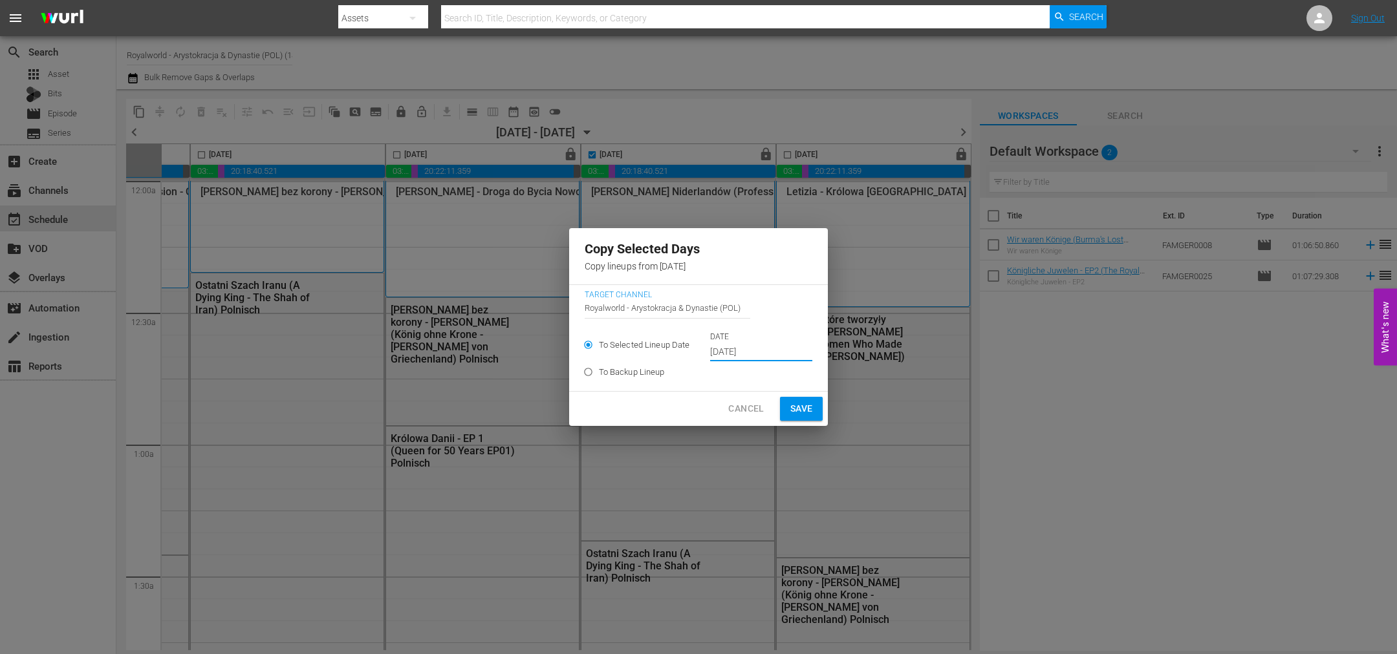
click at [793, 405] on span "Save" at bounding box center [801, 409] width 23 height 16
type input "[DATE]"
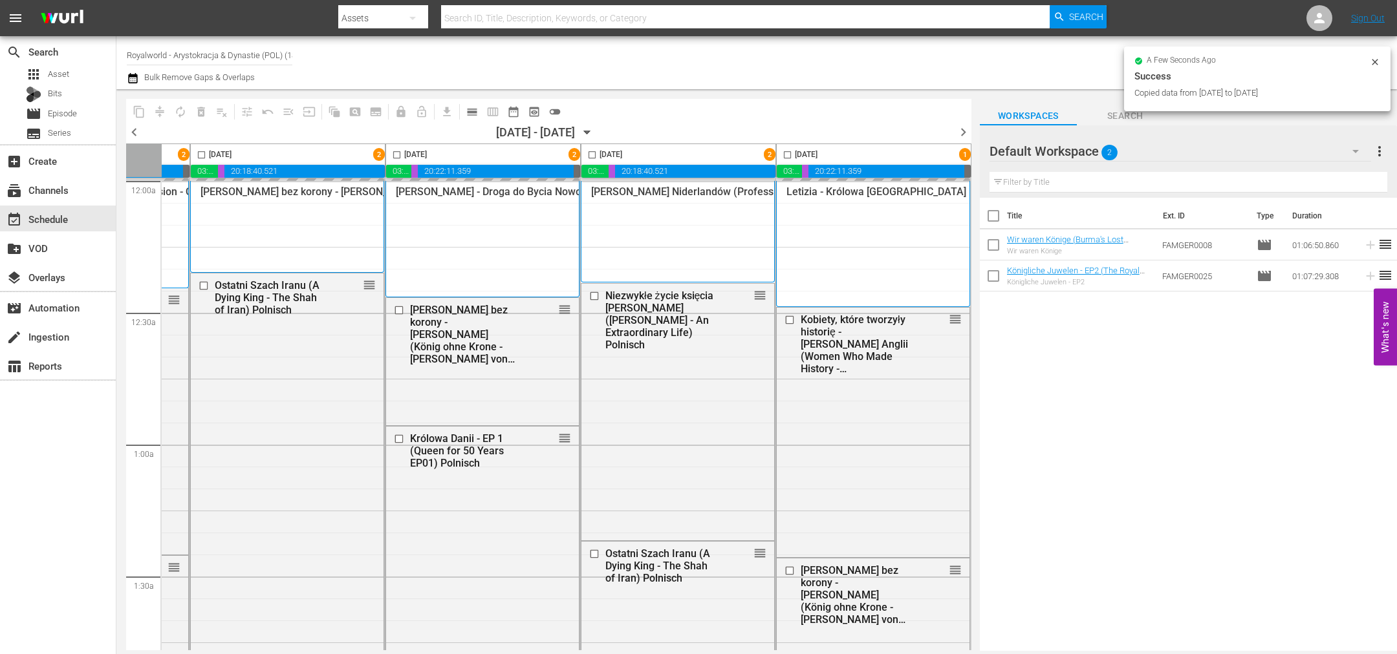
checkbox input "false"
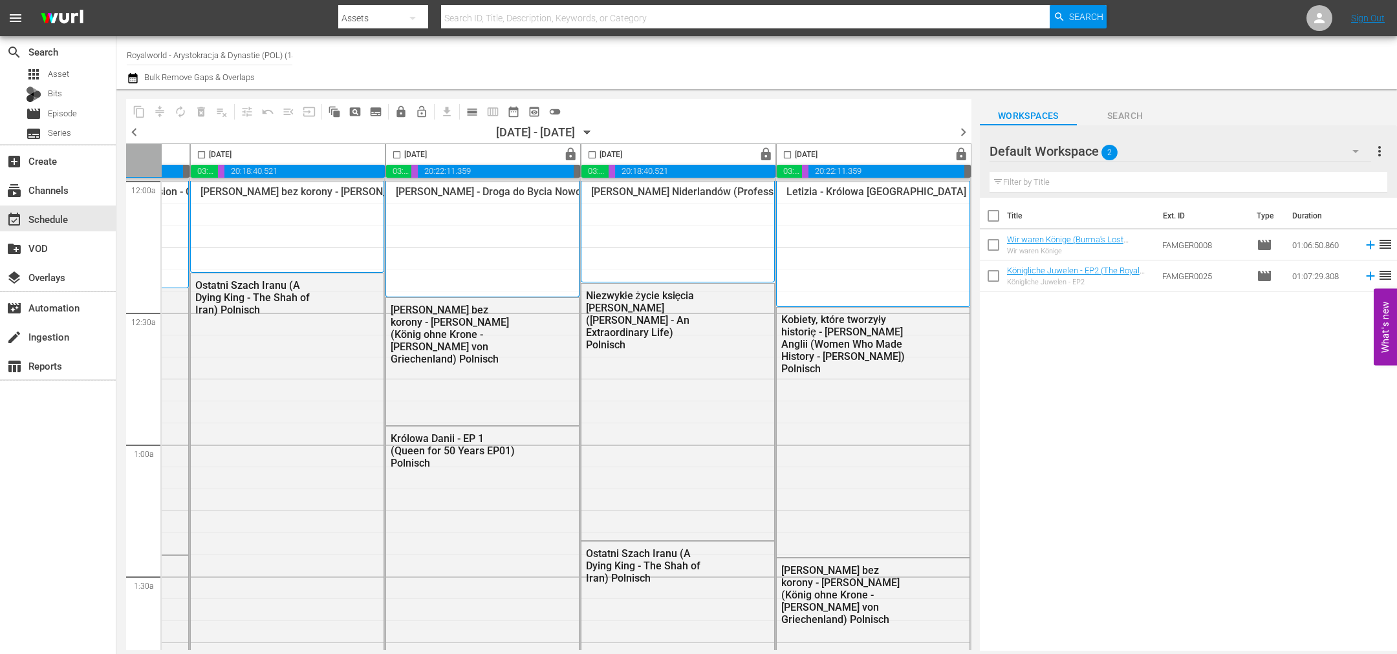
drag, startPoint x: 961, startPoint y: 131, endPoint x: 385, endPoint y: 119, distance: 575.6
click at [961, 131] on span "chevron_right" at bounding box center [963, 132] width 16 height 16
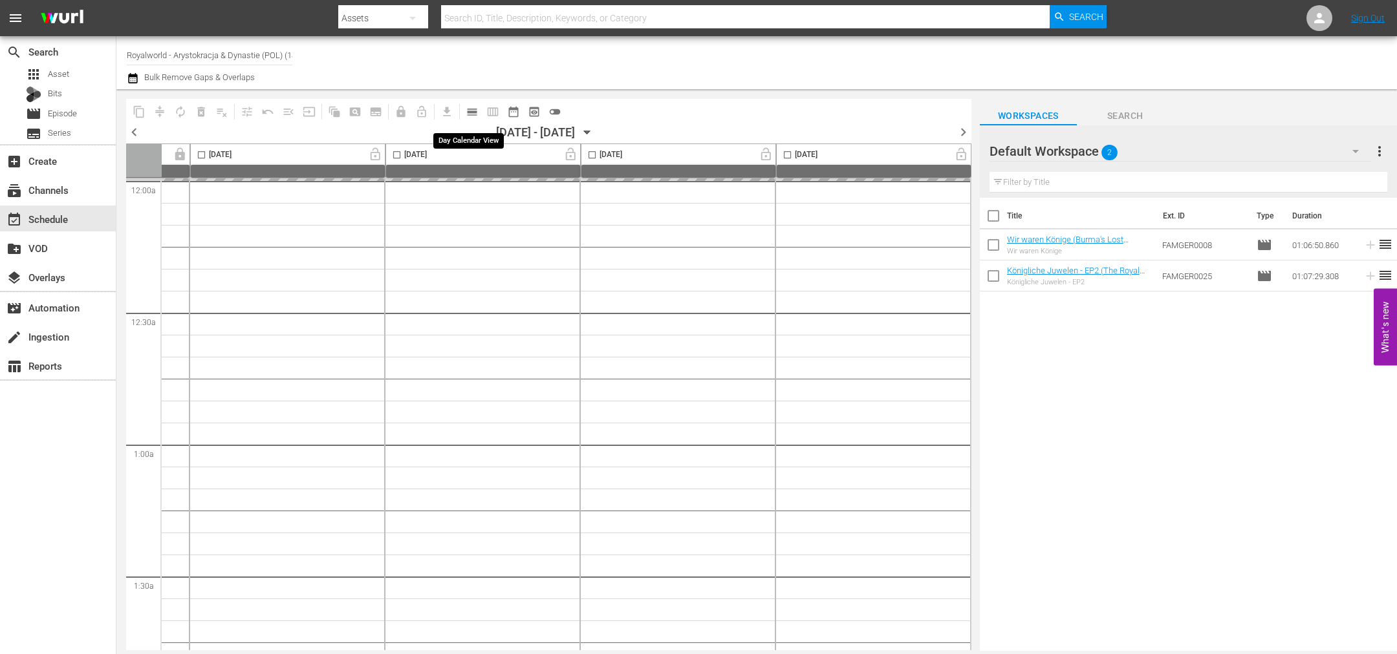
click at [471, 114] on span "calendar_view_day_outlined" at bounding box center [472, 111] width 13 height 13
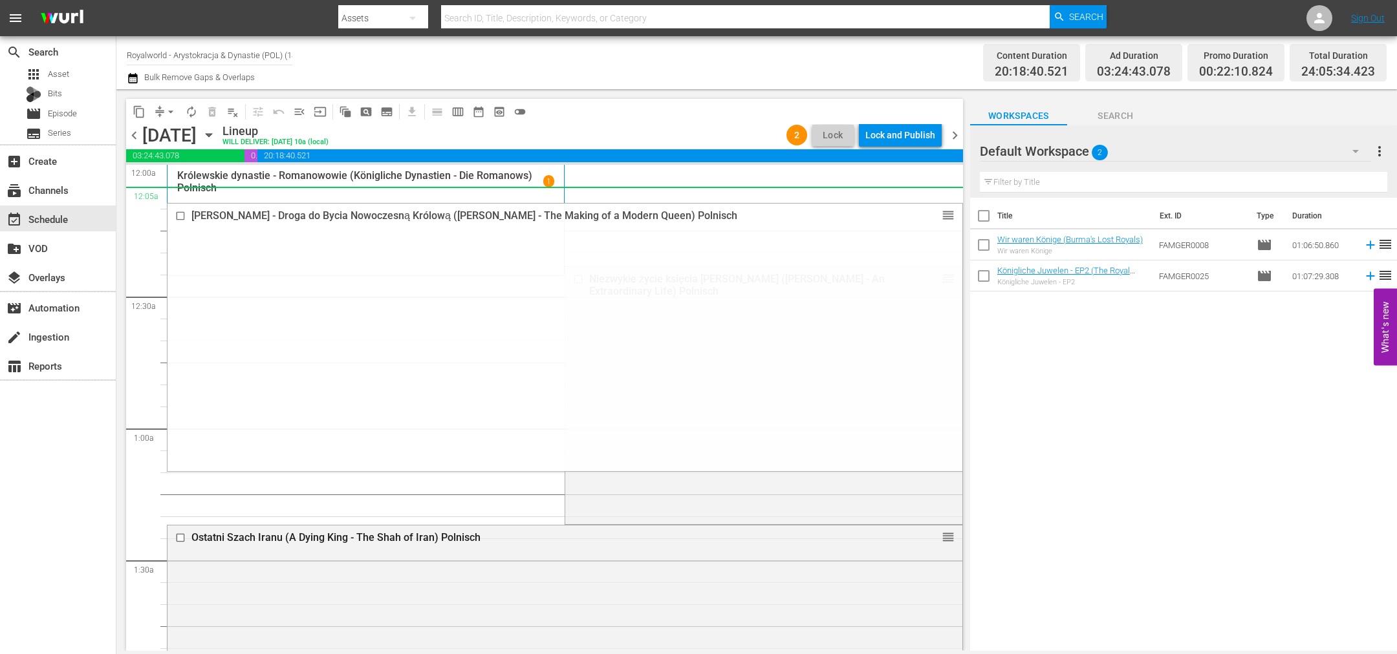
drag, startPoint x: 940, startPoint y: 376, endPoint x: 847, endPoint y: 208, distance: 192.4
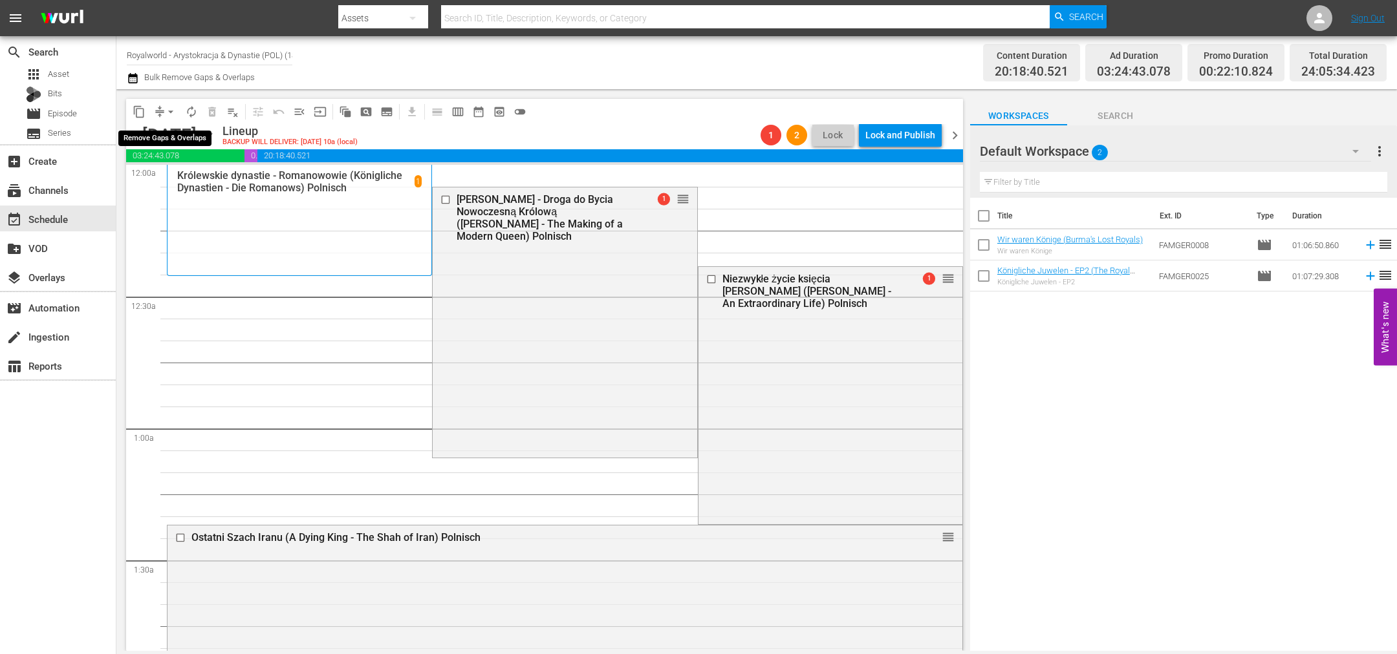
click at [171, 109] on span "arrow_drop_down" at bounding box center [170, 111] width 13 height 13
click at [187, 184] on li "Align to End of Previous Day" at bounding box center [171, 179] width 136 height 21
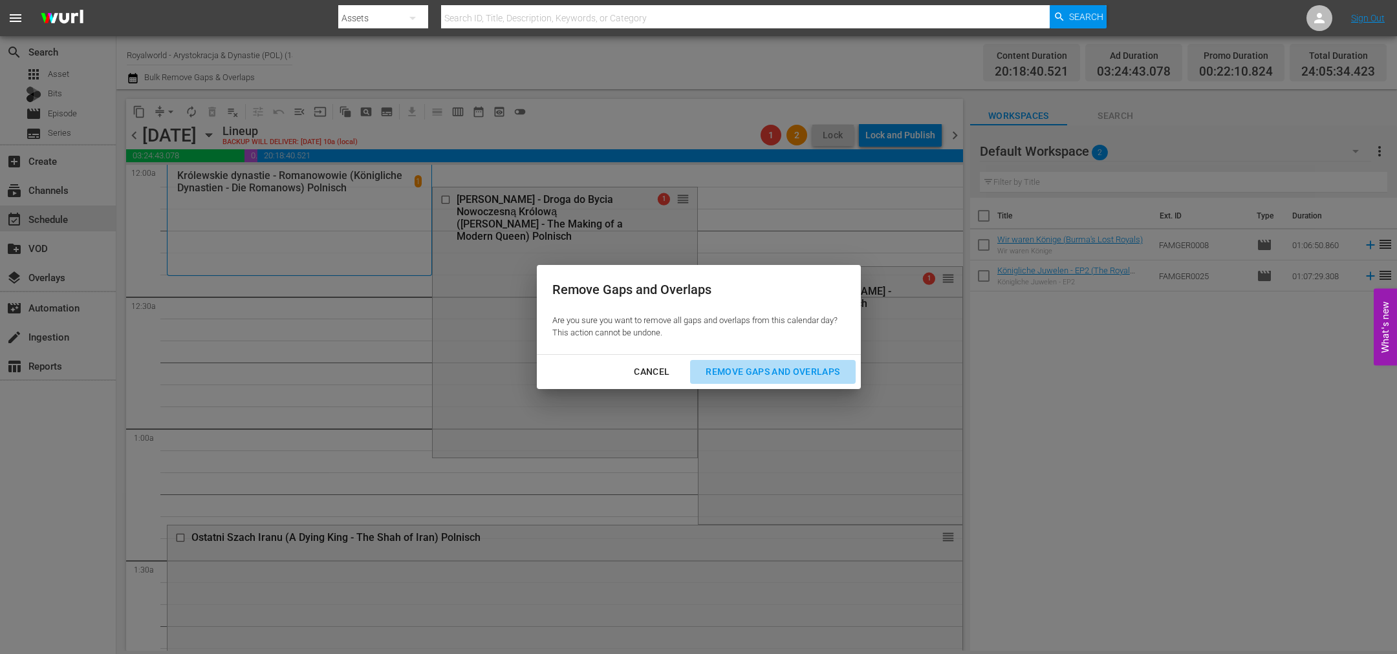
click at [750, 369] on div "Remove Gaps and Overlaps" at bounding box center [772, 372] width 155 height 16
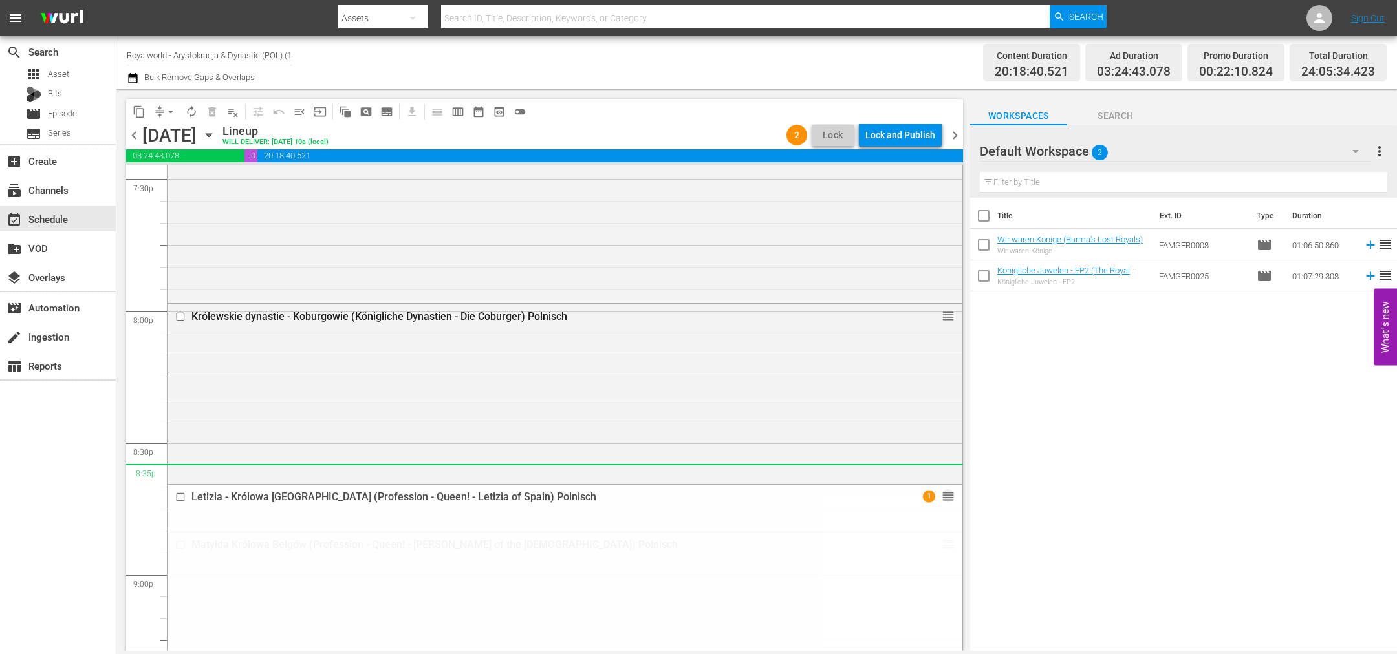
scroll to position [5107, 0]
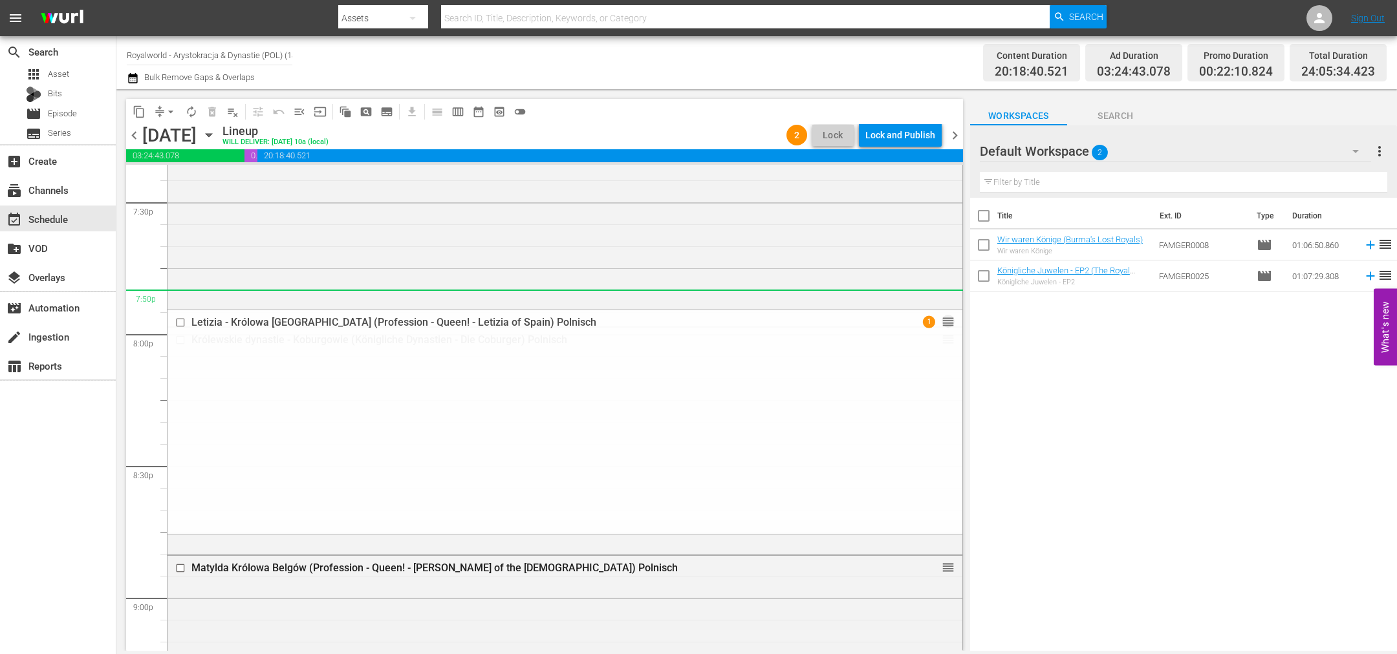
drag, startPoint x: 928, startPoint y: 433, endPoint x: 771, endPoint y: 303, distance: 203.4
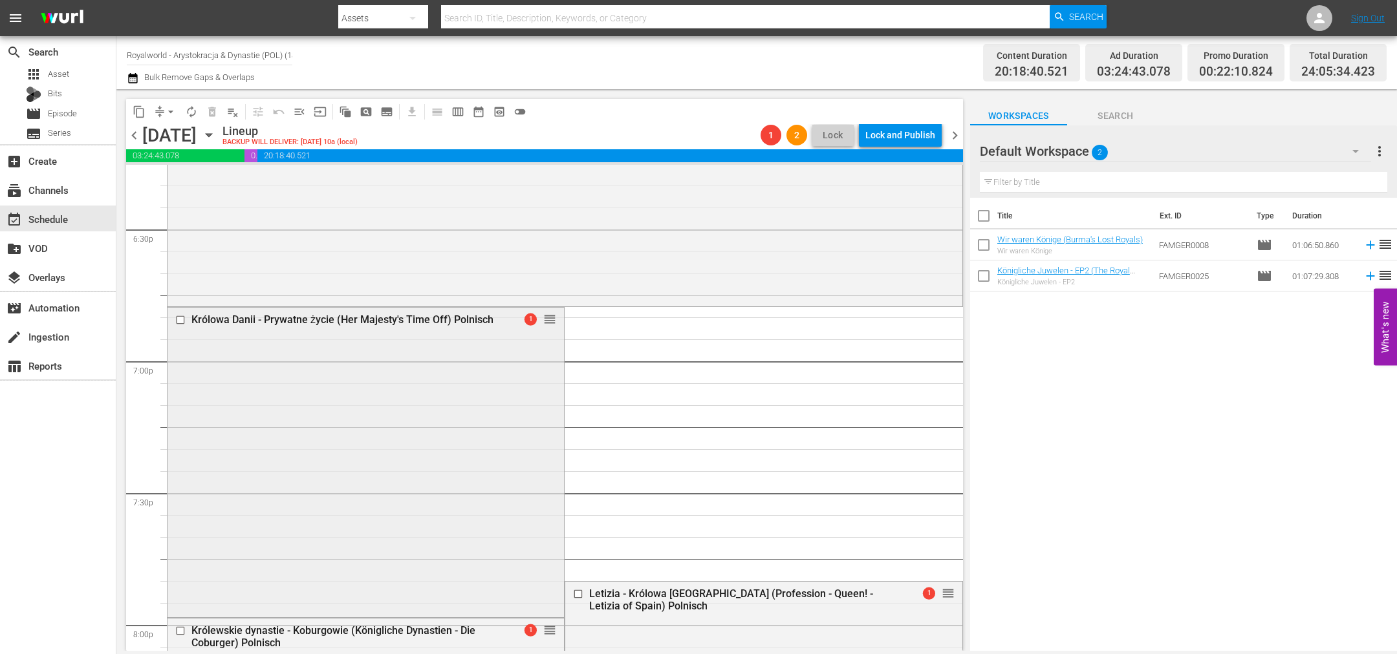
scroll to position [5010, 0]
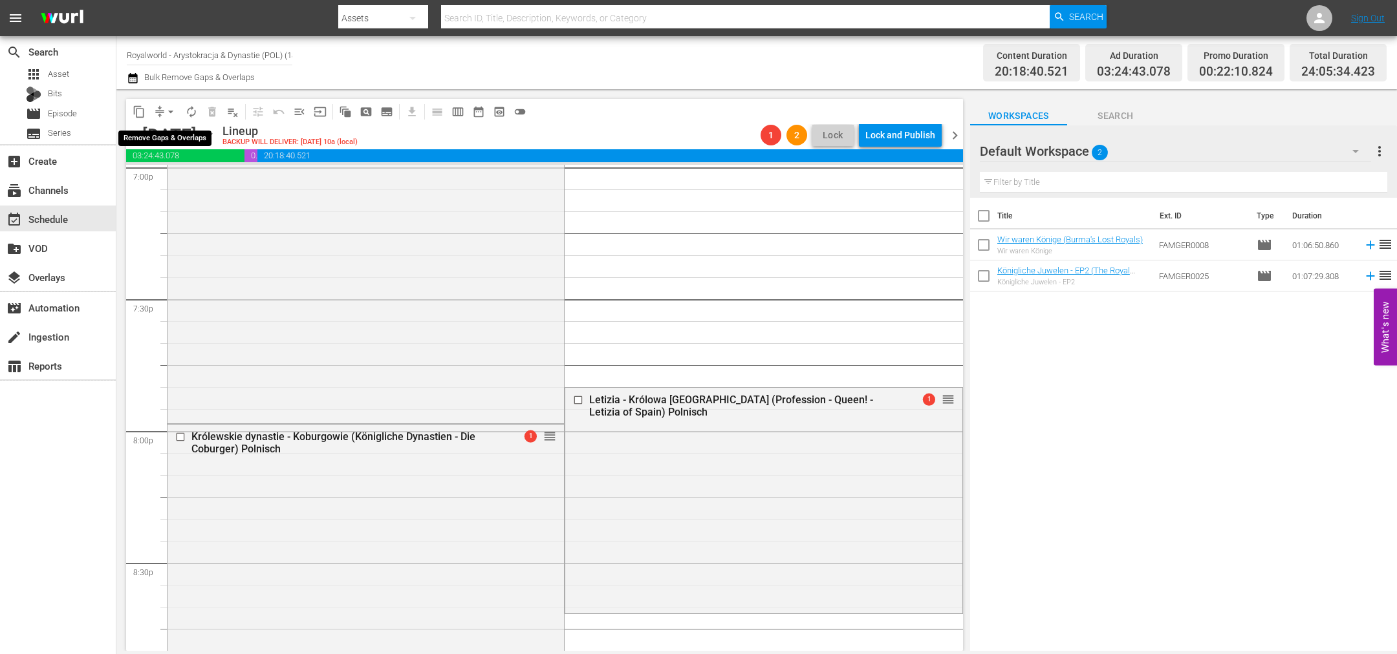
click at [173, 109] on span "arrow_drop_down" at bounding box center [170, 111] width 13 height 13
click at [197, 182] on li "Align to End of Previous Day" at bounding box center [171, 179] width 136 height 21
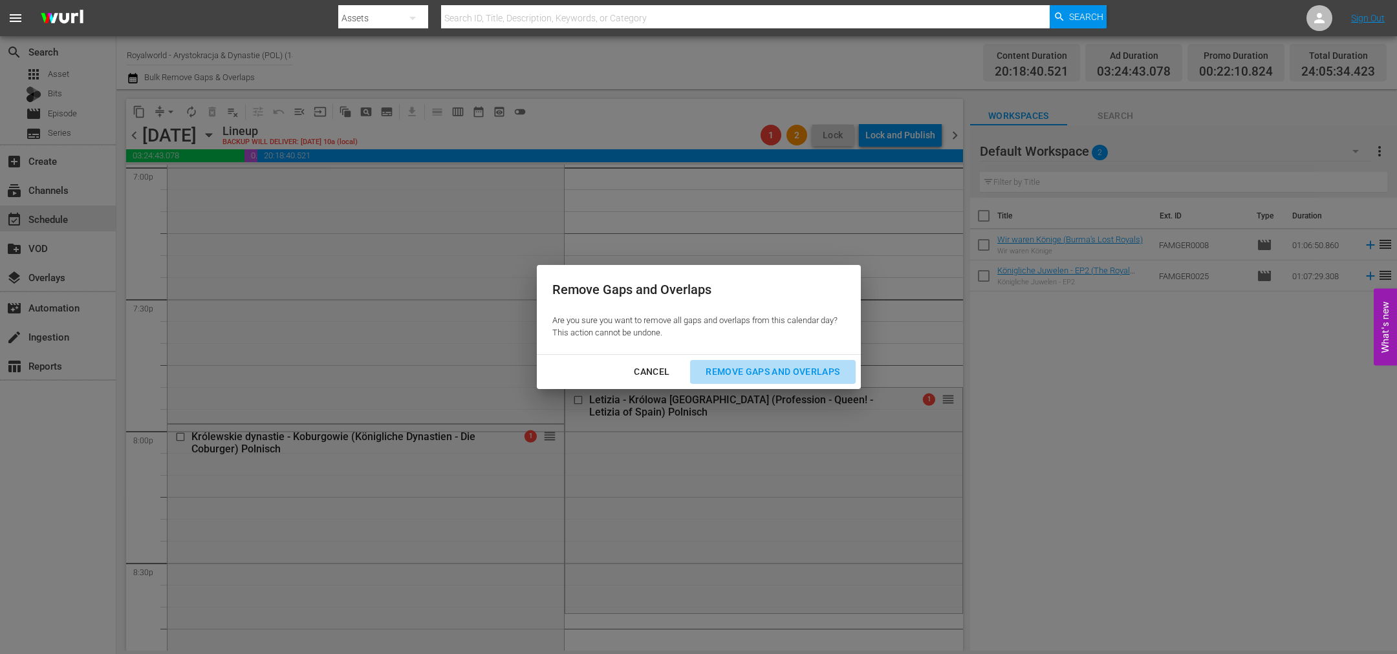
click at [806, 375] on div "Remove Gaps and Overlaps" at bounding box center [772, 372] width 155 height 16
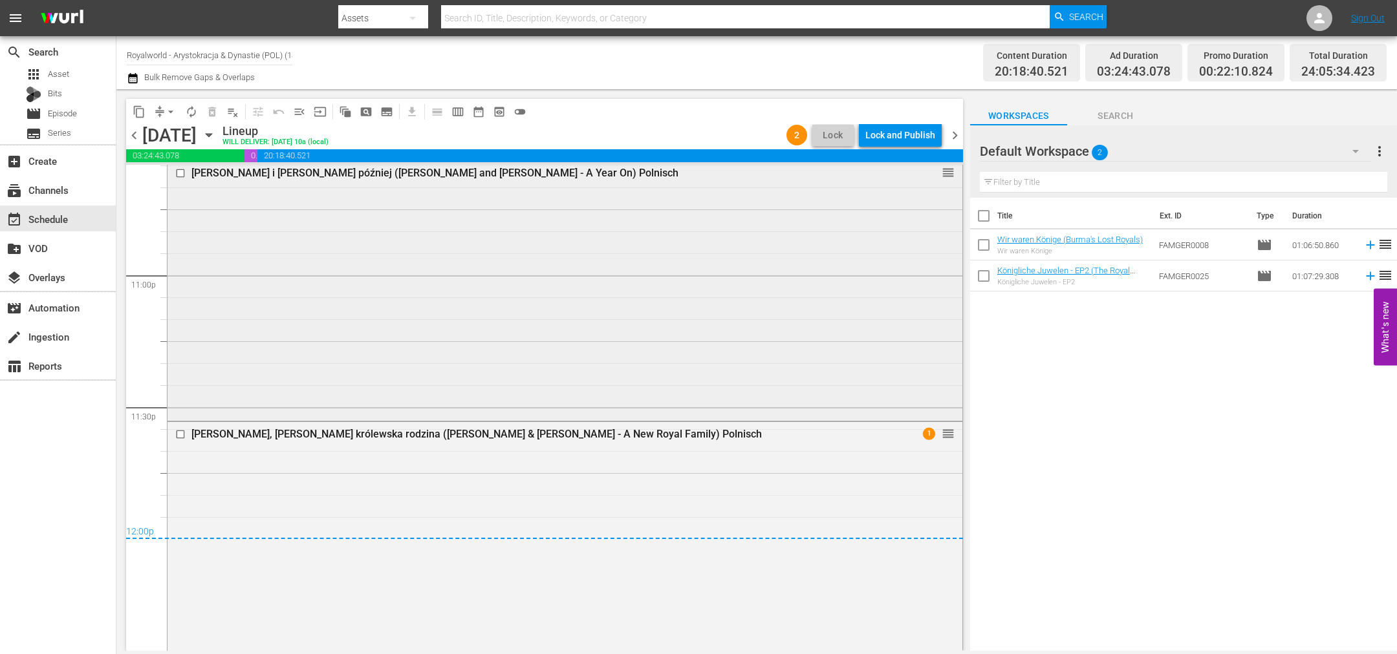
scroll to position [5980, 0]
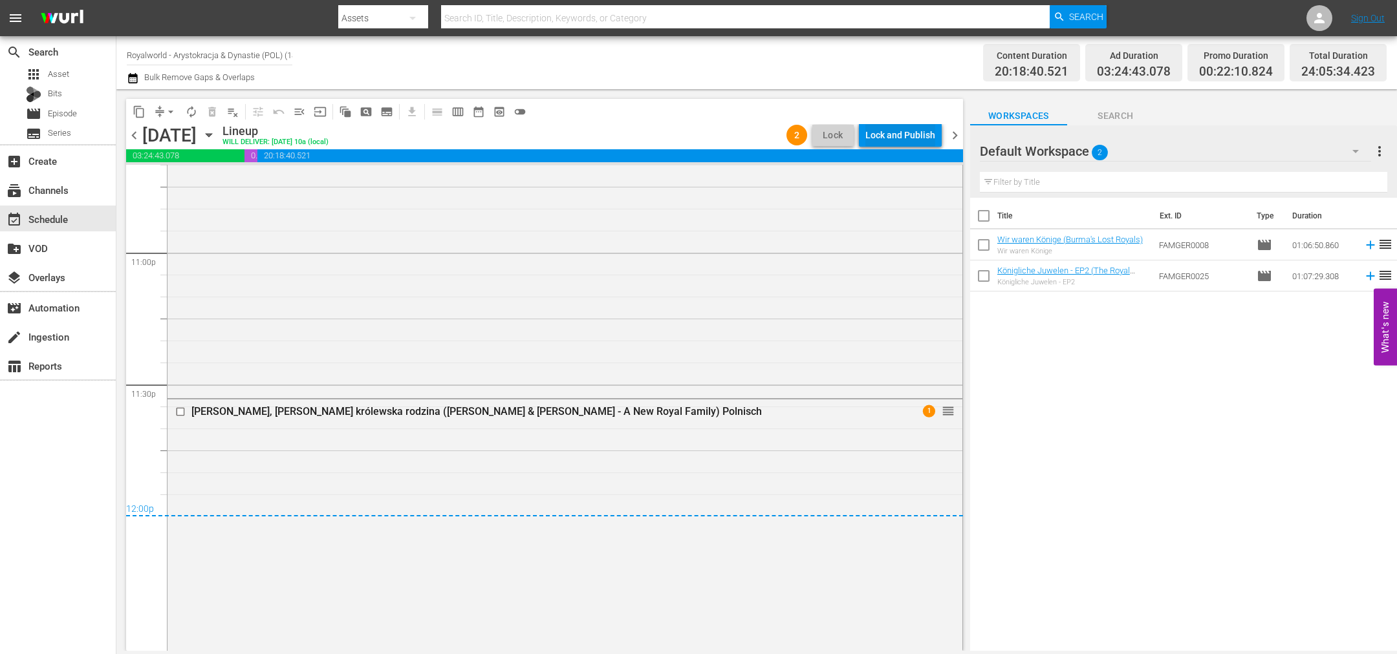
click at [892, 140] on div "Lock and Publish" at bounding box center [900, 135] width 70 height 23
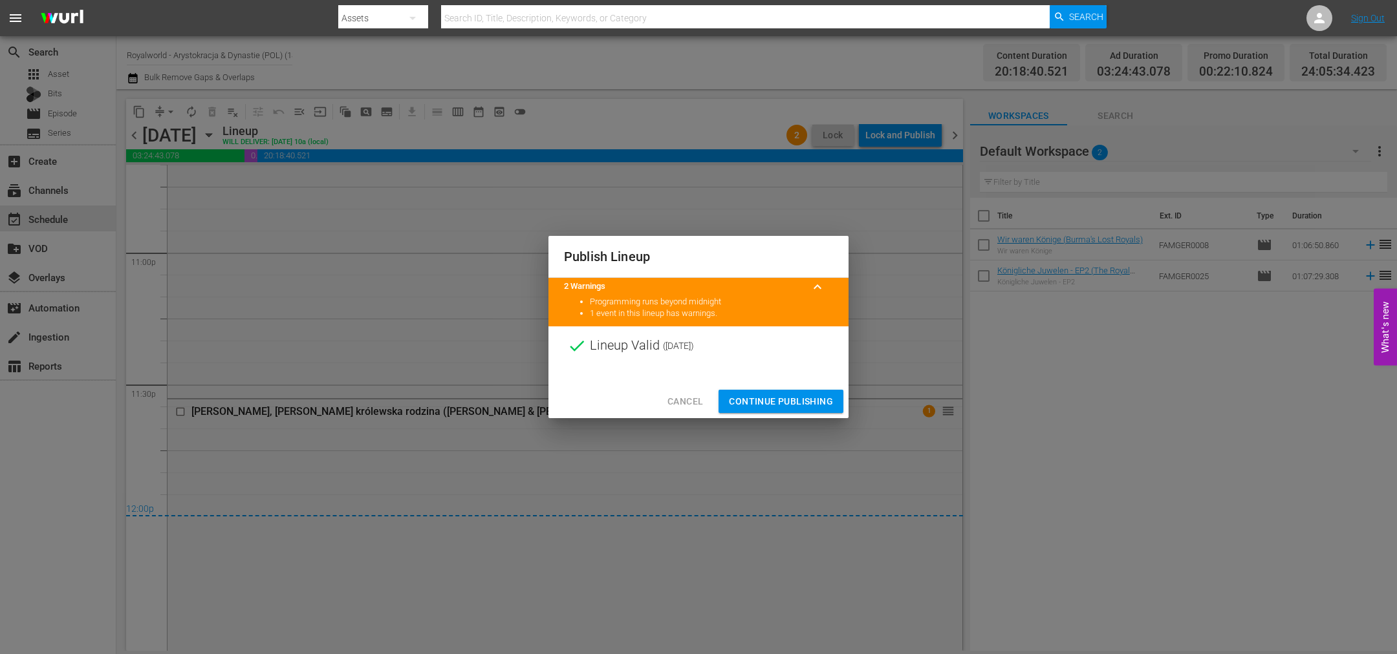
click at [780, 396] on span "Continue Publishing" at bounding box center [781, 402] width 104 height 16
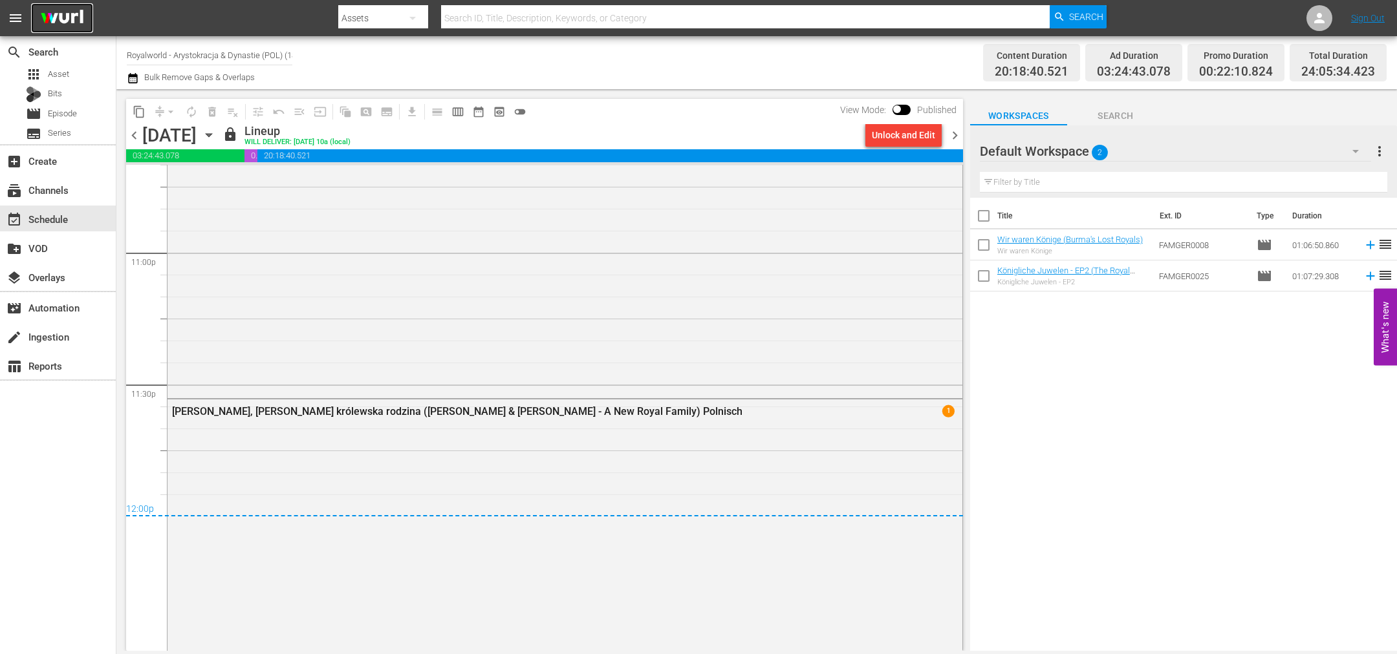
click at [64, 19] on img at bounding box center [62, 18] width 62 height 30
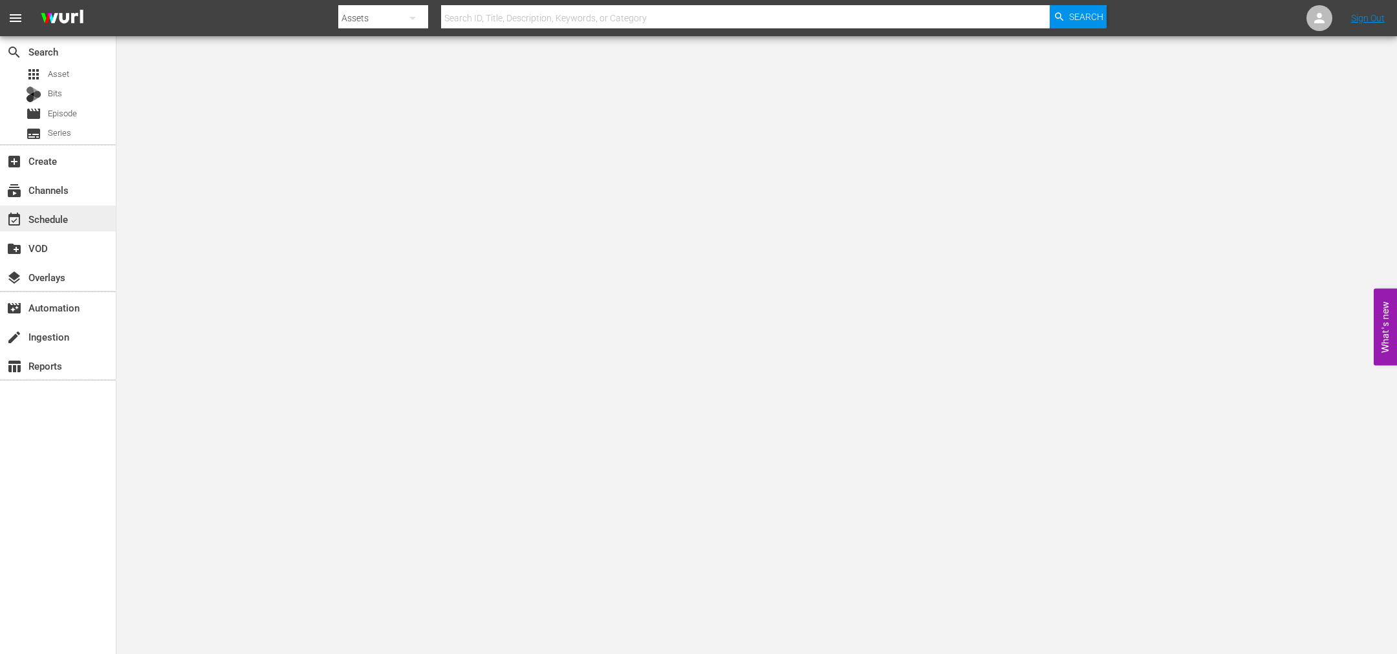
click at [83, 226] on div "event_available Schedule" at bounding box center [58, 219] width 116 height 26
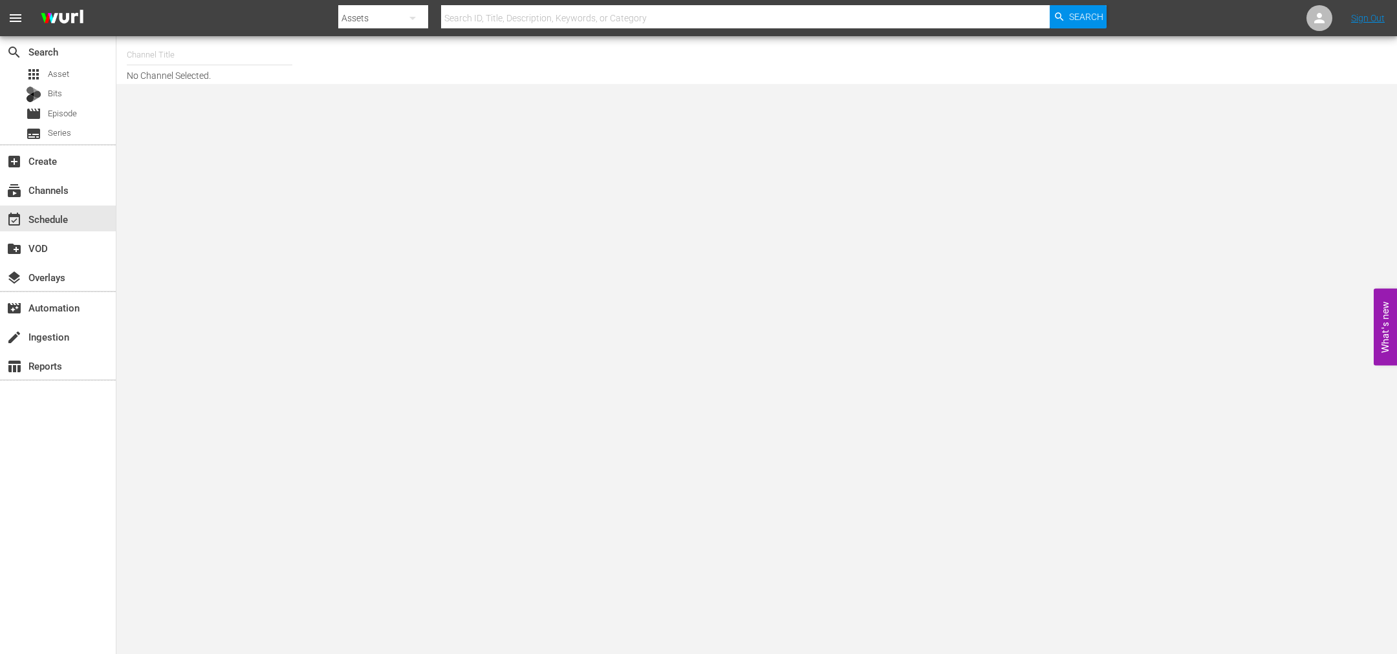
click at [160, 56] on input "text" at bounding box center [210, 54] width 166 height 31
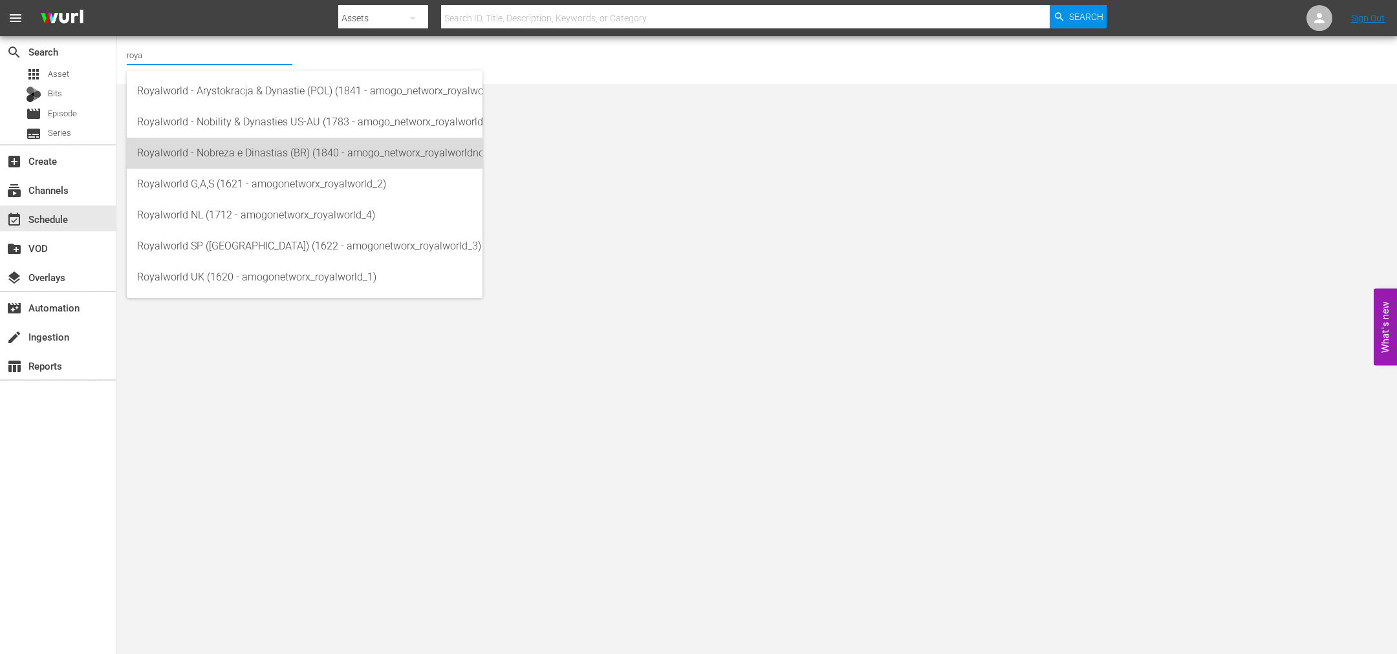
click at [314, 151] on div "Royalworld - Nobreza e Dinastias (BR) (1840 - amogo_networx_royalworldnobrezaed…" at bounding box center [304, 153] width 335 height 31
type input "Royalworld - Nobreza e Dinastias (BR) (1840 - amogo_networx_royalworldnobrezaed…"
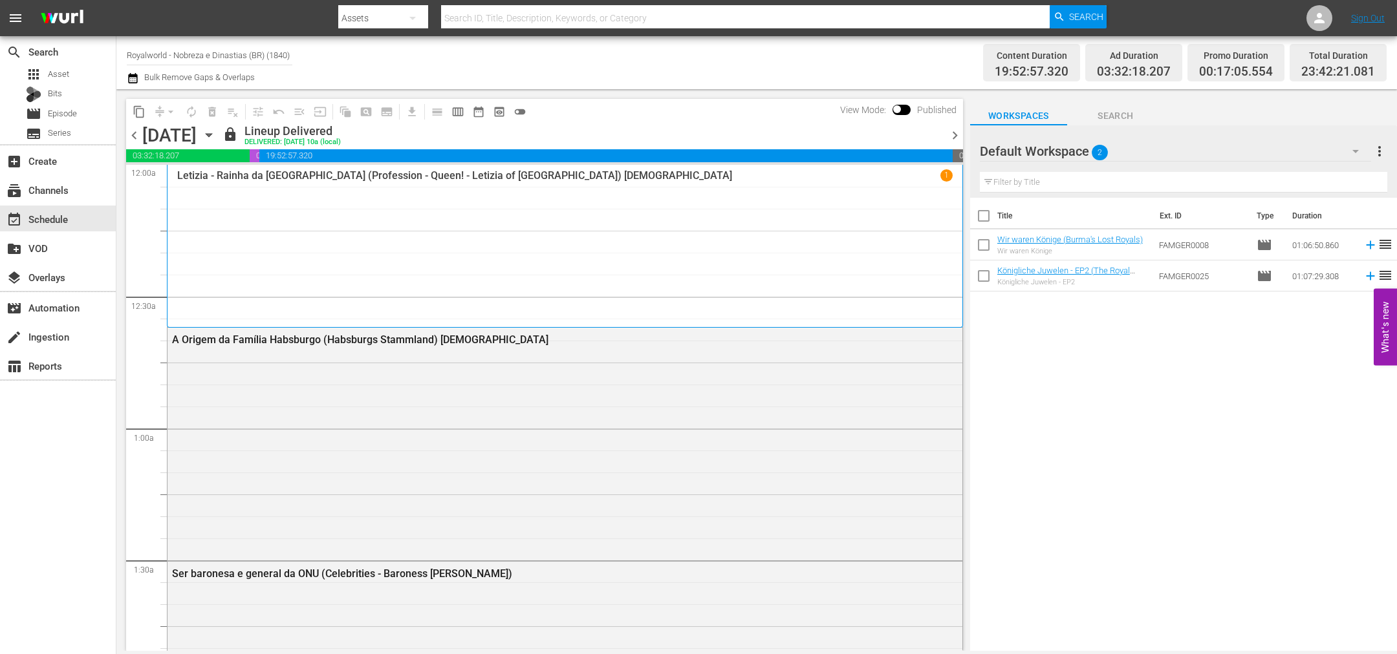
click at [461, 113] on span "calendar_view_week_outlined" at bounding box center [457, 111] width 13 height 13
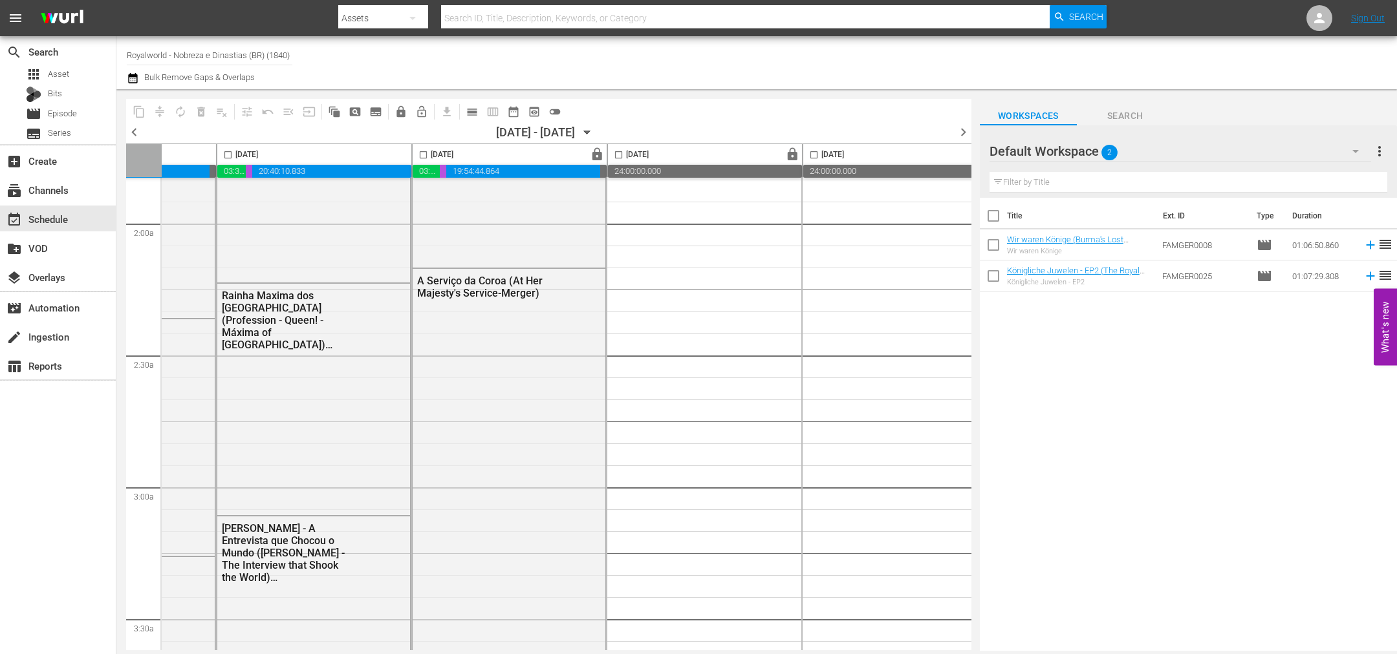
scroll to position [485, 0]
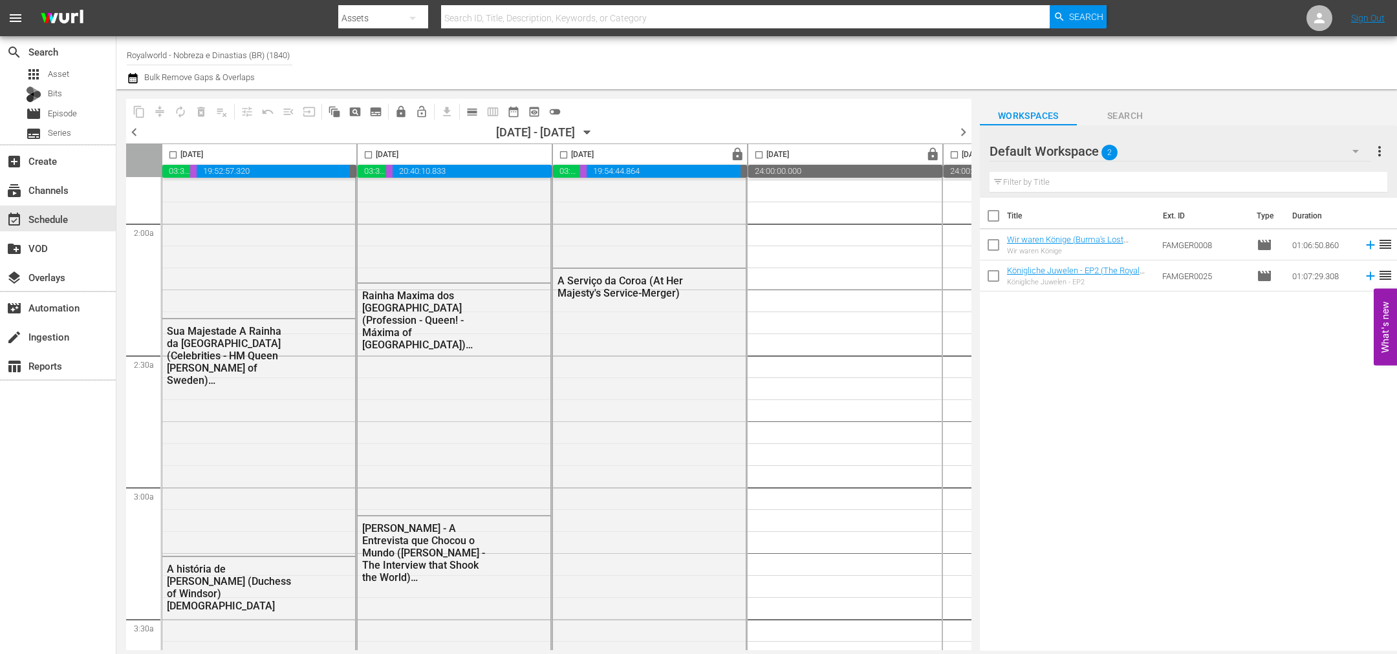
click at [171, 158] on input "checkbox" at bounding box center [173, 157] width 15 height 15
checkbox input "true"
click at [137, 109] on span "content_copy" at bounding box center [139, 111] width 13 height 13
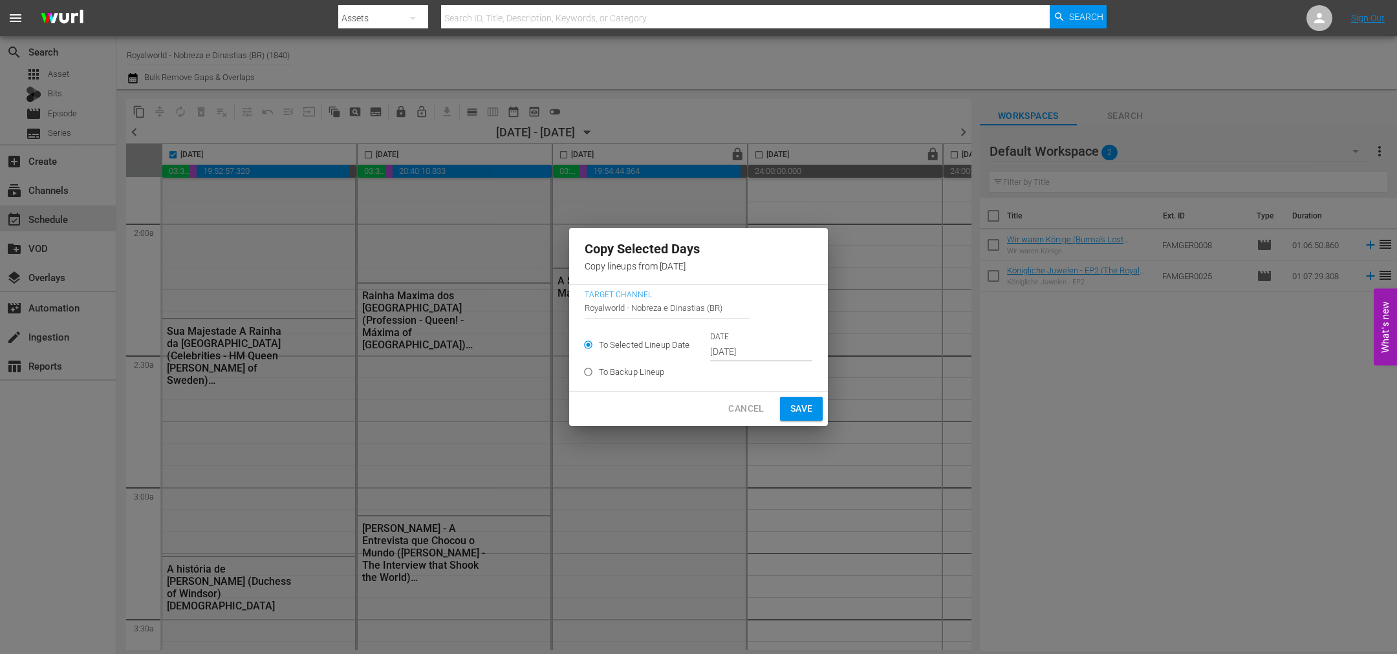
click at [764, 352] on input "[DATE]" at bounding box center [761, 352] width 102 height 19
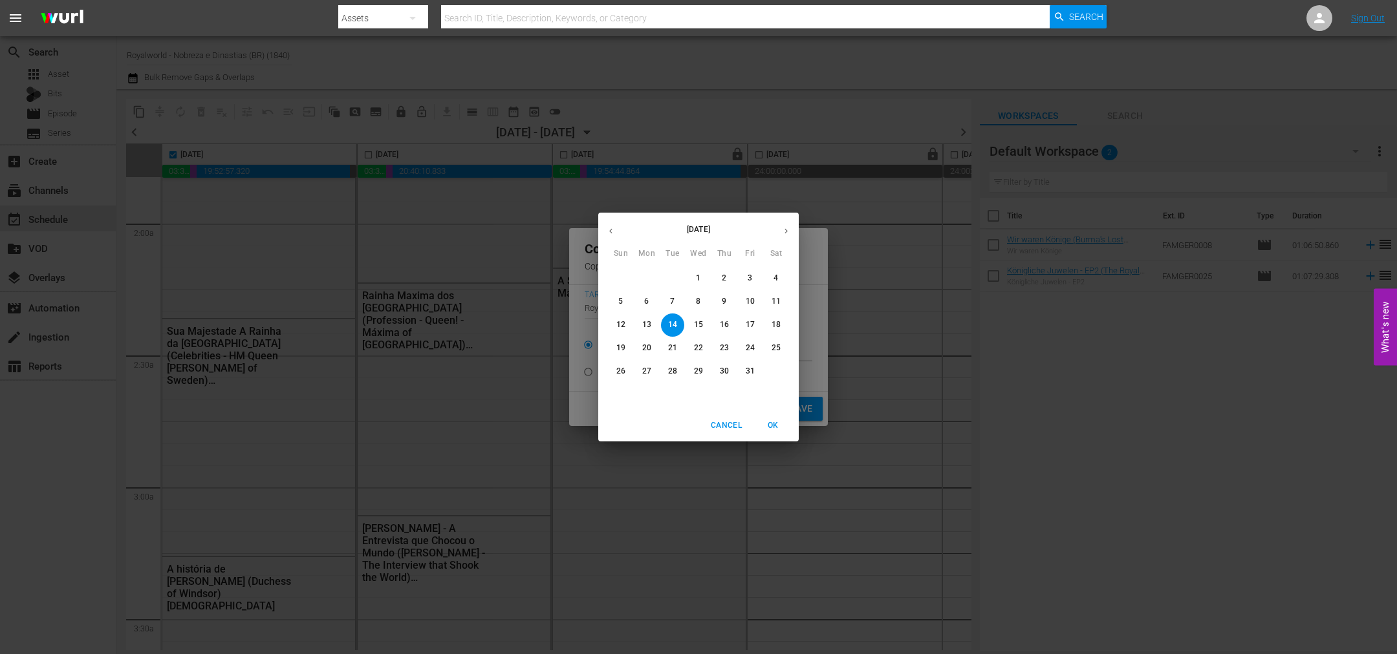
click at [749, 323] on p "17" at bounding box center [750, 324] width 9 height 11
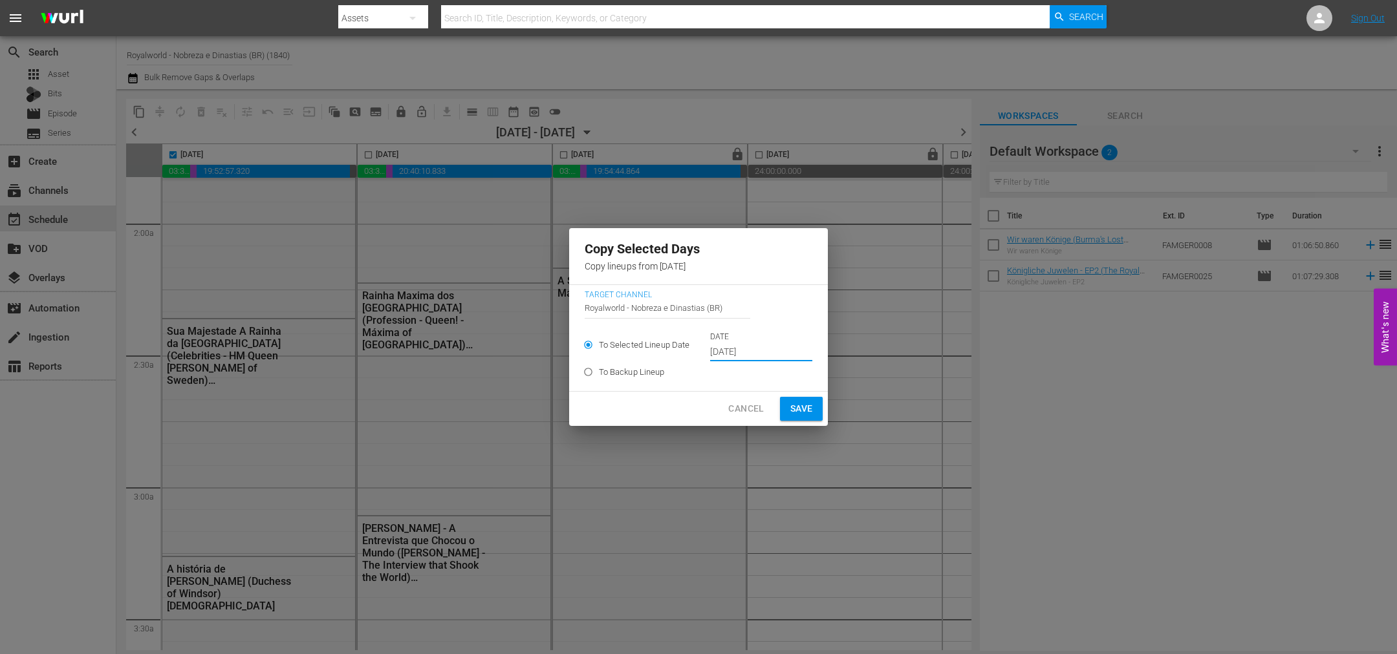
click at [800, 411] on span "Save" at bounding box center [801, 409] width 23 height 16
type input "[DATE]"
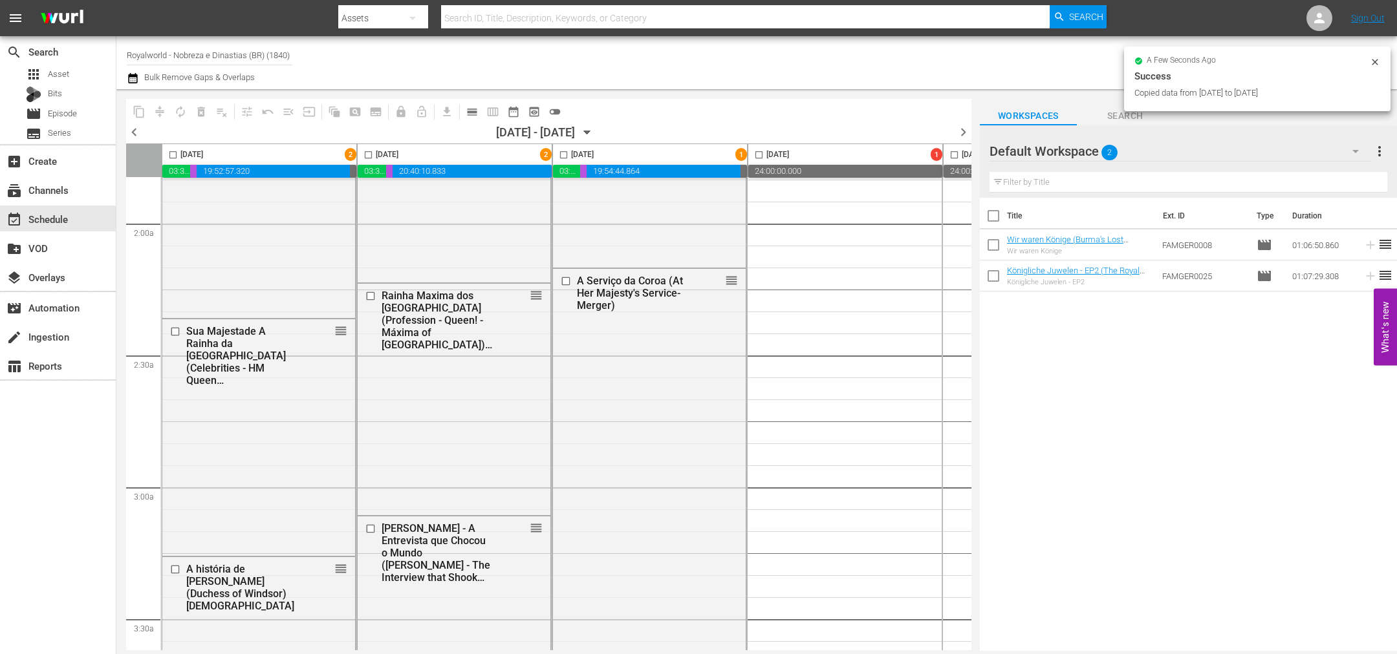
checkbox input "false"
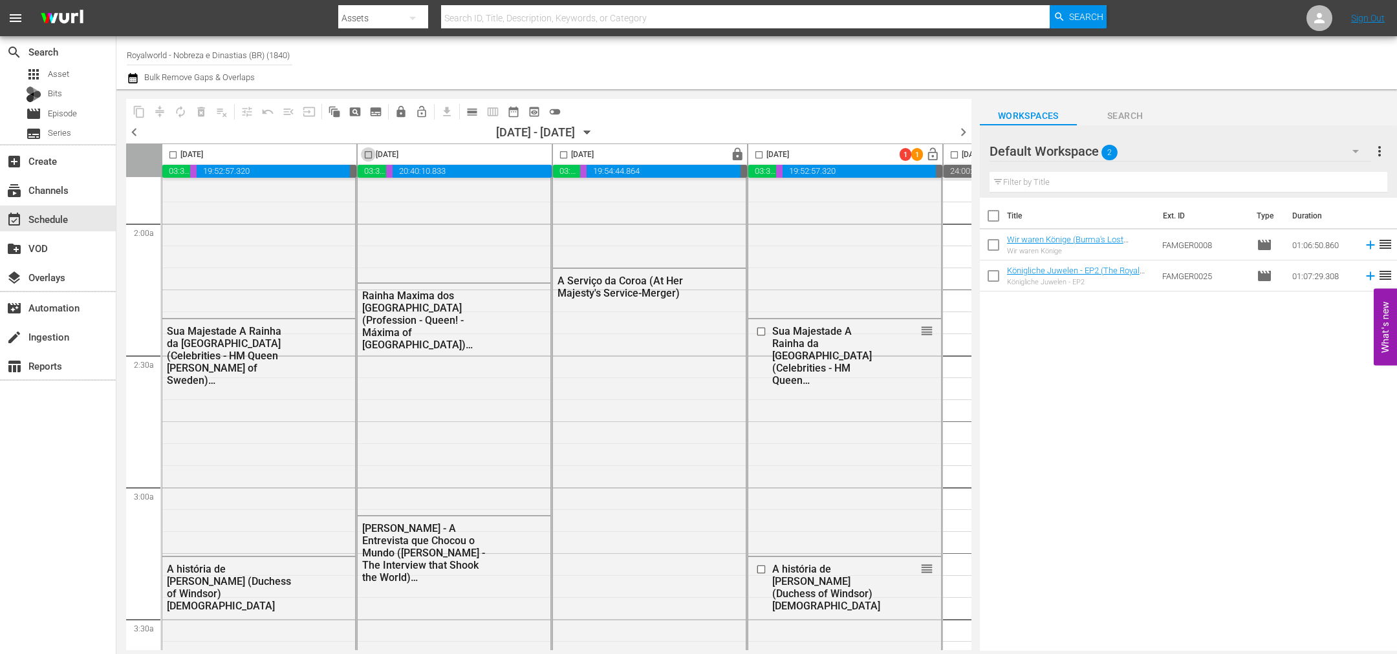
click at [365, 156] on input "checkbox" at bounding box center [368, 157] width 15 height 15
checkbox input "true"
click at [140, 114] on span "content_copy" at bounding box center [139, 111] width 13 height 13
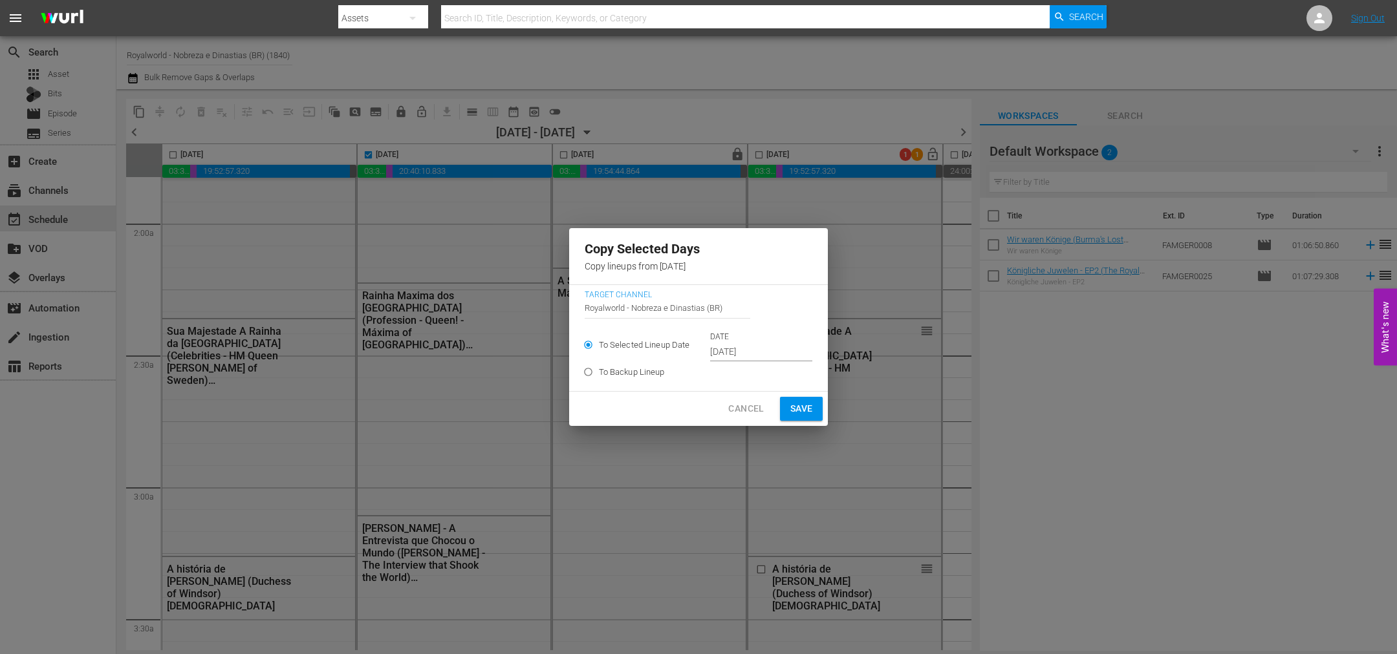
click at [751, 350] on input "Oct 15th 2025" at bounding box center [761, 352] width 102 height 19
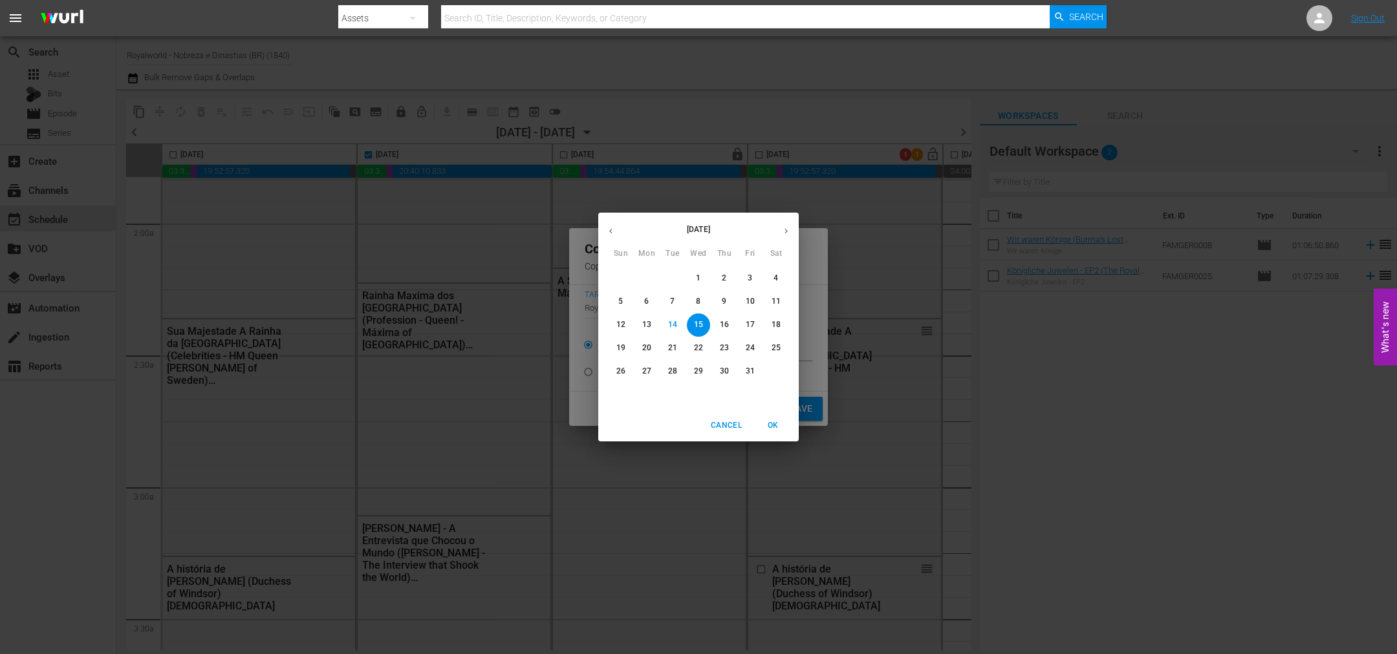
click at [727, 325] on p "16" at bounding box center [724, 324] width 9 height 11
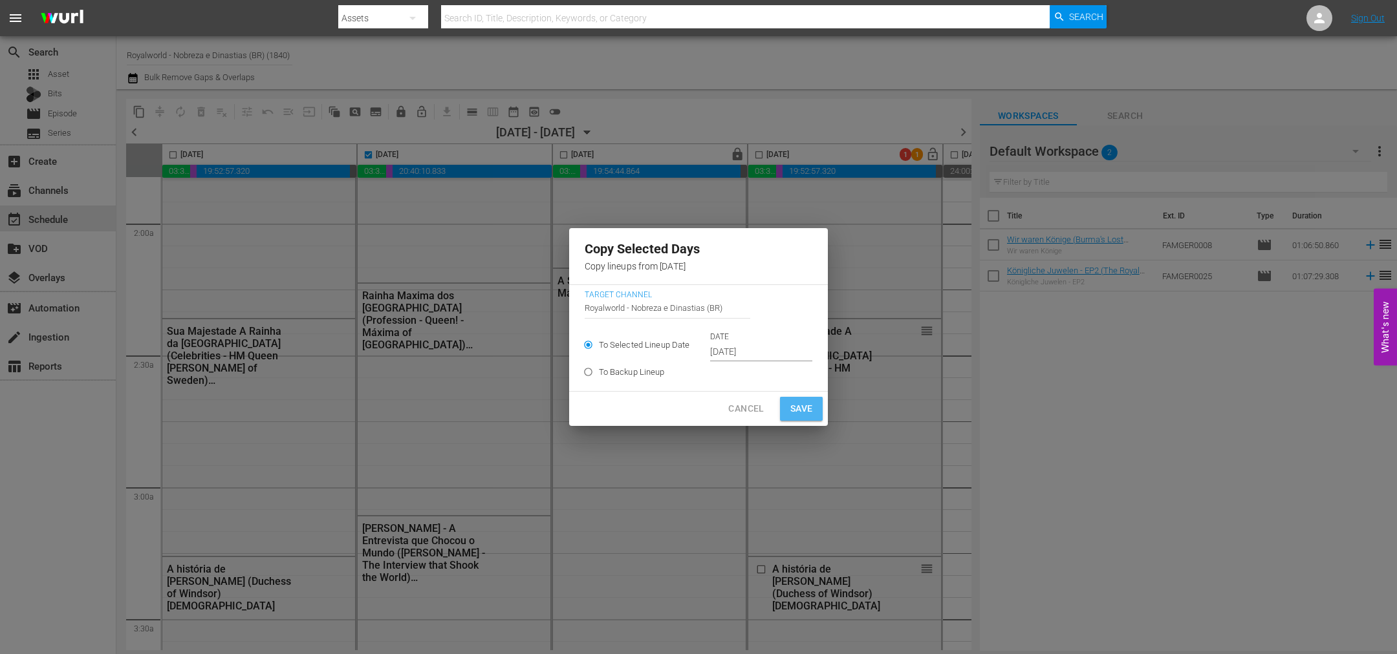
click at [809, 402] on button "Save" at bounding box center [801, 409] width 43 height 24
type input "Oct 15th 2025"
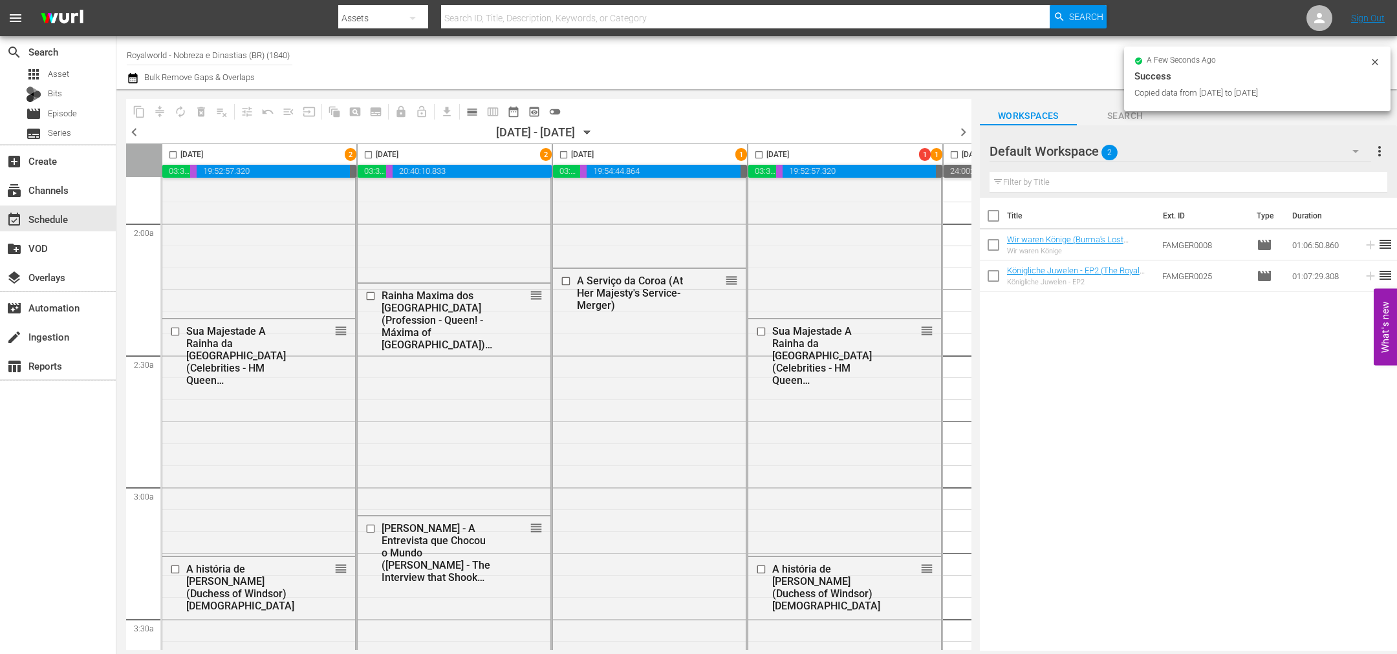
checkbox input "false"
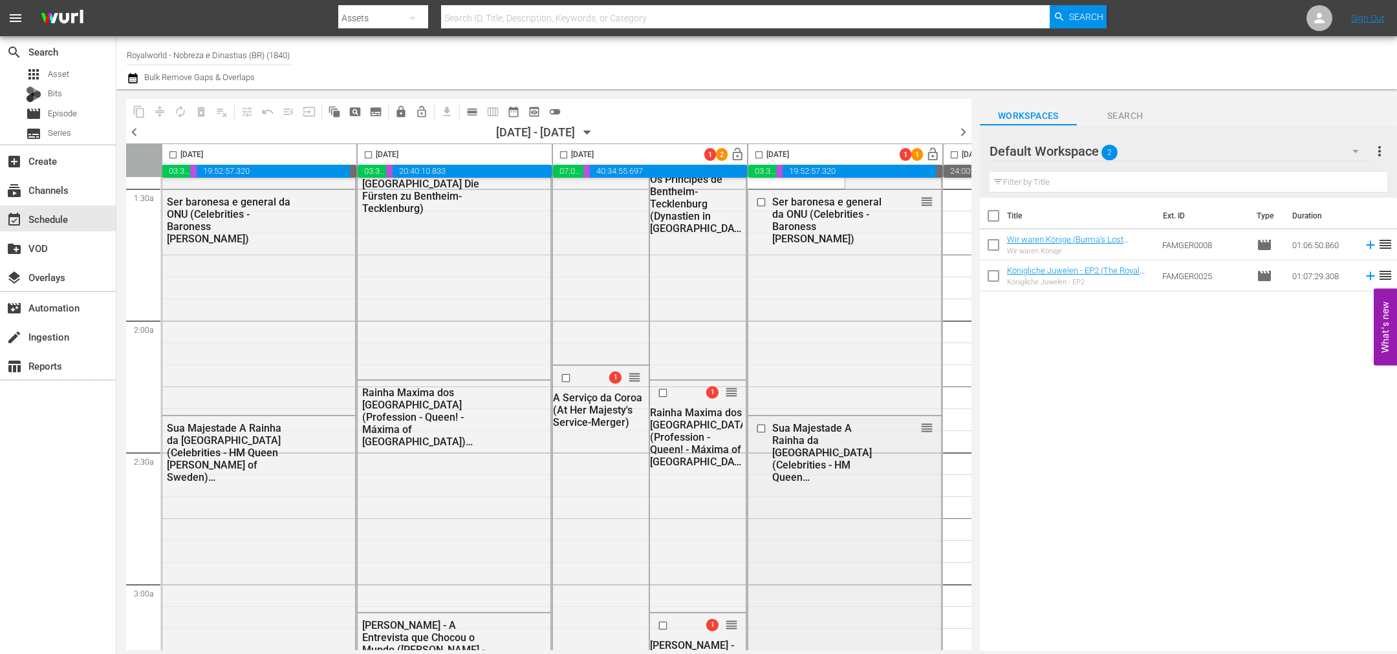
scroll to position [0, 0]
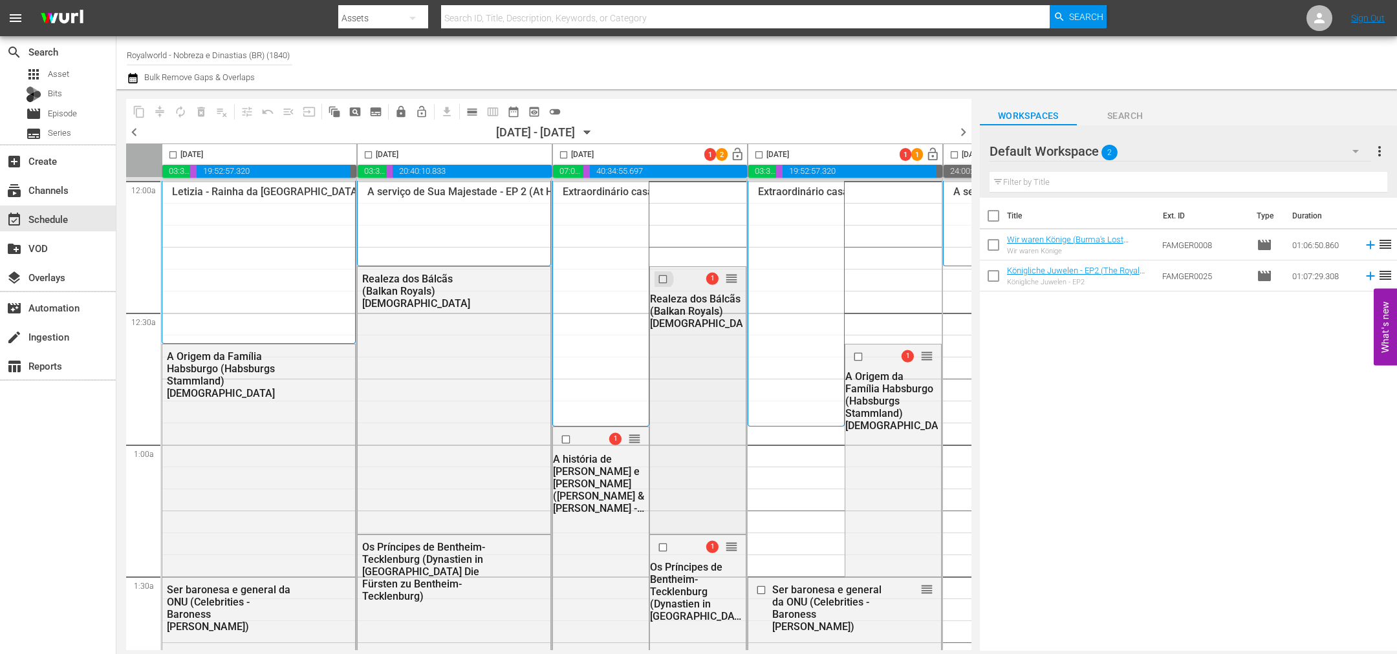
click at [660, 279] on input "checkbox" at bounding box center [665, 279] width 14 height 11
click at [660, 545] on input "checkbox" at bounding box center [665, 547] width 14 height 11
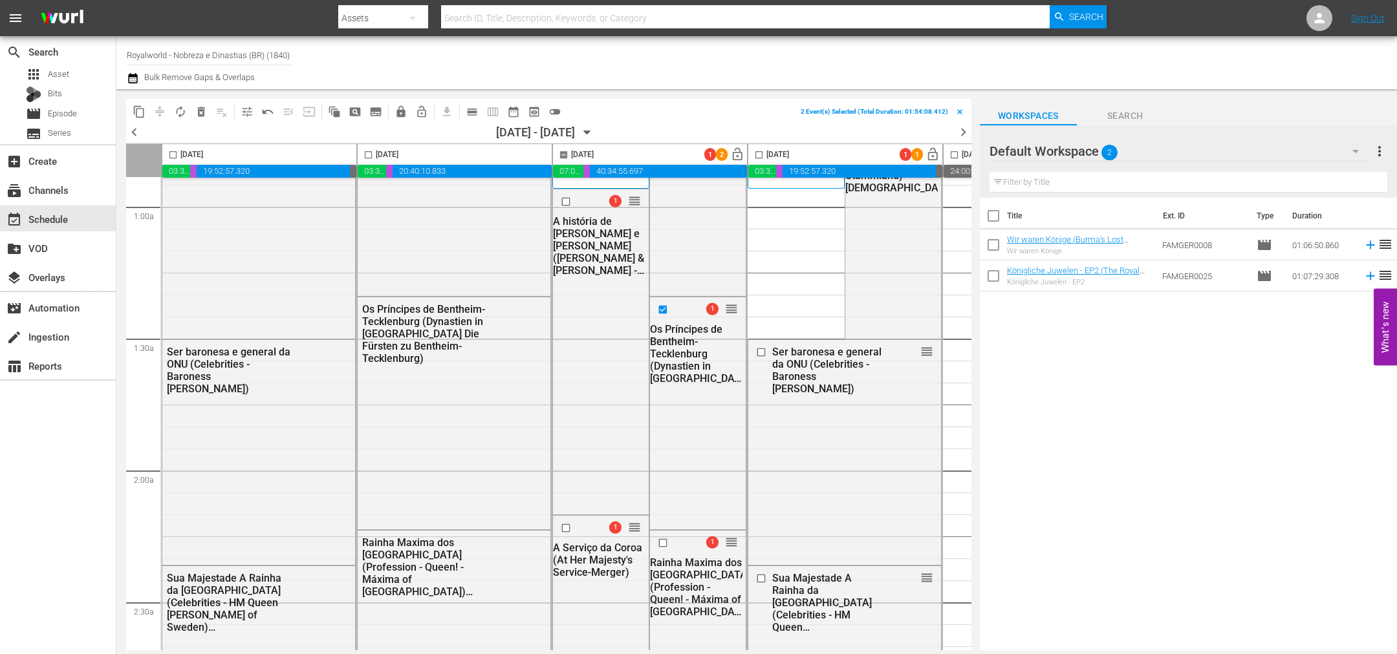
scroll to position [291, 0]
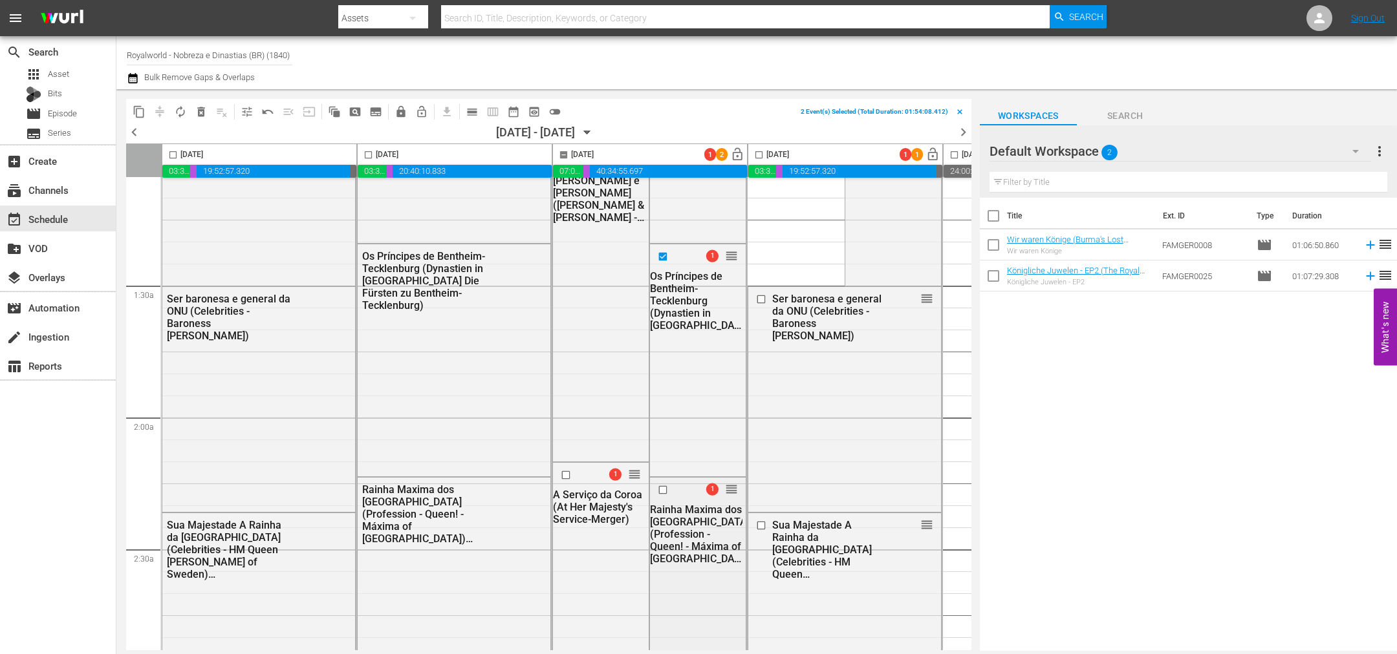
click at [658, 491] on input "checkbox" at bounding box center [665, 489] width 14 height 11
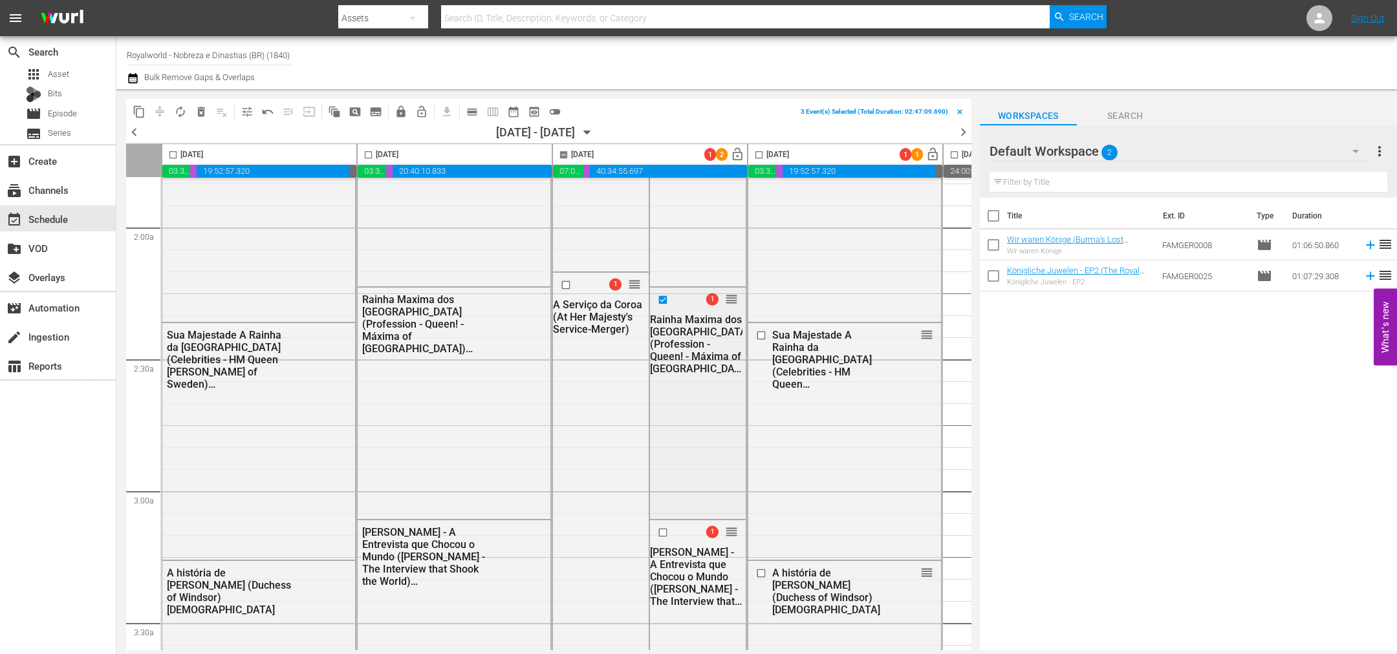
scroll to position [485, 0]
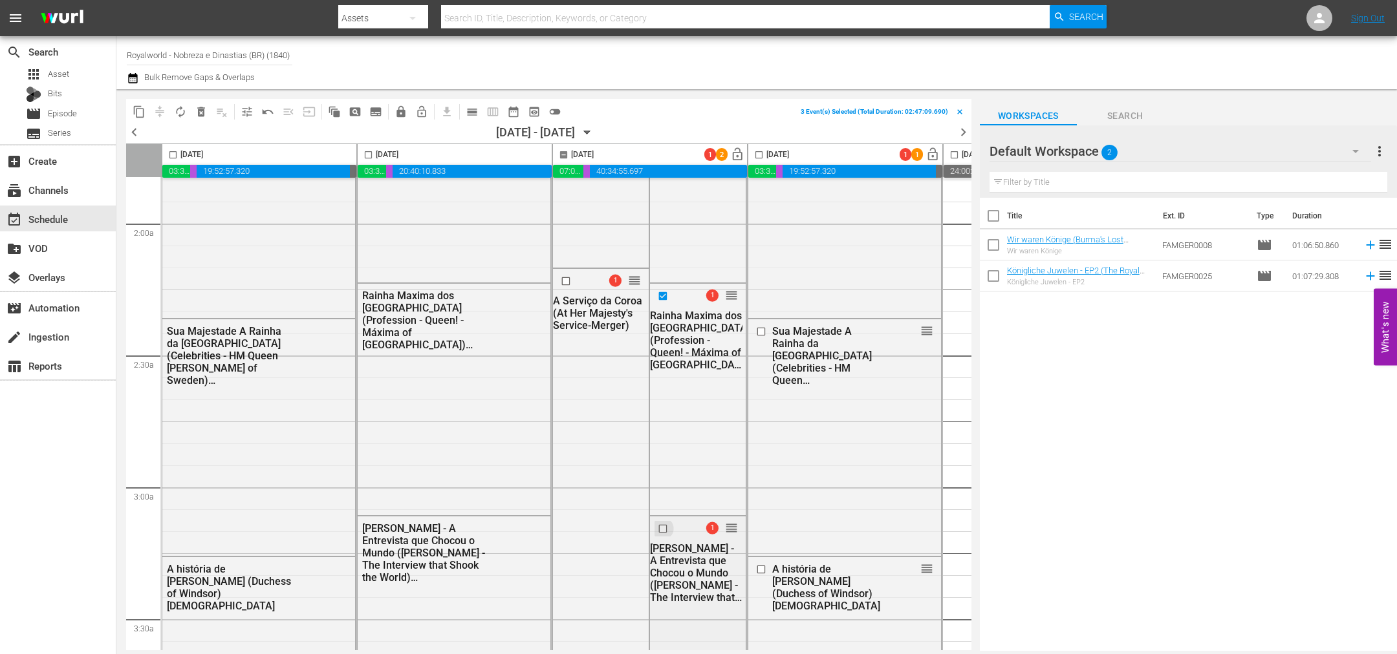
click at [661, 530] on input "checkbox" at bounding box center [665, 529] width 14 height 11
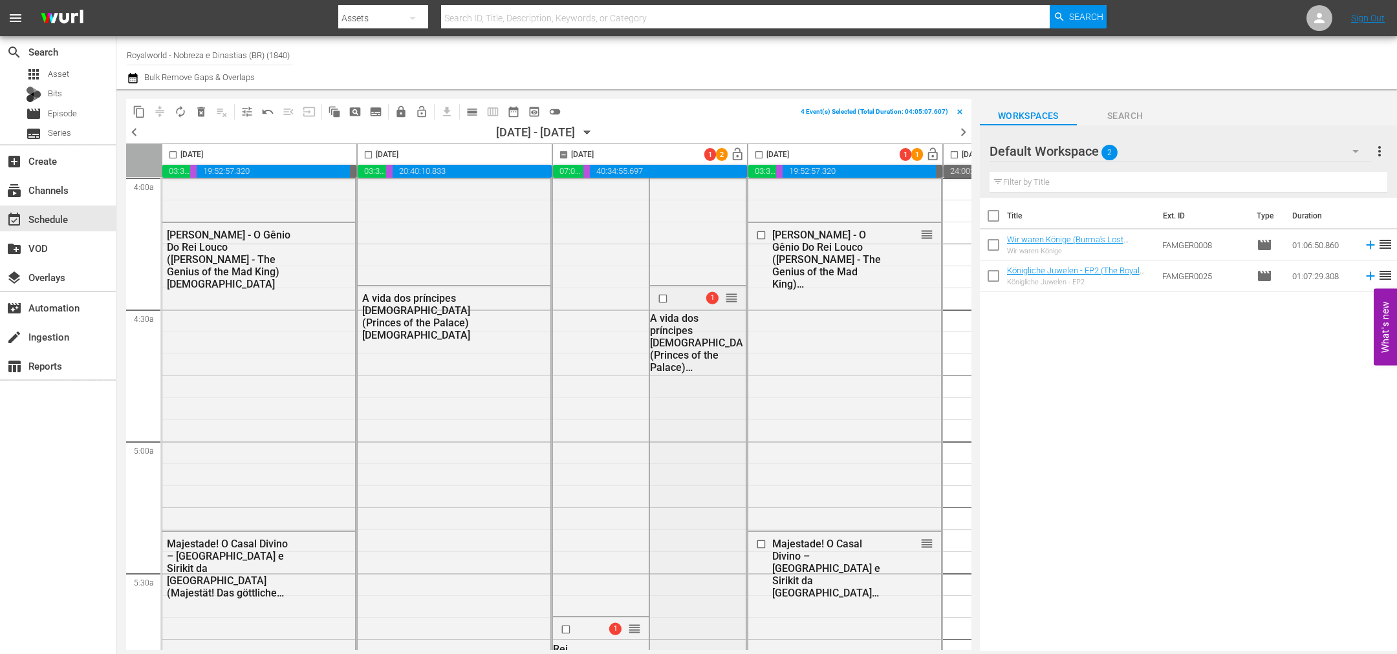
scroll to position [1067, 0]
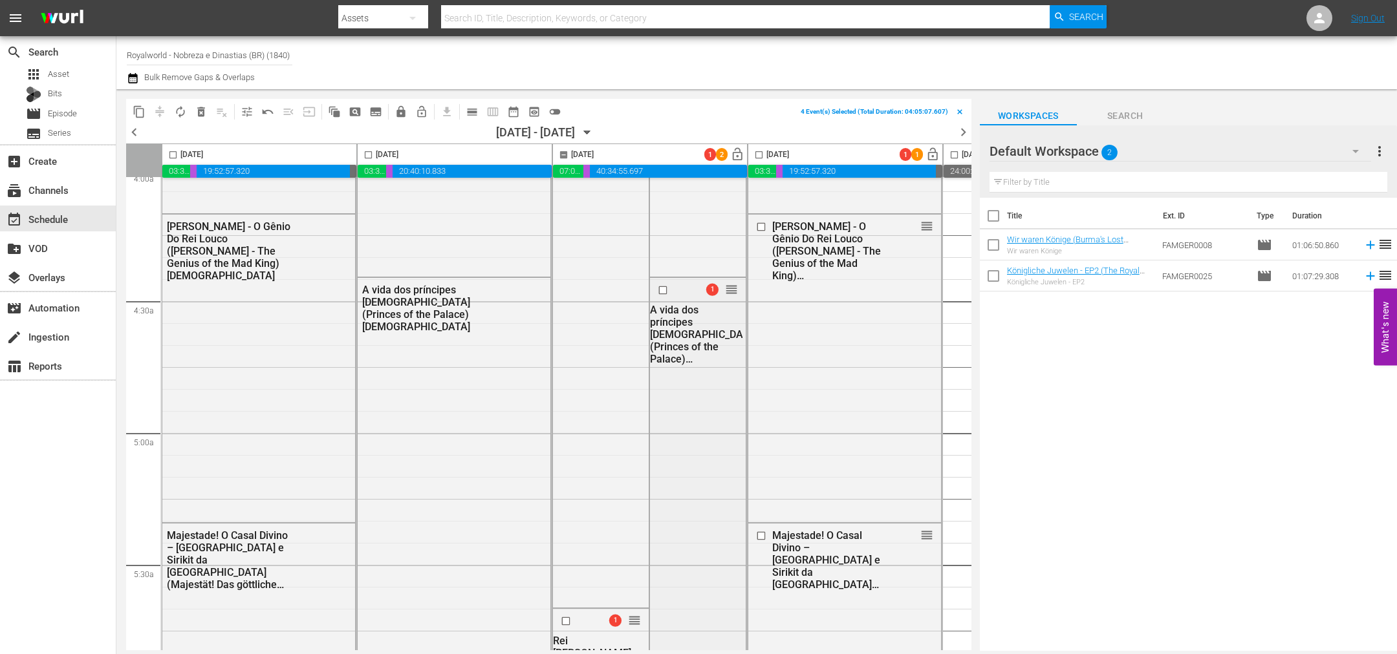
click at [660, 288] on input "checkbox" at bounding box center [665, 290] width 14 height 11
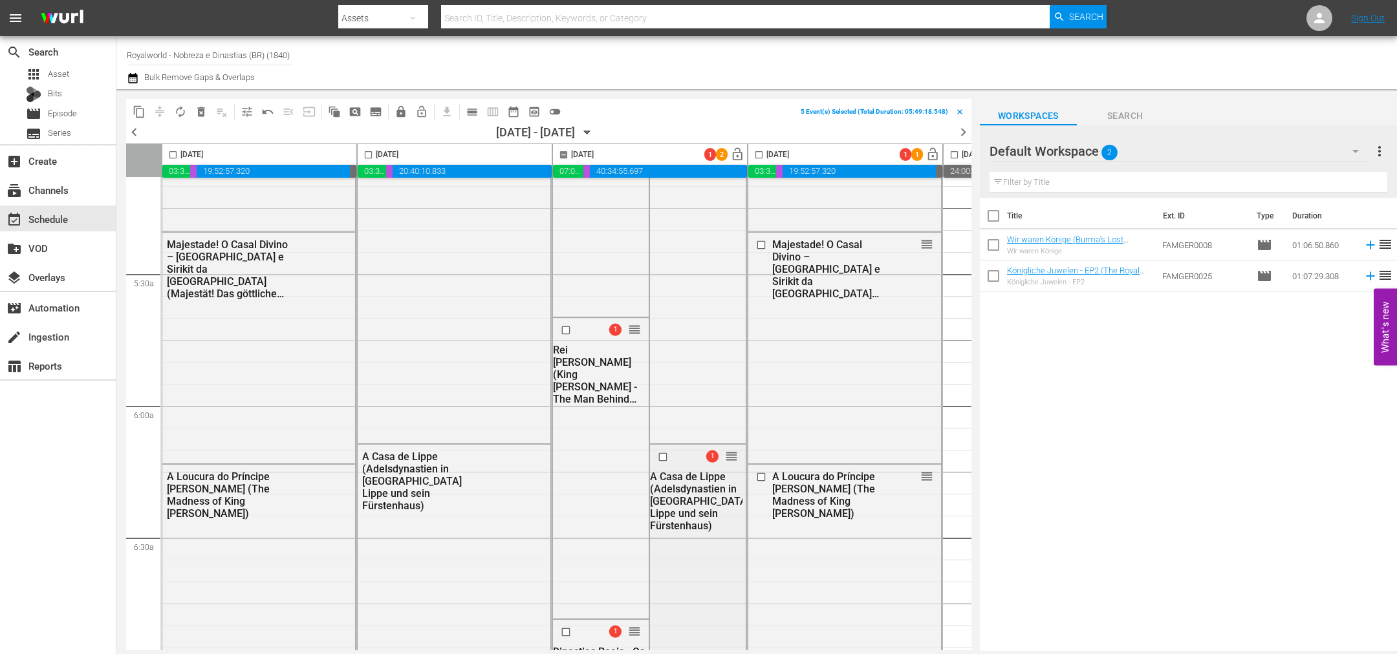
click at [662, 453] on input "checkbox" at bounding box center [665, 456] width 14 height 11
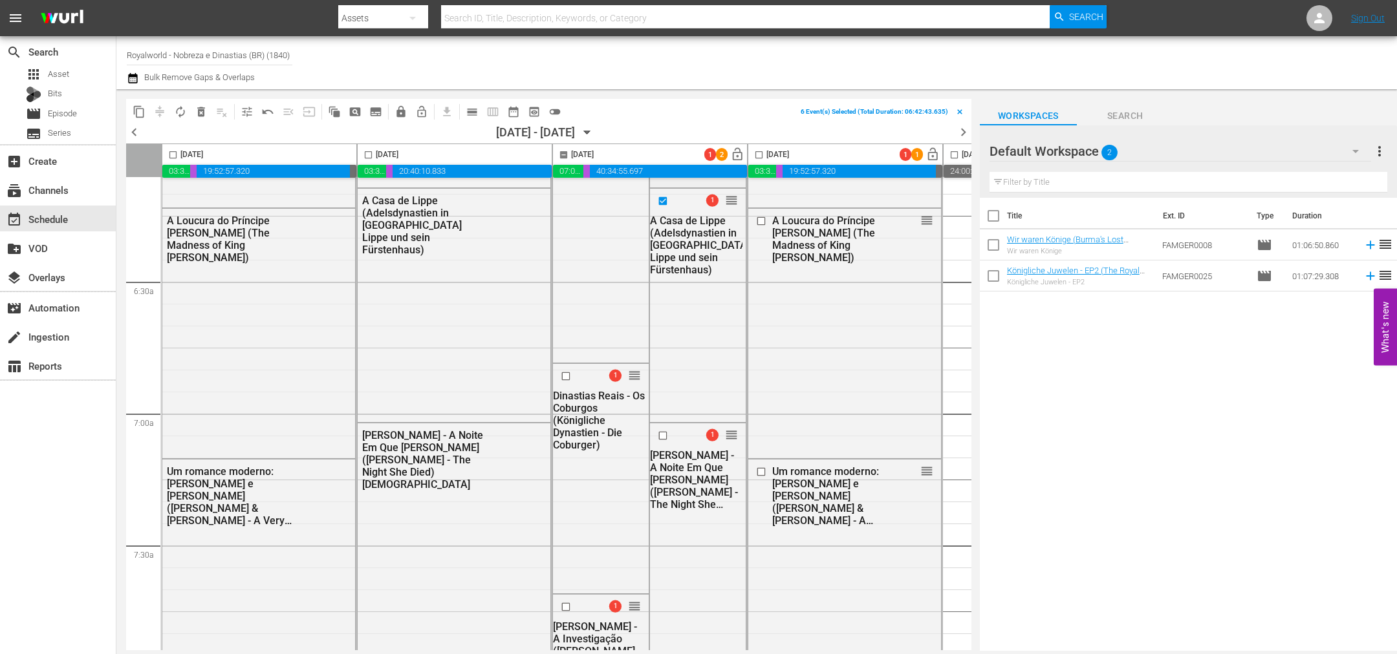
scroll to position [1649, 0]
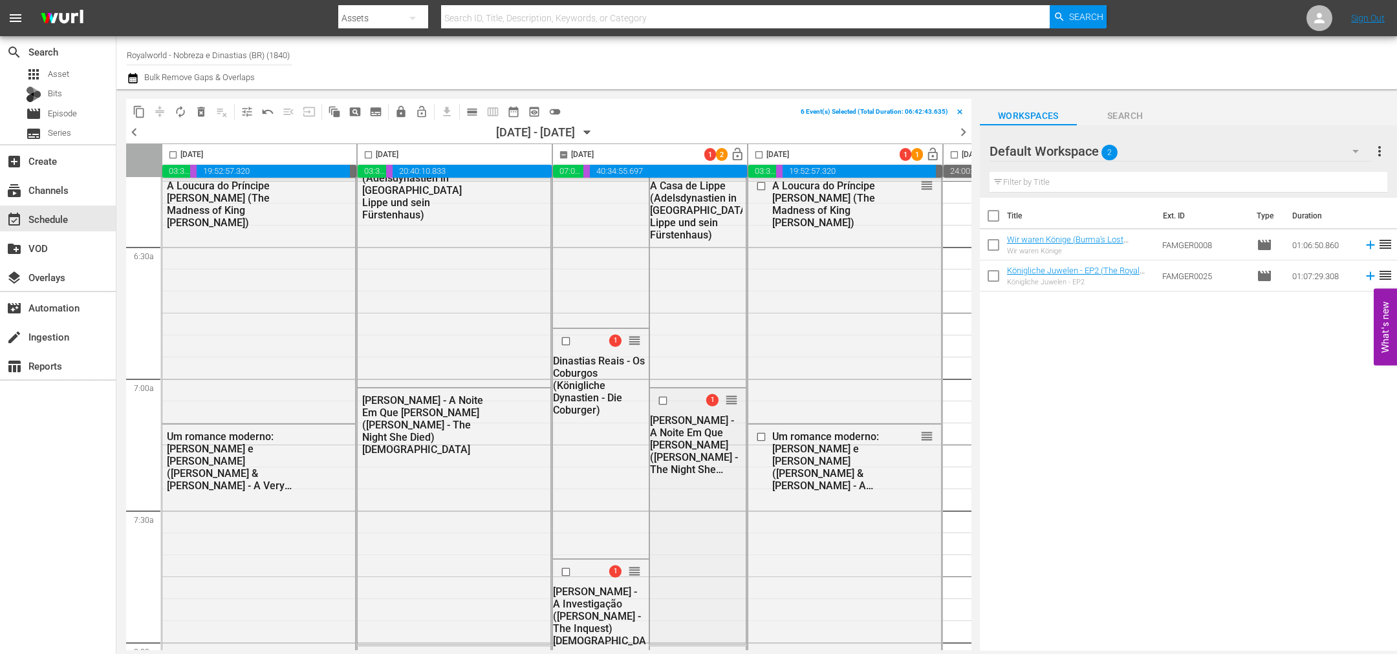
click at [659, 400] on input "checkbox" at bounding box center [665, 401] width 14 height 11
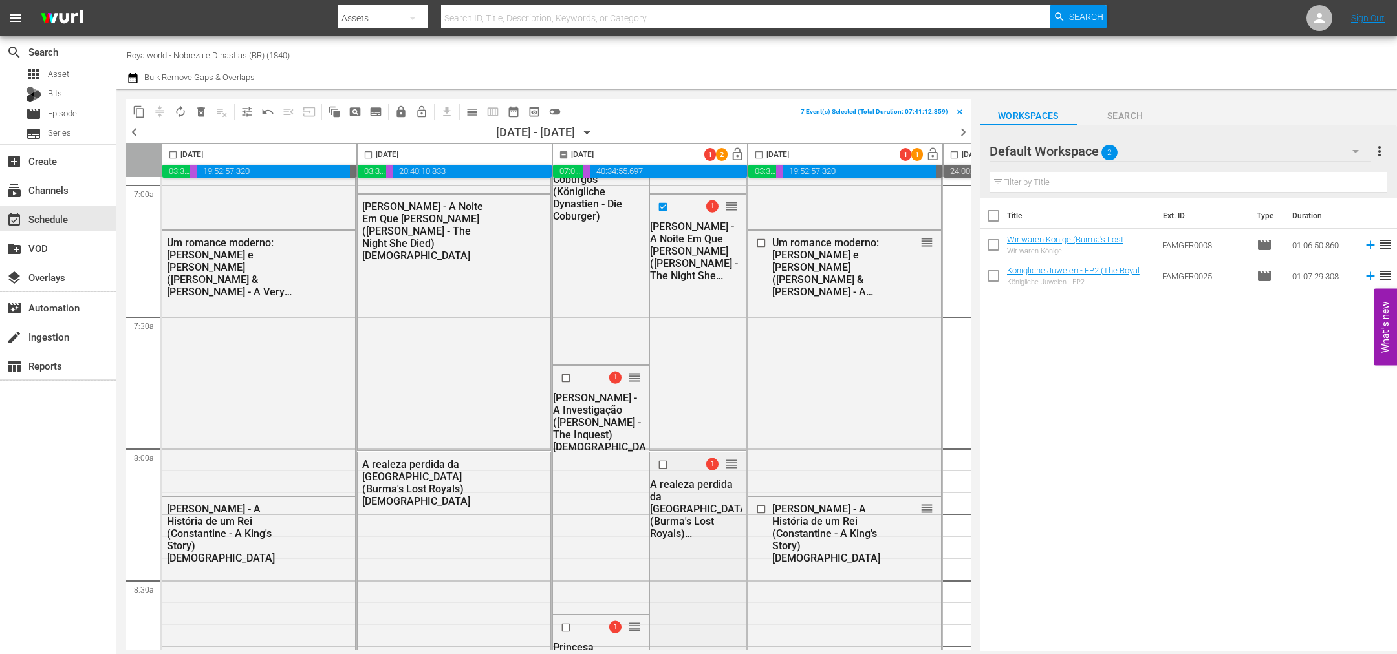
click at [664, 462] on input "checkbox" at bounding box center [665, 464] width 14 height 11
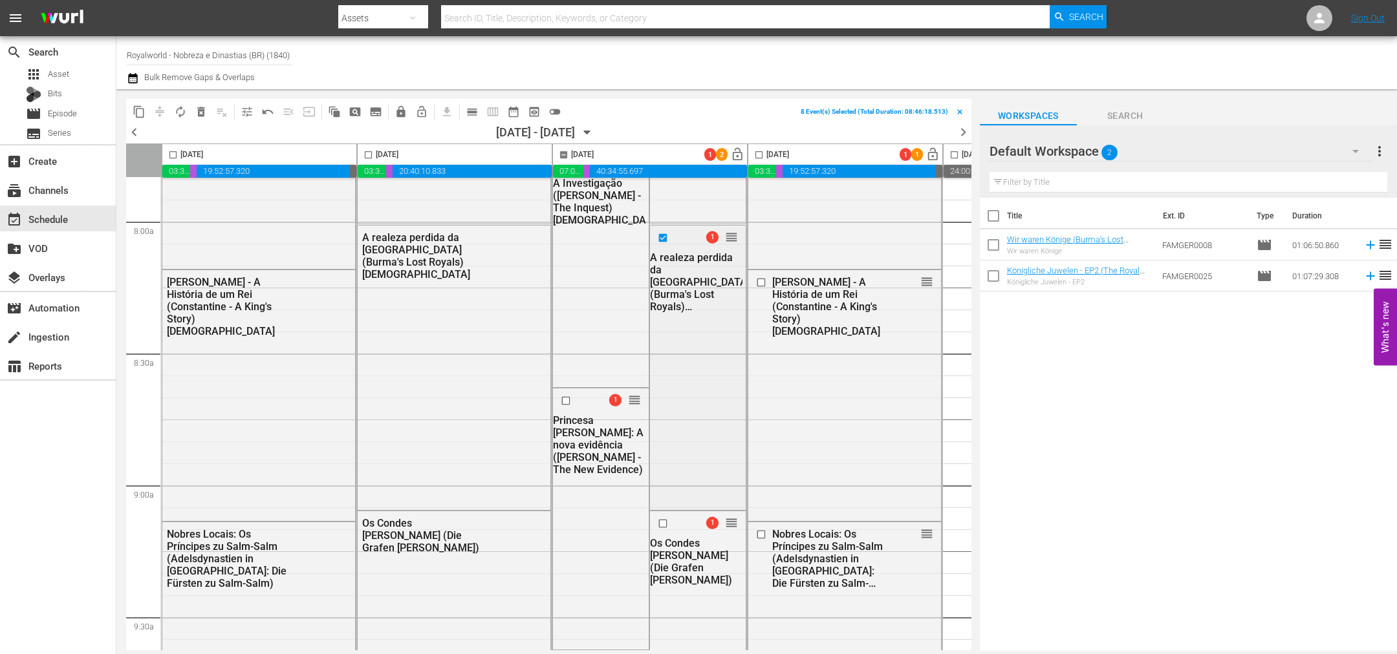
scroll to position [2134, 0]
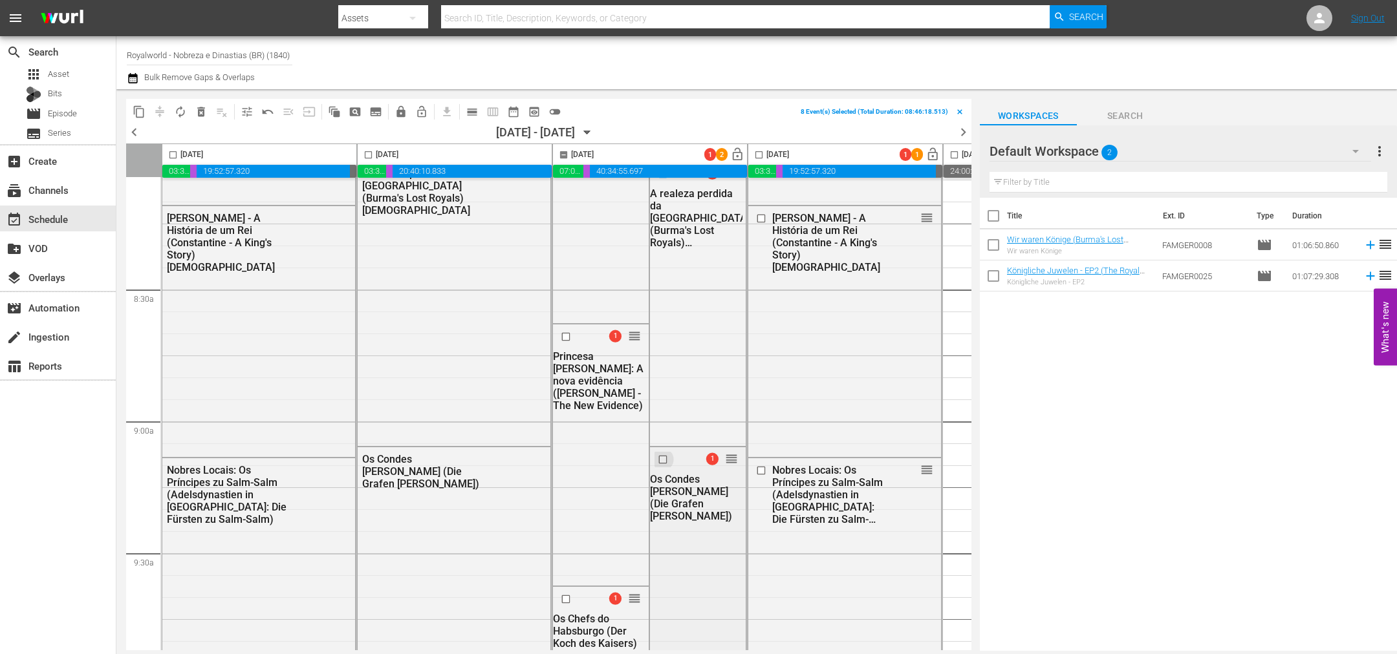
click at [662, 460] on input "checkbox" at bounding box center [665, 460] width 14 height 11
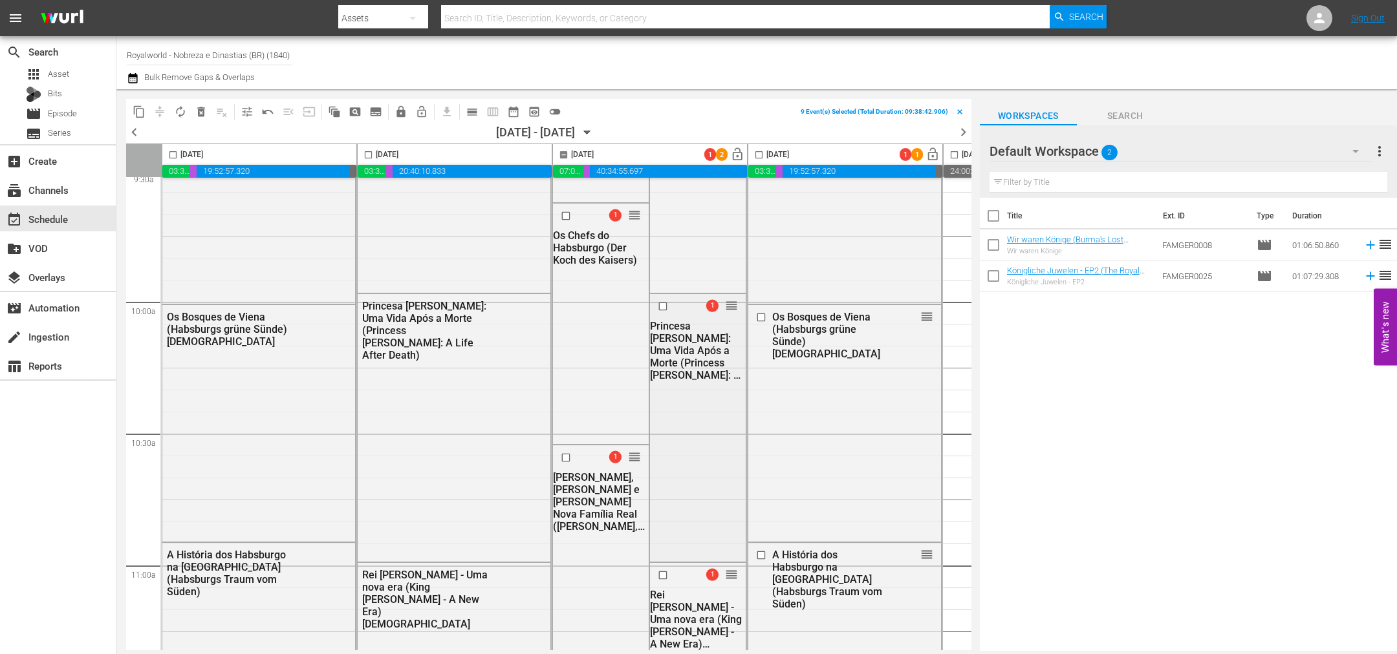
scroll to position [2522, 0]
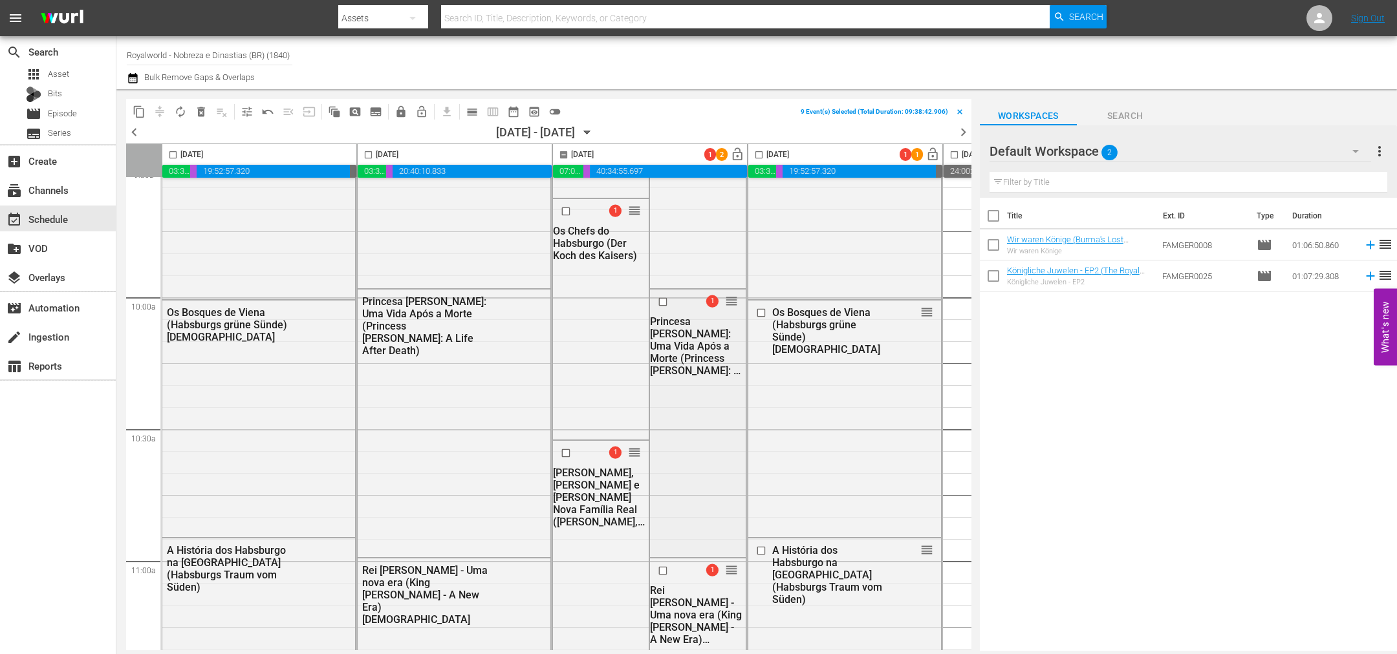
click at [662, 302] on input "checkbox" at bounding box center [665, 301] width 14 height 11
click at [661, 569] on input "checkbox" at bounding box center [665, 570] width 14 height 11
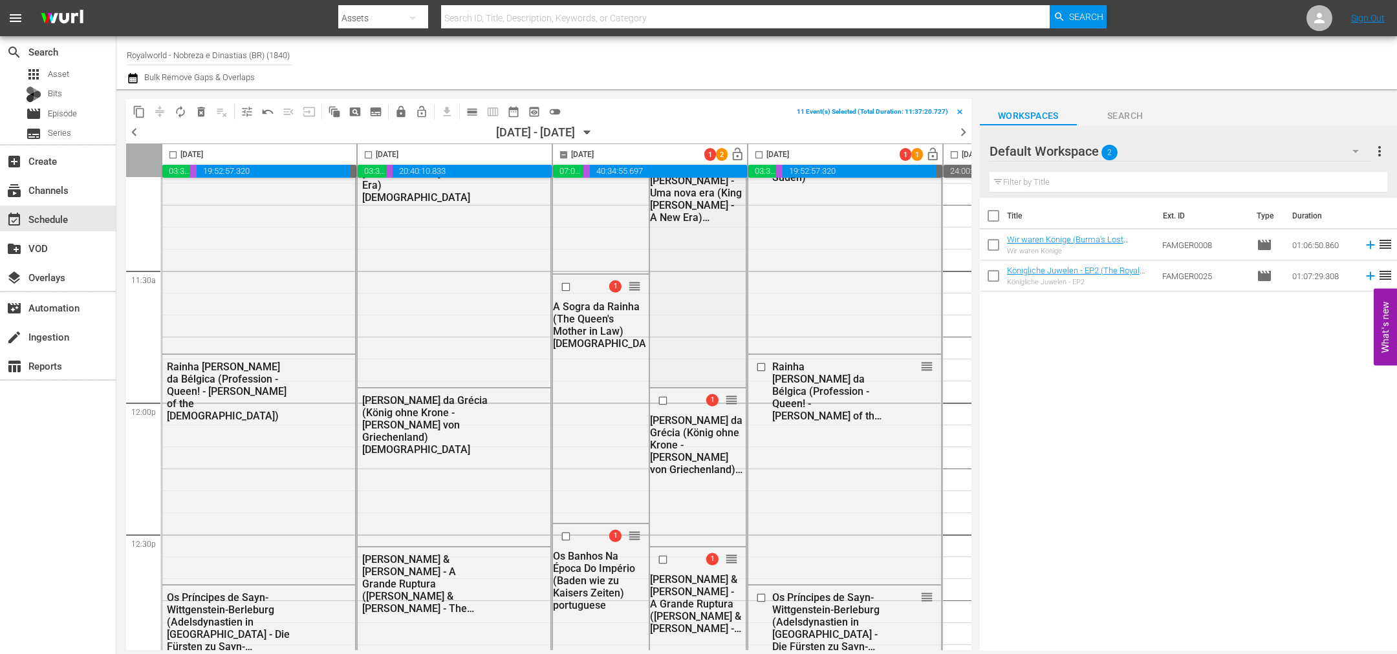
scroll to position [3007, 0]
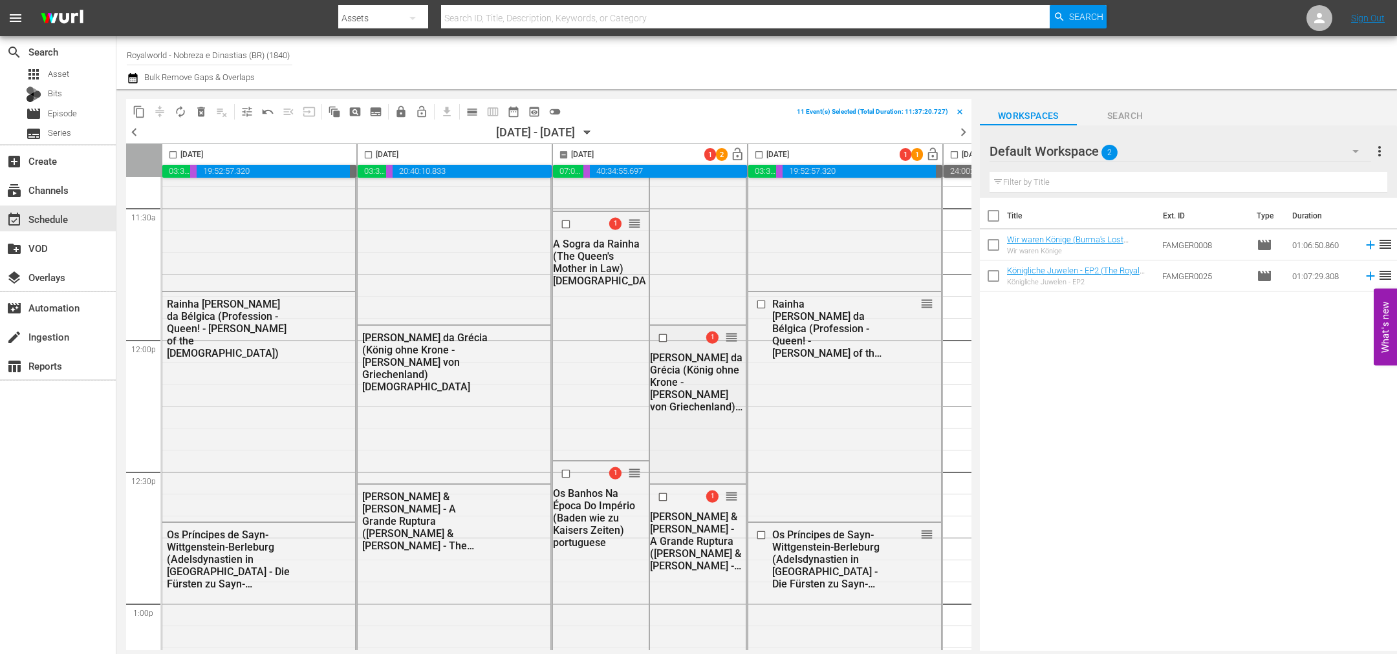
click at [660, 339] on input "checkbox" at bounding box center [665, 338] width 14 height 11
click at [660, 497] on input "checkbox" at bounding box center [665, 497] width 14 height 11
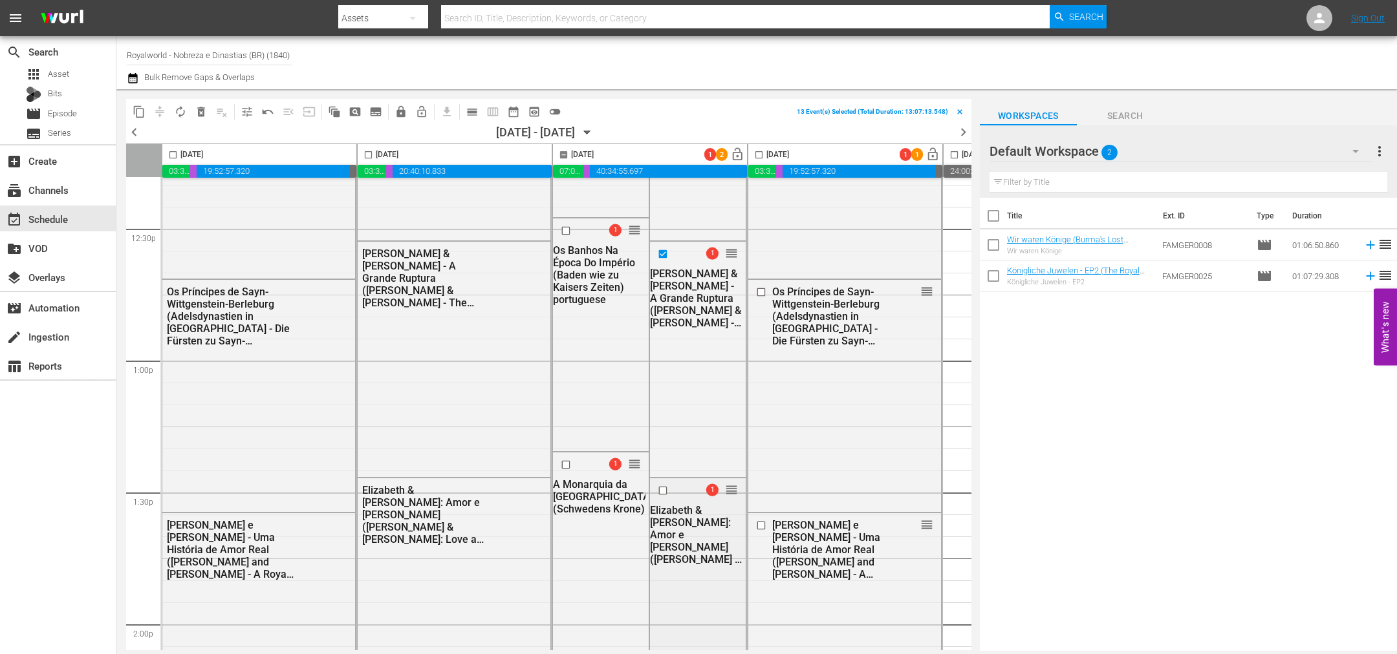
scroll to position [3298, 0]
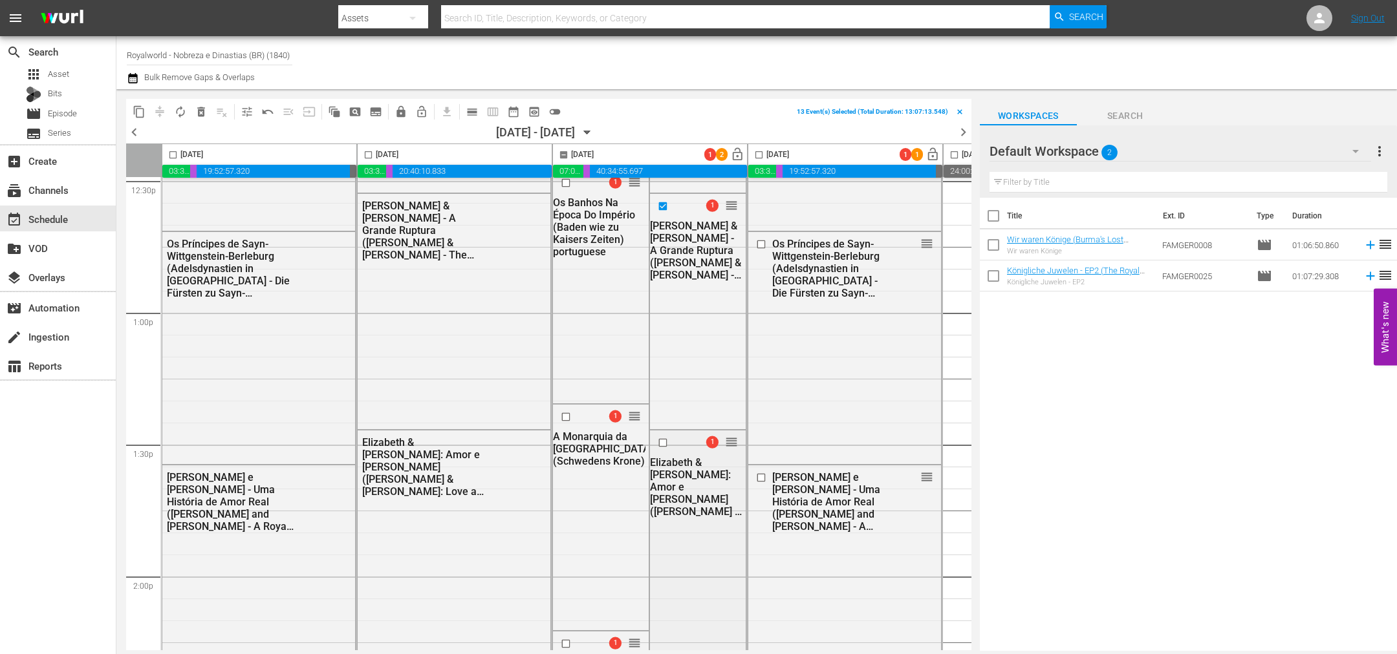
click at [660, 441] on input "checkbox" at bounding box center [665, 443] width 14 height 11
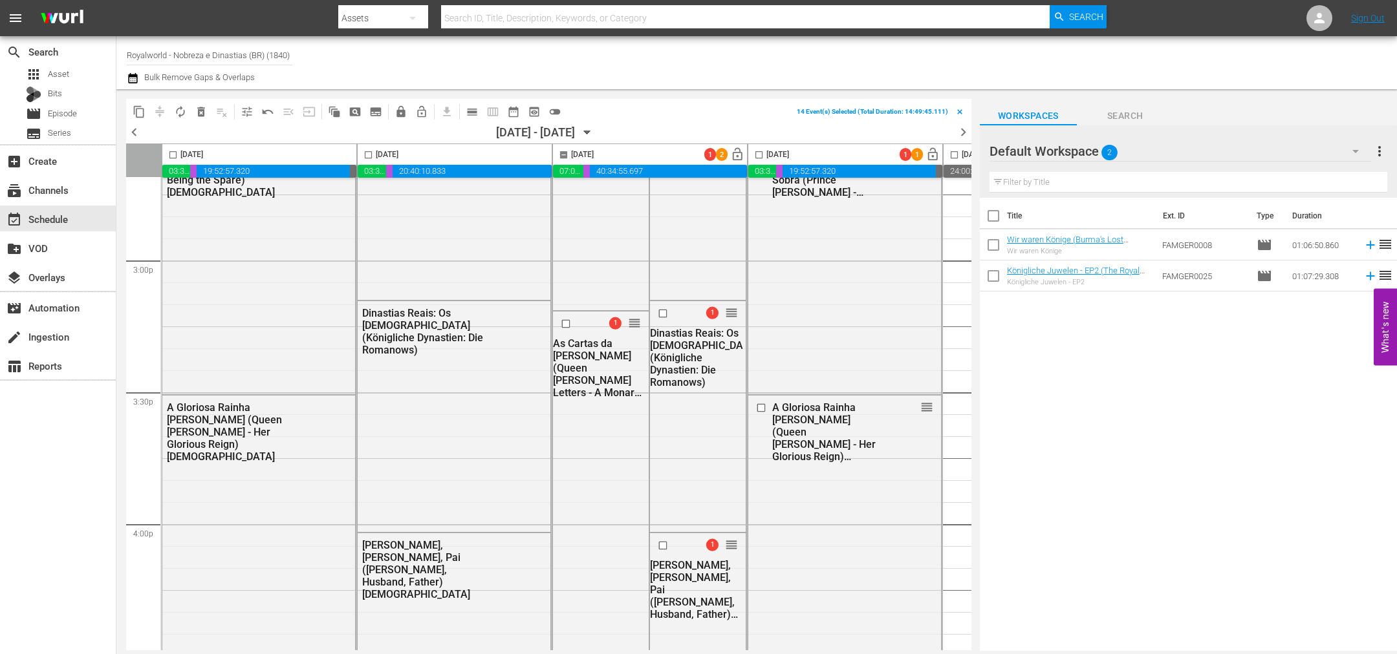
scroll to position [3977, 0]
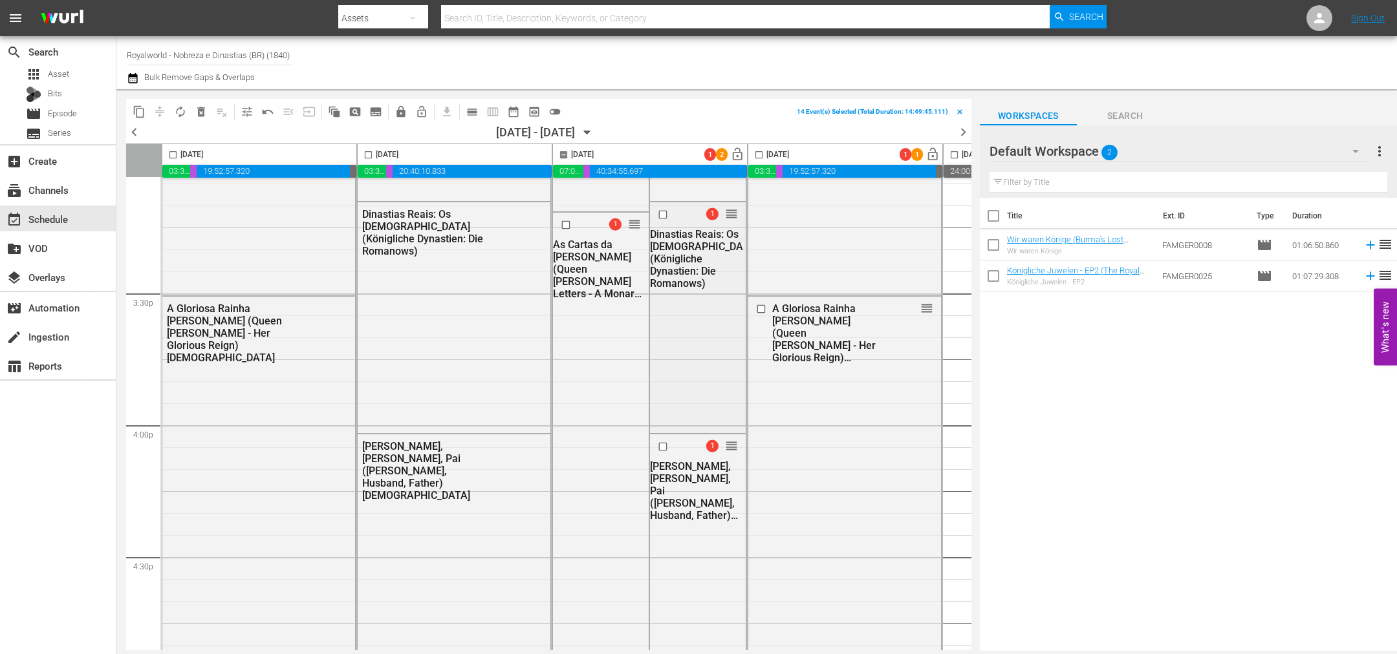
click at [661, 213] on input "checkbox" at bounding box center [665, 214] width 14 height 11
click at [663, 446] on input "checkbox" at bounding box center [665, 447] width 14 height 11
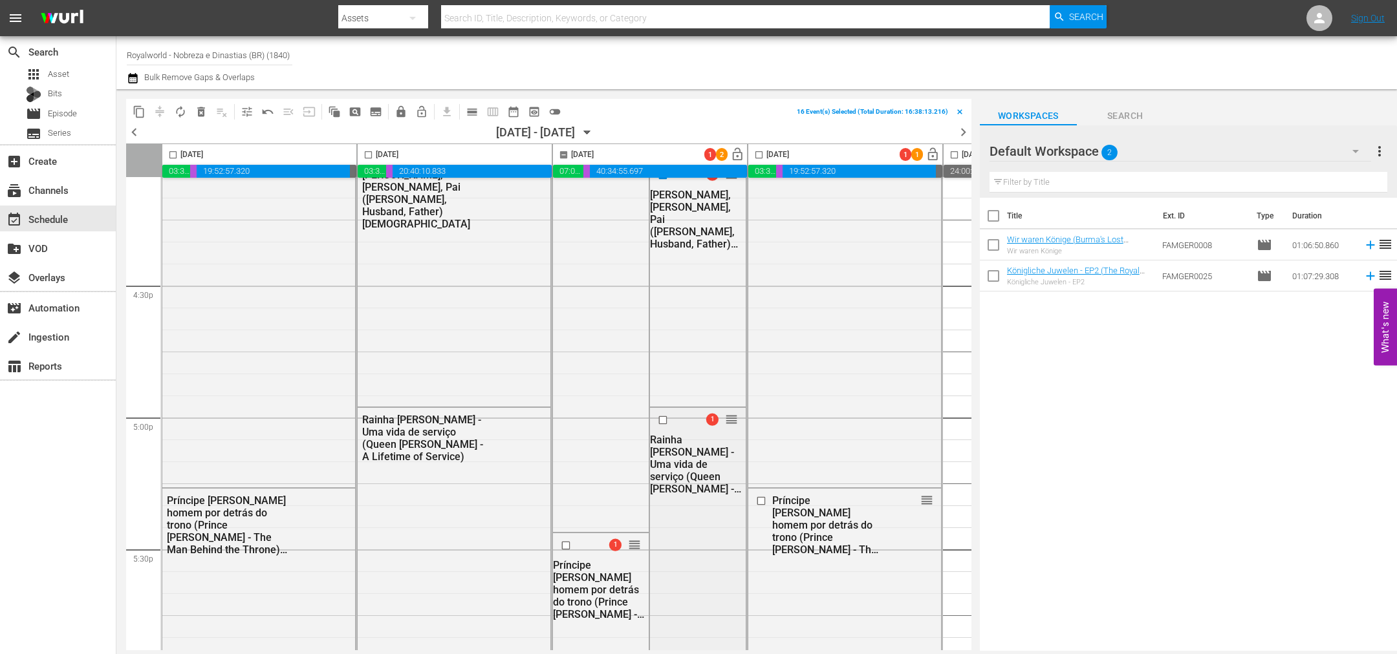
scroll to position [4268, 0]
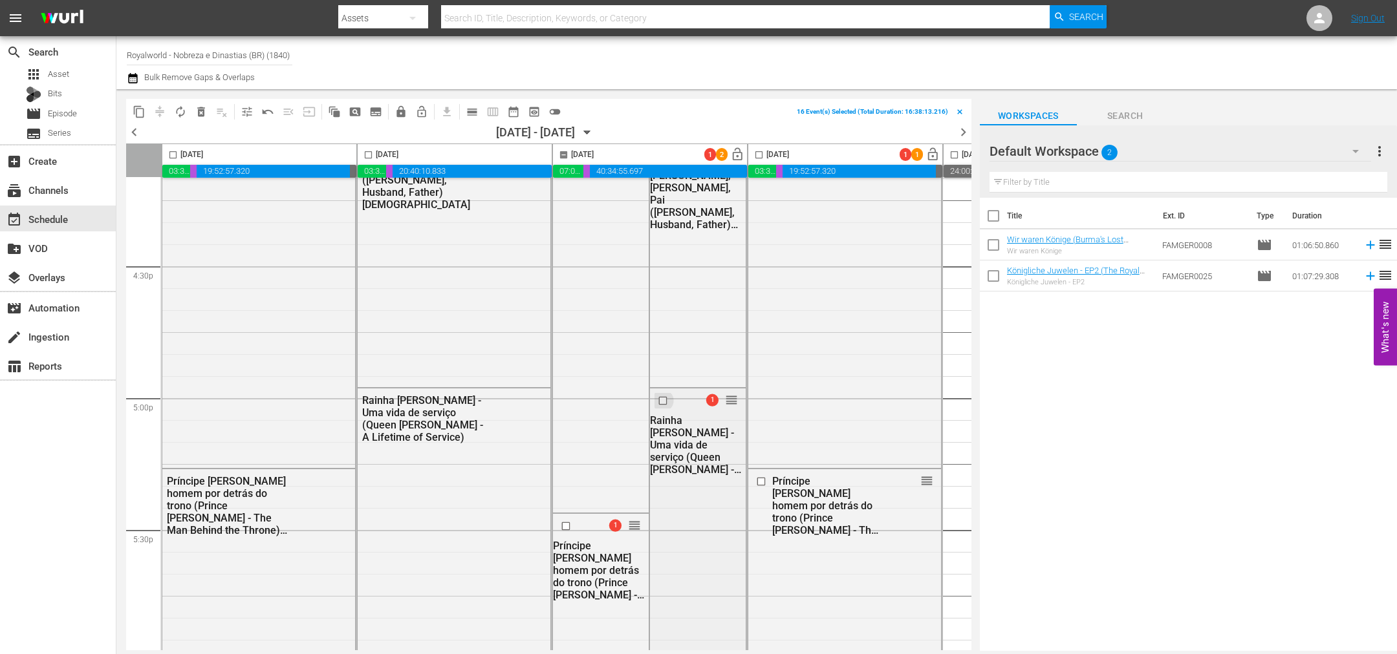
click at [663, 401] on input "checkbox" at bounding box center [665, 401] width 14 height 11
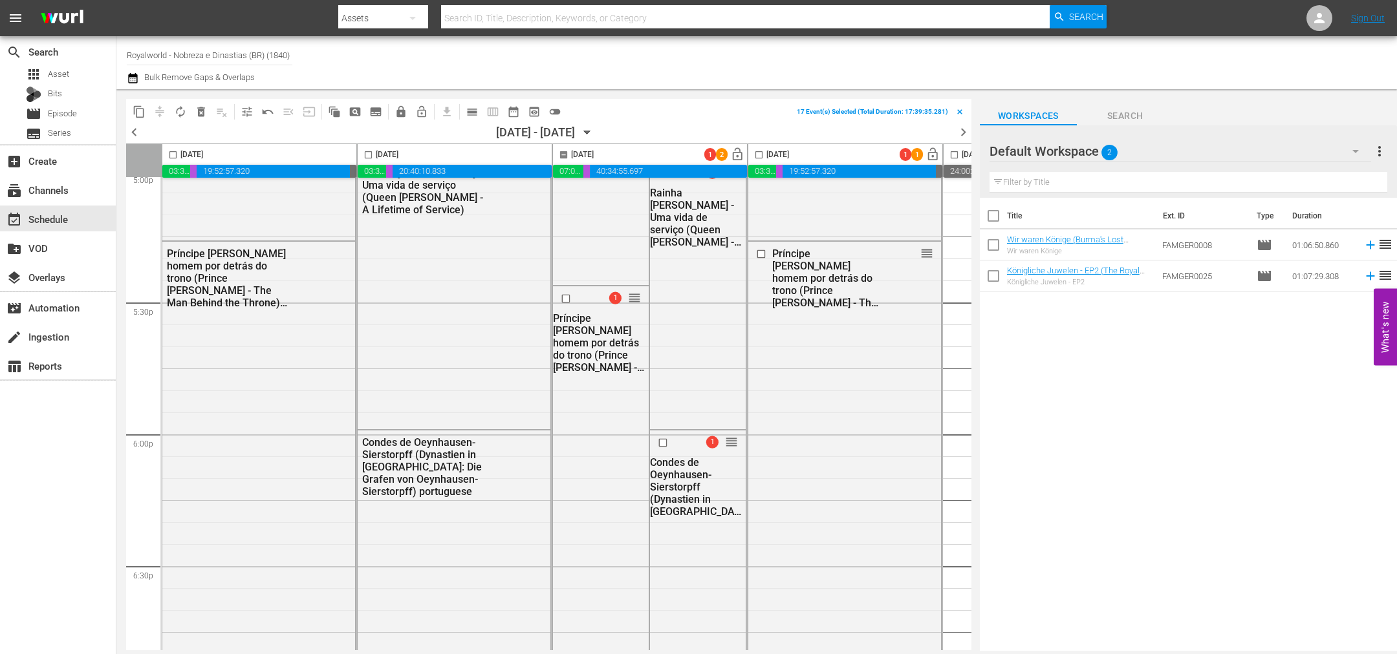
scroll to position [4559, 0]
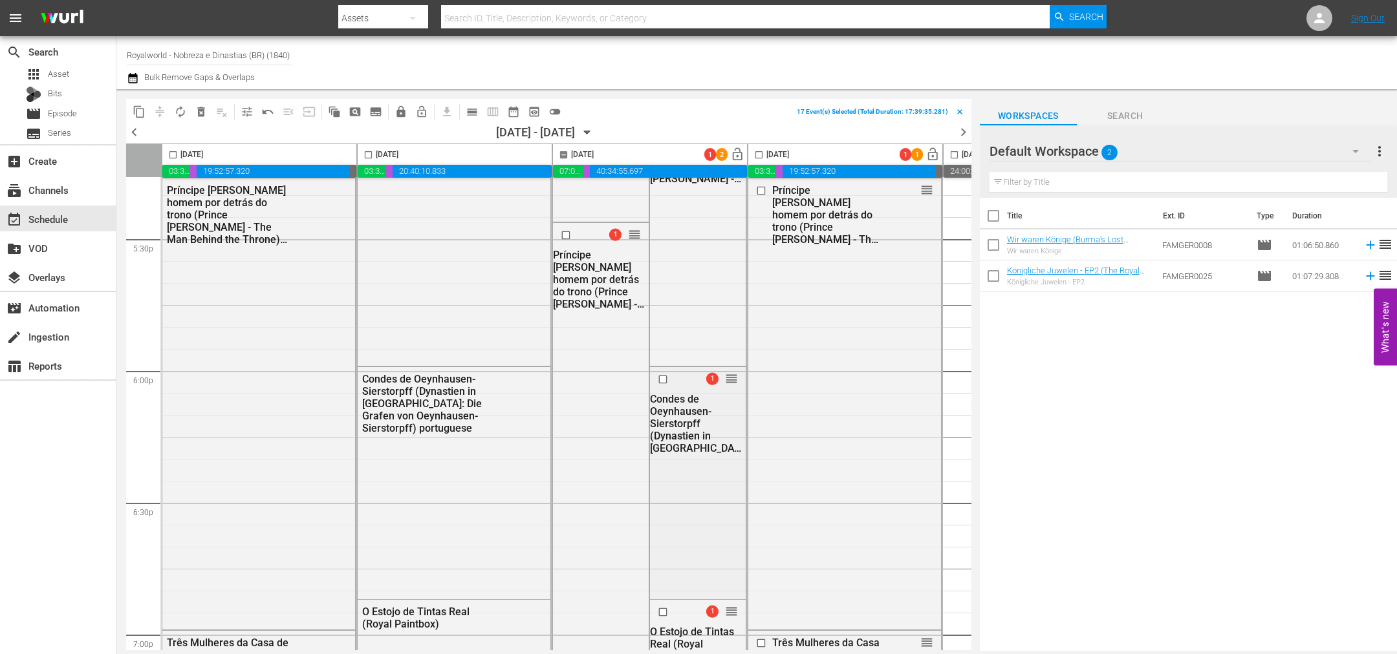
click at [663, 376] on input "checkbox" at bounding box center [665, 379] width 14 height 11
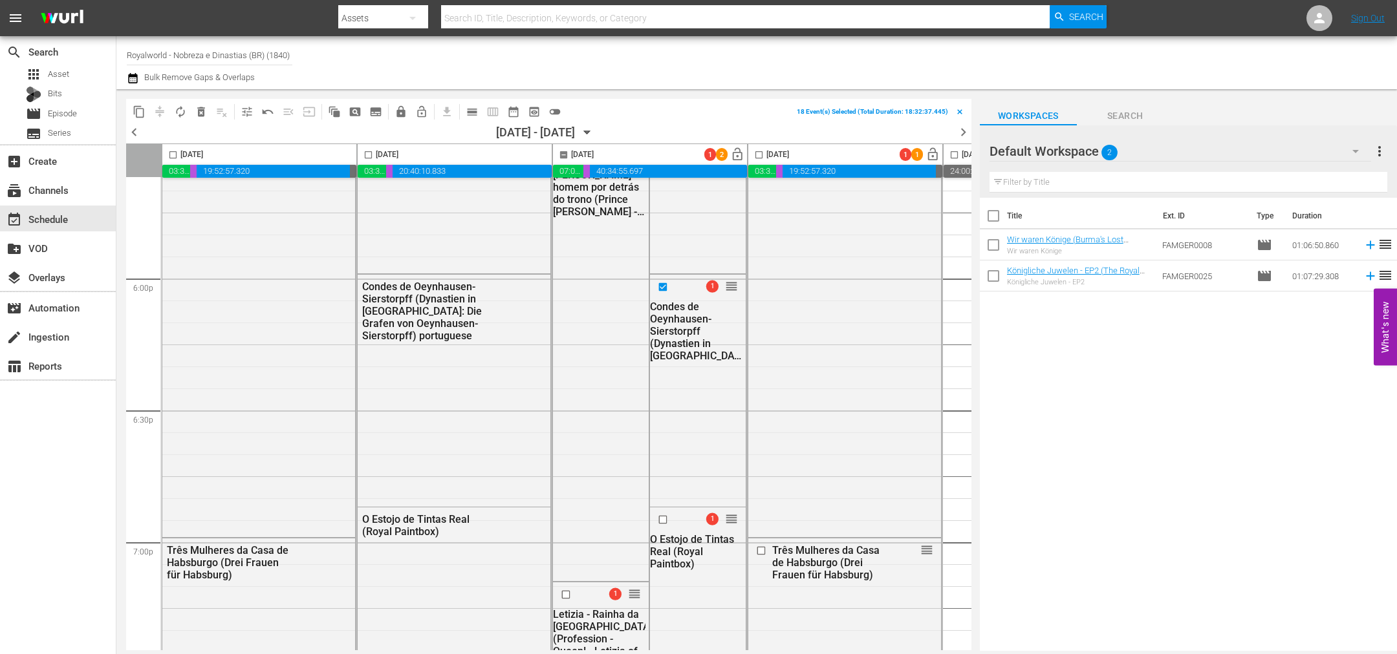
scroll to position [4656, 0]
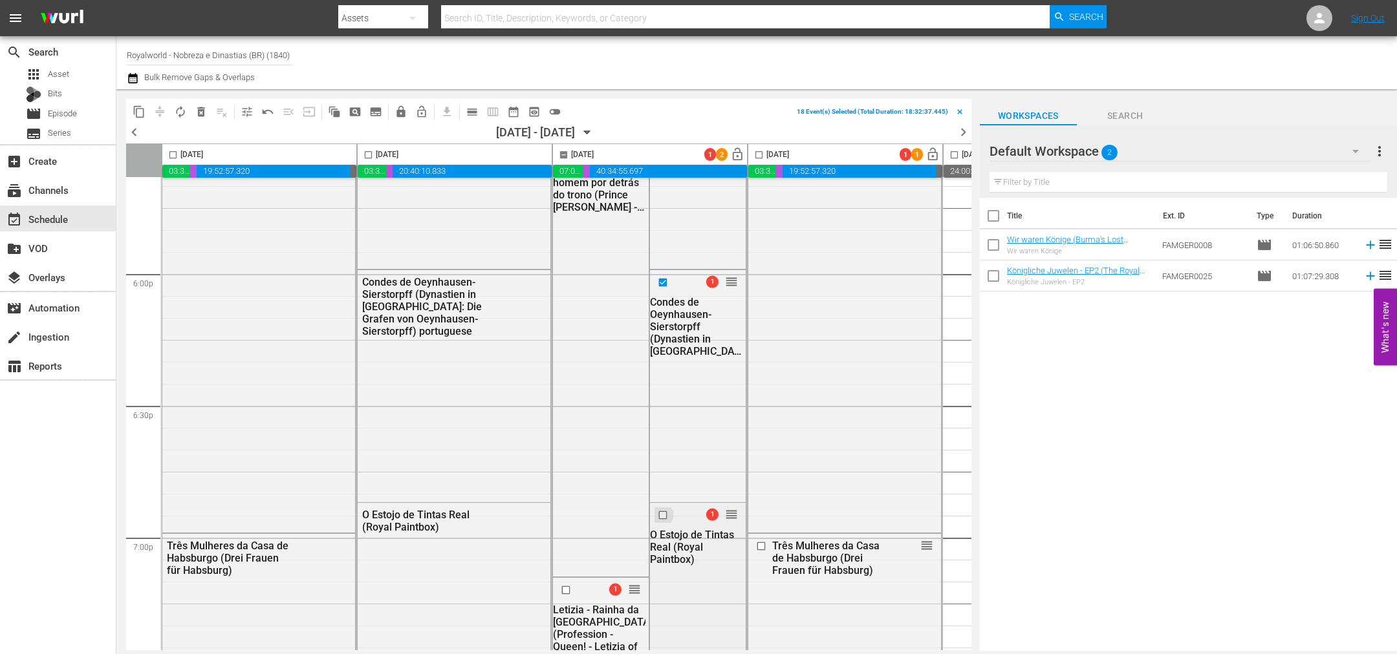
click at [663, 513] on input "checkbox" at bounding box center [665, 515] width 14 height 11
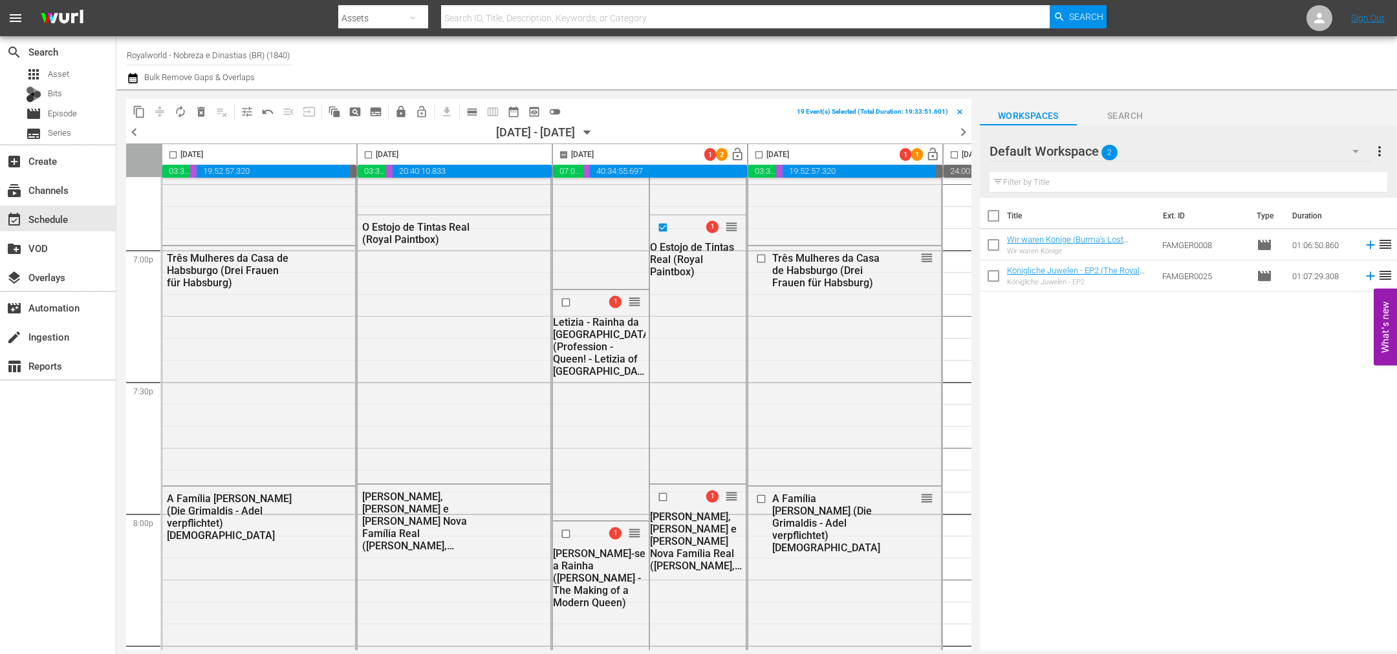
scroll to position [5043, 0]
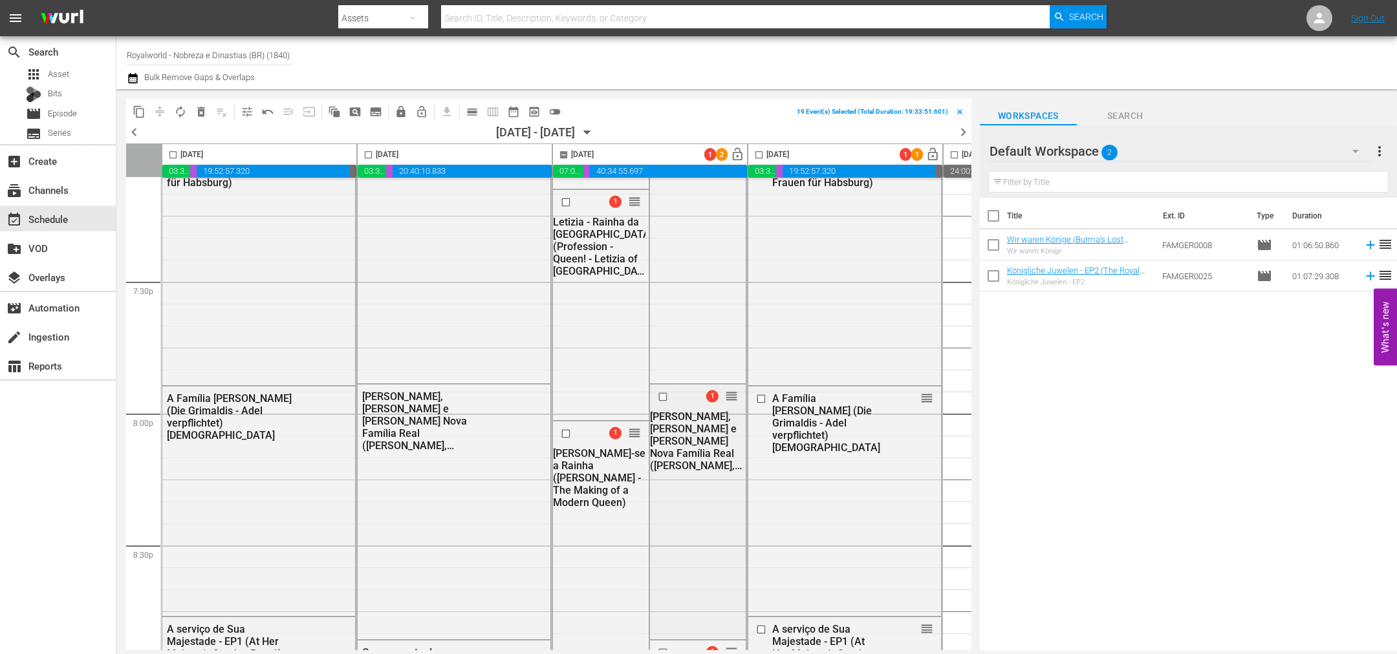
click at [661, 396] on input "checkbox" at bounding box center [665, 396] width 14 height 11
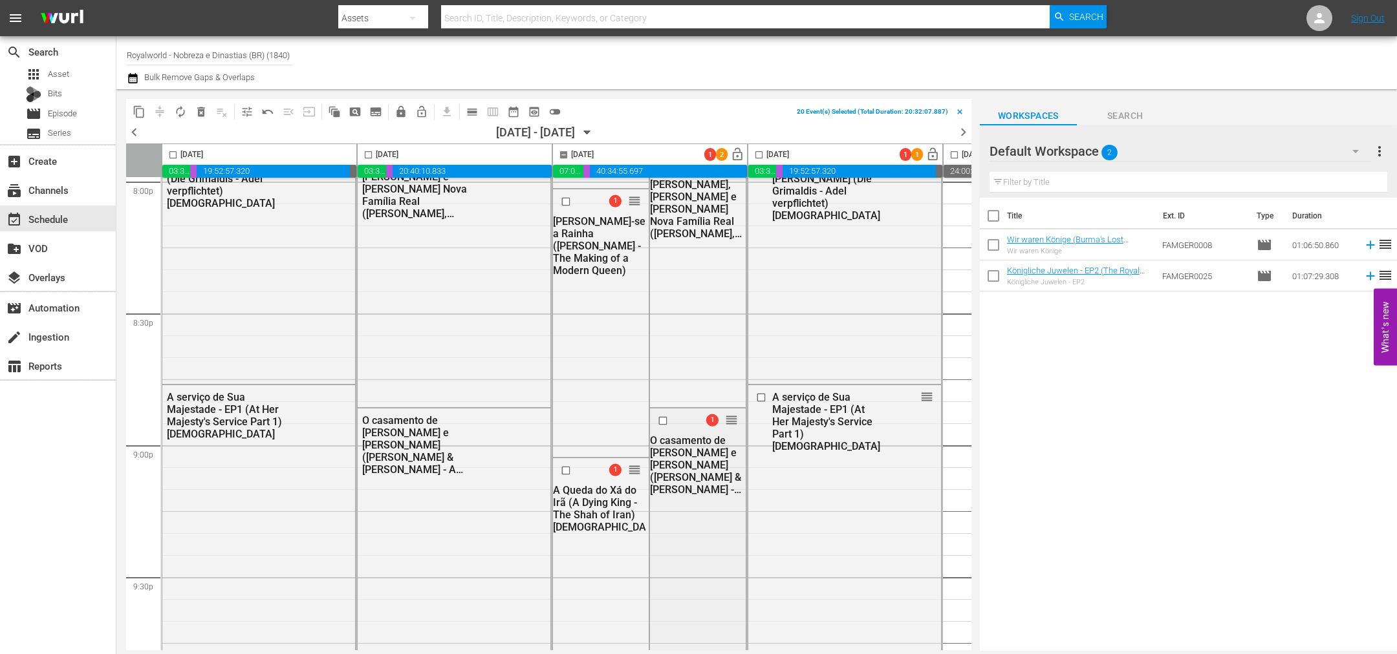
scroll to position [5334, 0]
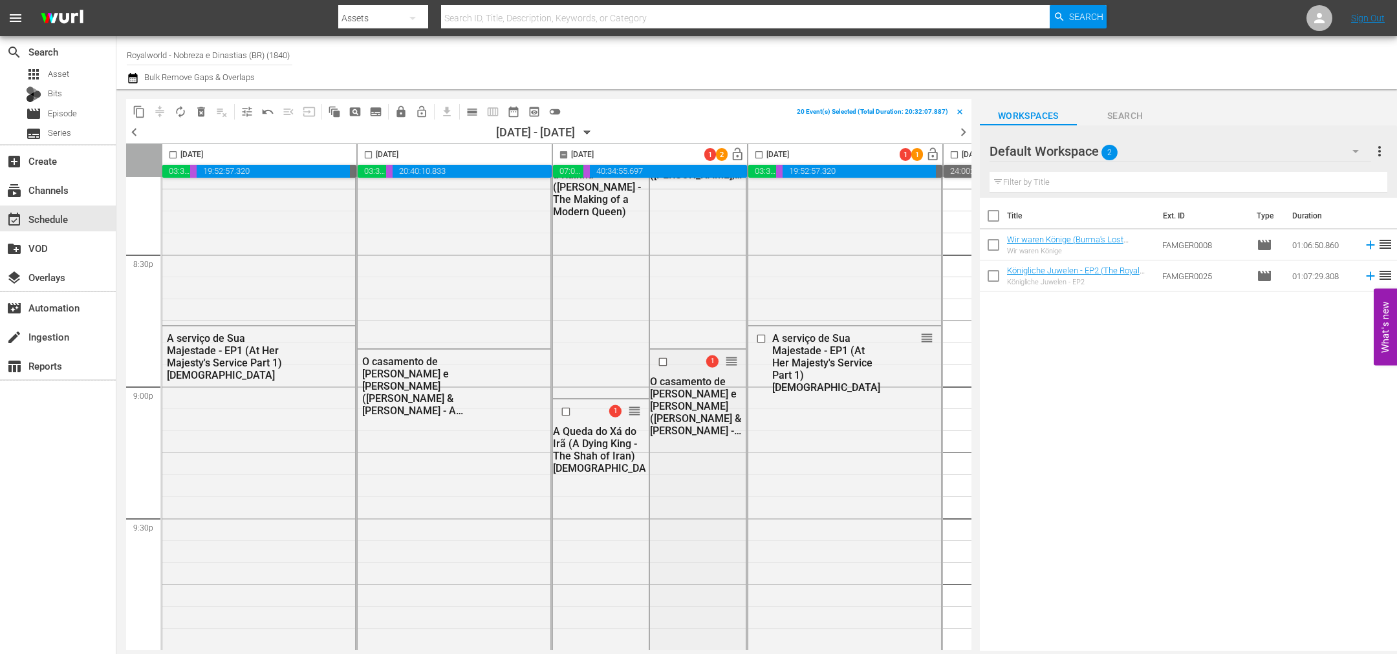
click at [660, 361] on input "checkbox" at bounding box center [665, 362] width 14 height 11
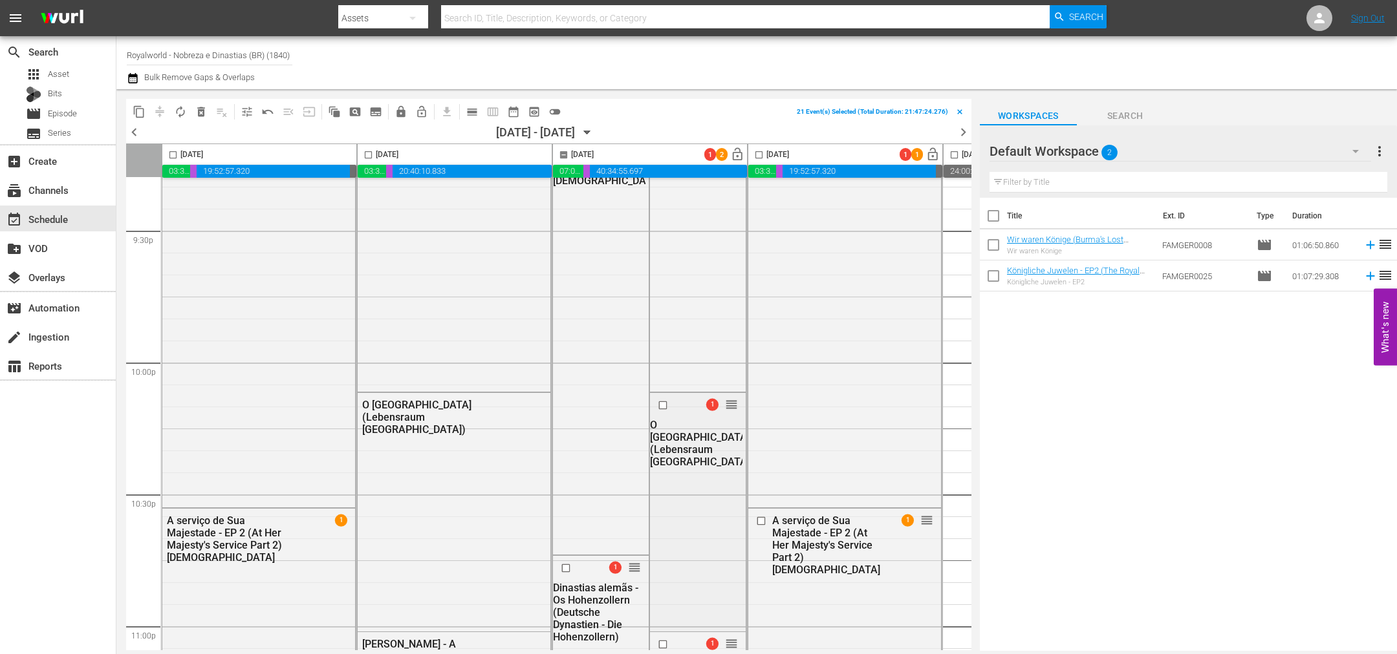
scroll to position [5625, 0]
click at [662, 403] on input "checkbox" at bounding box center [665, 402] width 14 height 11
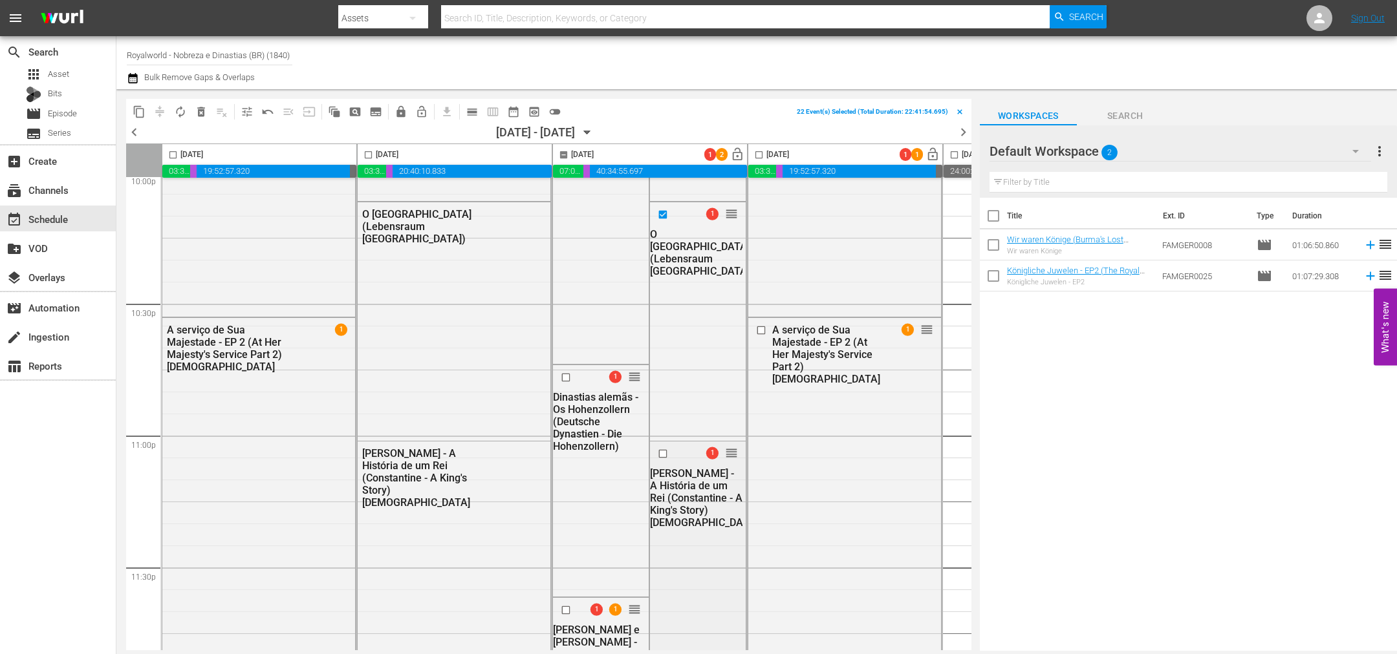
scroll to position [5819, 0]
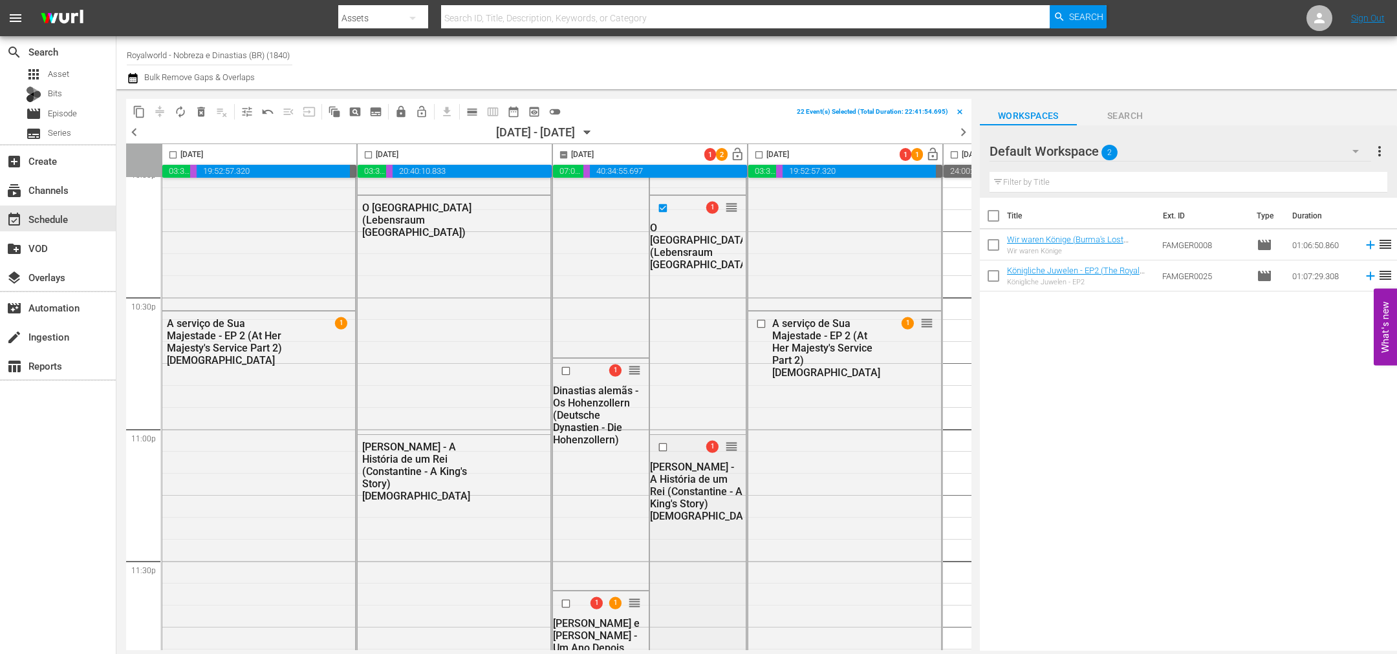
click at [661, 449] on input "checkbox" at bounding box center [665, 447] width 14 height 11
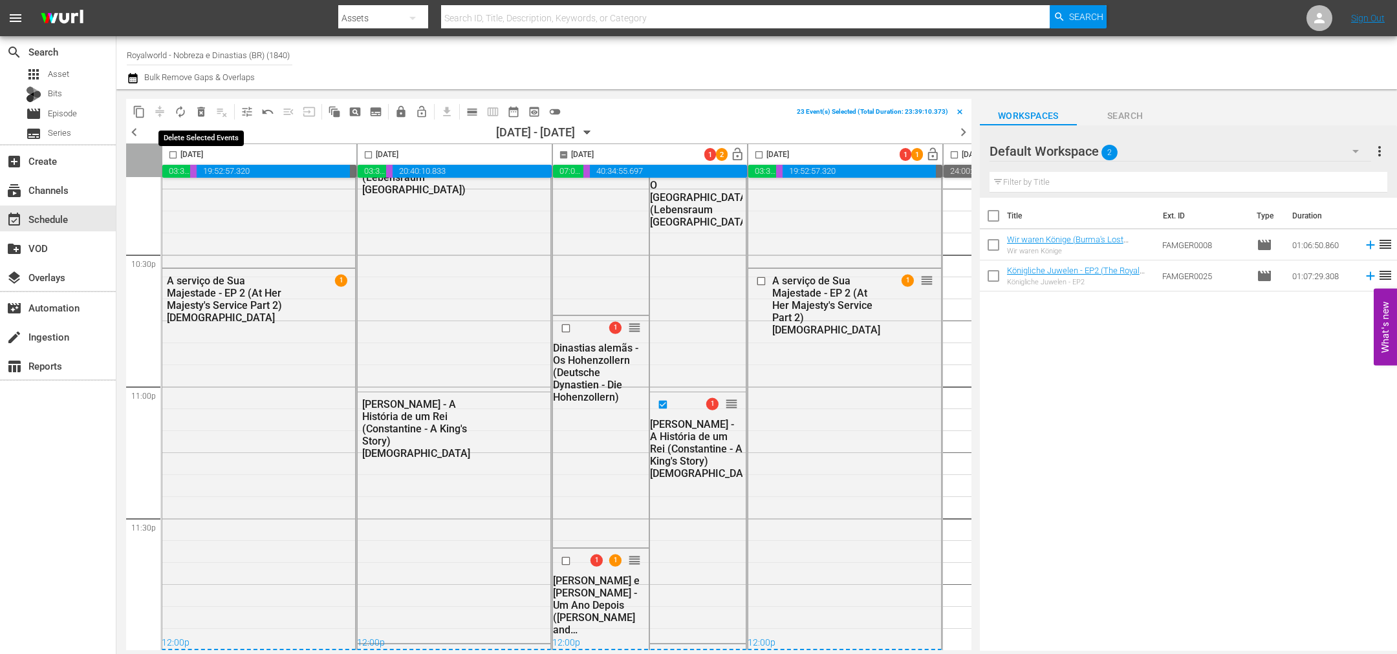
click at [202, 110] on span "delete_forever_outlined" at bounding box center [201, 111] width 13 height 13
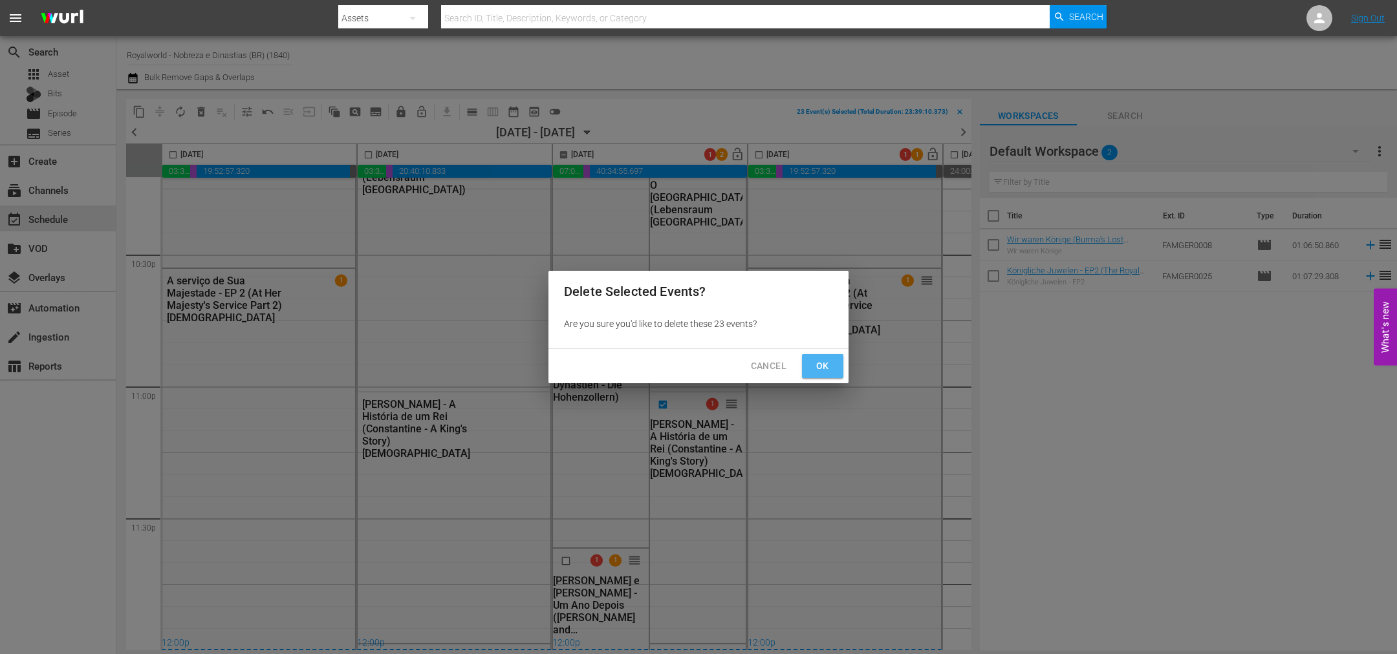
click at [827, 366] on span "Ok" at bounding box center [822, 366] width 21 height 16
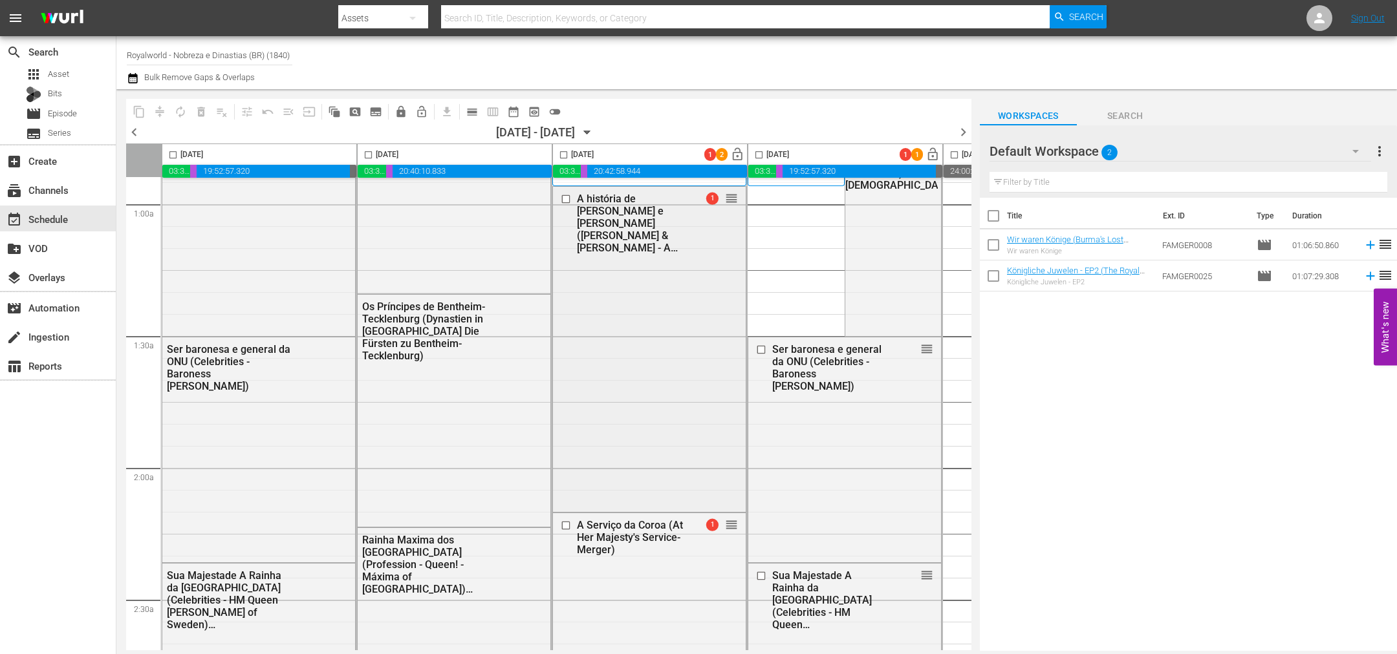
scroll to position [0, 0]
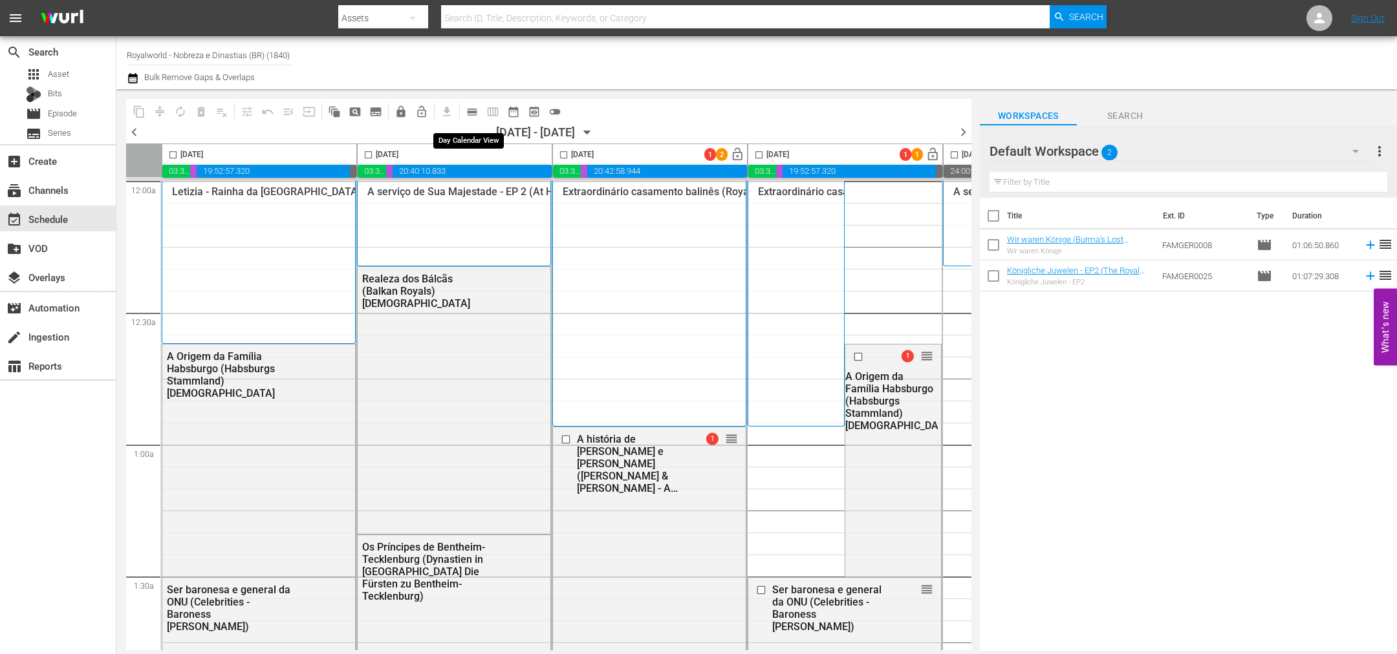
click at [471, 117] on span "calendar_view_day_outlined" at bounding box center [472, 111] width 13 height 13
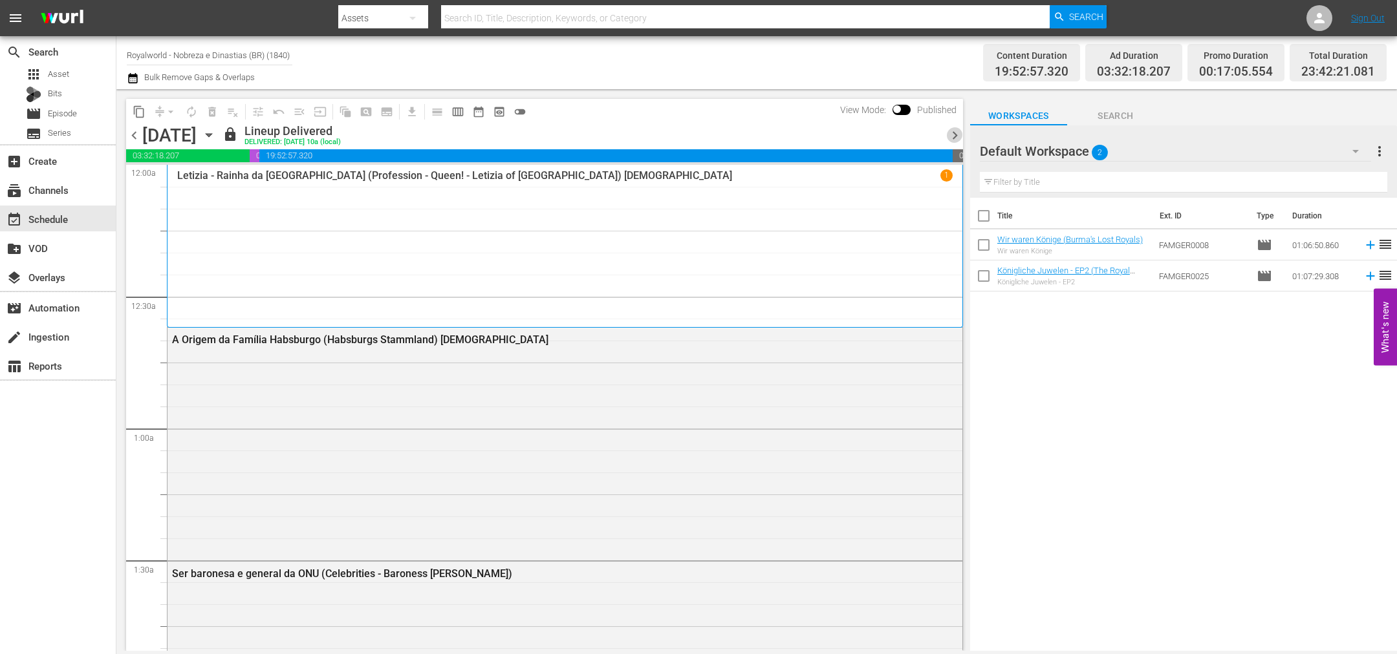
click at [960, 131] on span "chevron_right" at bounding box center [955, 135] width 16 height 16
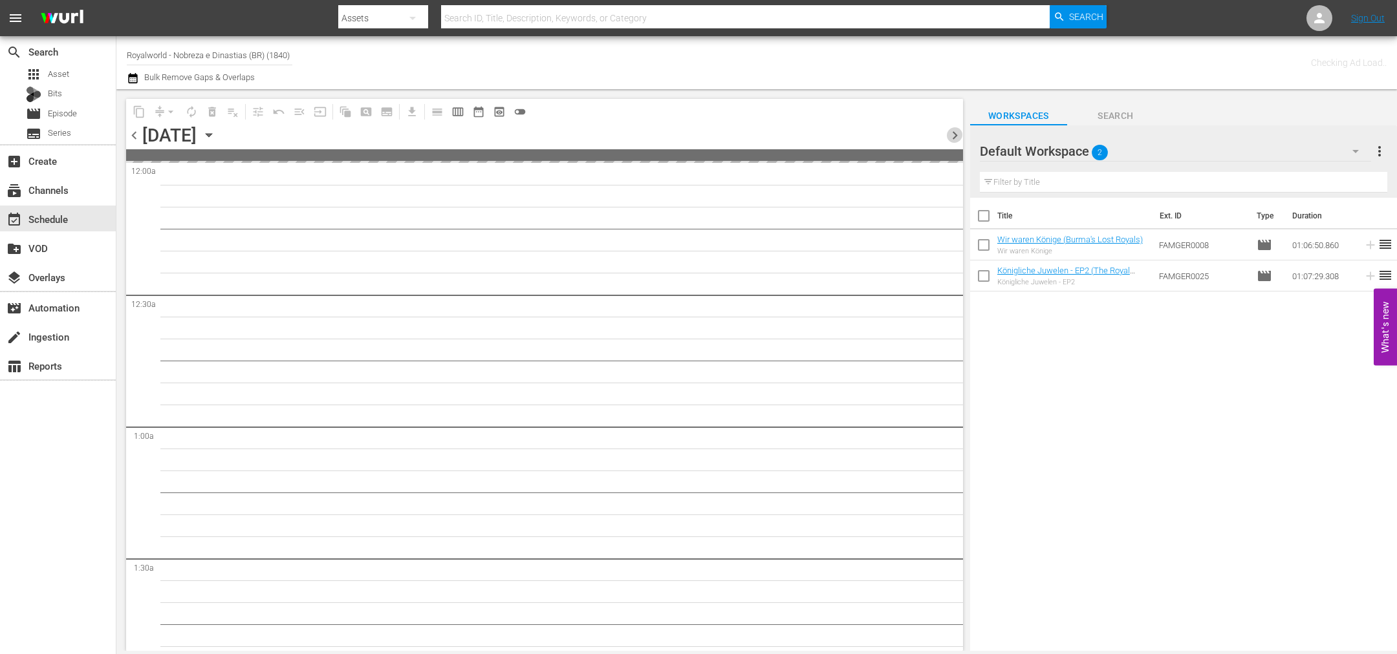
click at [960, 131] on span "chevron_right" at bounding box center [955, 135] width 16 height 16
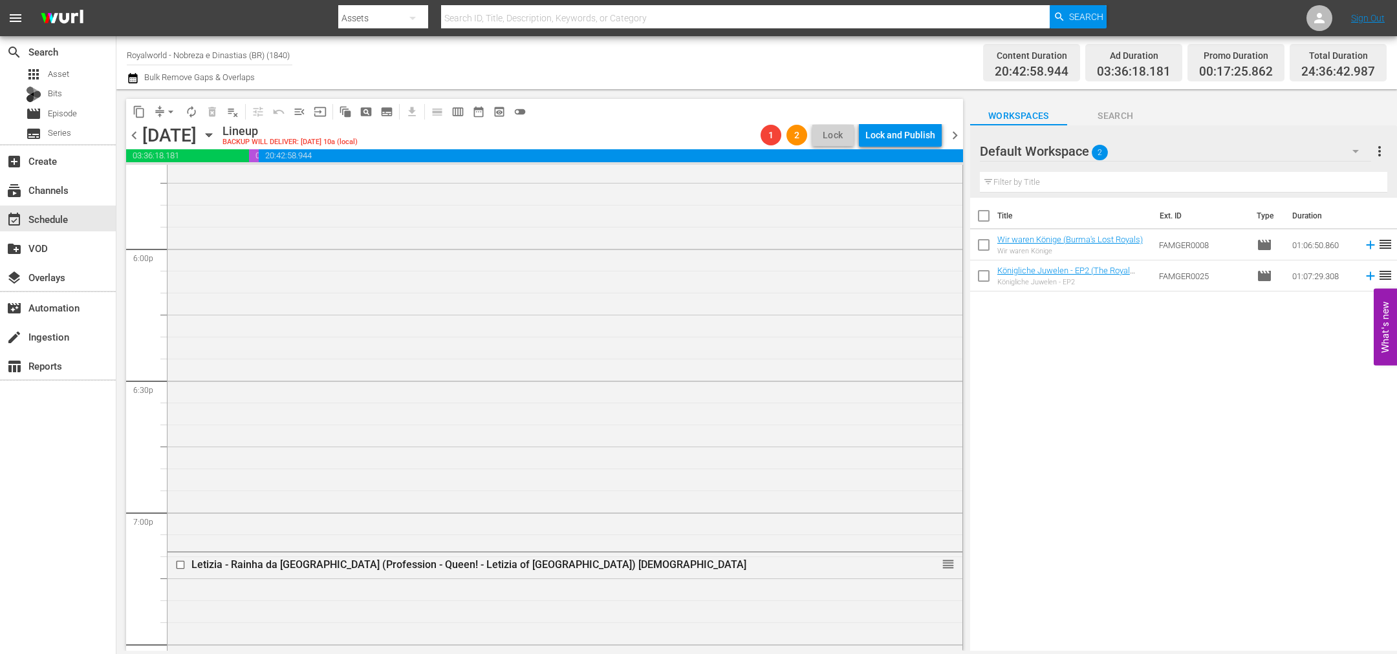
scroll to position [6090, 0]
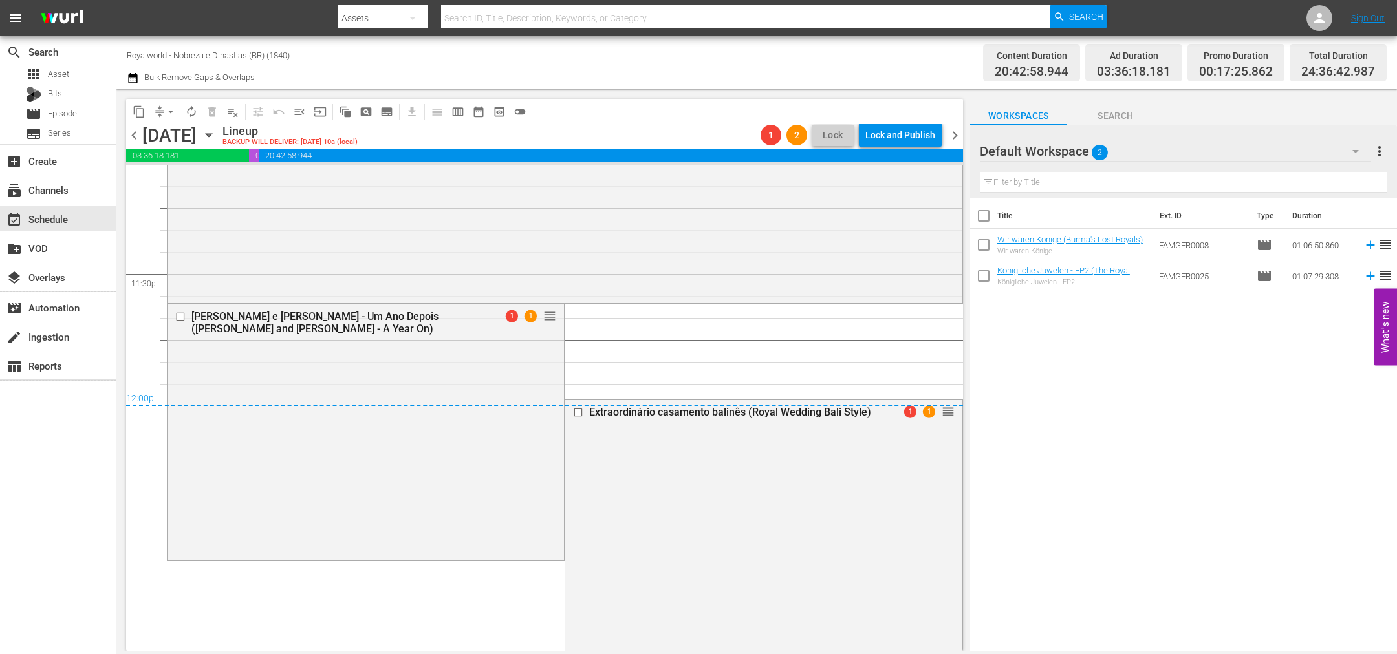
click at [952, 129] on span "chevron_right" at bounding box center [955, 135] width 16 height 16
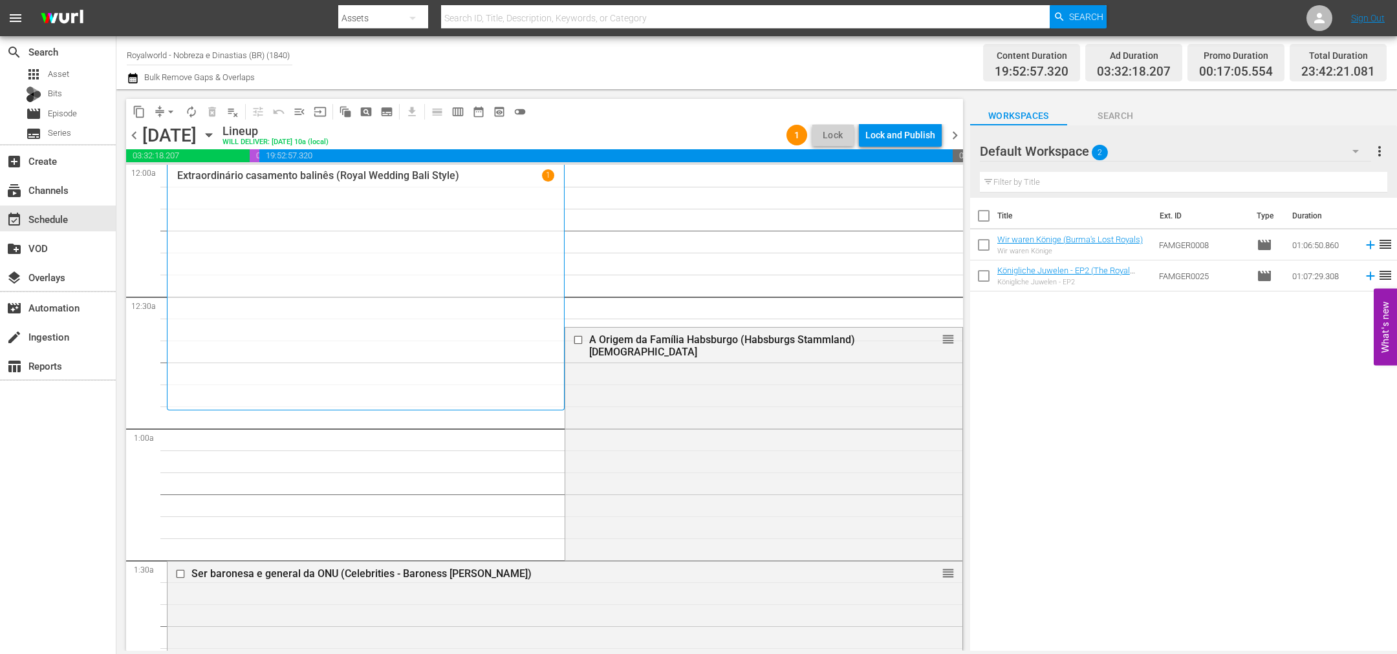
drag, startPoint x: 929, startPoint y: 388, endPoint x: 846, endPoint y: 225, distance: 183.1
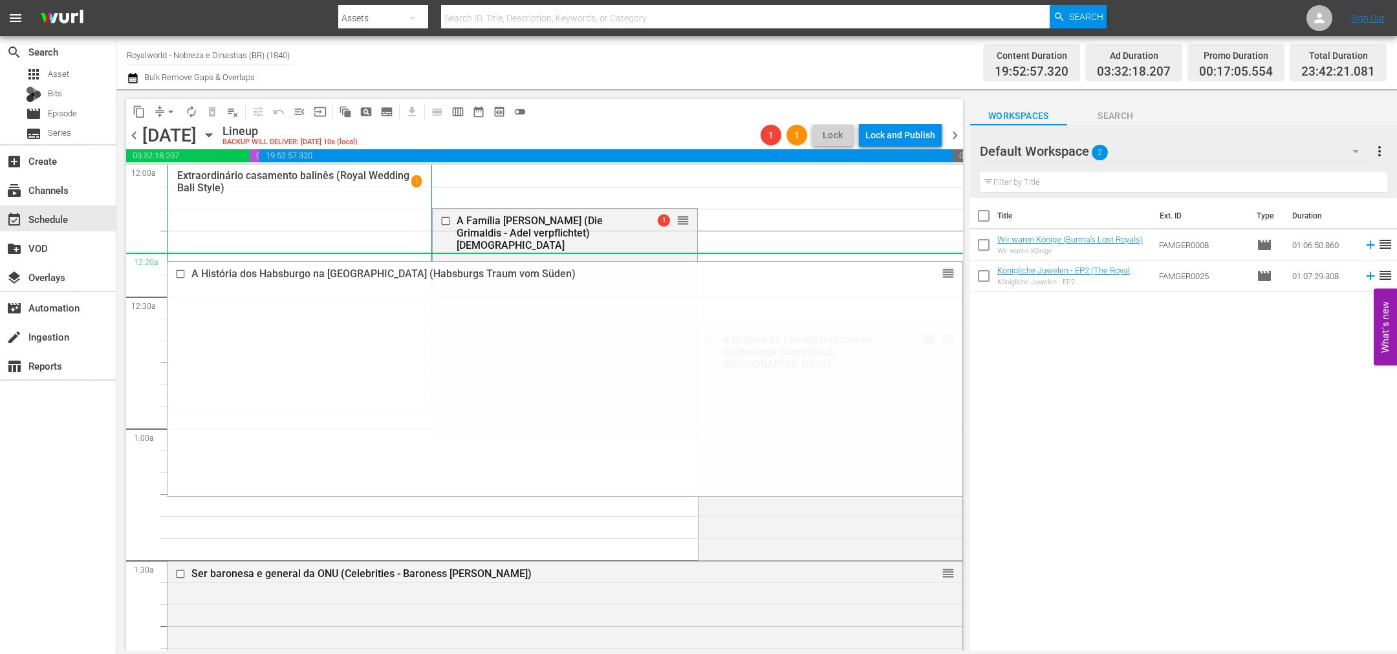
drag, startPoint x: 928, startPoint y: 352, endPoint x: 877, endPoint y: 252, distance: 112.5
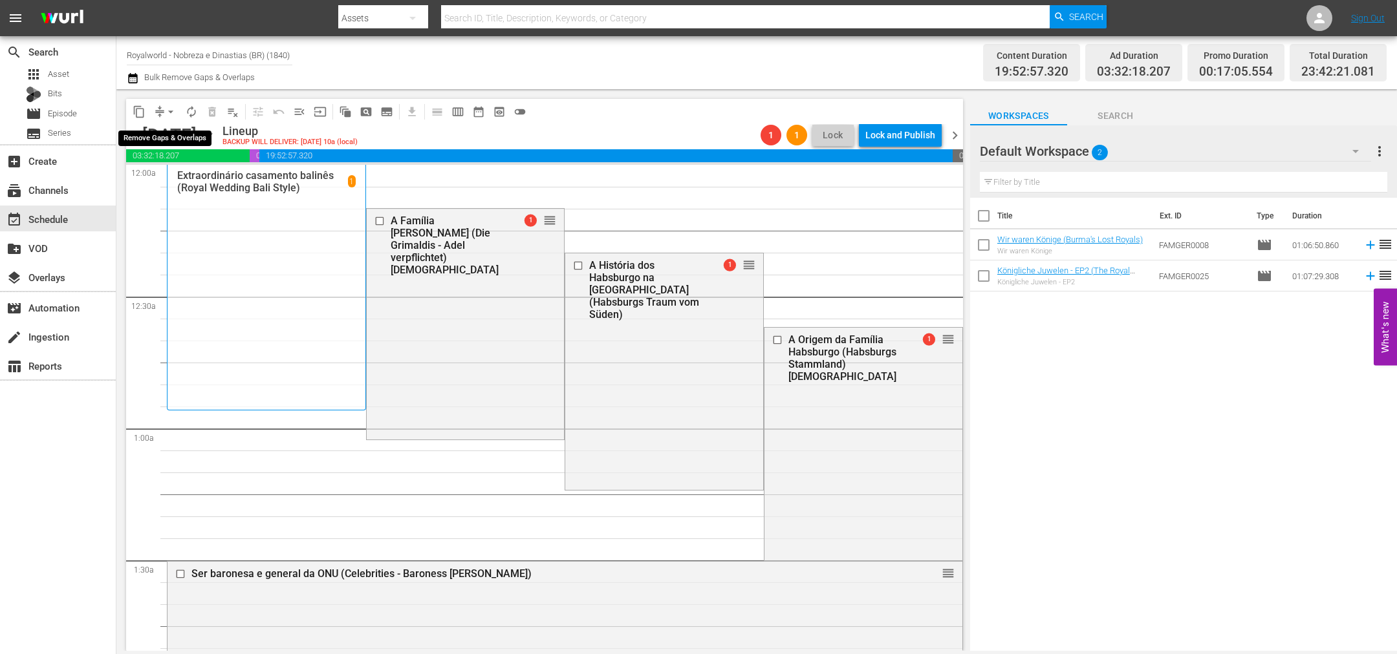
click at [171, 111] on span "arrow_drop_down" at bounding box center [170, 111] width 13 height 13
click at [180, 184] on li "Align to End of Previous Day" at bounding box center [171, 179] width 136 height 21
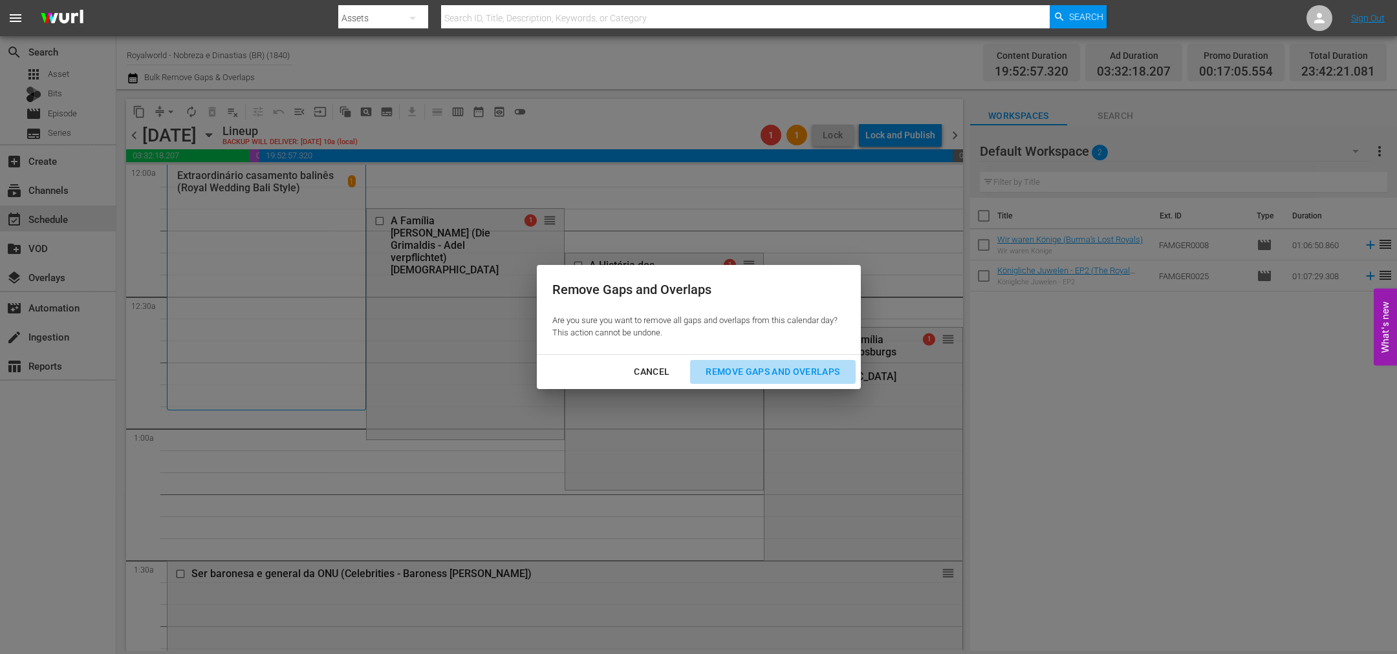
click at [809, 371] on div "Remove Gaps and Overlaps" at bounding box center [772, 372] width 155 height 16
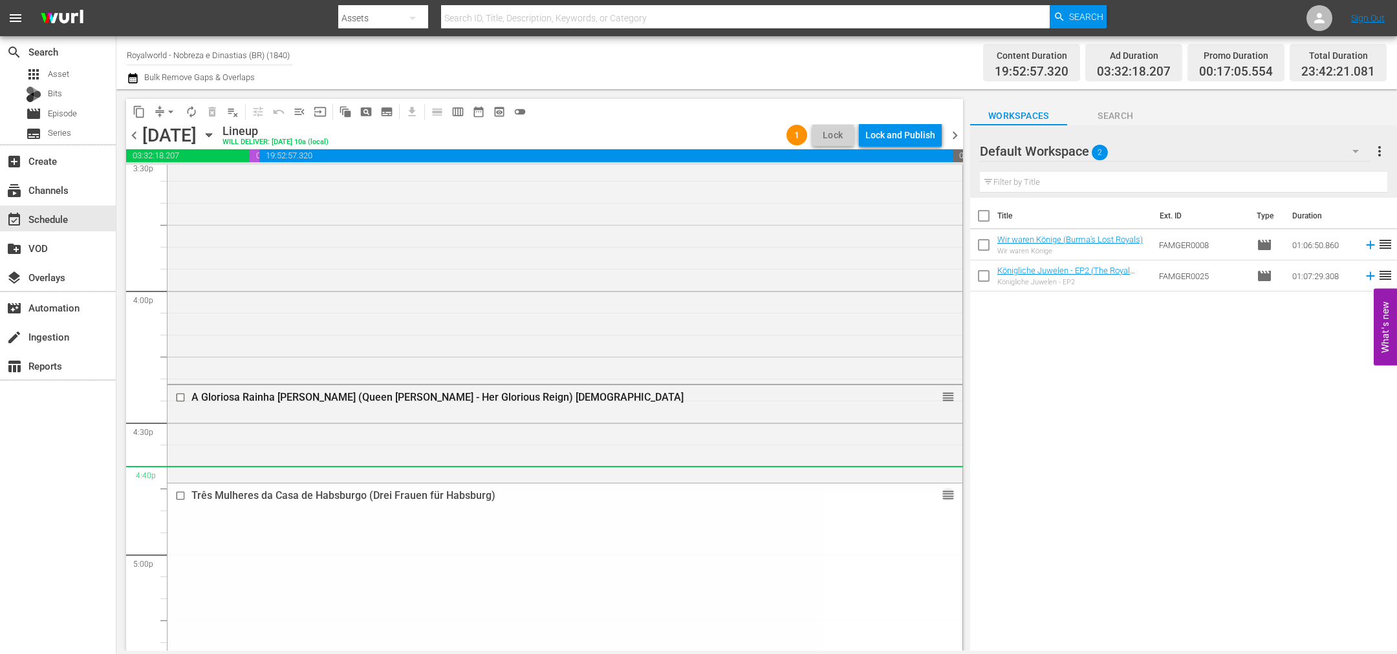
scroll to position [4176, 0]
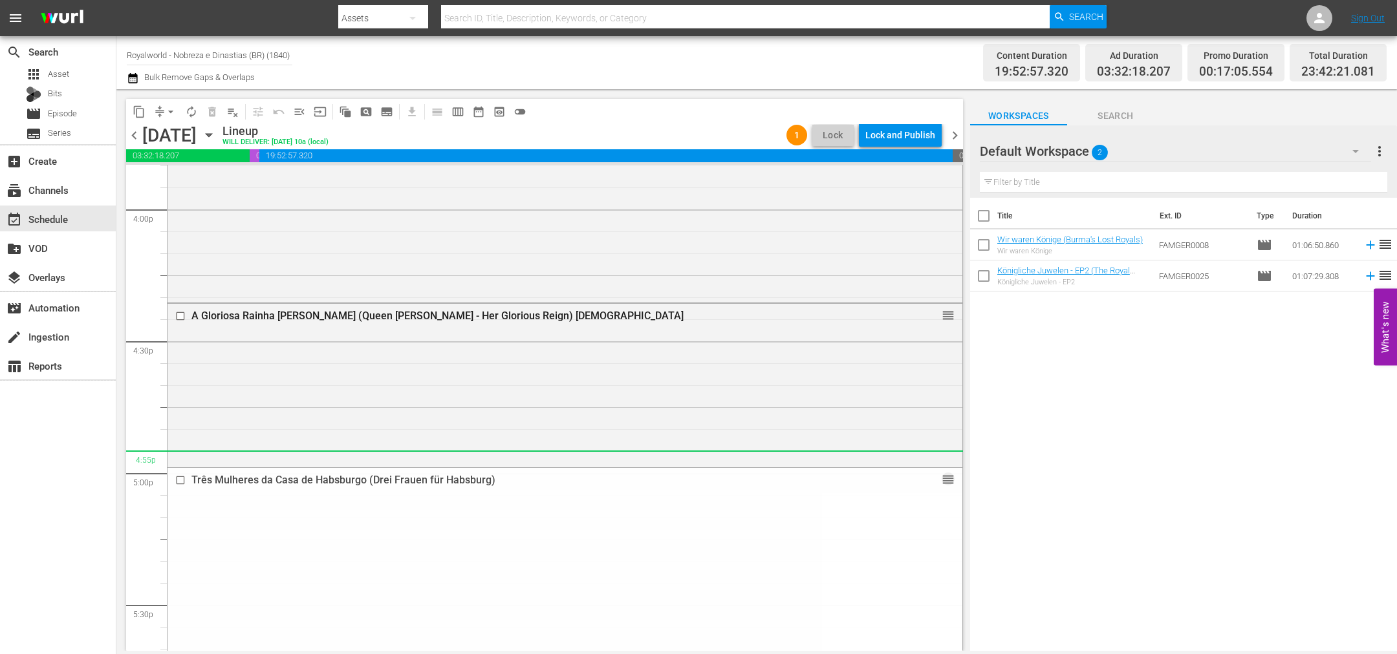
drag, startPoint x: 938, startPoint y: 458, endPoint x: 810, endPoint y: 471, distance: 128.7
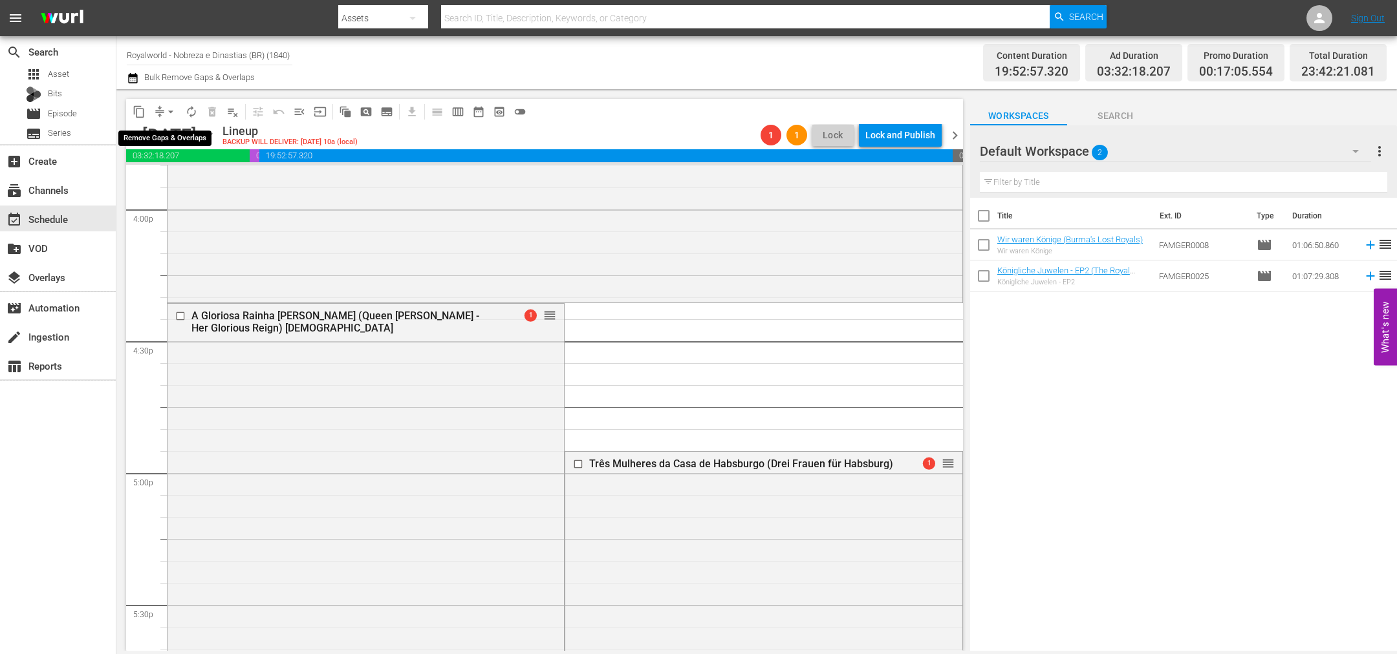
drag, startPoint x: 175, startPoint y: 105, endPoint x: 178, endPoint y: 119, distance: 14.0
click at [175, 105] on span "arrow_drop_down" at bounding box center [170, 111] width 13 height 13
click at [182, 177] on li "Align to End of Previous Day" at bounding box center [171, 179] width 136 height 21
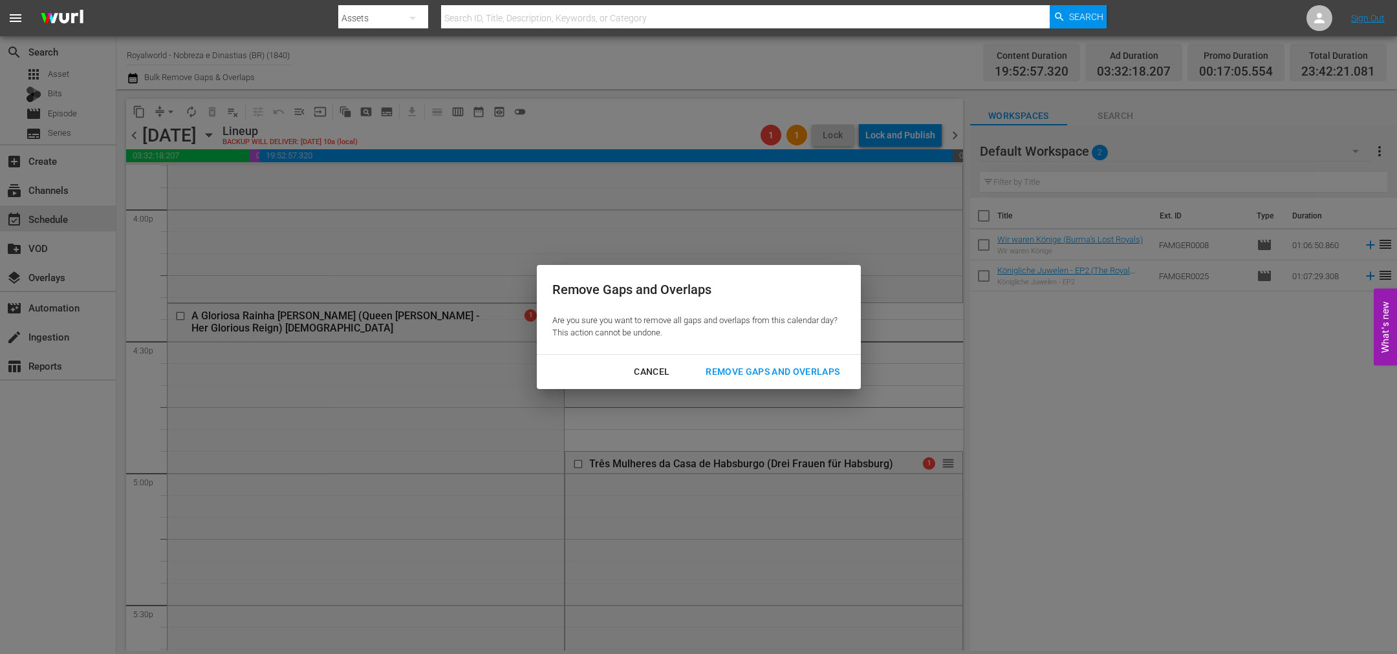
click at [782, 373] on div "Remove Gaps and Overlaps" at bounding box center [772, 372] width 155 height 16
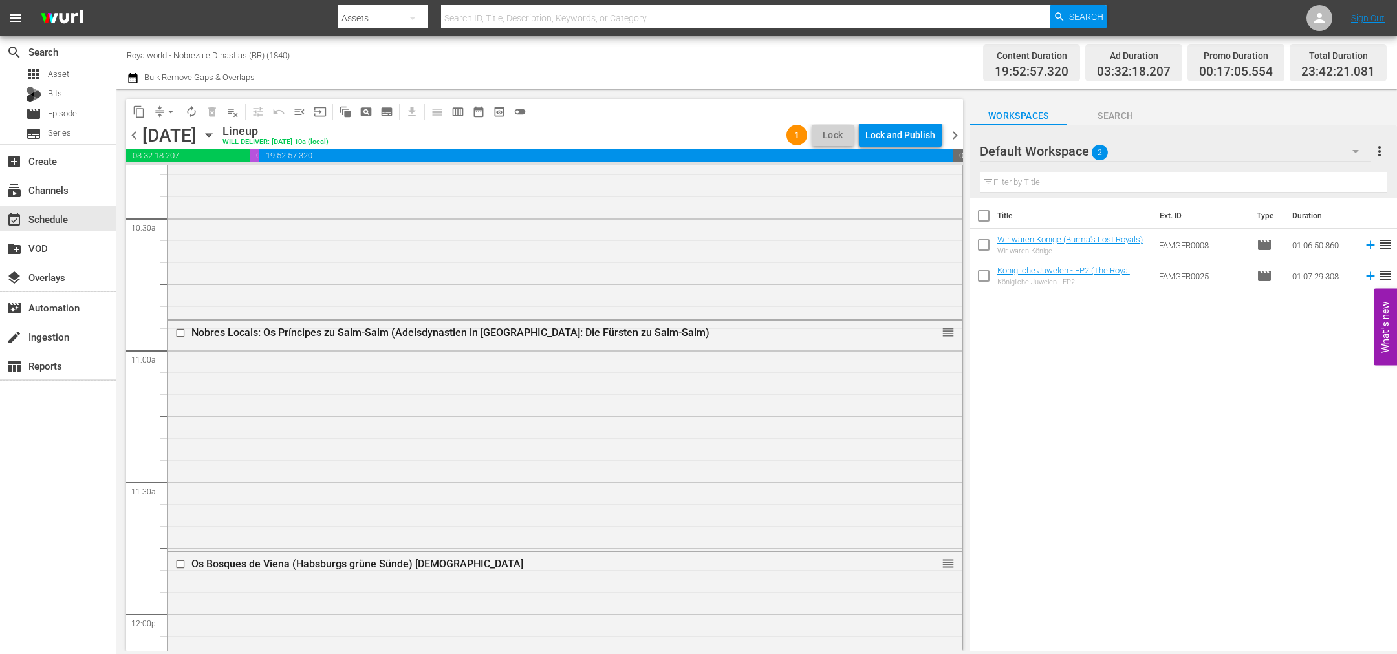
scroll to position [0, 0]
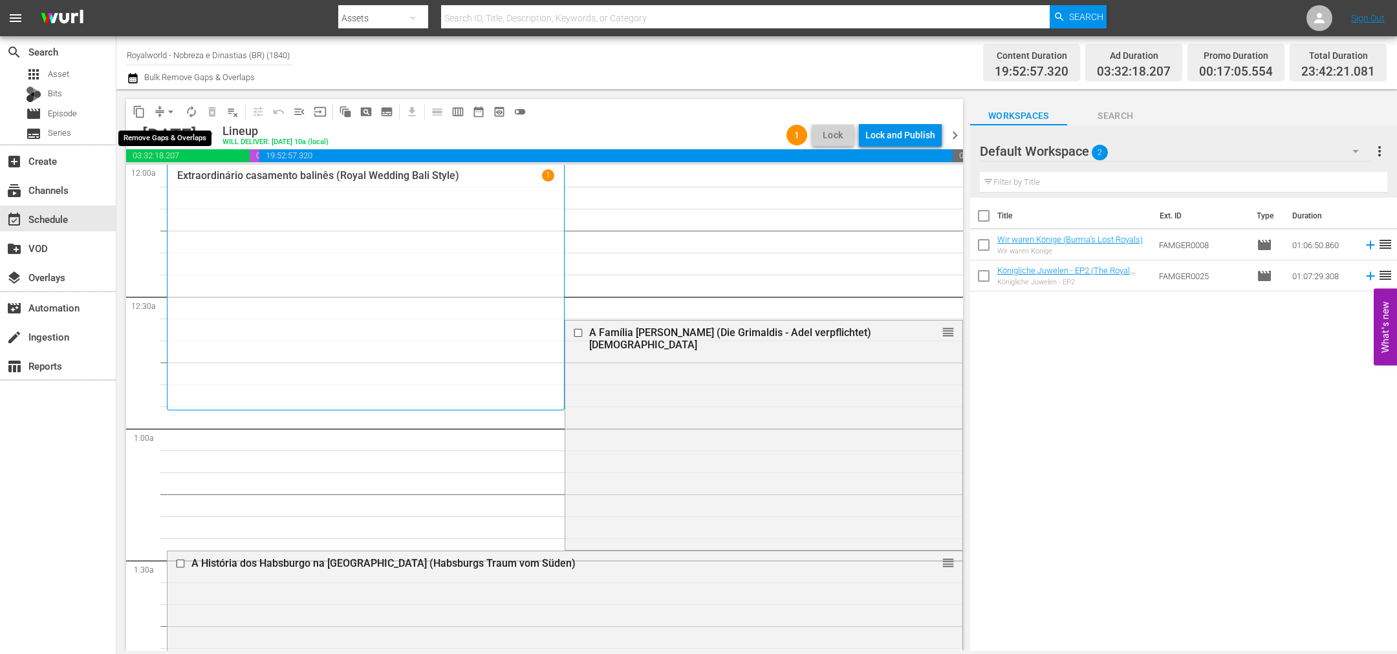
click at [169, 109] on span "arrow_drop_down" at bounding box center [170, 111] width 13 height 13
click at [169, 180] on li "Align to End of Previous Day" at bounding box center [171, 179] width 136 height 21
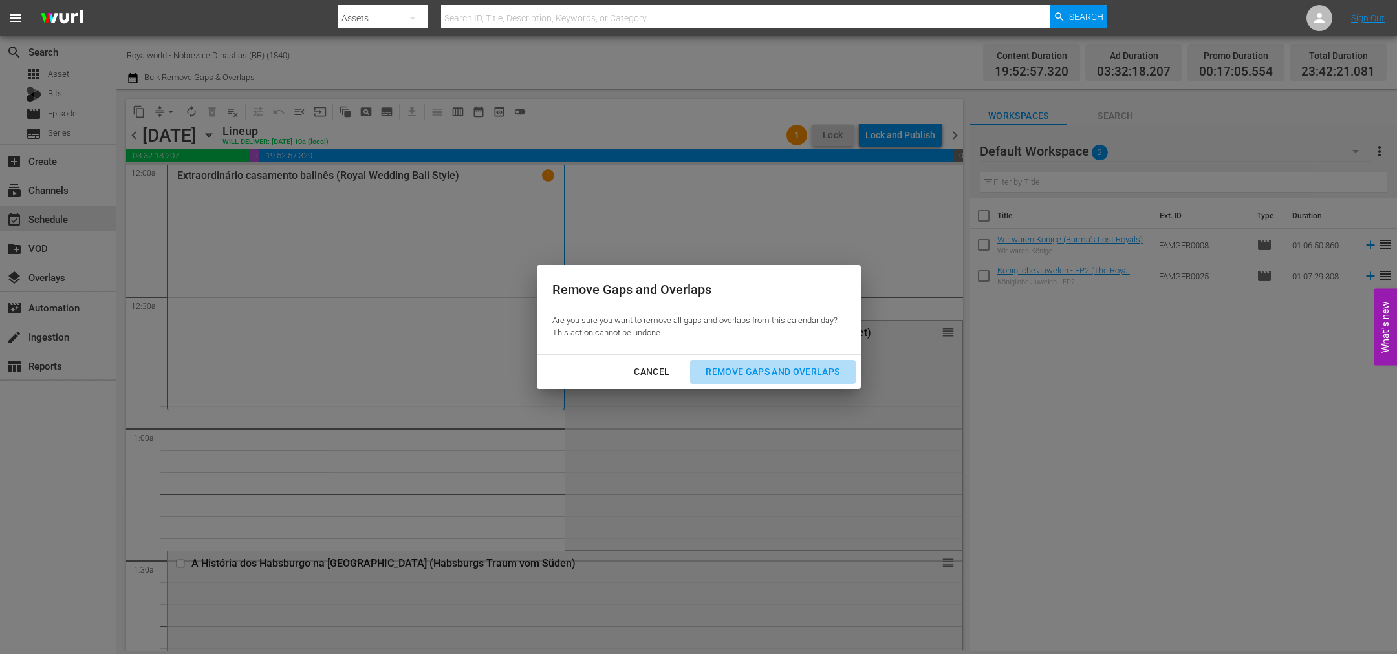
click at [747, 377] on div "Remove Gaps and Overlaps" at bounding box center [772, 372] width 155 height 16
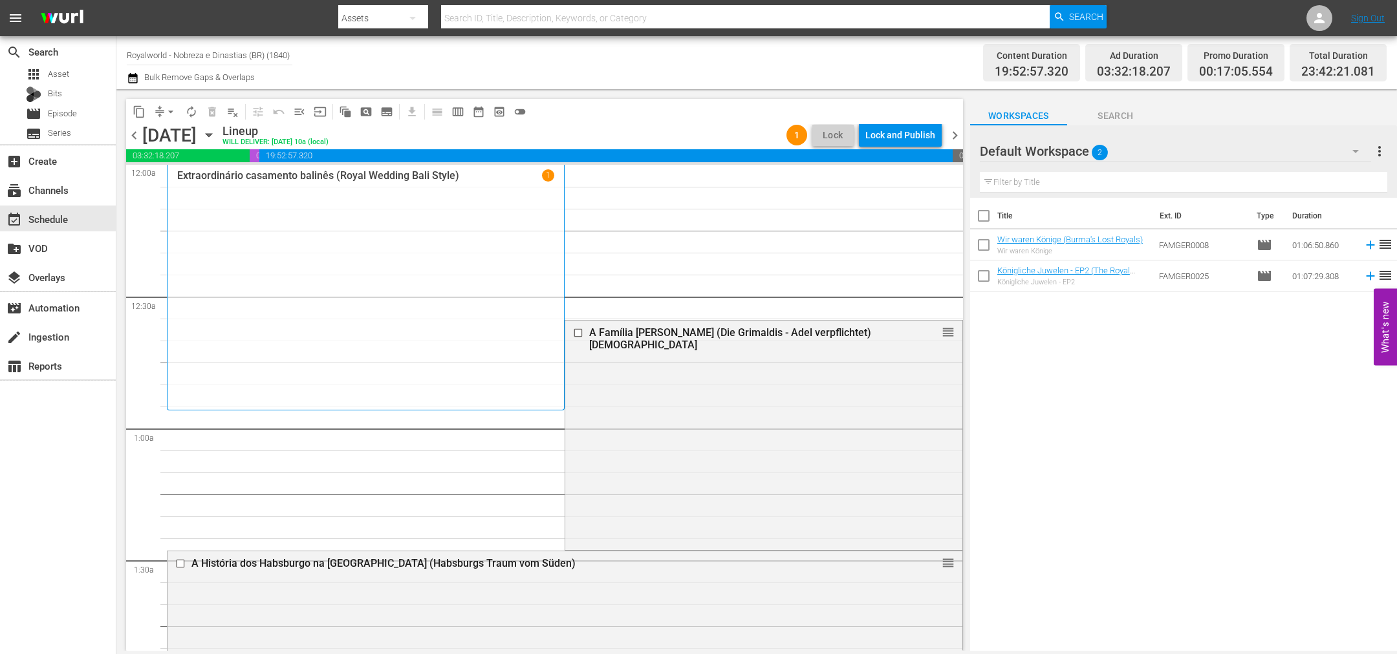
click at [134, 142] on span "chevron_left" at bounding box center [134, 135] width 16 height 16
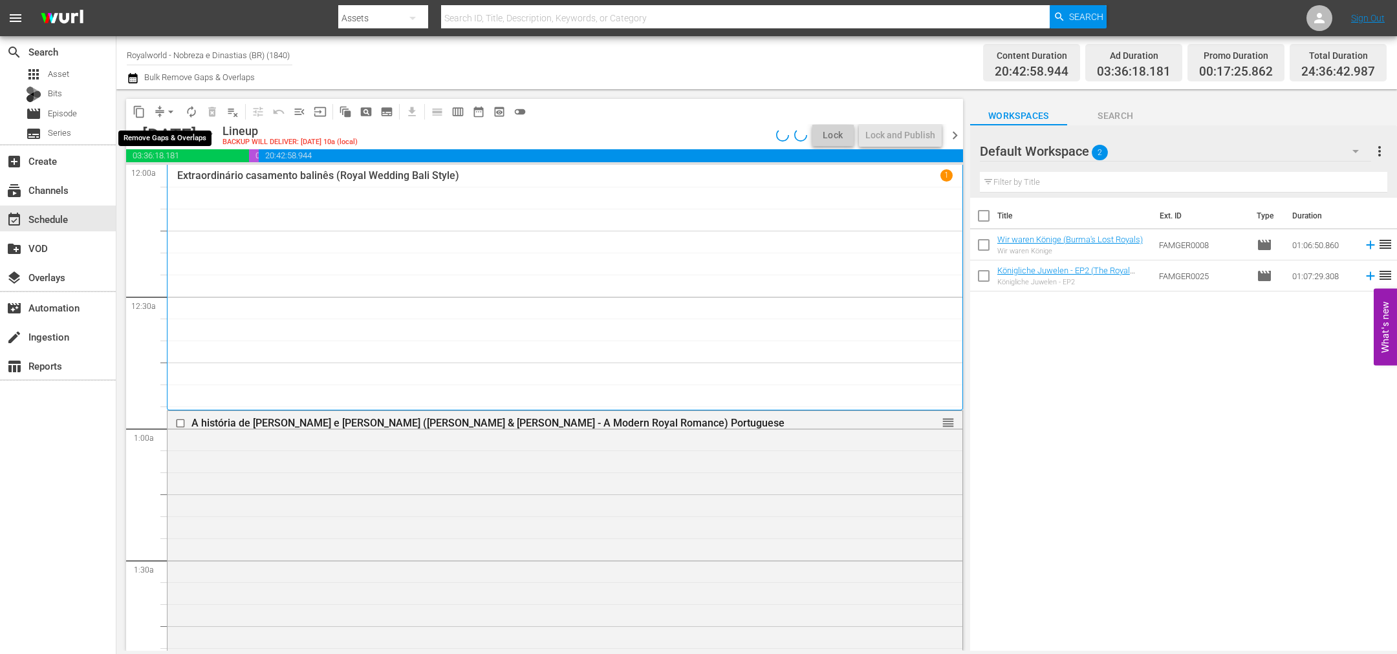
click at [172, 107] on span "arrow_drop_down" at bounding box center [170, 111] width 13 height 13
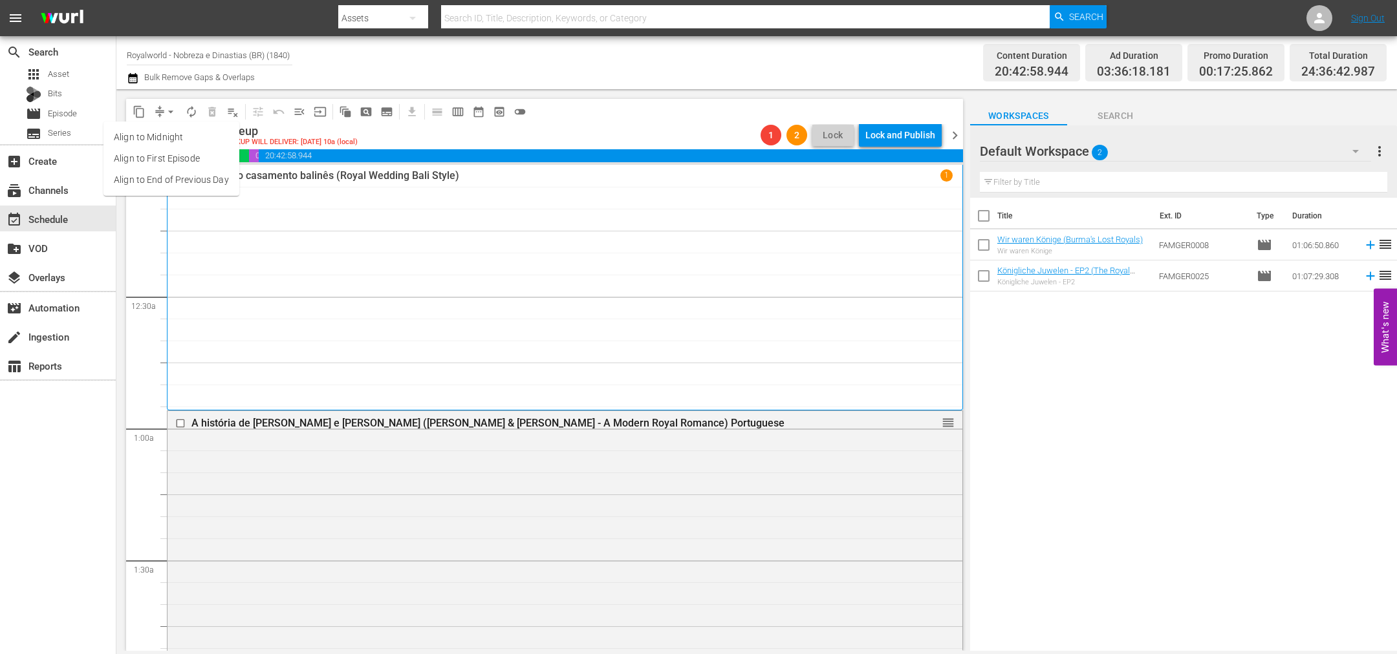
click at [171, 185] on li "Align to End of Previous Day" at bounding box center [171, 179] width 136 height 21
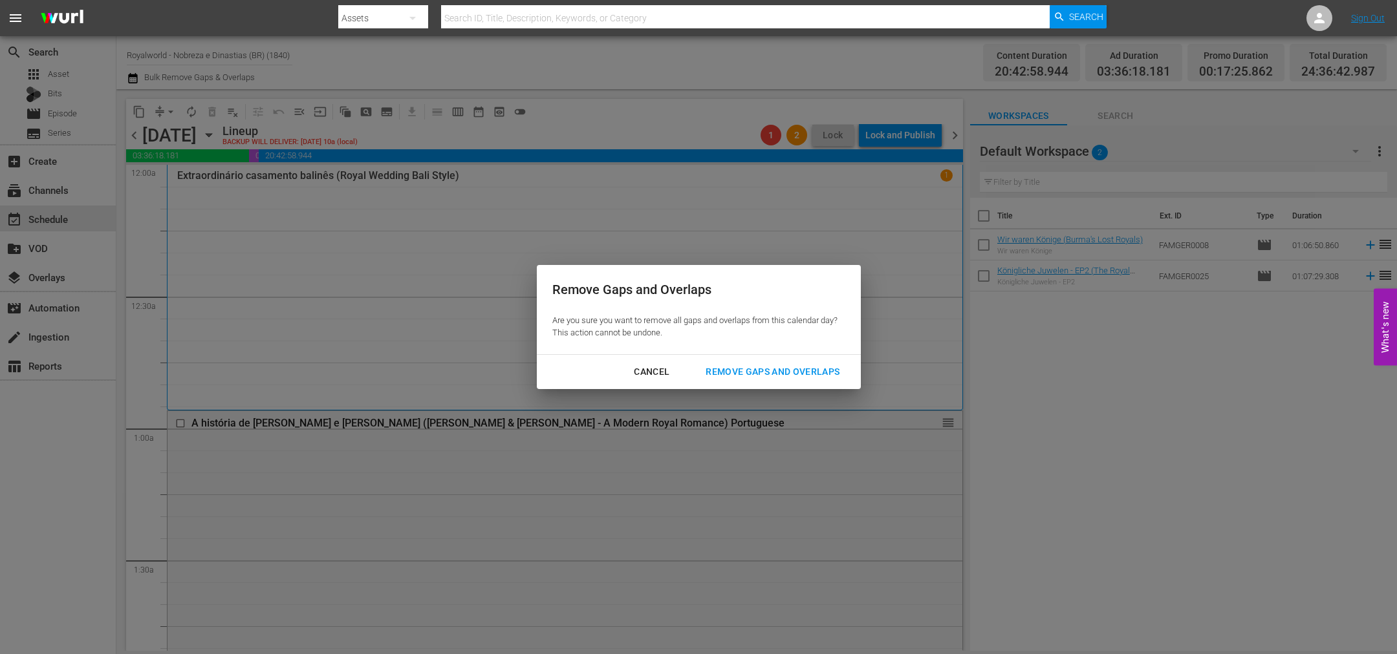
click at [780, 371] on div "Remove Gaps and Overlaps" at bounding box center [772, 372] width 155 height 16
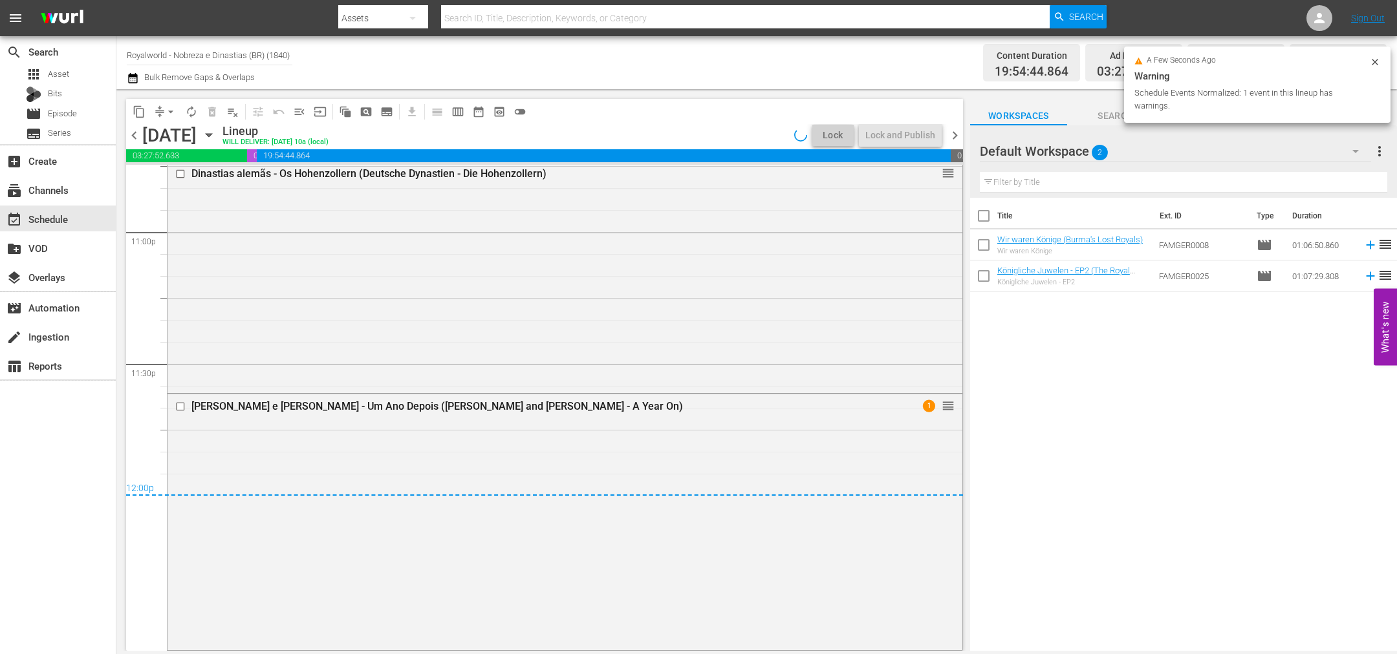
scroll to position [6000, 0]
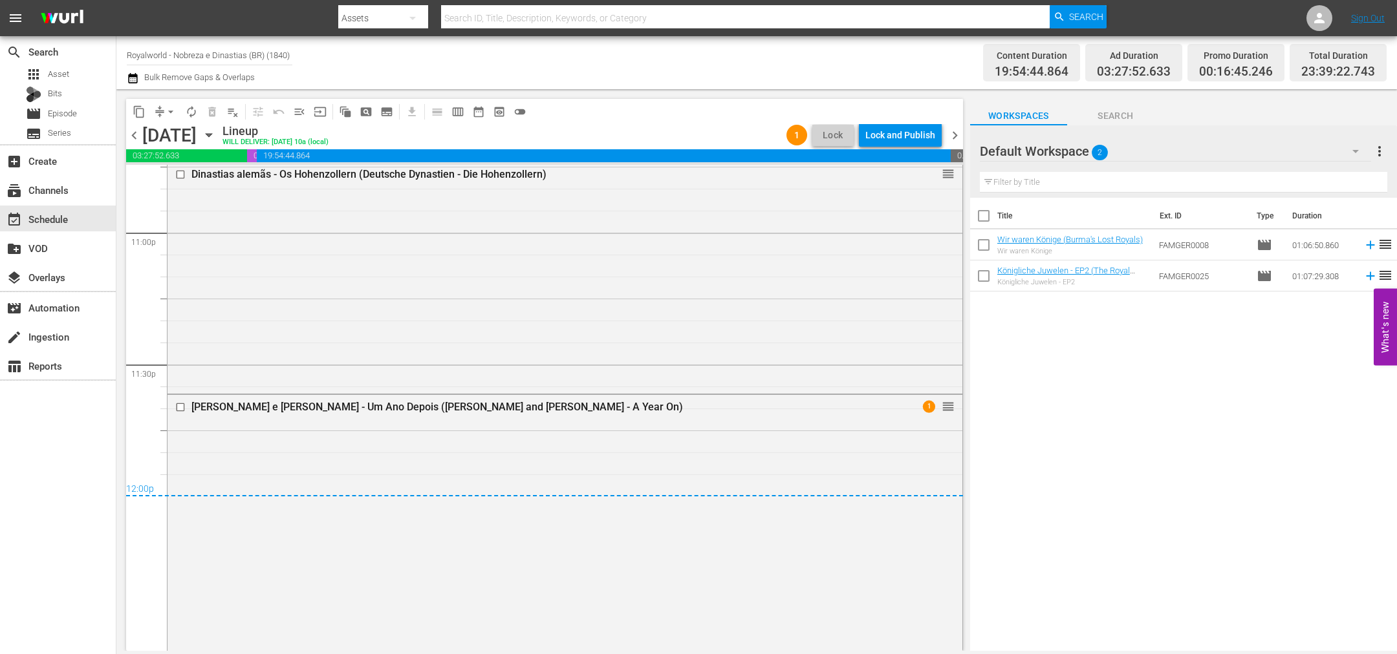
click at [956, 135] on span "chevron_right" at bounding box center [955, 135] width 16 height 16
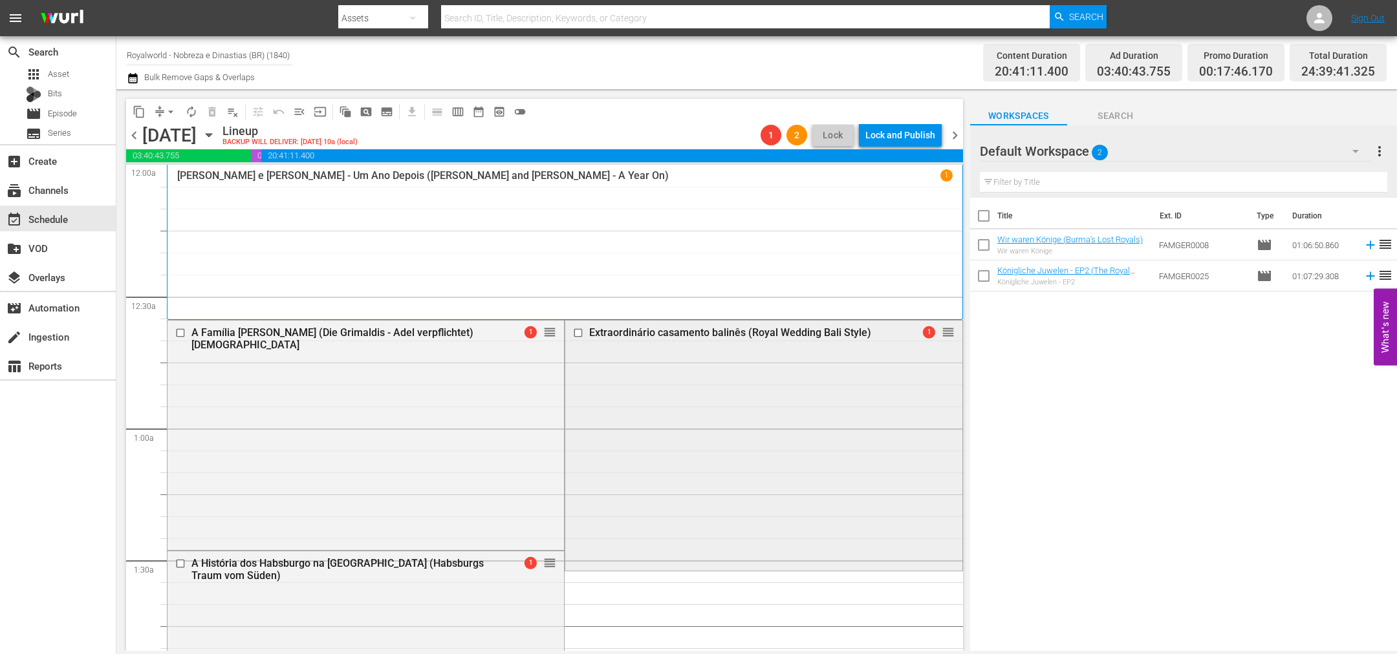
click at [573, 330] on input "checkbox" at bounding box center [580, 332] width 14 height 11
click at [216, 111] on span "delete_forever_outlined" at bounding box center [212, 111] width 13 height 13
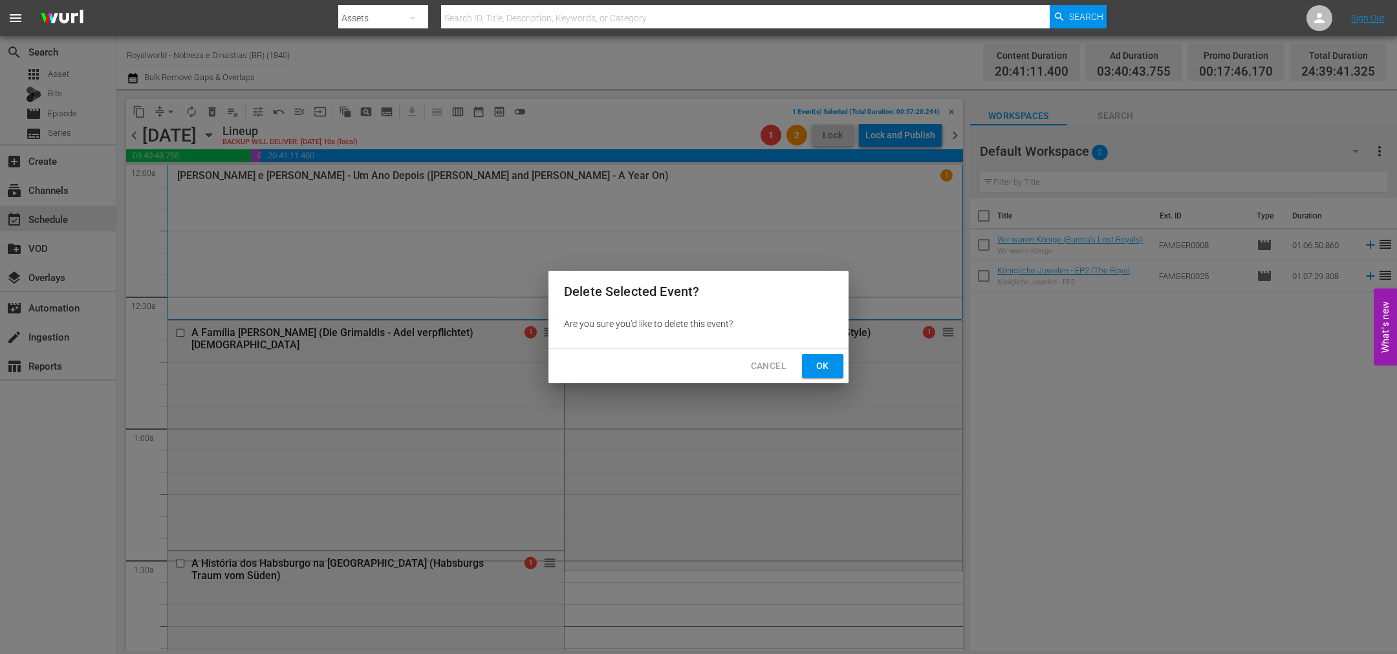
click at [815, 366] on span "Ok" at bounding box center [822, 366] width 21 height 16
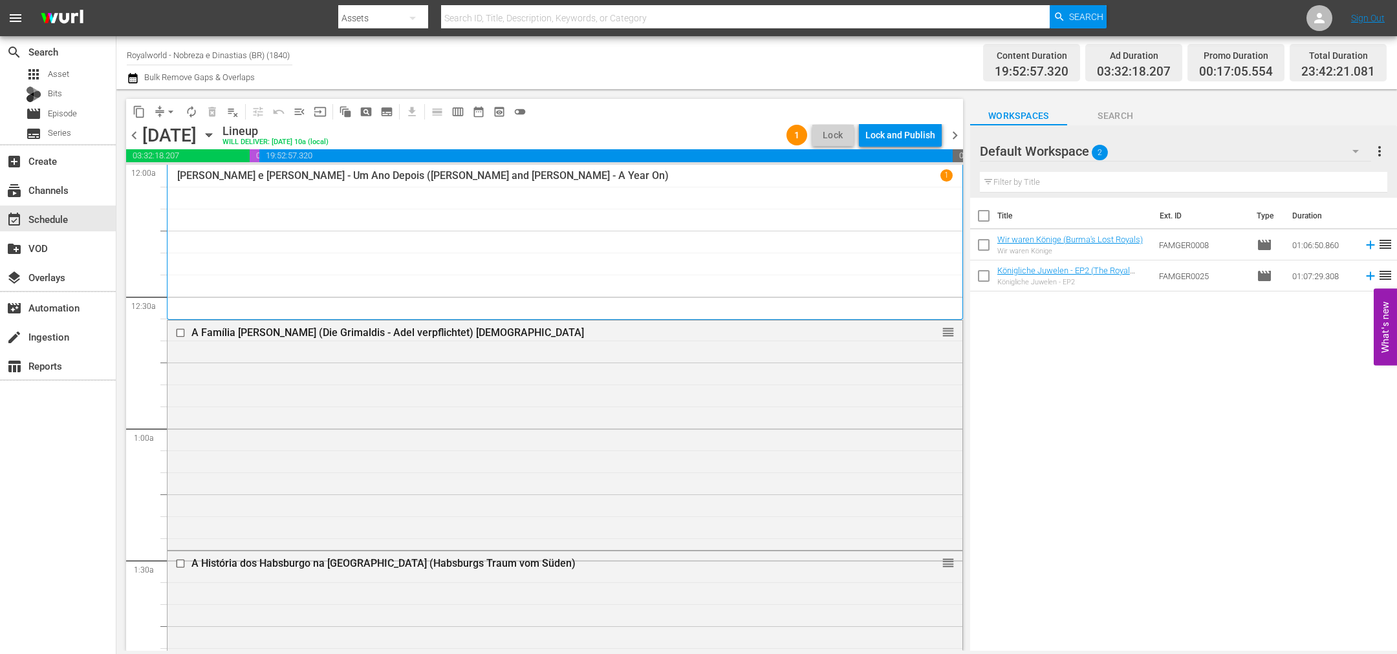
click at [137, 136] on span "chevron_left" at bounding box center [134, 135] width 16 height 16
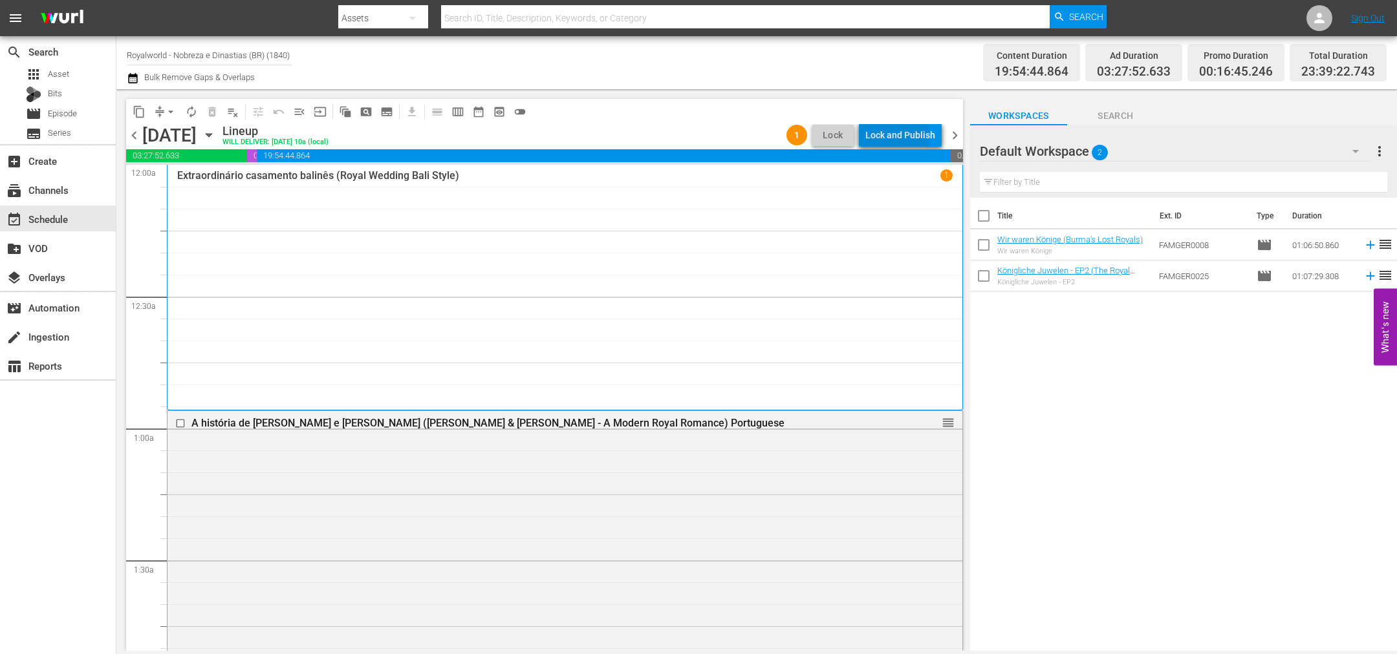
click at [901, 136] on div "Lock and Publish" at bounding box center [900, 135] width 70 height 23
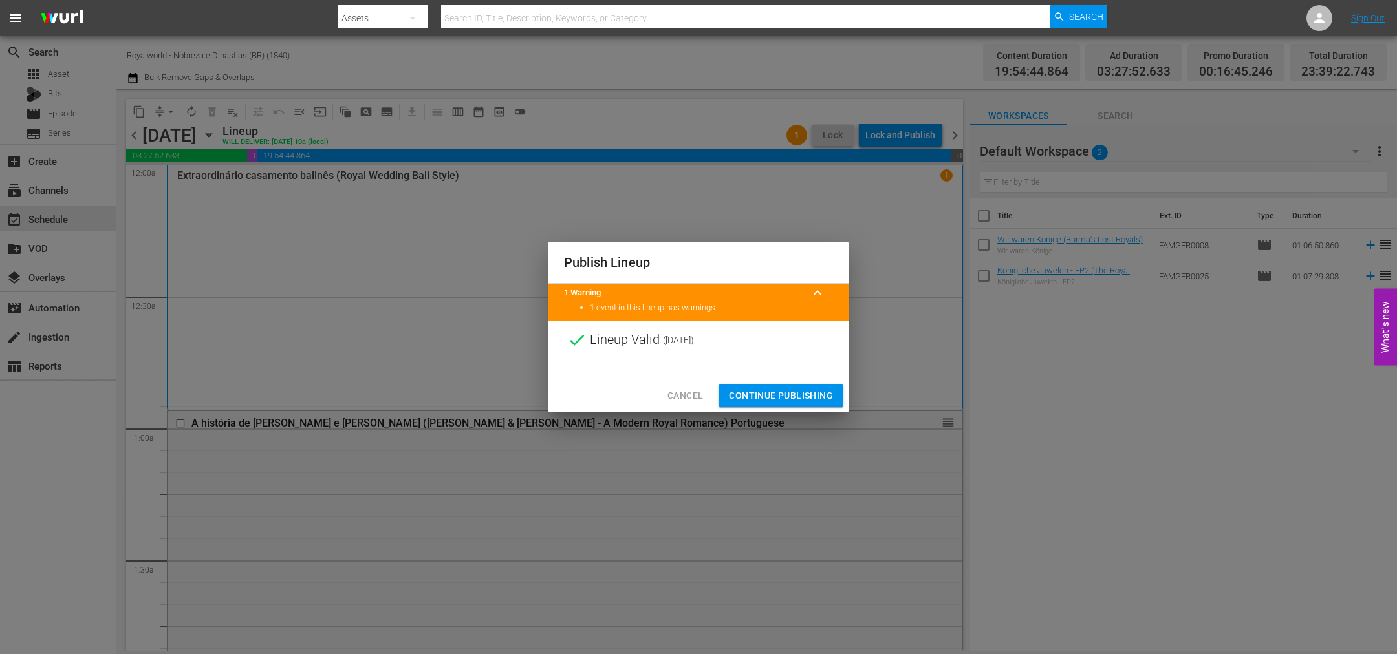
click at [809, 396] on span "Continue Publishing" at bounding box center [781, 396] width 104 height 16
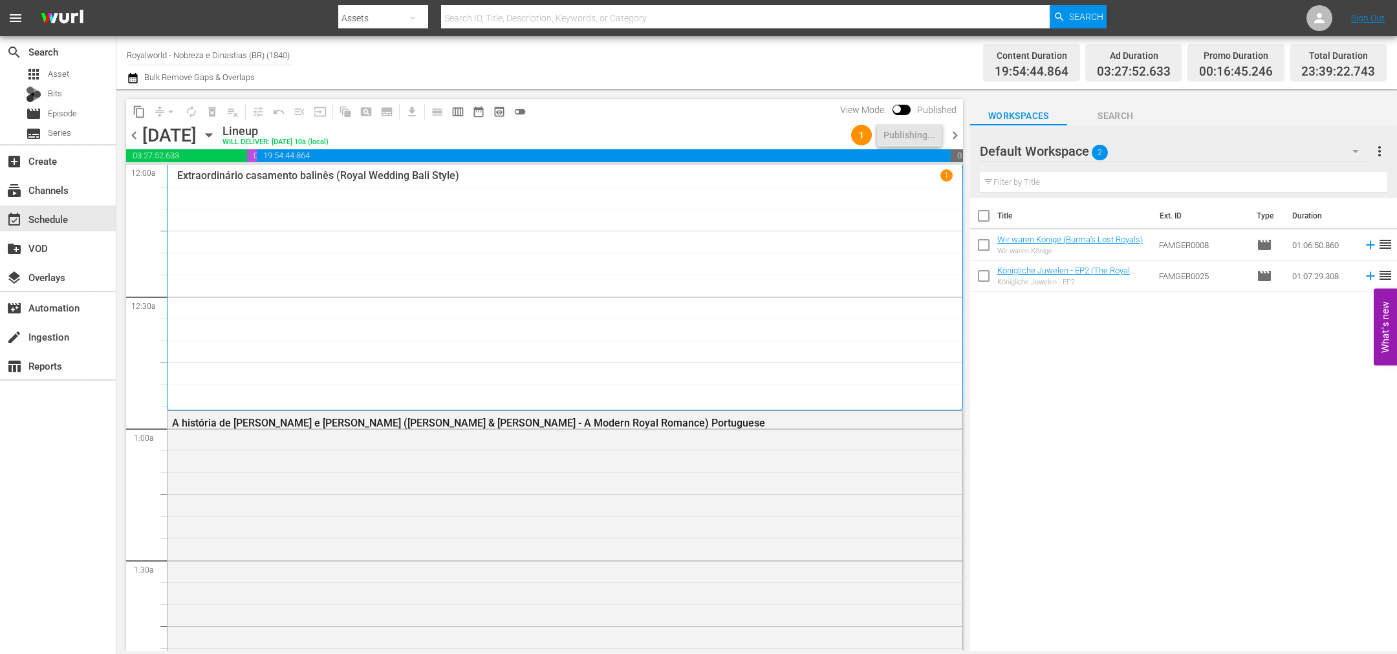
click at [952, 134] on span "chevron_right" at bounding box center [955, 135] width 16 height 16
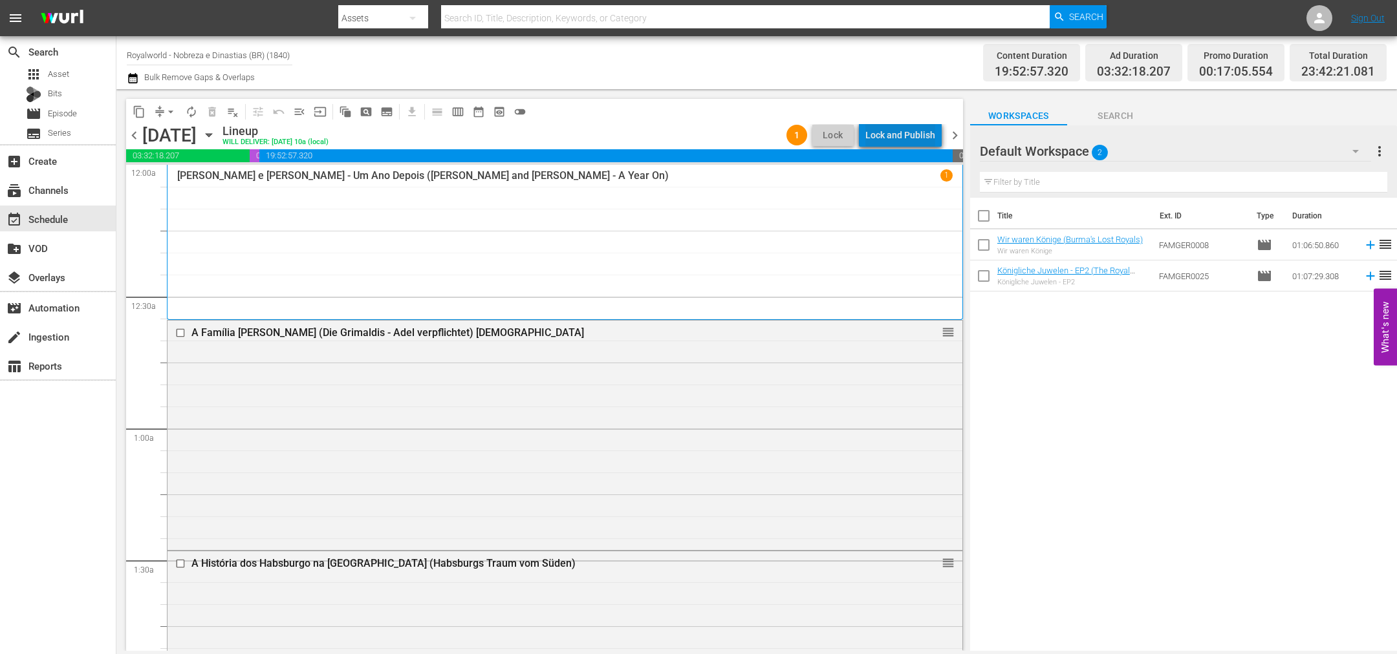
click at [908, 128] on div "Lock and Publish" at bounding box center [900, 135] width 70 height 23
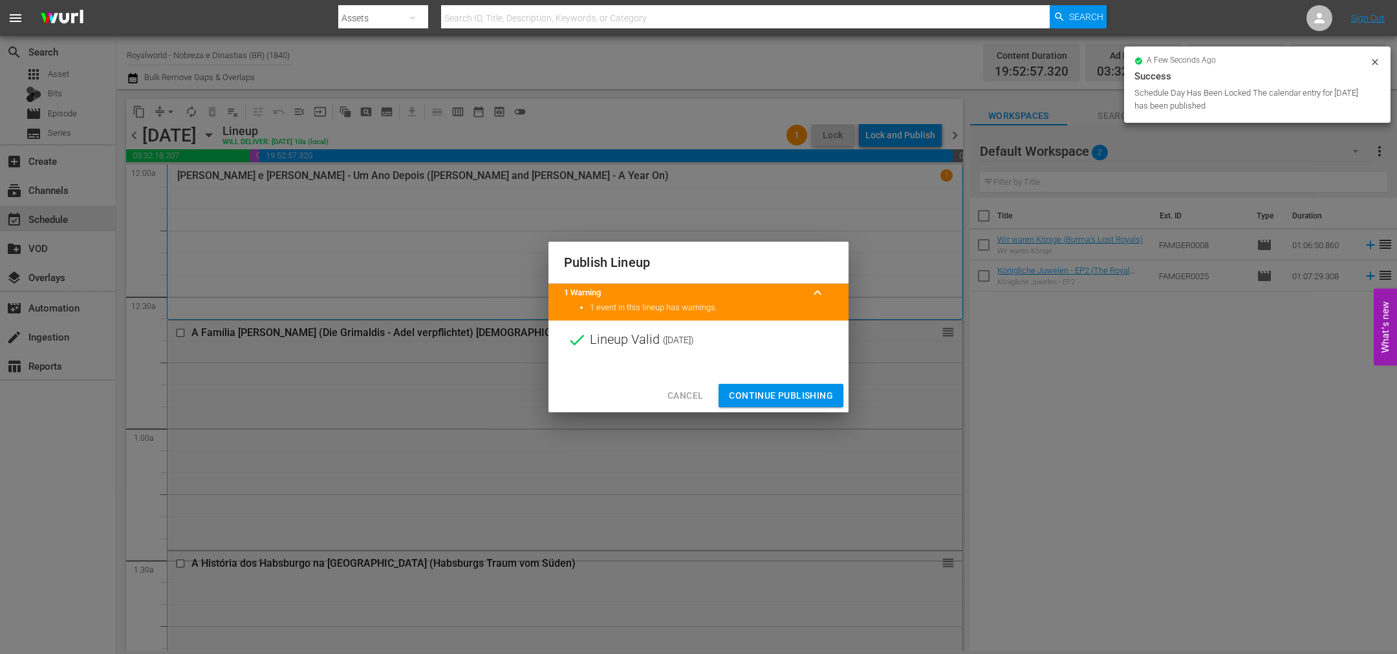
click at [780, 392] on span "Continue Publishing" at bounding box center [781, 396] width 104 height 16
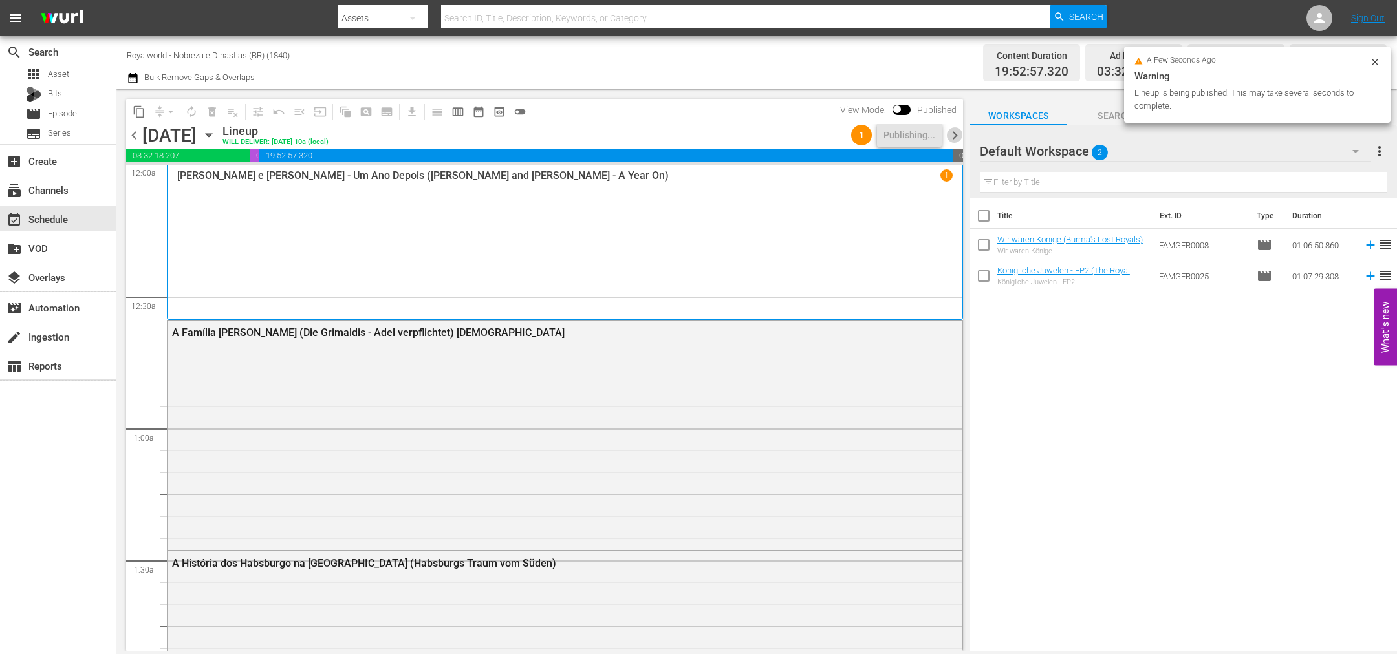
click at [950, 131] on span "chevron_right" at bounding box center [955, 135] width 16 height 16
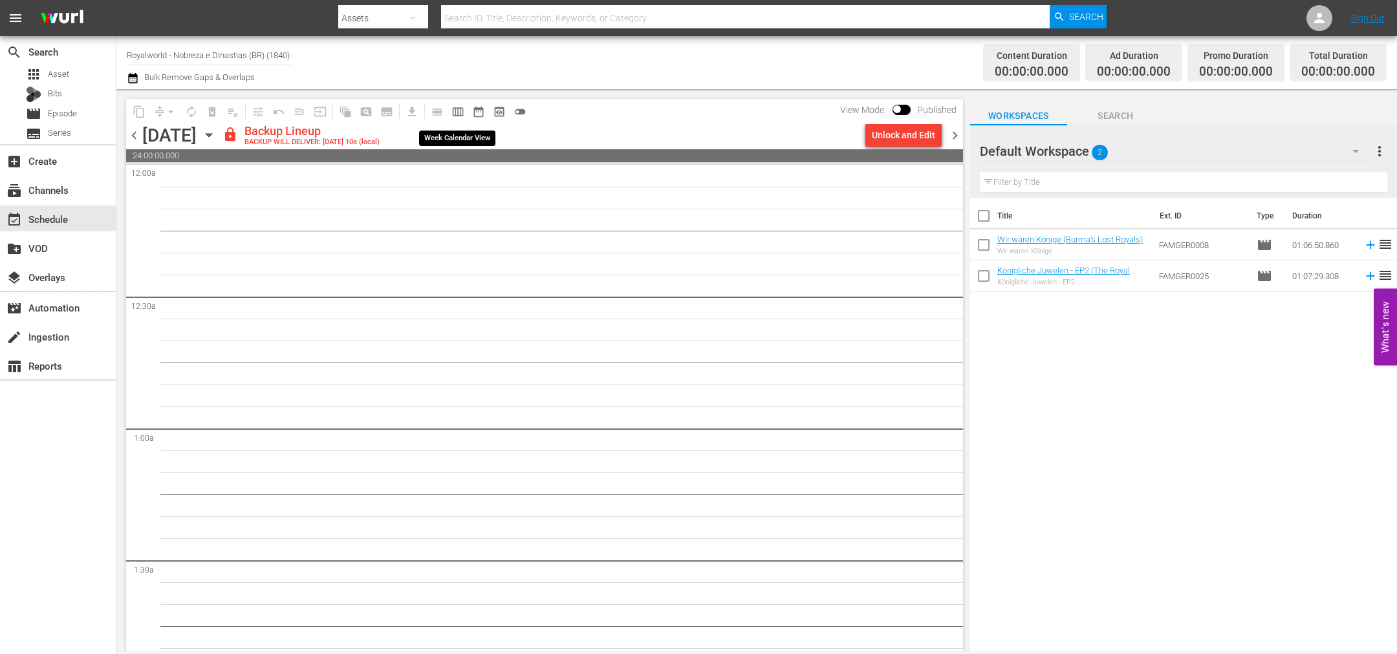
click at [455, 105] on span "calendar_view_week_outlined" at bounding box center [457, 111] width 13 height 13
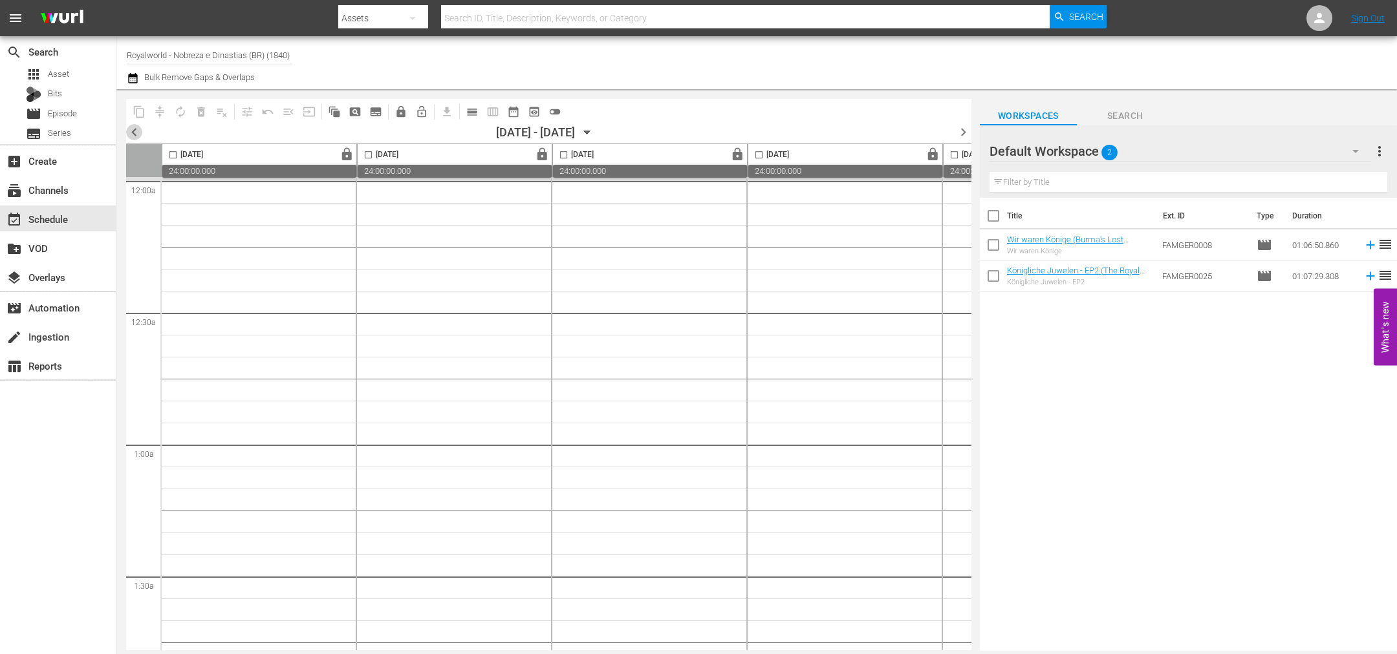
click at [132, 126] on span "chevron_left" at bounding box center [134, 132] width 16 height 16
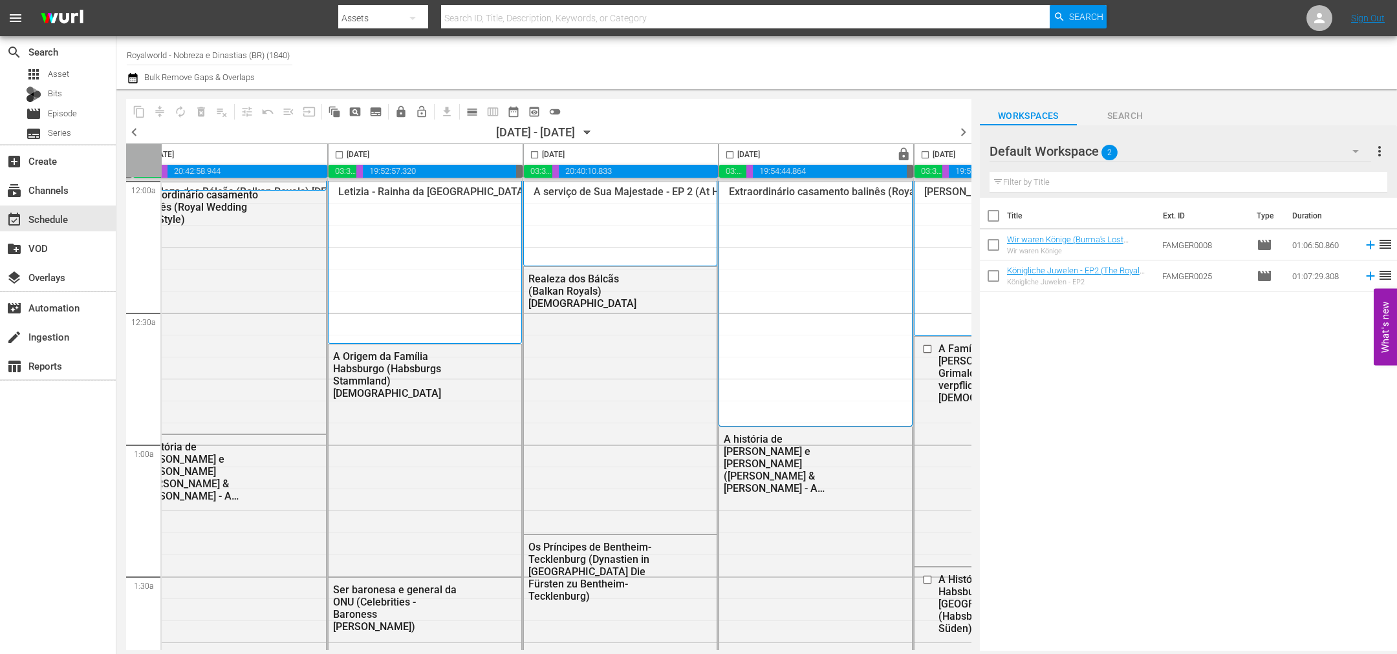
scroll to position [0, 560]
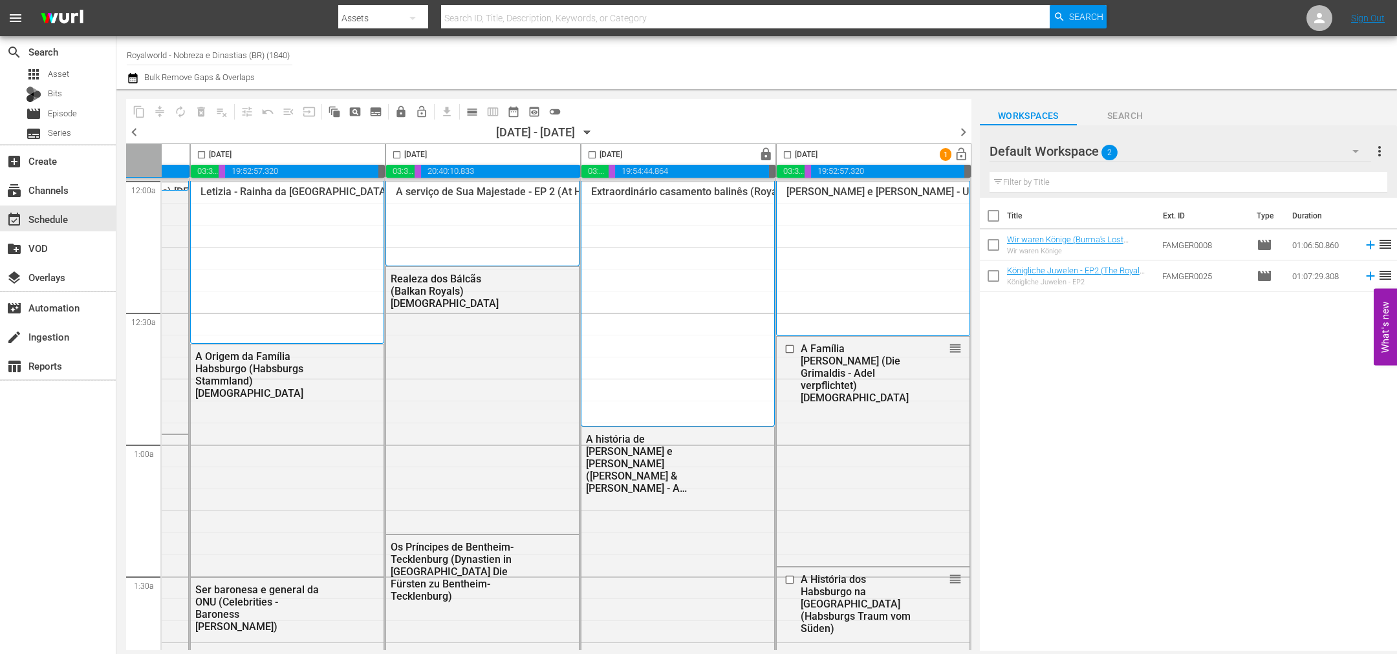
click at [395, 152] on input "checkbox" at bounding box center [396, 157] width 15 height 15
checkbox input "true"
click at [142, 113] on span "content_copy" at bounding box center [139, 111] width 13 height 13
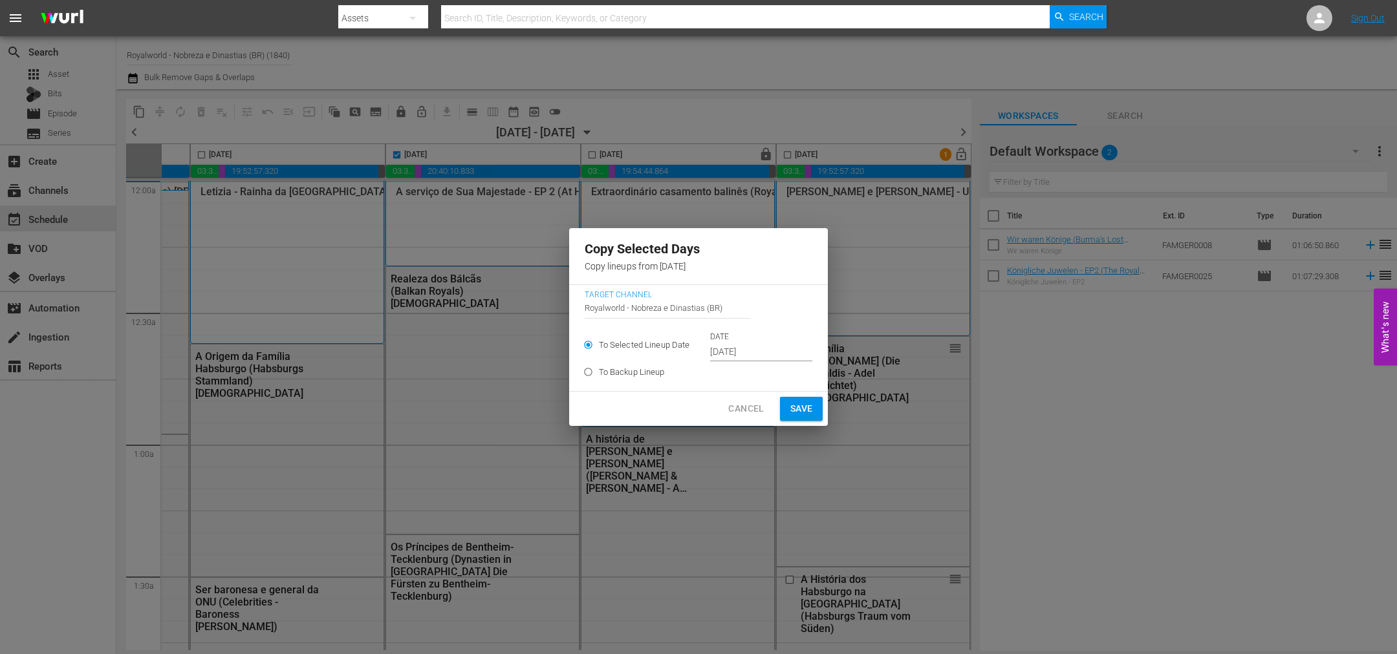
click at [788, 357] on input "Oct 15th 2025" at bounding box center [761, 352] width 102 height 19
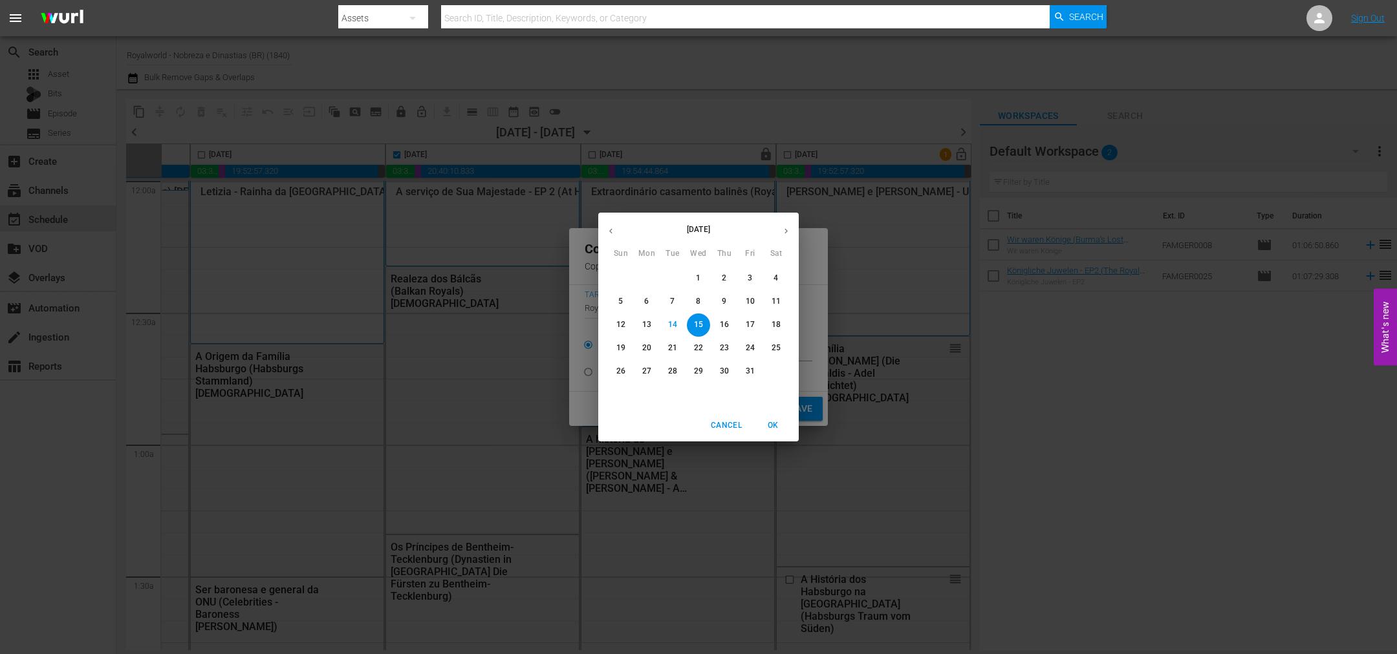
click at [780, 325] on span "18" at bounding box center [775, 324] width 23 height 11
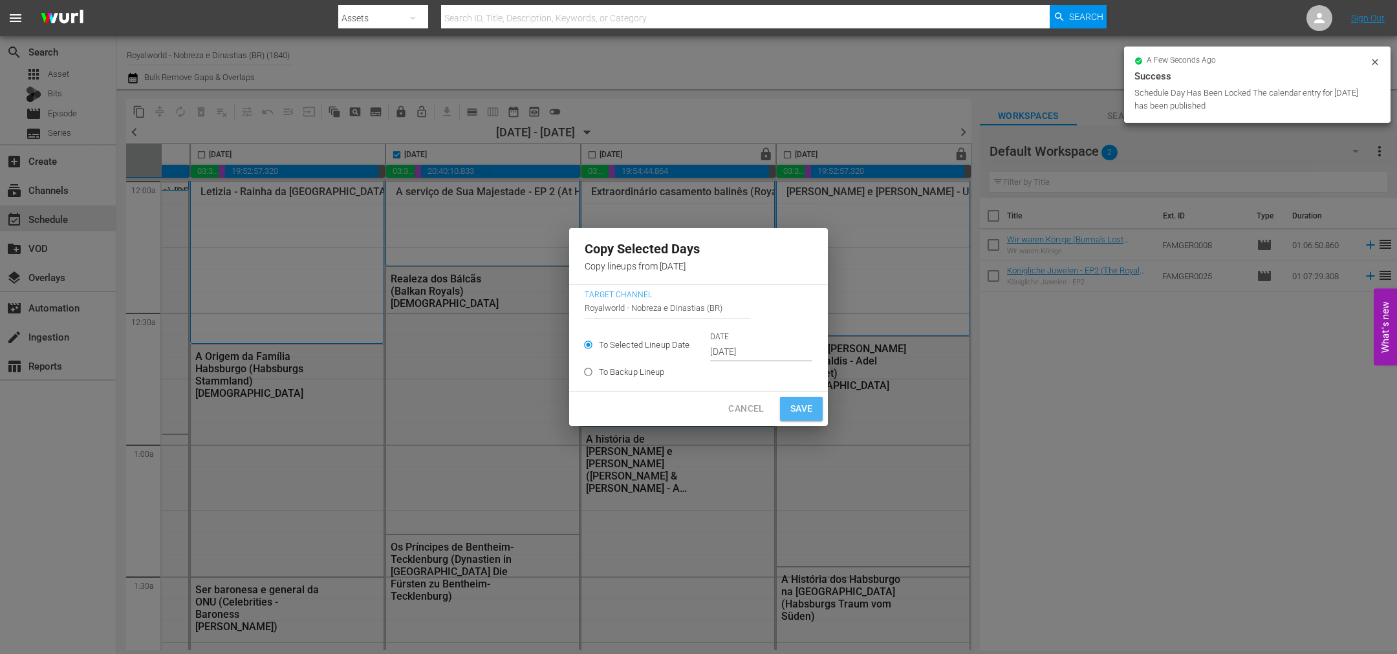
click at [799, 405] on span "Save" at bounding box center [801, 409] width 23 height 16
type input "Oct 15th 2025"
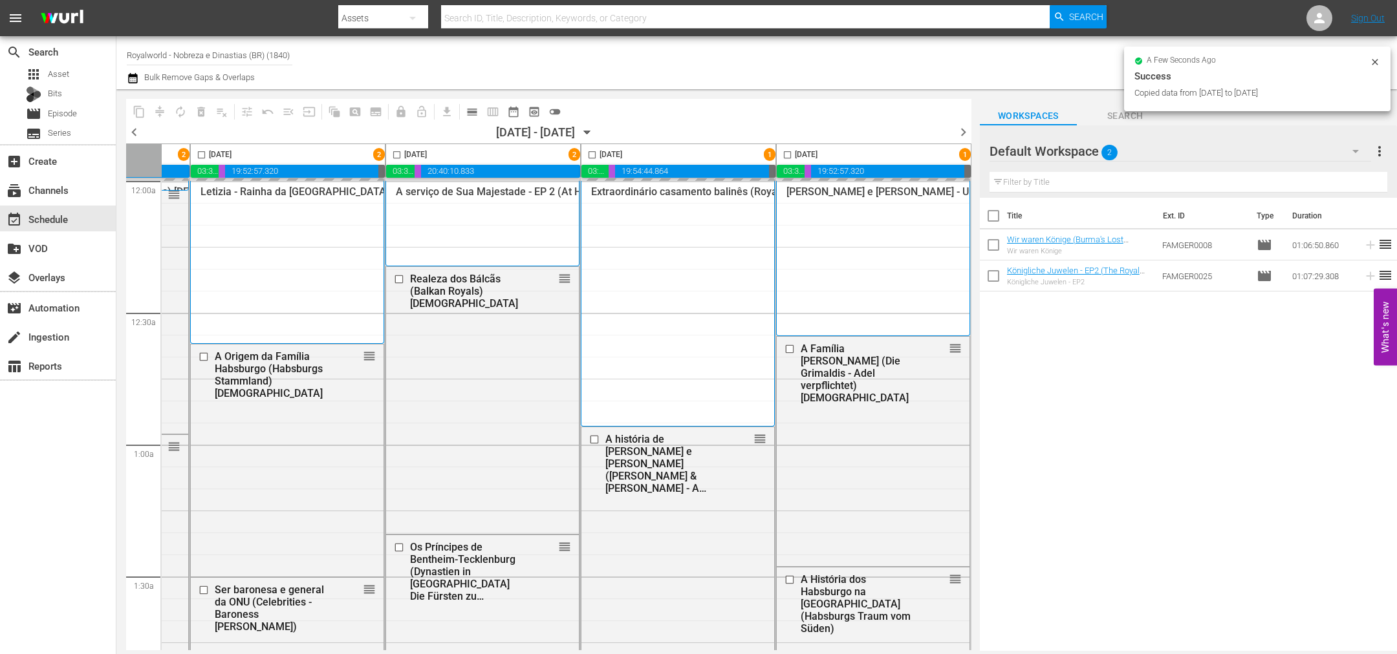
checkbox input "false"
click at [966, 134] on span "chevron_right" at bounding box center [963, 132] width 16 height 16
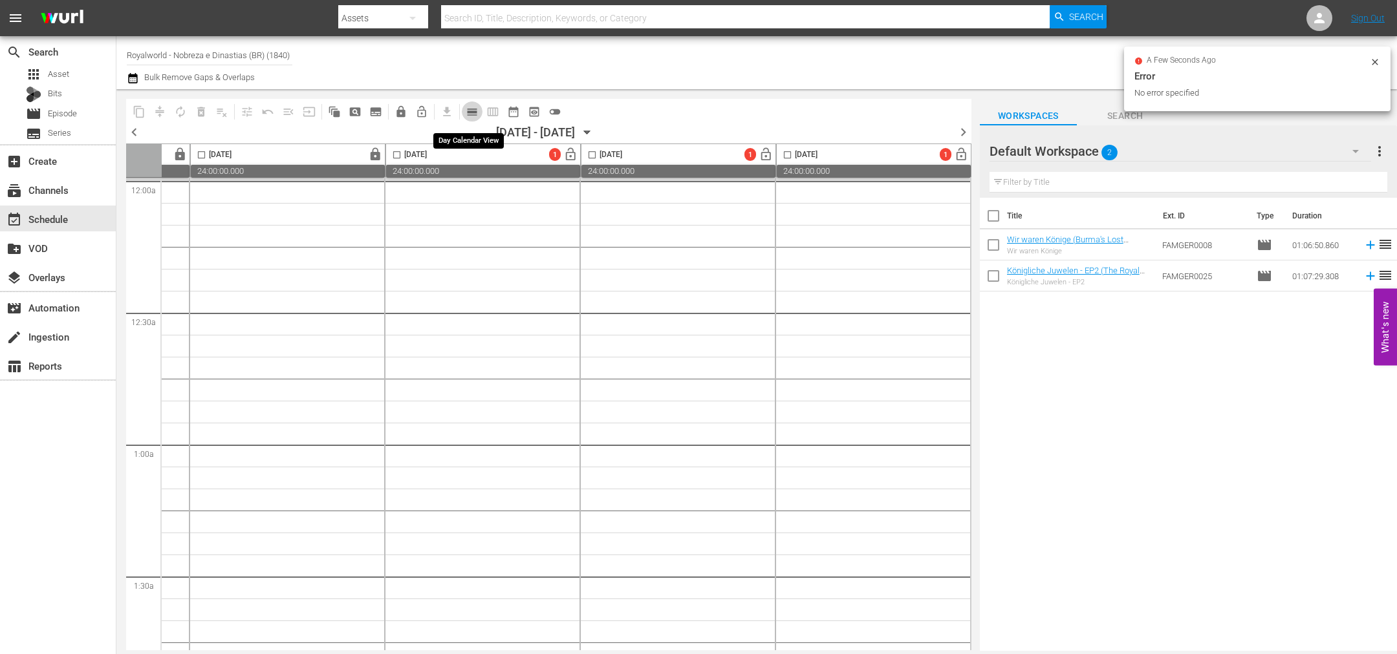
click at [471, 113] on span "calendar_view_day_outlined" at bounding box center [472, 111] width 13 height 13
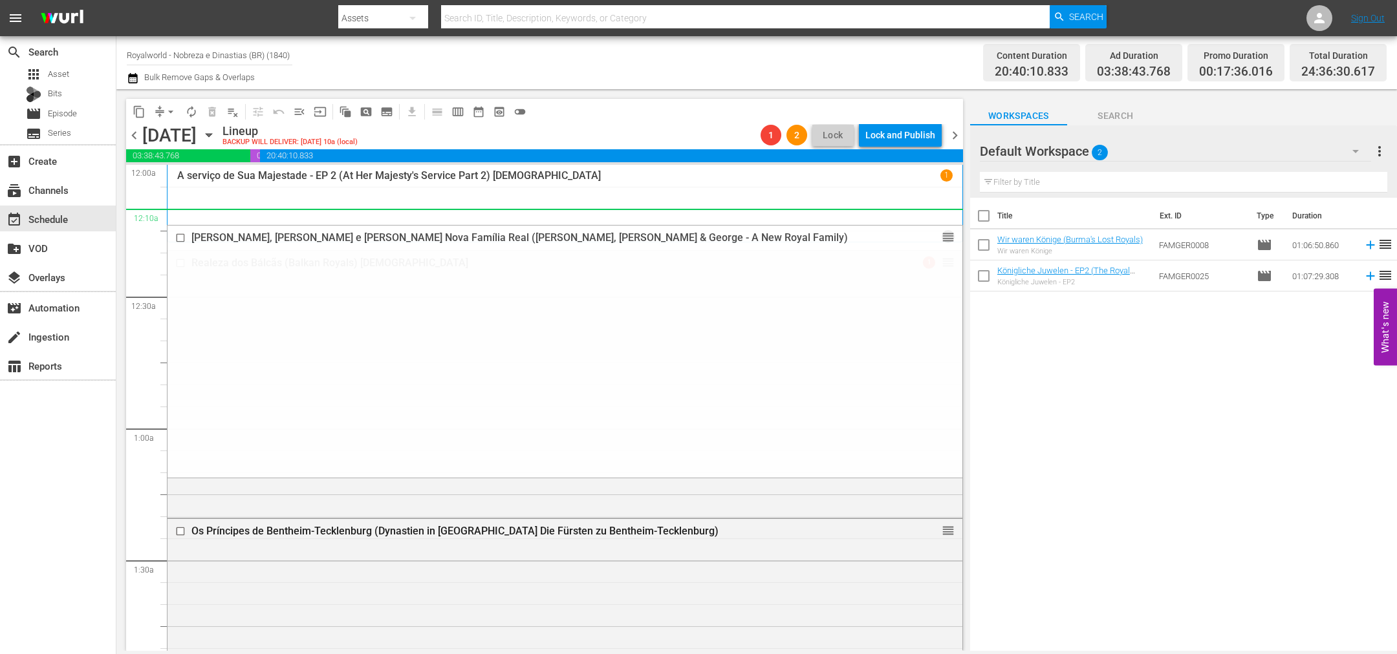
drag, startPoint x: 935, startPoint y: 306, endPoint x: 818, endPoint y: 218, distance: 146.4
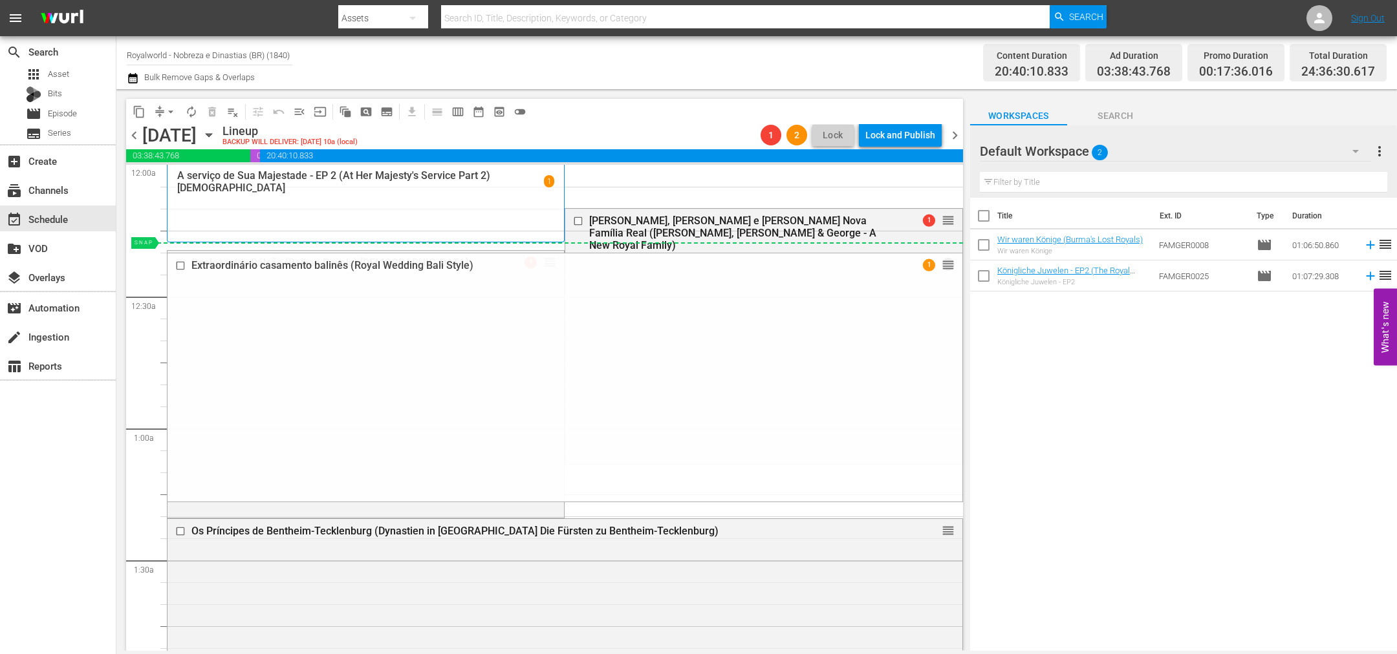
drag, startPoint x: 936, startPoint y: 411, endPoint x: 910, endPoint y: 246, distance: 166.9
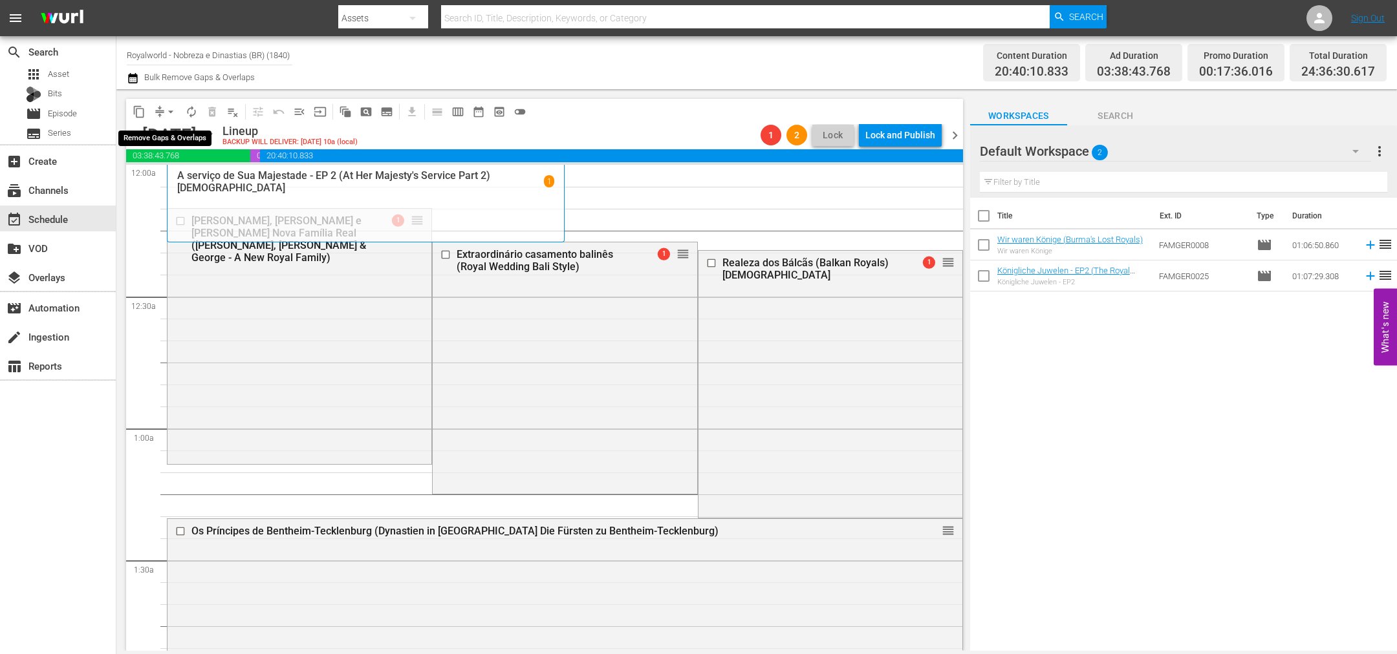
click at [172, 113] on span "arrow_drop_down" at bounding box center [170, 111] width 13 height 13
click at [194, 177] on li "Align to End of Previous Day" at bounding box center [171, 179] width 136 height 21
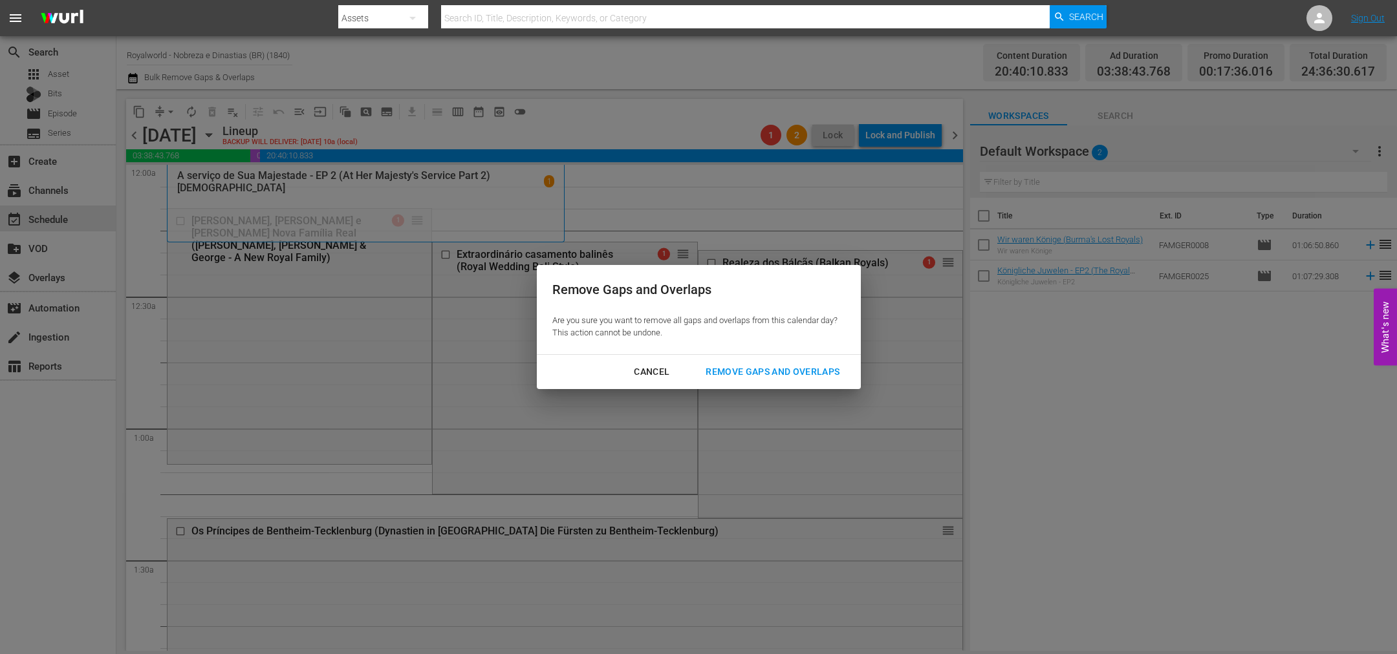
click at [766, 377] on div "Remove Gaps and Overlaps" at bounding box center [772, 372] width 155 height 16
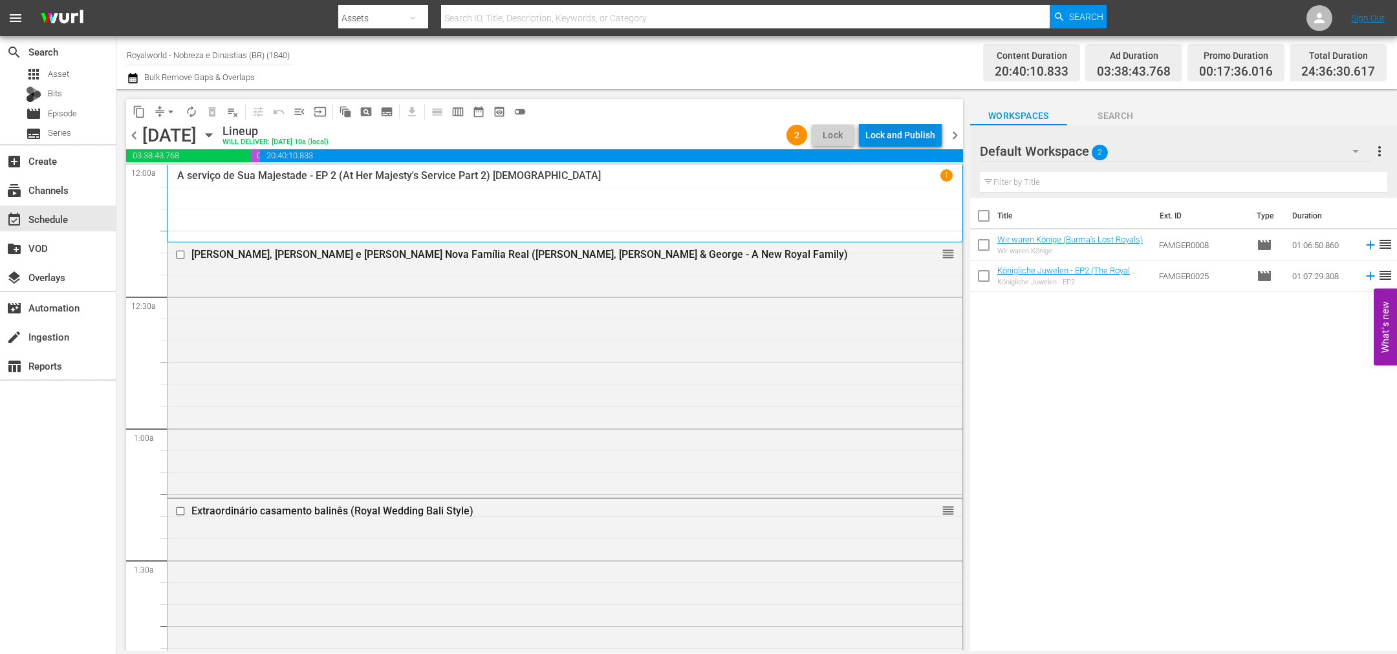
click at [924, 134] on div "Lock and Publish" at bounding box center [900, 135] width 70 height 23
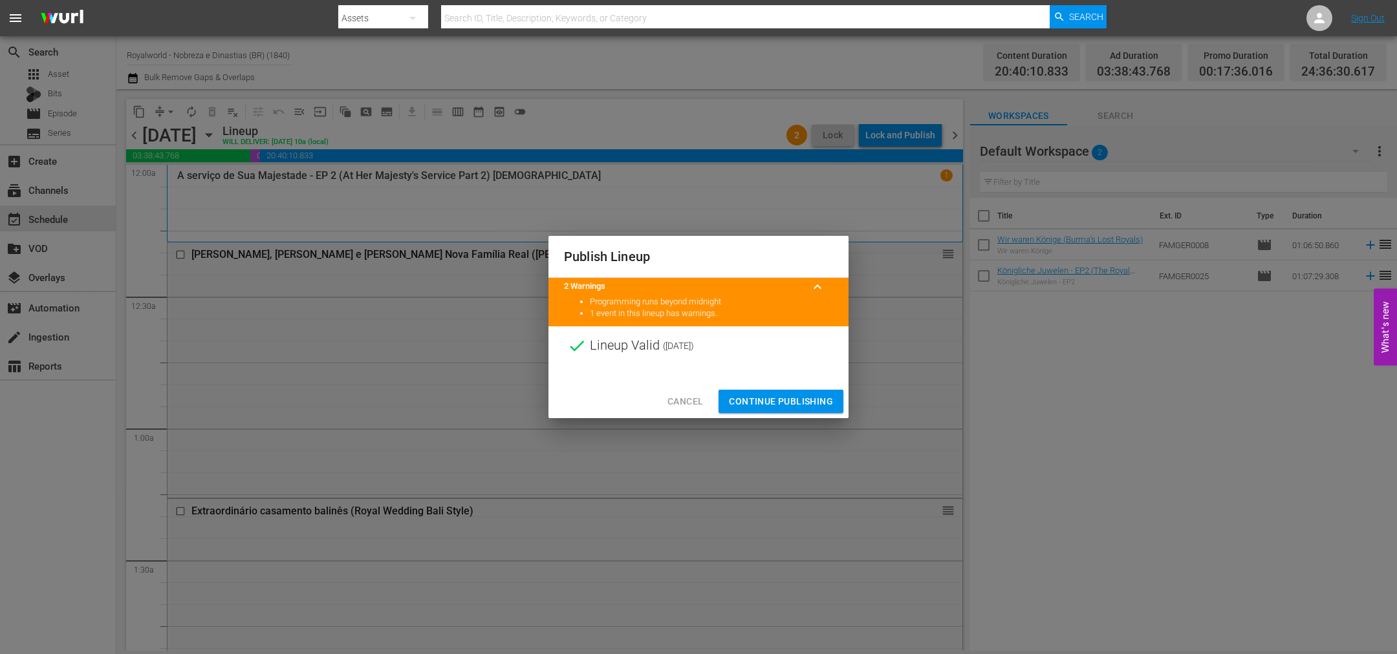
click at [775, 401] on span "Continue Publishing" at bounding box center [781, 402] width 104 height 16
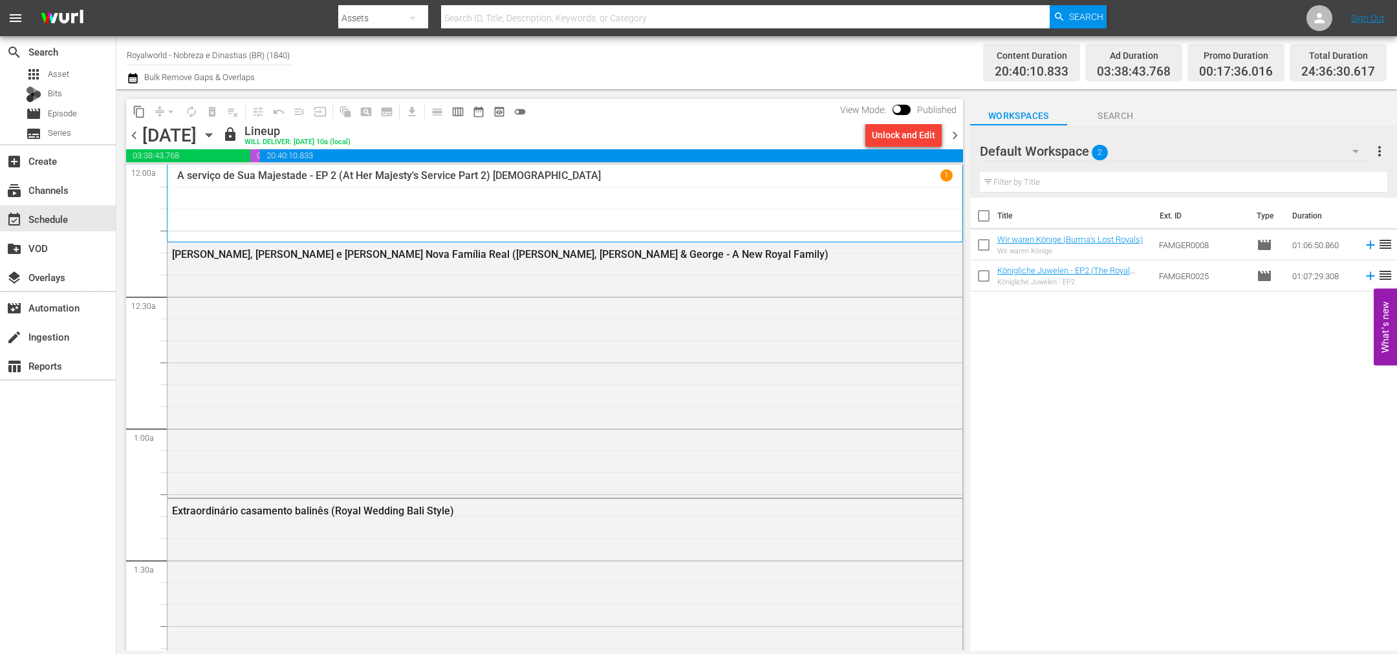
click at [138, 140] on span "chevron_left" at bounding box center [134, 135] width 16 height 16
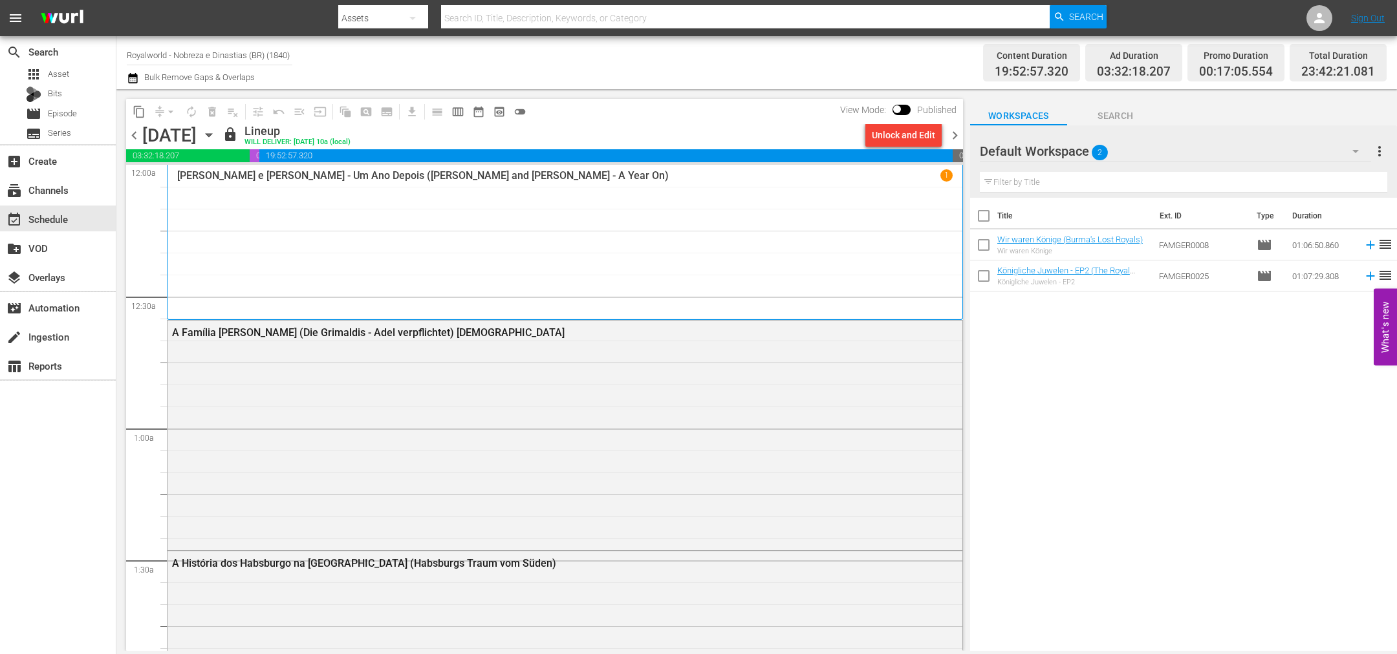
click at [138, 140] on span "chevron_left" at bounding box center [134, 135] width 16 height 16
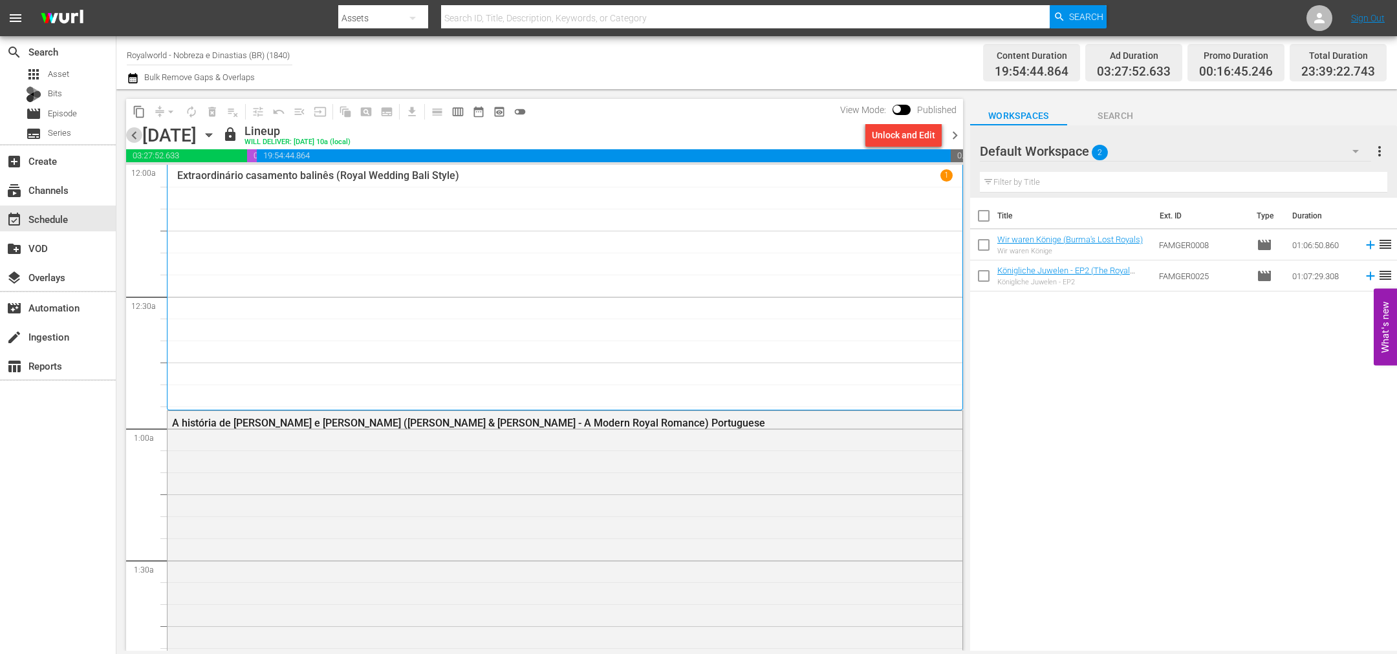
click at [138, 140] on span "chevron_left" at bounding box center [134, 135] width 16 height 16
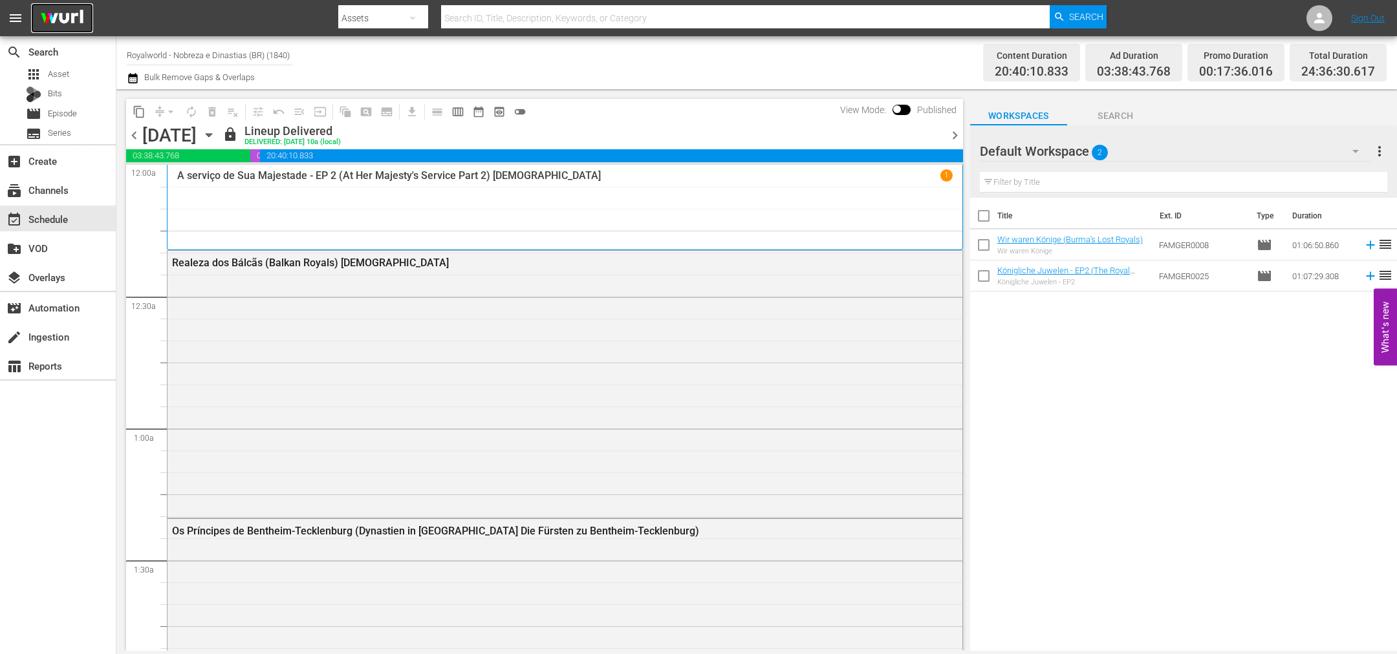
click at [49, 17] on img at bounding box center [62, 18] width 62 height 30
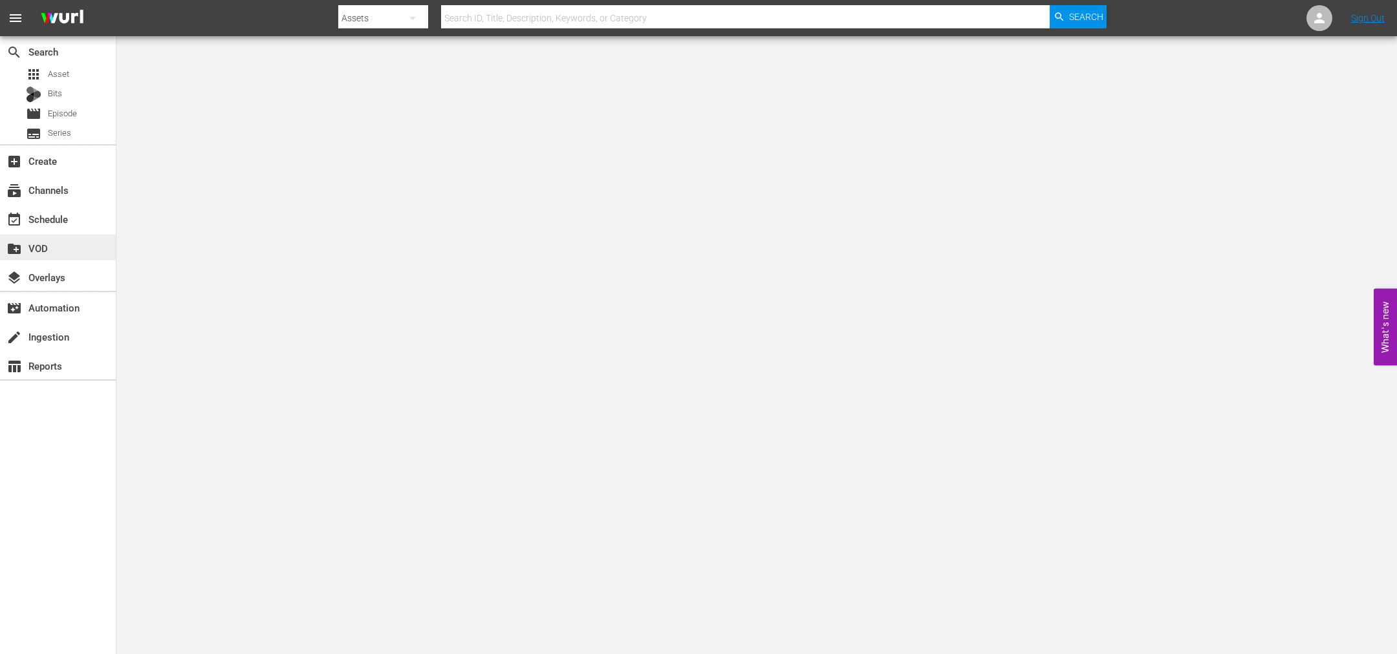
click at [38, 258] on div "create_new_folder VOD" at bounding box center [58, 248] width 116 height 26
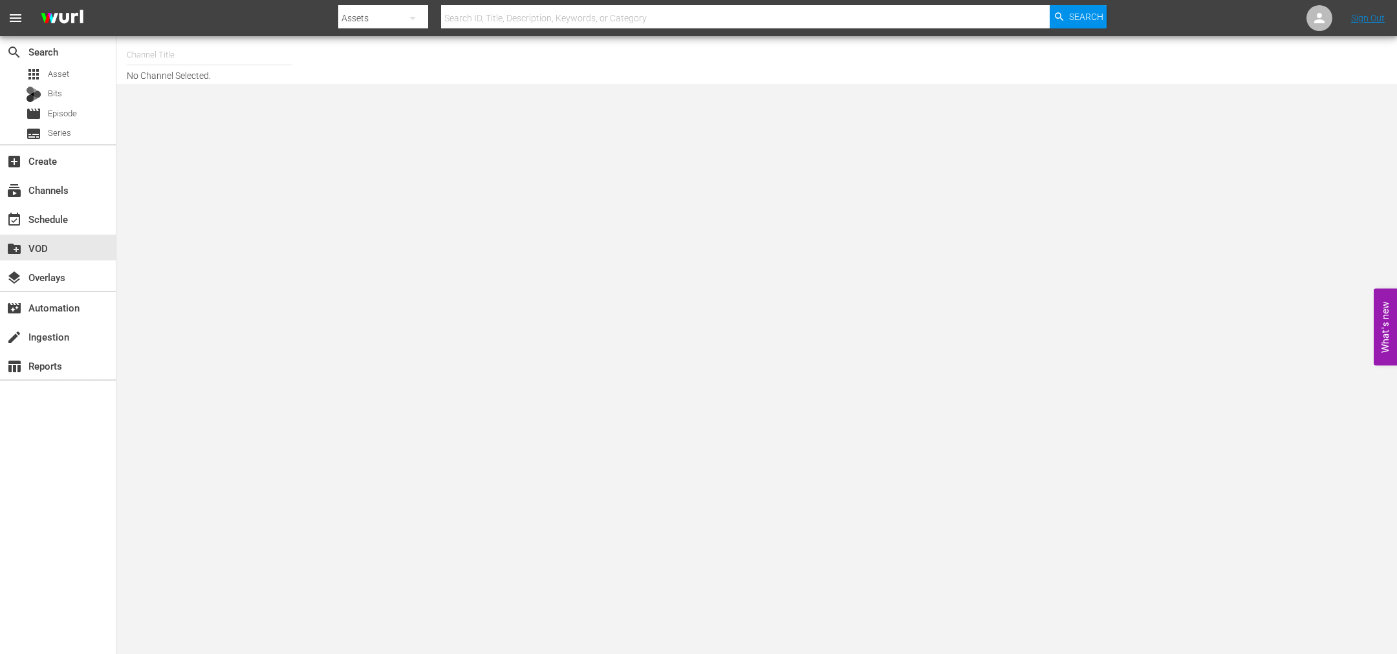
click at [150, 60] on input "text" at bounding box center [210, 54] width 166 height 31
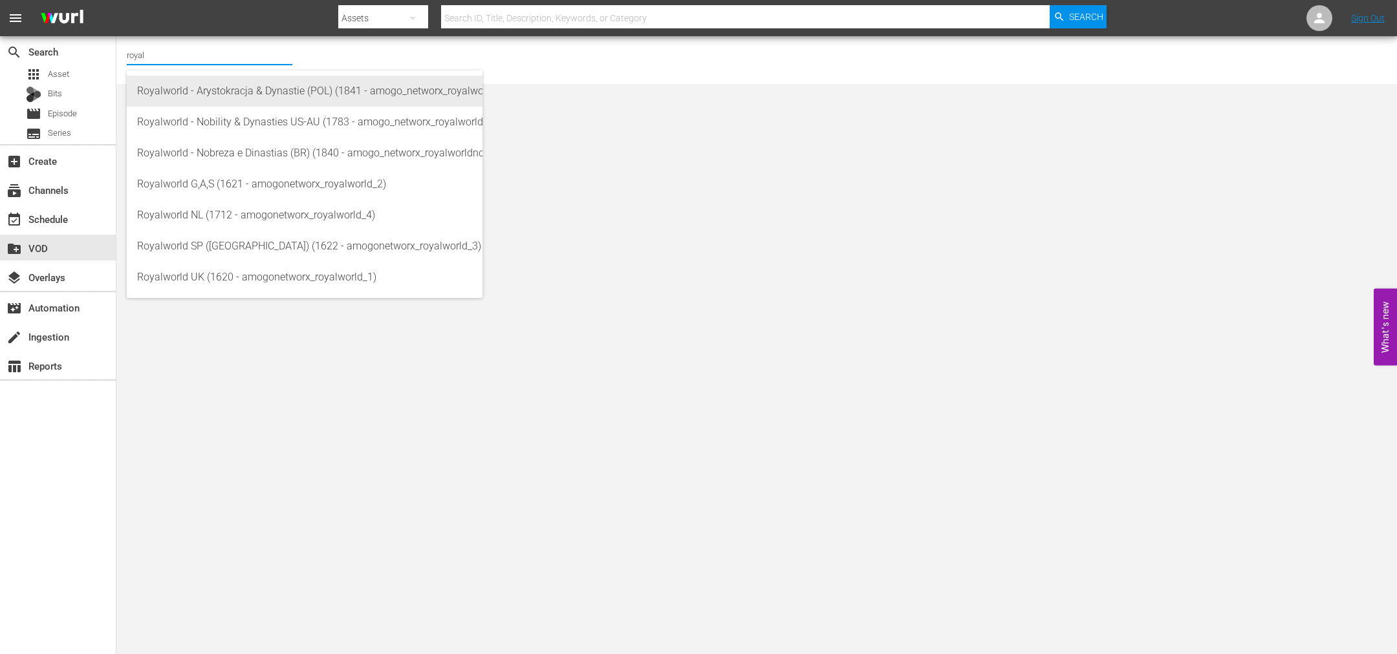
click at [213, 87] on div "Royalworld - Arystokracja & Dynastie (POL) (1841 - amogo_networx_royalworldarys…" at bounding box center [304, 91] width 335 height 31
type input "Royalworld - Arystokracja & Dynastie (POL) (1841 - amogo_networx_royalworldarys…"
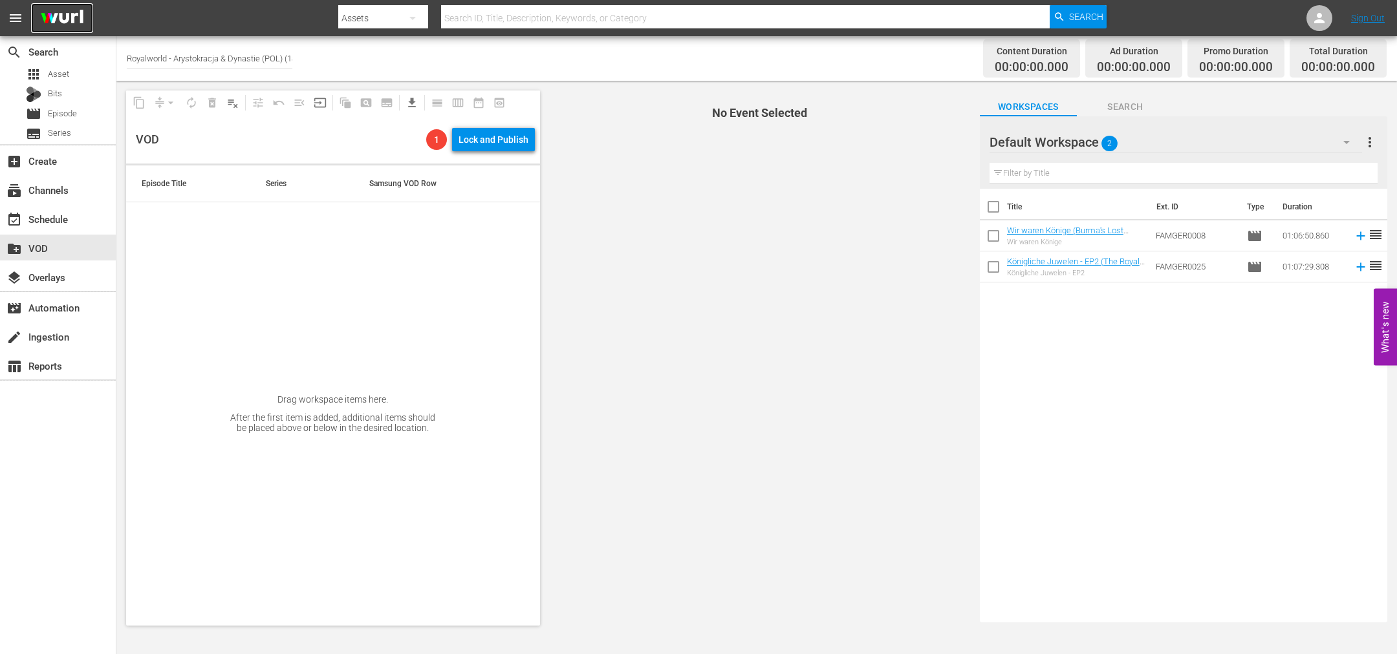
click at [58, 16] on img at bounding box center [62, 18] width 62 height 30
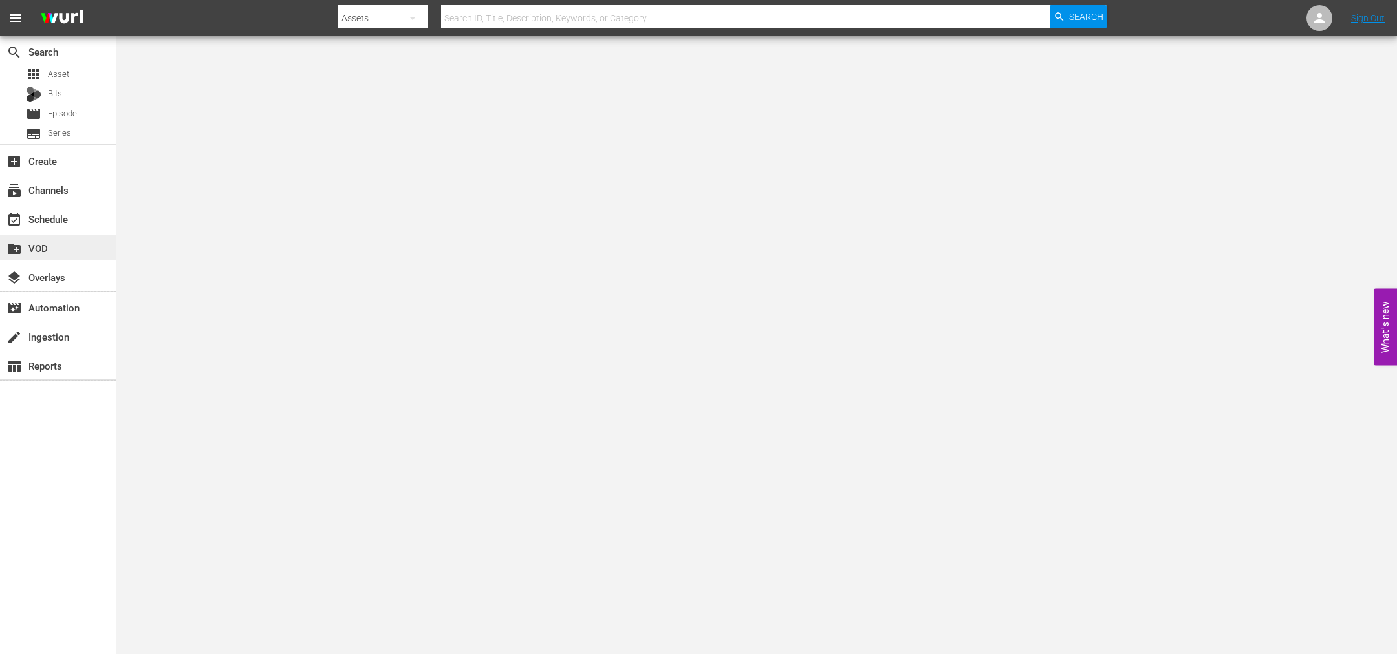
click at [80, 243] on div "create_new_folder VOD" at bounding box center [58, 248] width 116 height 26
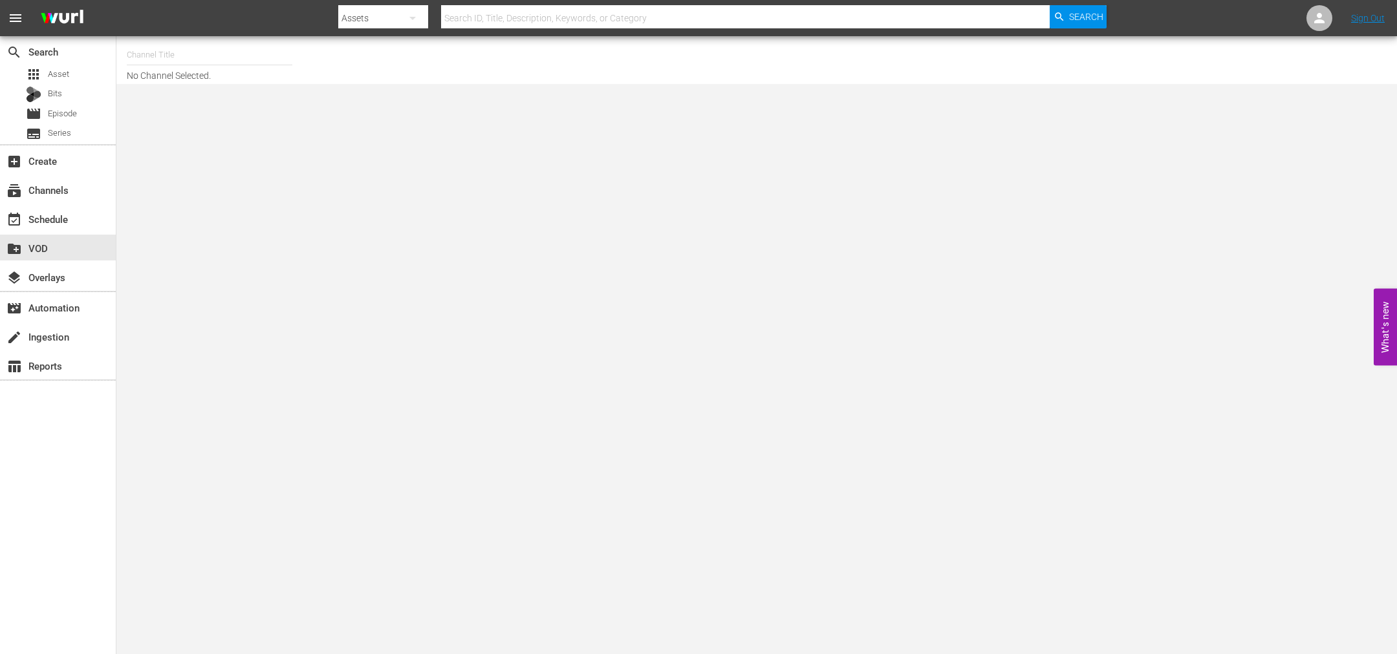
click at [169, 61] on input "text" at bounding box center [210, 54] width 166 height 31
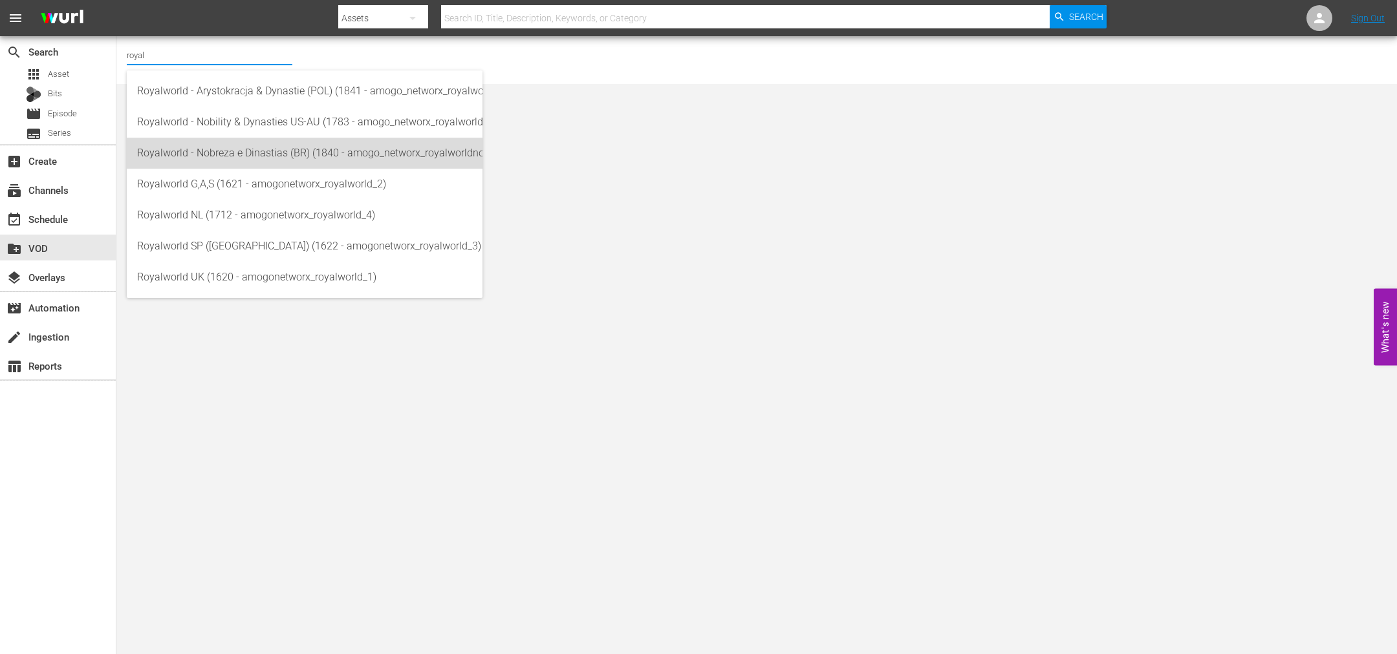
click at [217, 157] on div "Royalworld - Nobreza e Dinastias (BR) (1840 - amogo_networx_royalworldnobrezaed…" at bounding box center [304, 153] width 335 height 31
type input "Royalworld - Nobreza e Dinastias (BR) (1840 - amogo_networx_royalworldnobrezaed…"
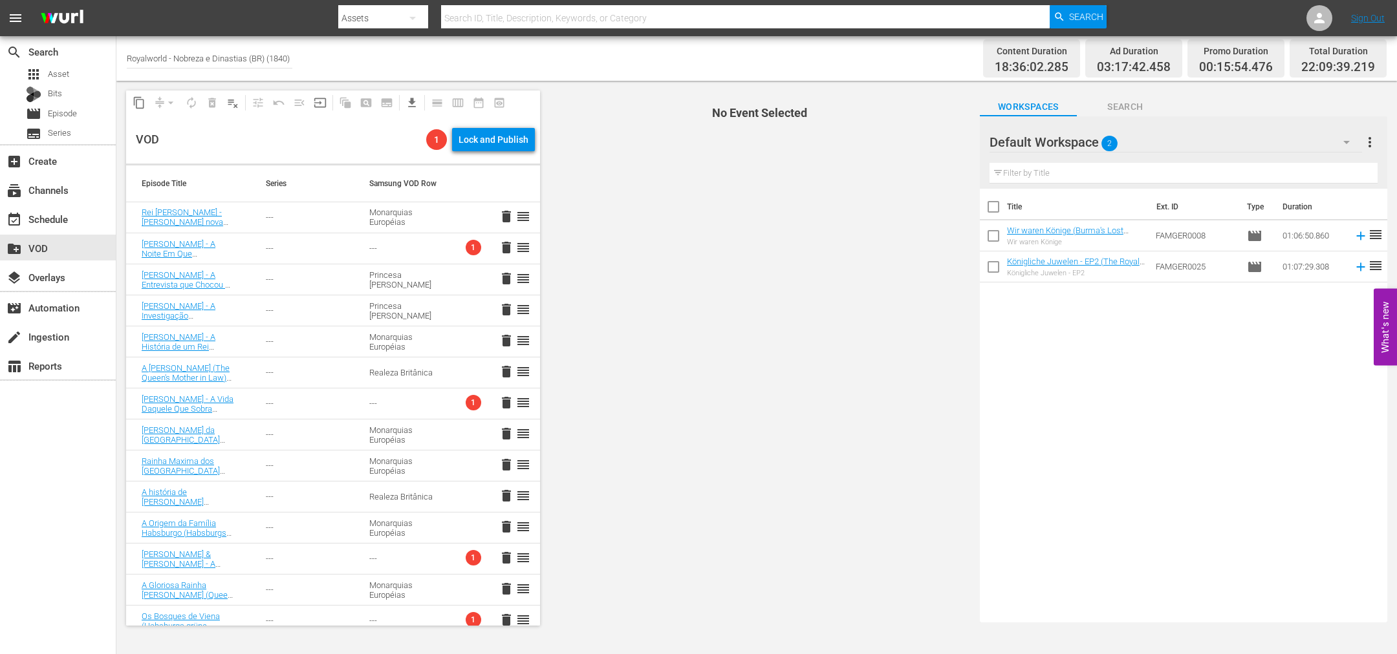
click at [1373, 145] on span "more_vert" at bounding box center [1370, 142] width 16 height 16
click at [1304, 235] on div "Enable Workspace Item Reposition" at bounding box center [1286, 236] width 152 height 23
drag, startPoint x: 1372, startPoint y: 138, endPoint x: 1354, endPoint y: 166, distance: 33.7
click at [1372, 137] on span "more_vert" at bounding box center [1370, 142] width 16 height 16
click at [1324, 239] on div "Disable Workspace Item Reposition" at bounding box center [1286, 236] width 152 height 23
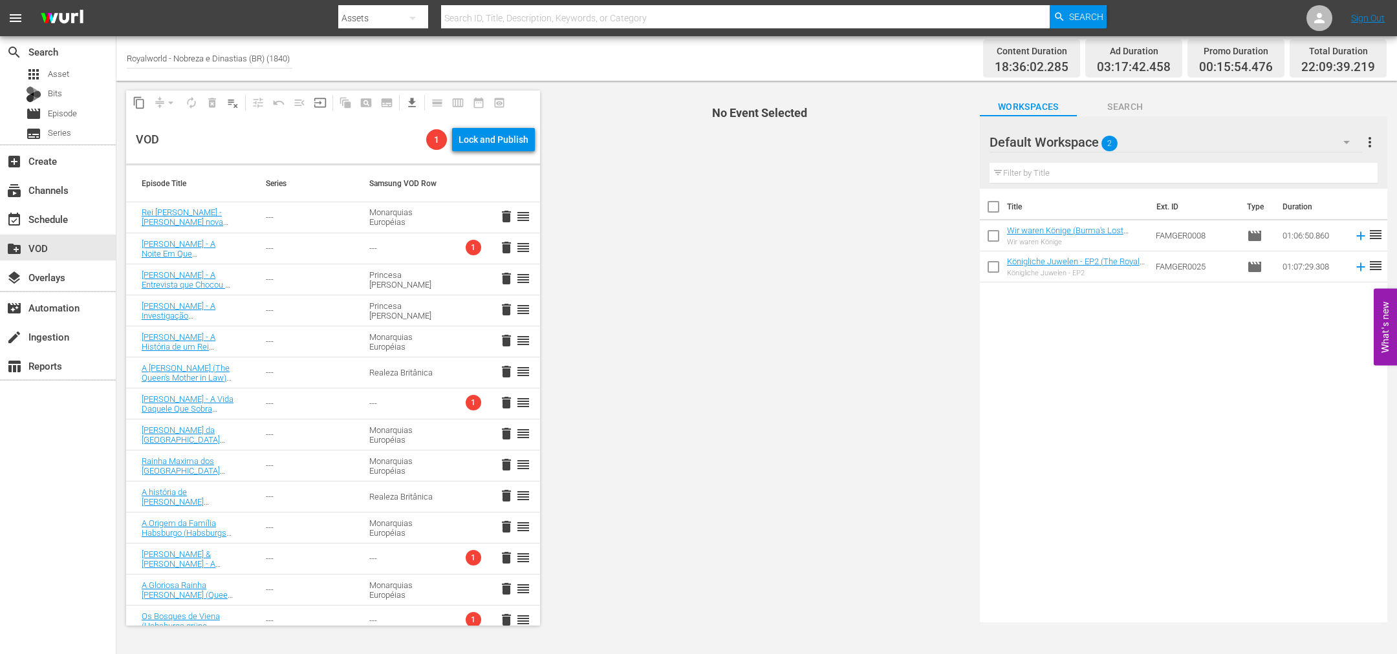
click at [1254, 425] on div "Title Ext. ID Type Duration Wir waren Könige (Burma's Lost Royals) Wir waren Kö…" at bounding box center [1183, 403] width 407 height 429
click at [74, 8] on img at bounding box center [62, 18] width 62 height 30
